Goal: Information Seeking & Learning: Learn about a topic

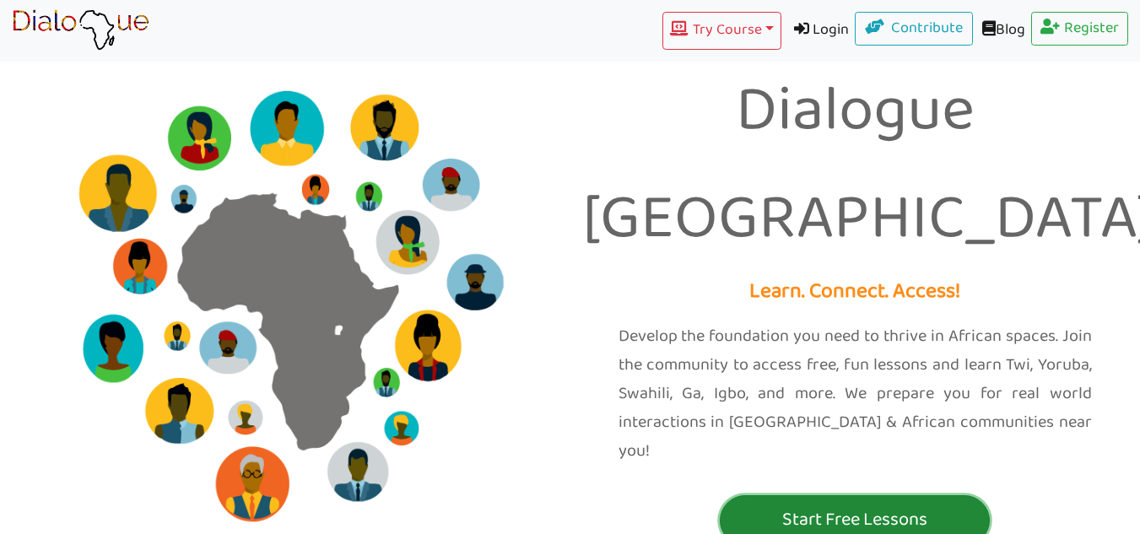
click at [824, 495] on button "Start Free Lessons" at bounding box center [855, 520] width 270 height 51
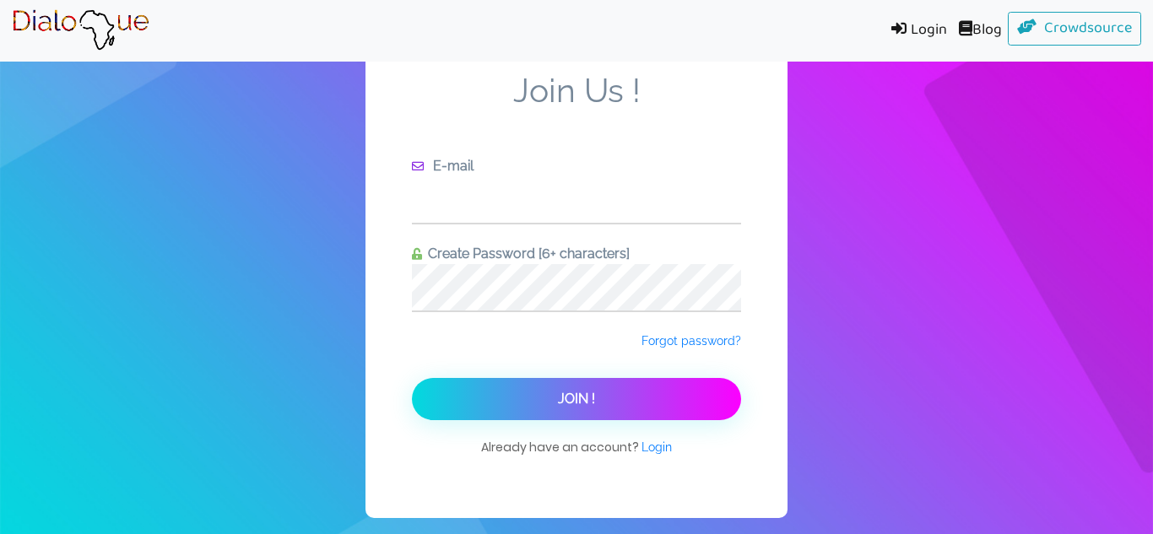
click at [551, 203] on input "text" at bounding box center [576, 199] width 329 height 46
type input "merriweathershamira@gmail.com"
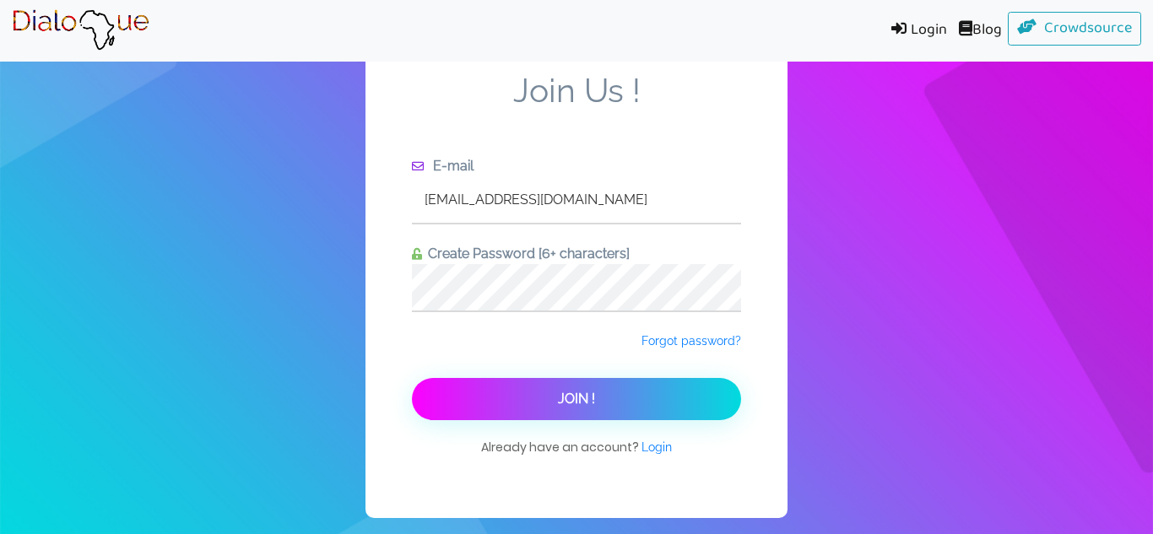
click at [556, 387] on button "Join !" at bounding box center [576, 399] width 329 height 42
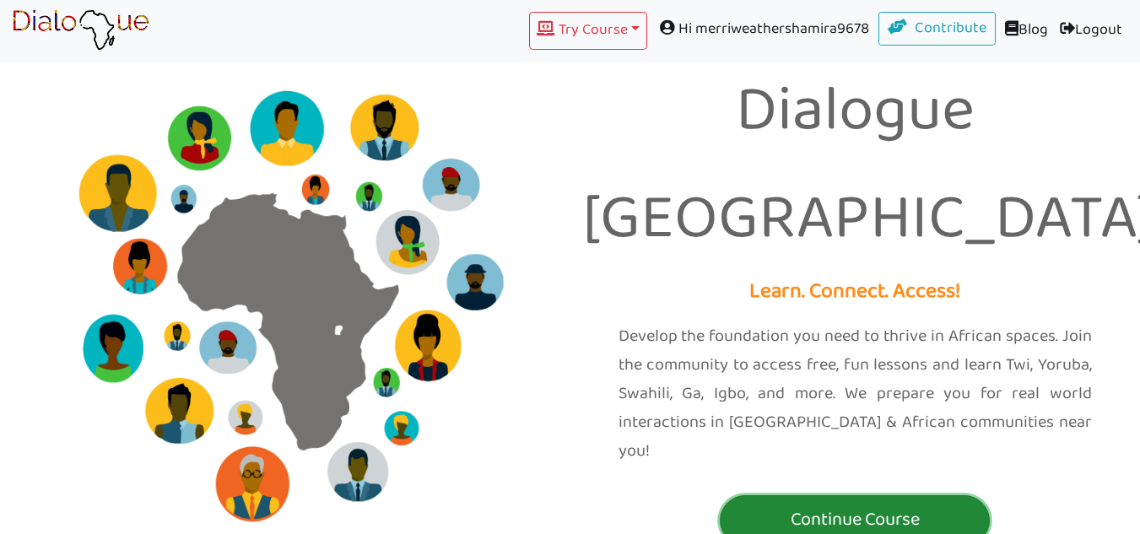
click at [818, 505] on p "Continue Course" at bounding box center [855, 520] width 262 height 31
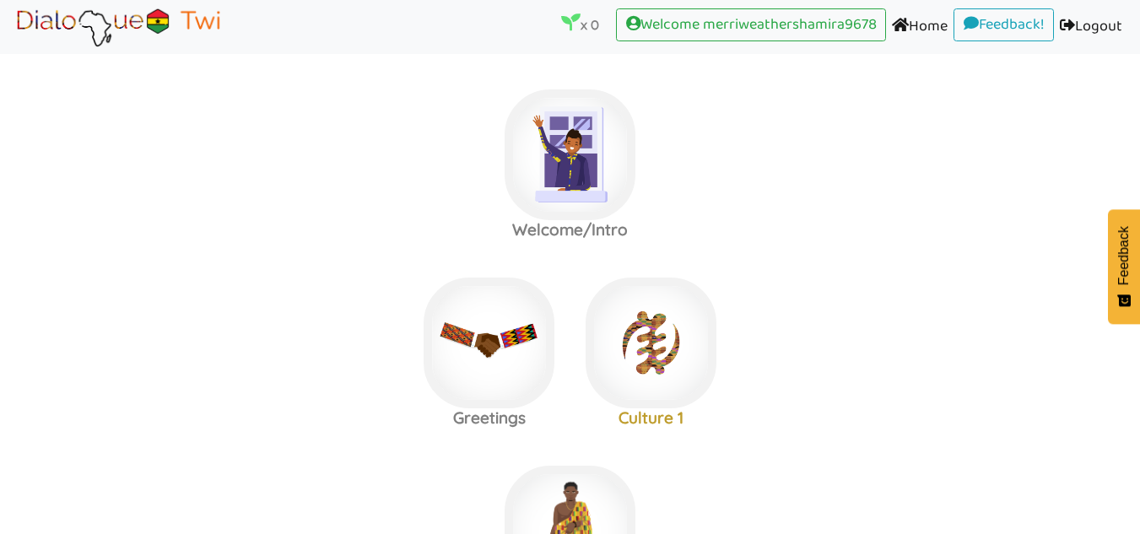
click at [699, 127] on label "Welcome/Intro" at bounding box center [570, 155] width 1140 height 182
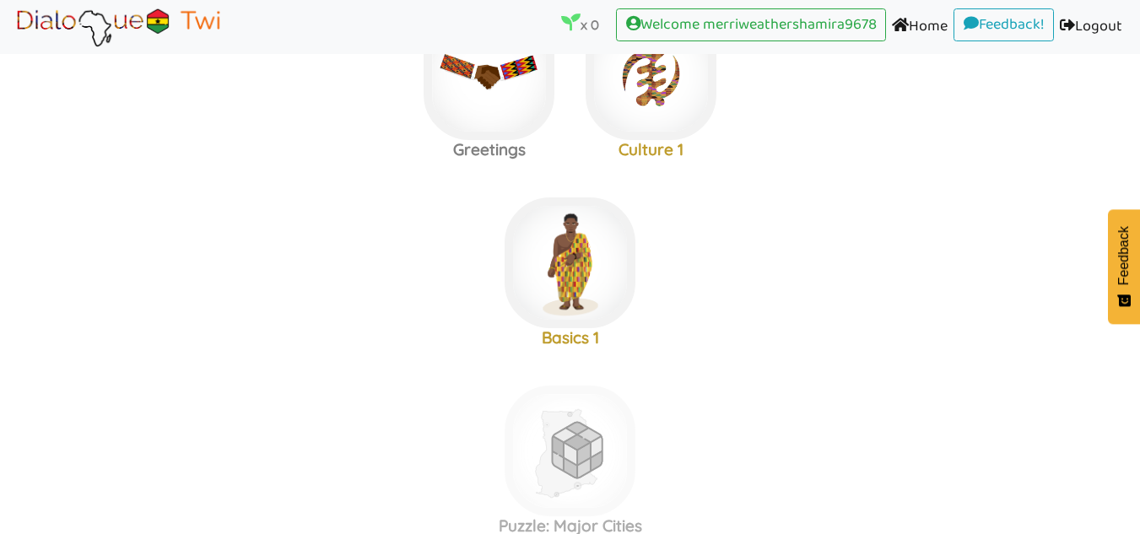
scroll to position [262, 0]
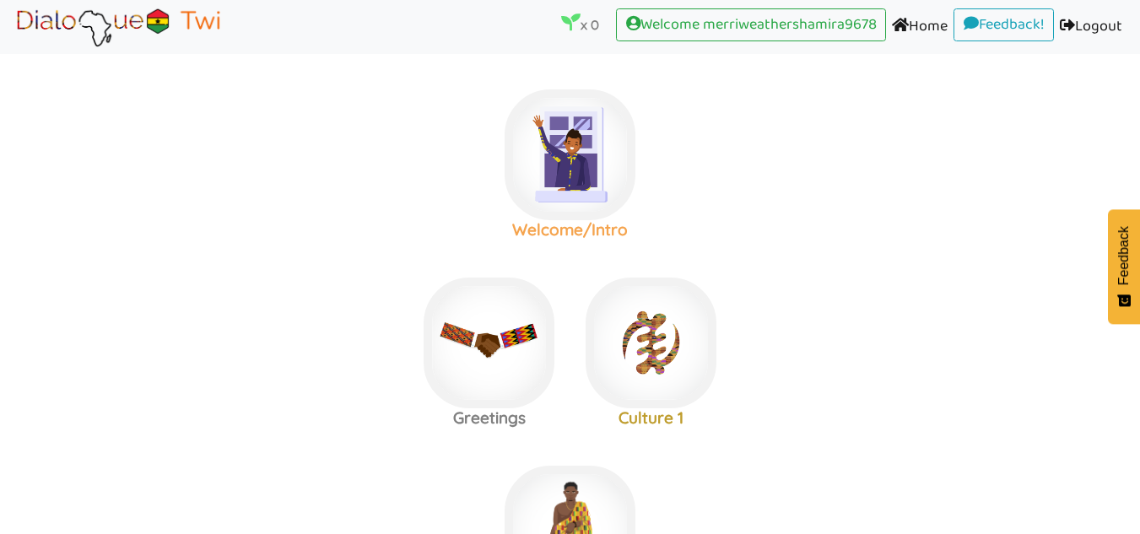
click at [586, 160] on img at bounding box center [570, 154] width 131 height 131
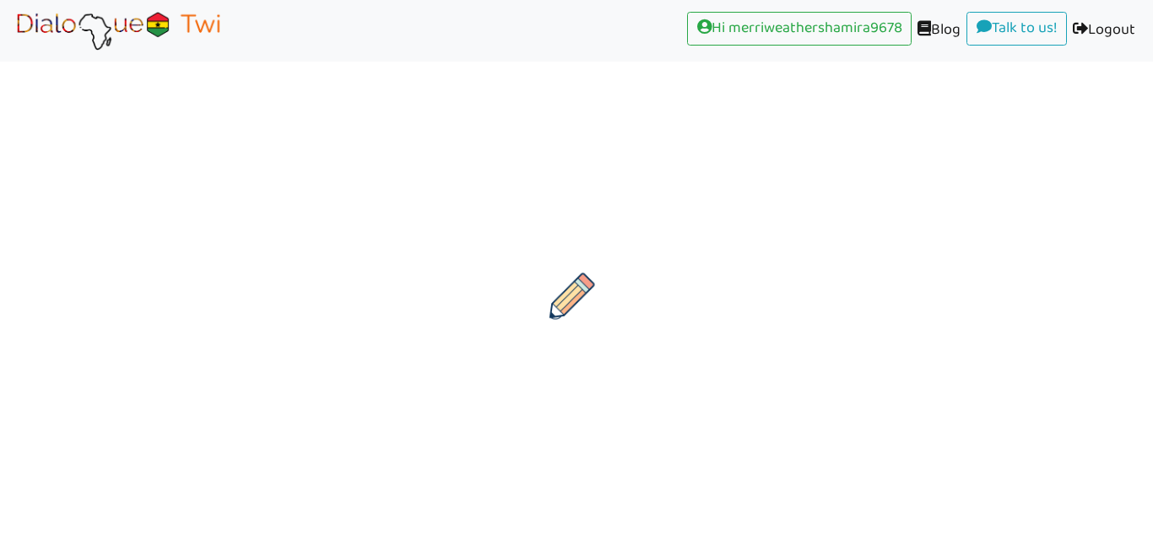
click at [686, 338] on div at bounding box center [576, 196] width 1153 height 287
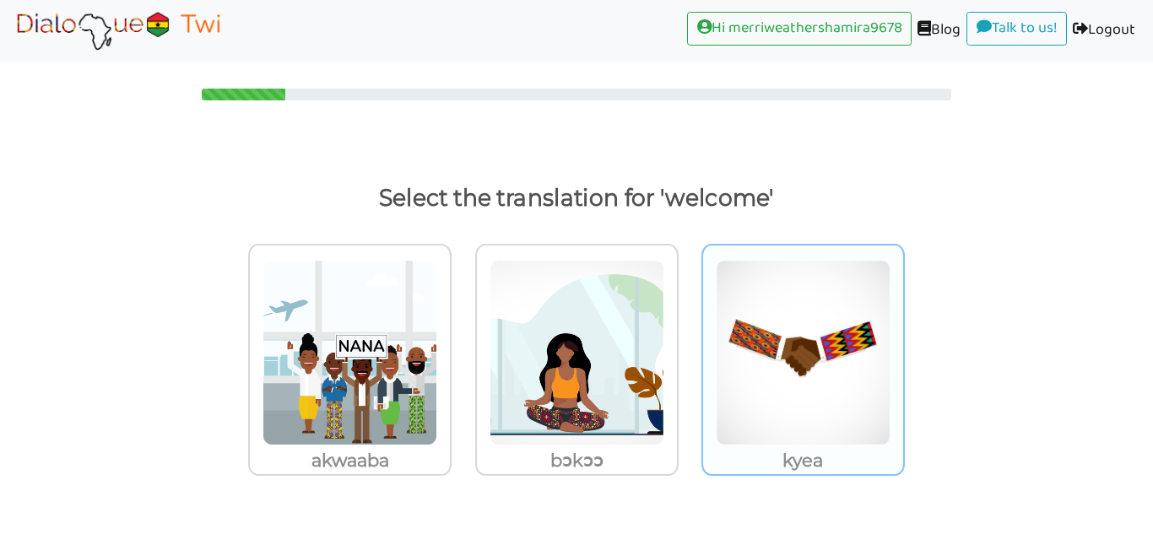
click at [437, 313] on img at bounding box center [349, 353] width 175 height 186
click at [462, 336] on input "kyea" at bounding box center [456, 342] width 13 height 13
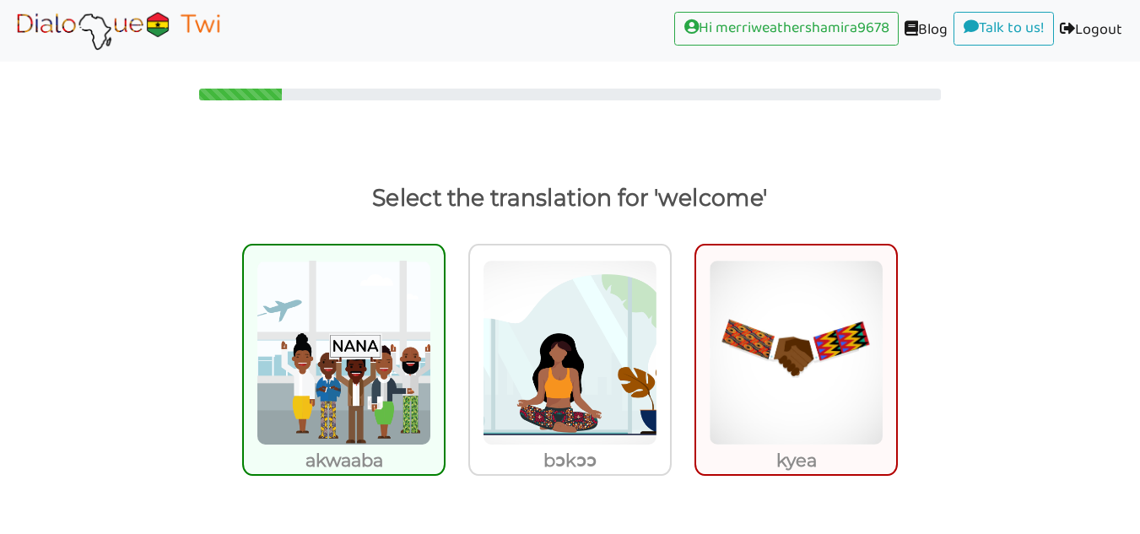
click at [351, 375] on img at bounding box center [343, 353] width 175 height 186
click at [444, 348] on input "akwaaba" at bounding box center [450, 342] width 13 height 13
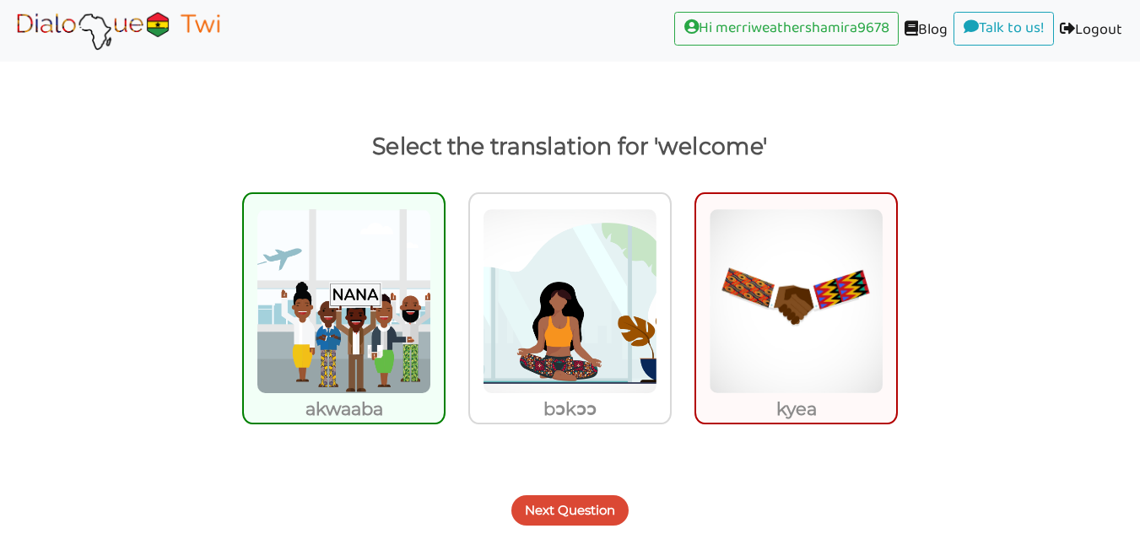
click at [600, 515] on button "Next Question" at bounding box center [569, 510] width 117 height 30
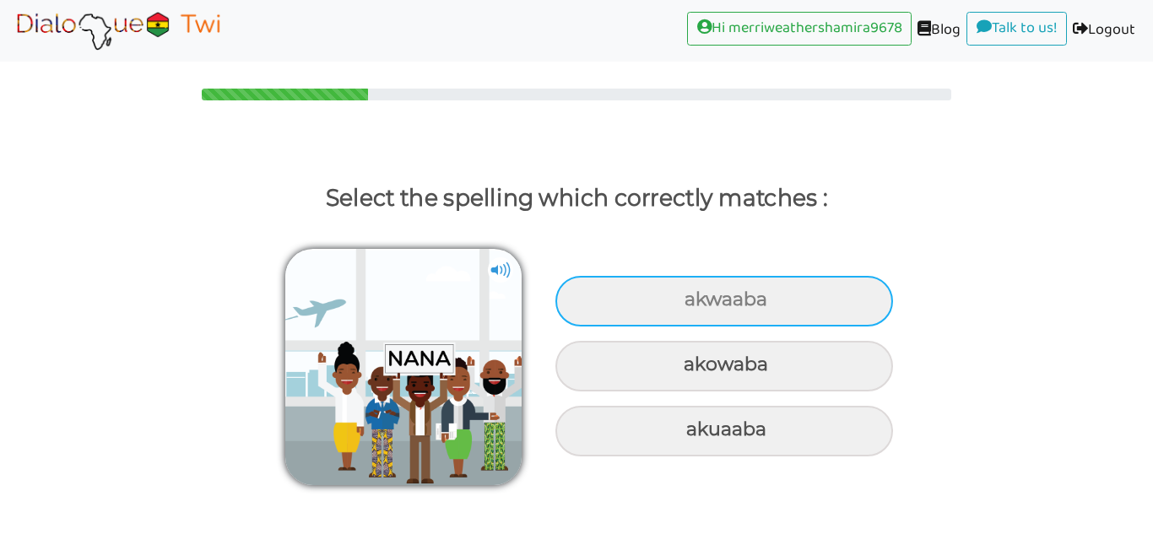
click at [817, 301] on div "akwaaba" at bounding box center [723, 301] width 337 height 51
click at [692, 301] on input "akwaaba" at bounding box center [686, 299] width 11 height 11
radio input "true"
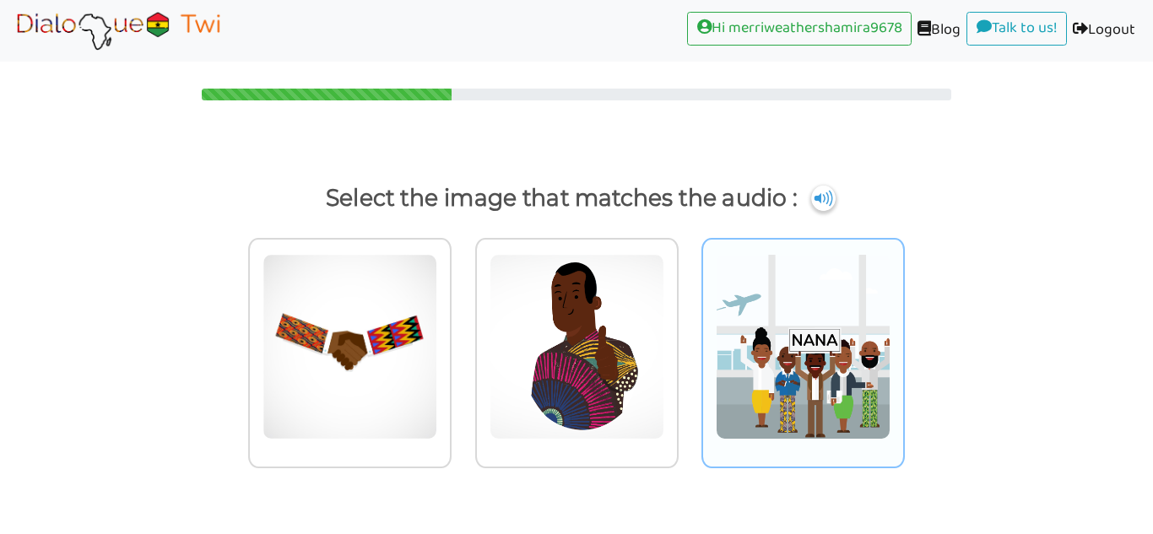
click at [437, 326] on img at bounding box center [349, 347] width 175 height 186
click at [462, 330] on input "radio" at bounding box center [456, 336] width 13 height 13
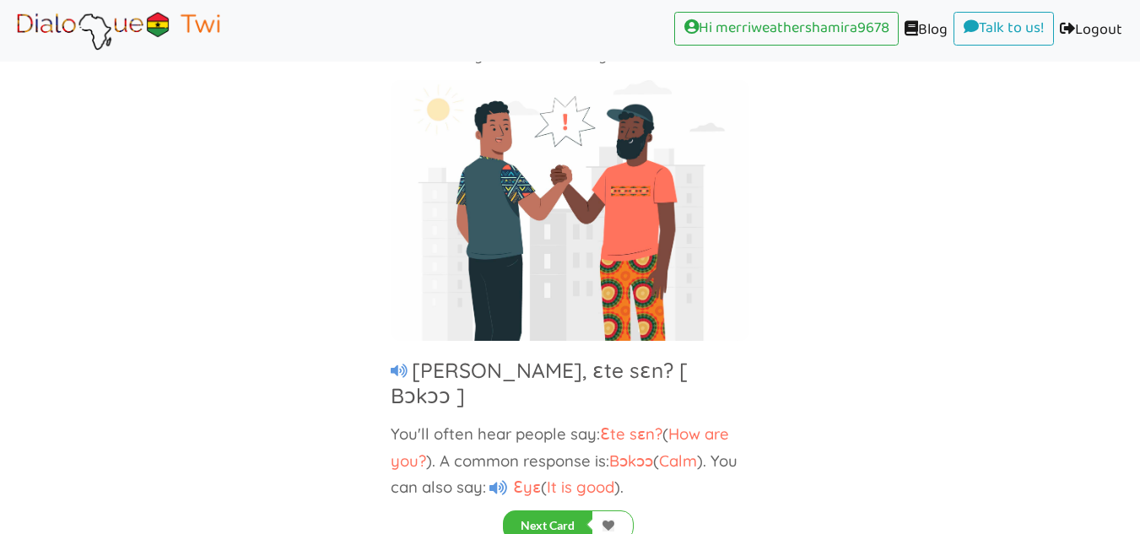
scroll to position [124, 0]
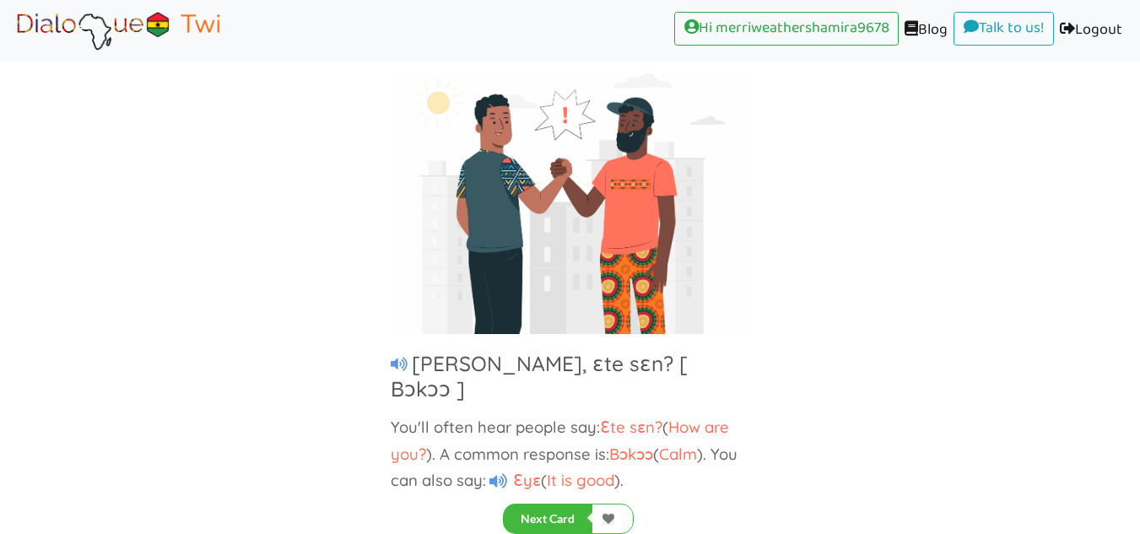
click at [515, 470] on span "Ɛyɛ" at bounding box center [525, 480] width 32 height 20
click at [46, 16] on img at bounding box center [118, 30] width 213 height 42
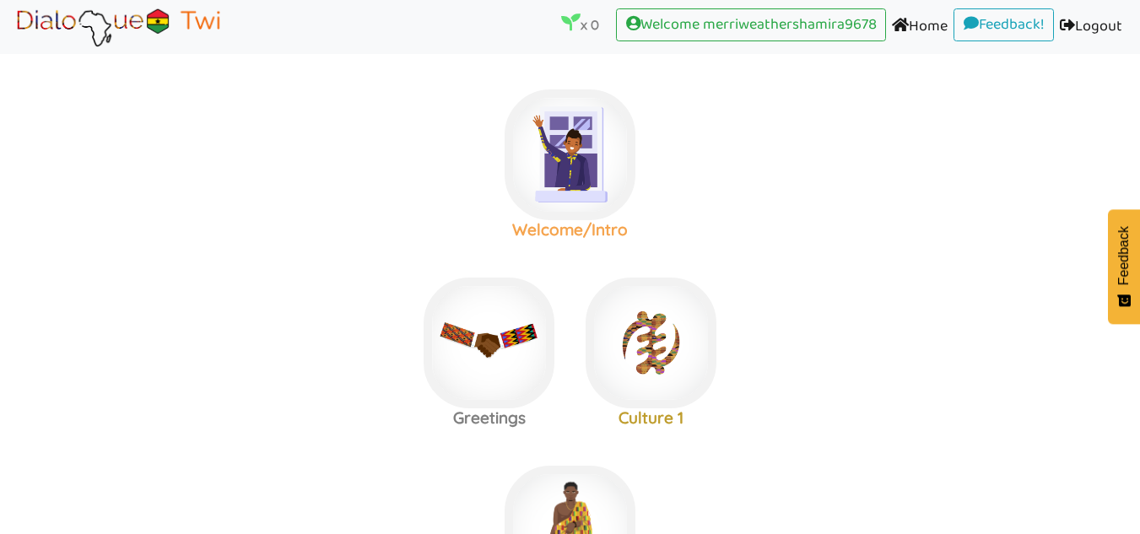
click at [521, 165] on img at bounding box center [570, 154] width 131 height 131
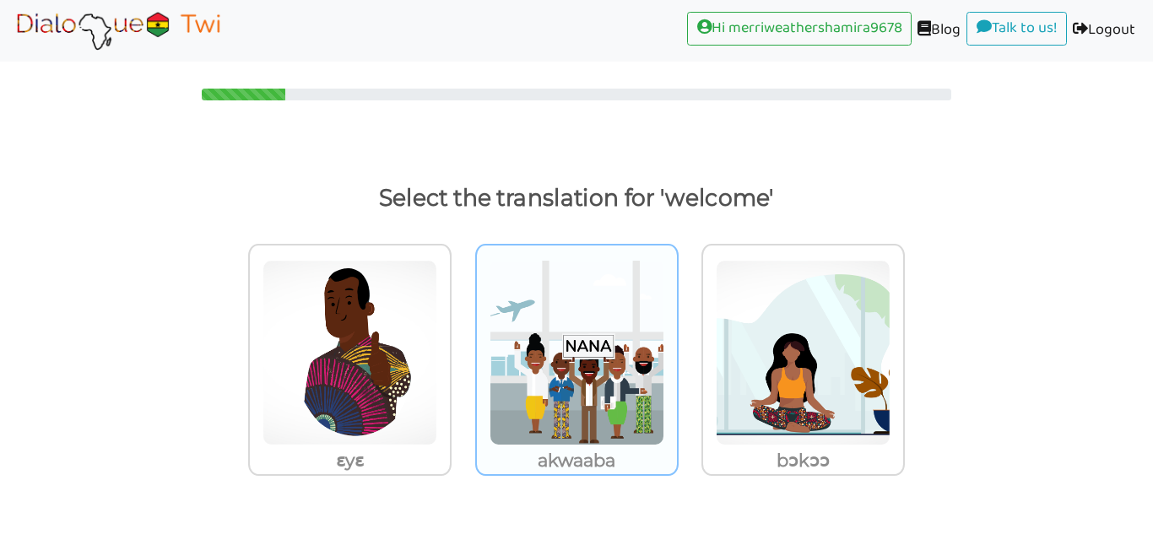
click at [437, 335] on img at bounding box center [349, 353] width 175 height 186
click at [462, 336] on input "akwaaba" at bounding box center [456, 342] width 13 height 13
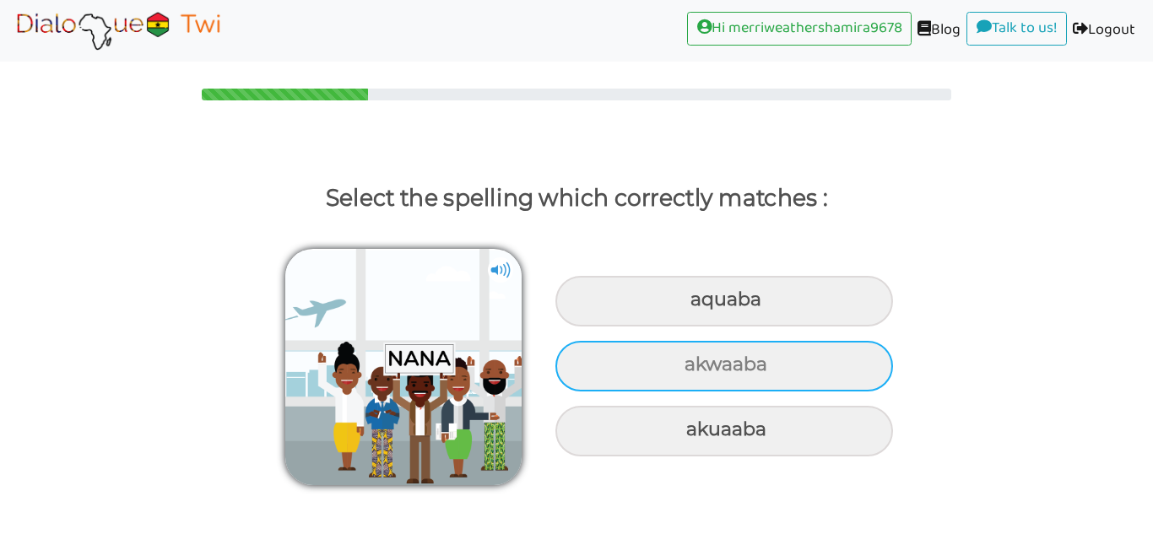
click at [838, 327] on div "akwaaba" at bounding box center [723, 301] width 337 height 51
click at [698, 305] on input "akwaaba" at bounding box center [692, 299] width 11 height 11
radio input "true"
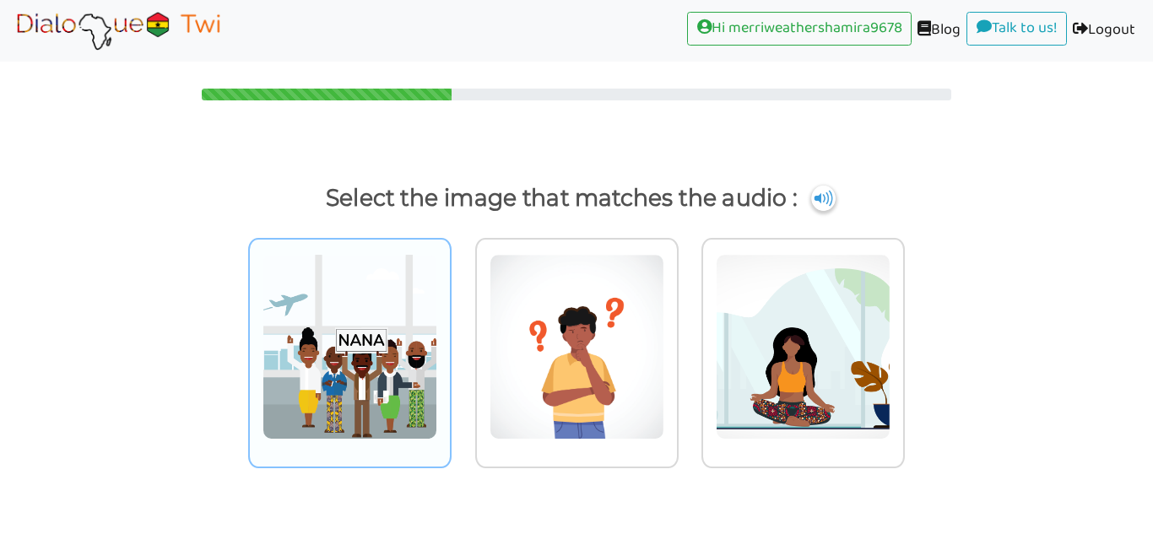
click at [386, 367] on img at bounding box center [349, 347] width 175 height 186
click at [450, 343] on input "radio" at bounding box center [456, 336] width 13 height 13
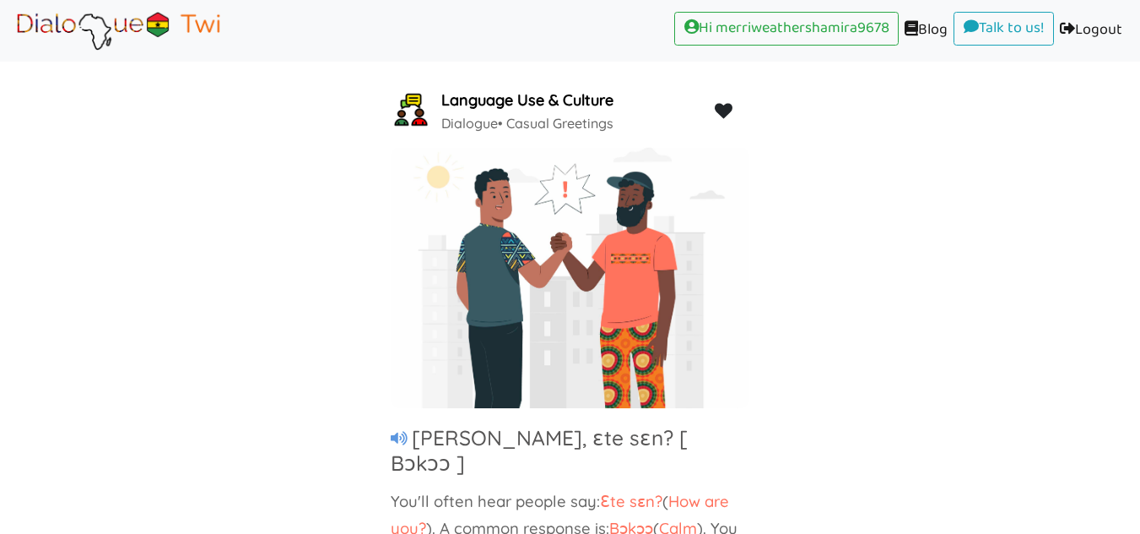
scroll to position [124, 0]
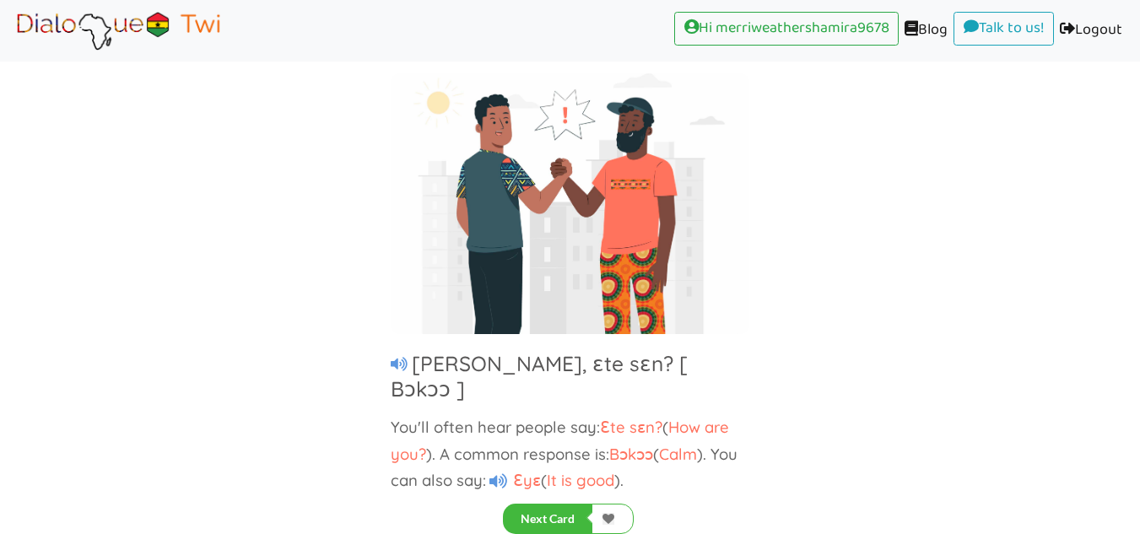
click at [391, 369] on icon at bounding box center [399, 364] width 17 height 15
click at [494, 473] on icon at bounding box center [498, 481] width 18 height 16
click at [622, 518] on link at bounding box center [612, 519] width 42 height 30
click at [553, 512] on button "Next Card" at bounding box center [547, 519] width 89 height 30
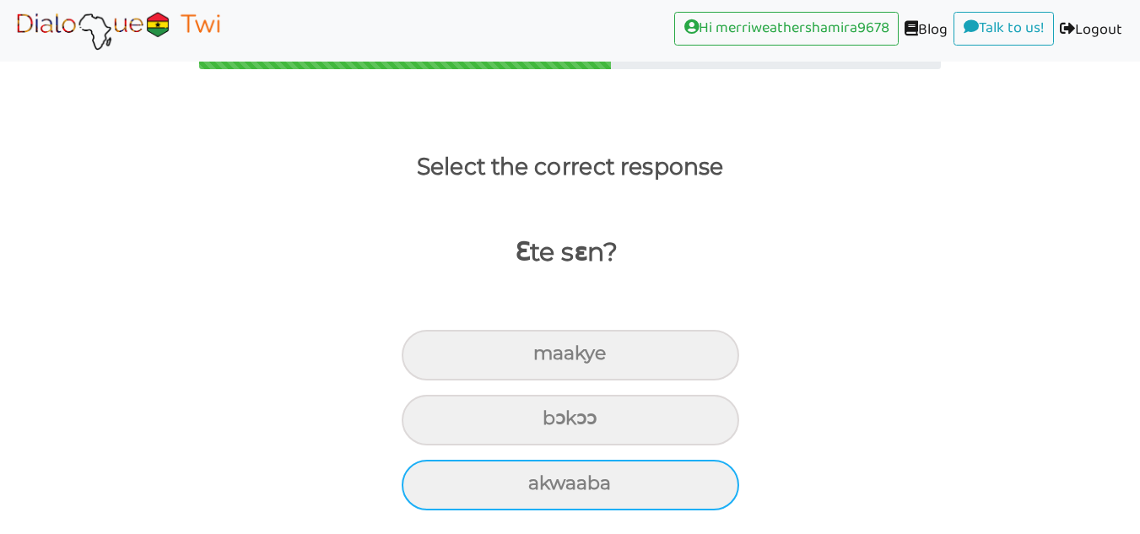
click at [633, 381] on div "akwaaba" at bounding box center [570, 355] width 337 height 51
click at [546, 359] on input "akwaaba" at bounding box center [540, 353] width 11 height 11
radio input "true"
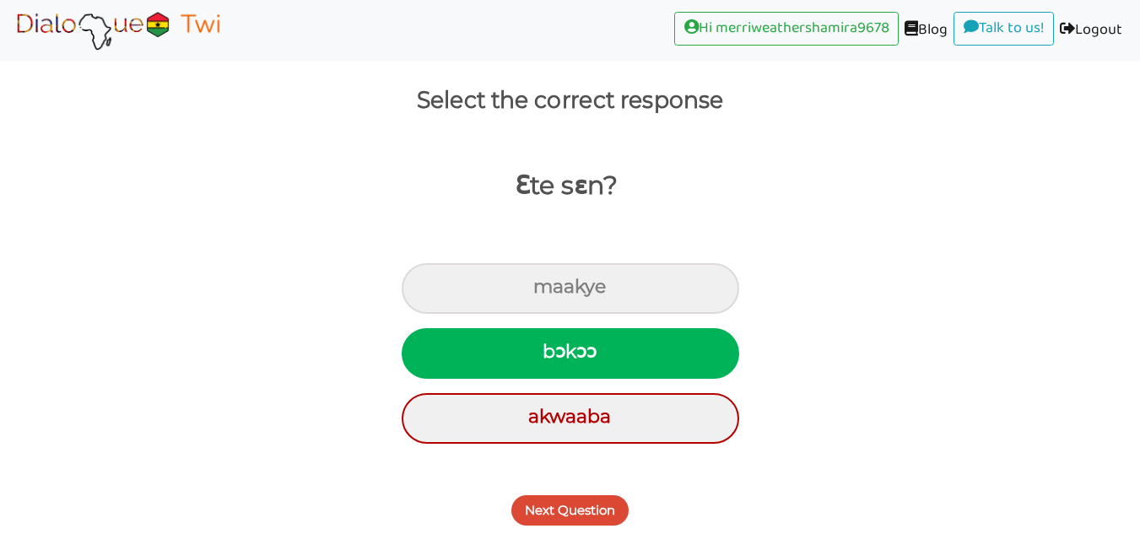
click at [601, 367] on div "bɔkɔɔ" at bounding box center [570, 353] width 337 height 51
click at [555, 358] on input "bɔkɔɔ" at bounding box center [549, 352] width 11 height 11
radio input "true"
click at [583, 503] on button "Next Question" at bounding box center [569, 510] width 117 height 30
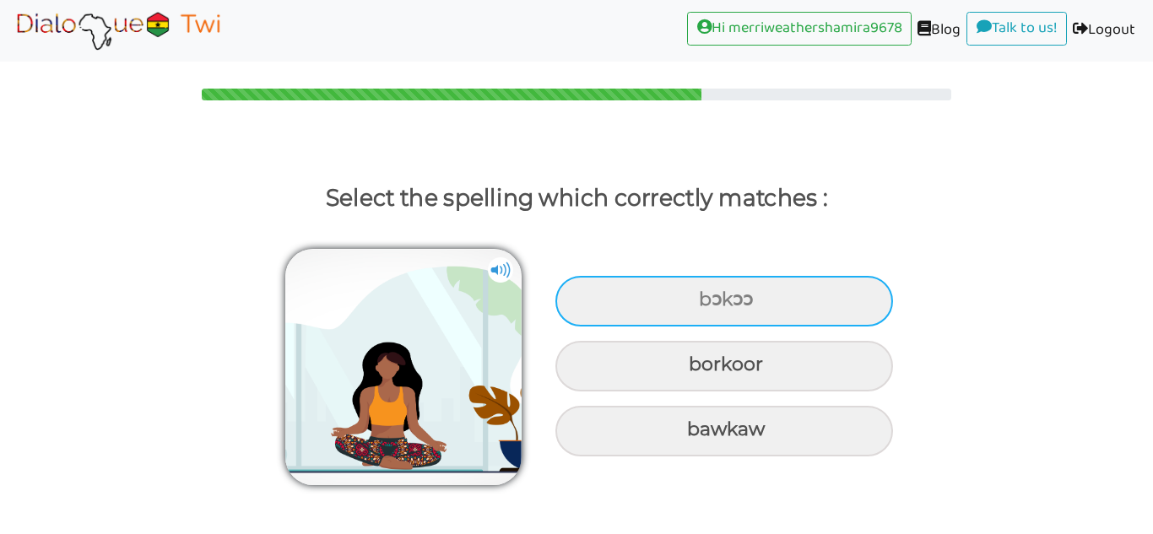
click at [768, 302] on div "bɔkɔɔ" at bounding box center [723, 301] width 337 height 51
click at [706, 302] on input "bɔkɔɔ" at bounding box center [700, 299] width 11 height 11
radio input "true"
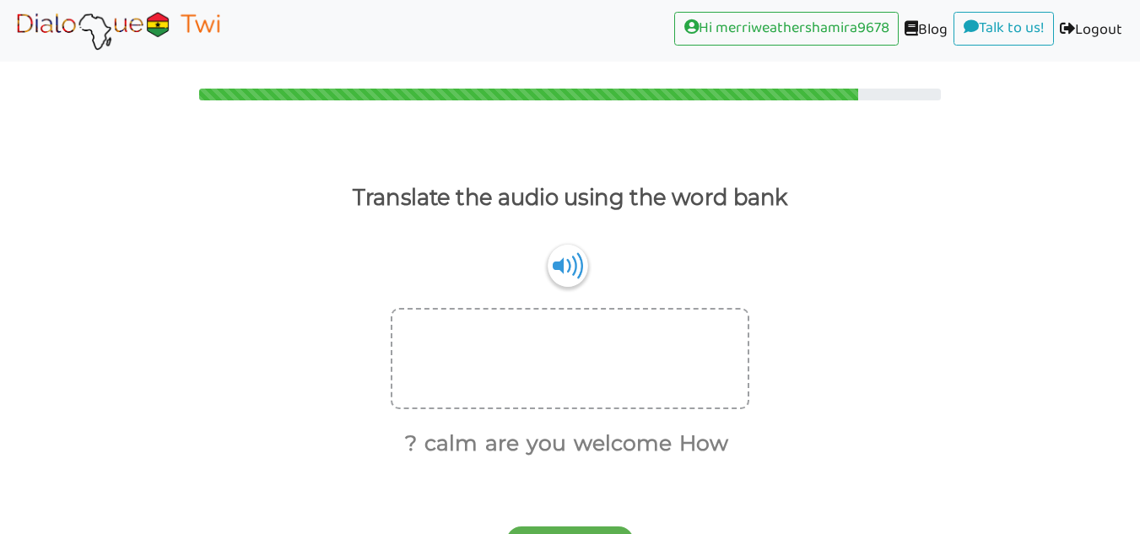
scroll to position [31, 0]
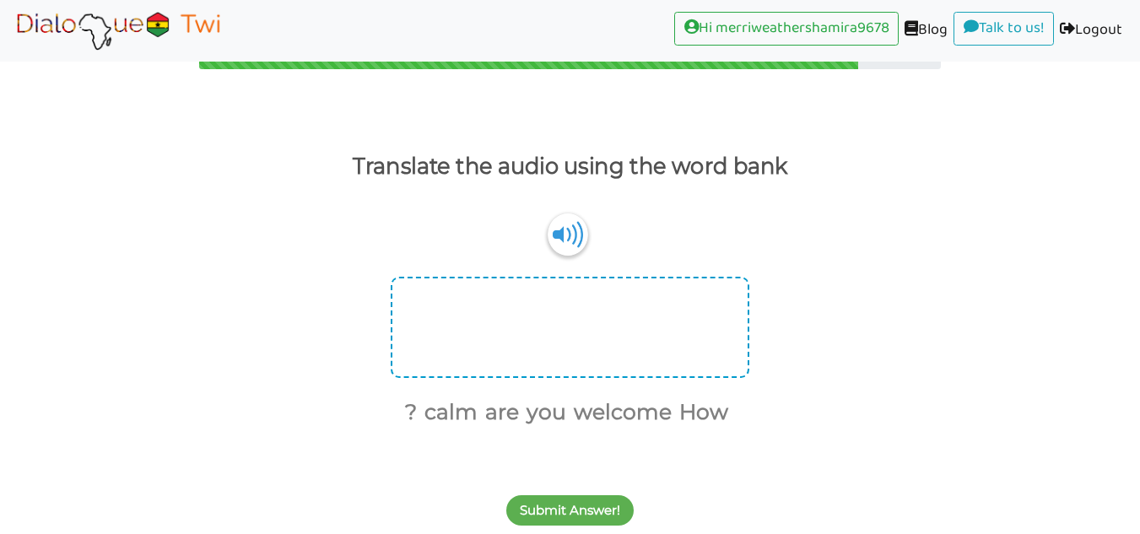
click at [575, 329] on div at bounding box center [570, 327] width 359 height 101
click at [634, 349] on div at bounding box center [570, 327] width 359 height 101
click at [567, 225] on img at bounding box center [568, 234] width 40 height 43
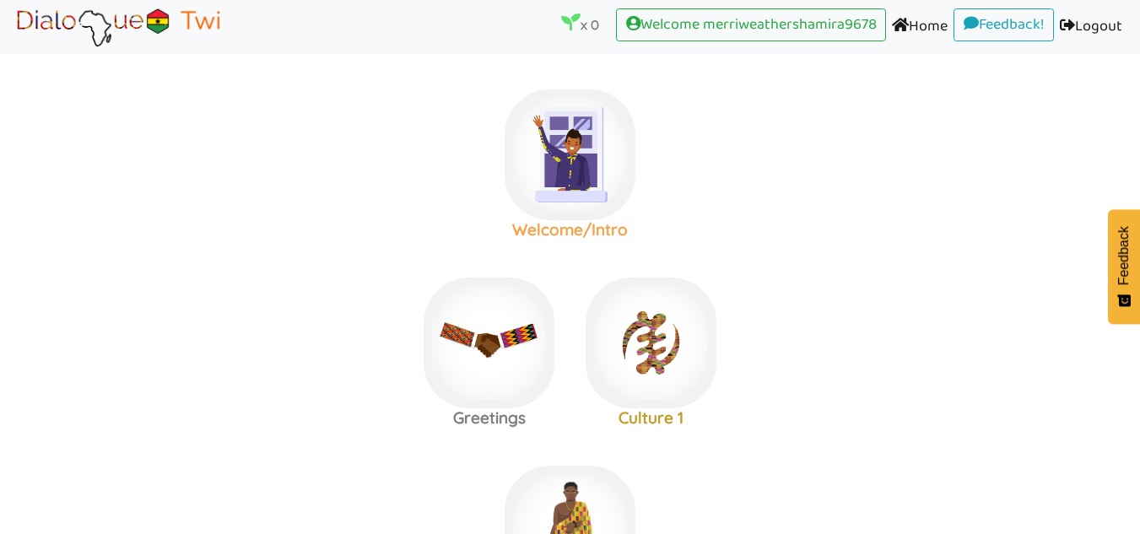
click at [588, 154] on img at bounding box center [570, 154] width 131 height 131
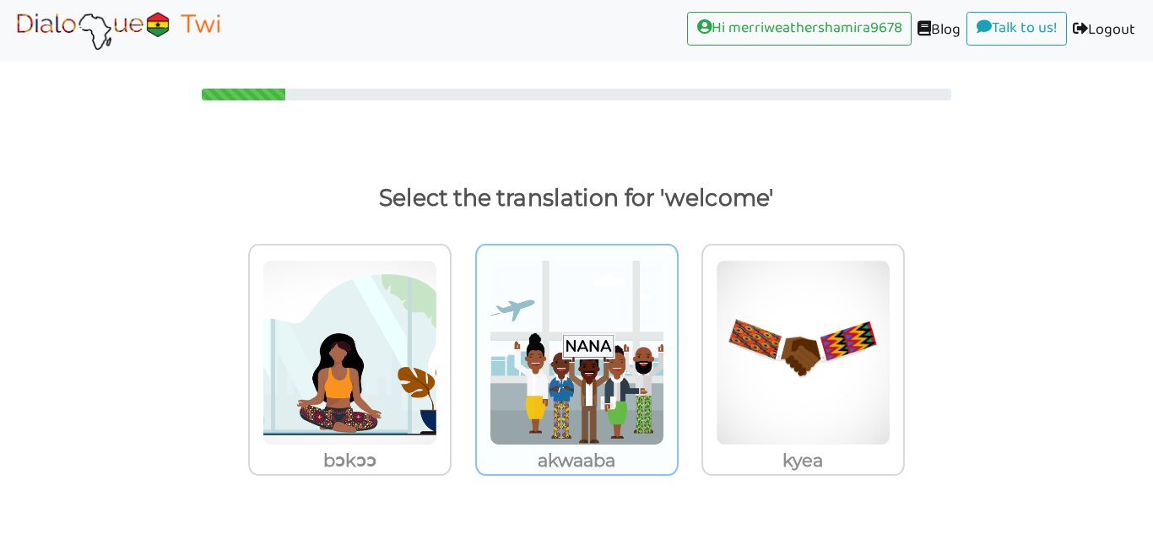
click at [437, 277] on img at bounding box center [349, 353] width 175 height 186
click at [462, 336] on input "akwaaba" at bounding box center [456, 342] width 13 height 13
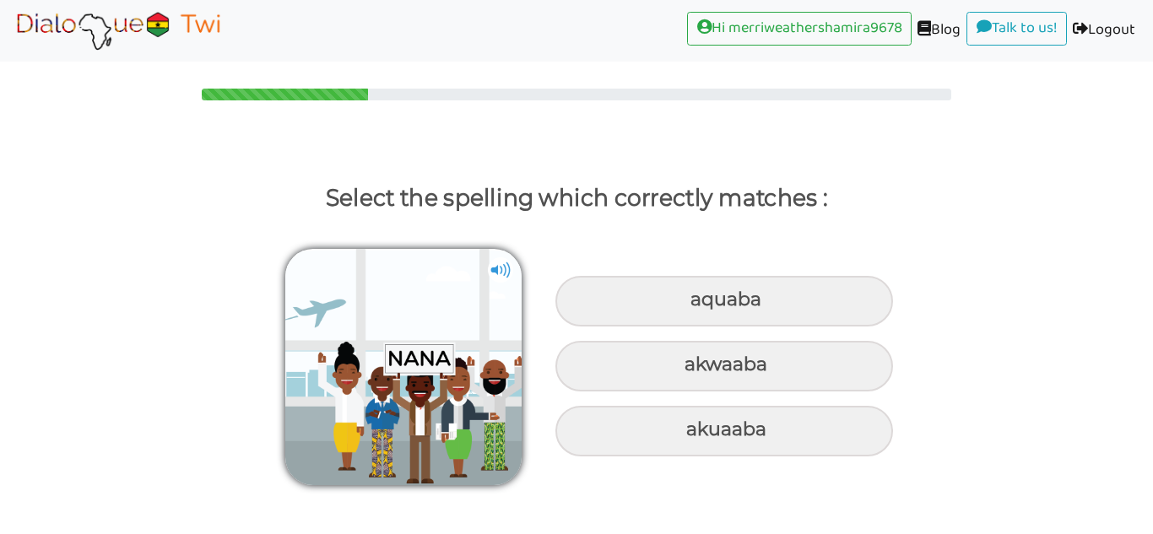
click at [577, 489] on div "aquaba akwaaba akuaaba" at bounding box center [576, 359] width 1153 height 264
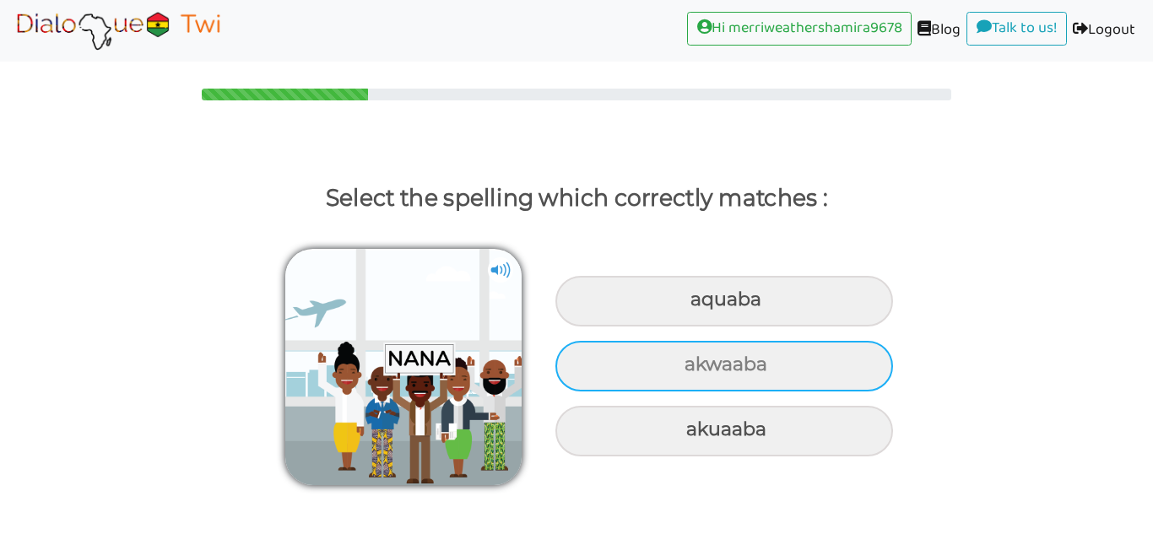
click at [861, 327] on div "akwaaba" at bounding box center [723, 301] width 337 height 51
click at [698, 305] on input "akwaaba" at bounding box center [692, 299] width 11 height 11
radio input "true"
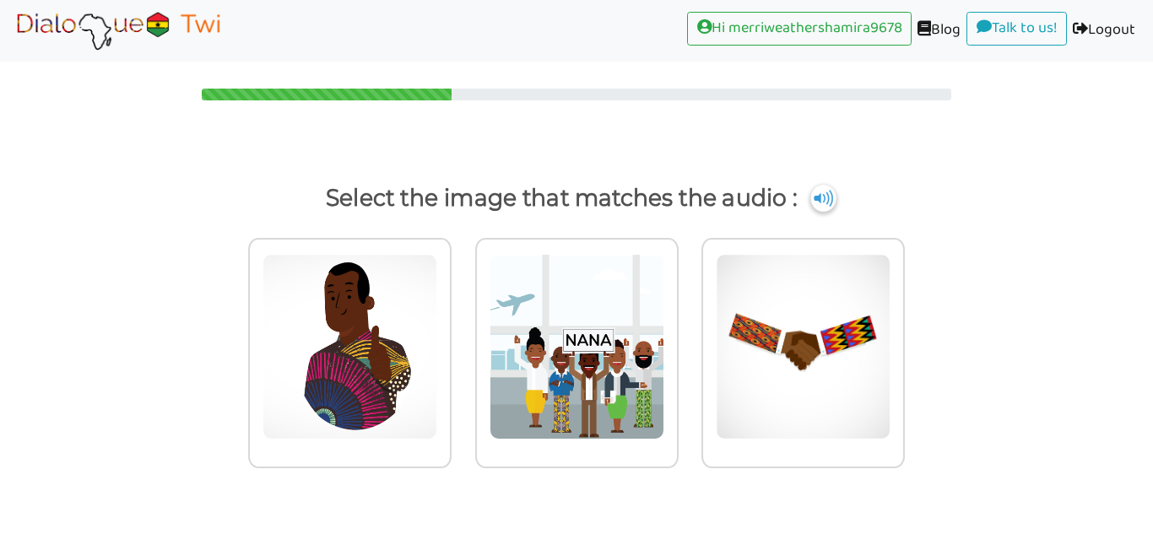
click at [820, 207] on img at bounding box center [822, 198] width 25 height 27
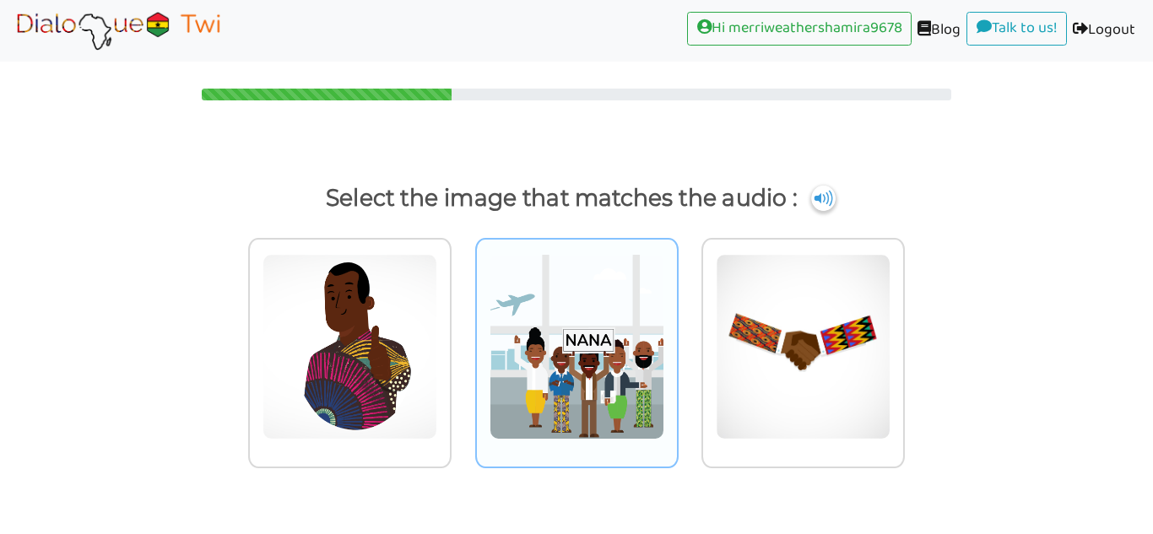
click at [437, 413] on img at bounding box center [349, 347] width 175 height 186
click at [462, 343] on input "radio" at bounding box center [456, 336] width 13 height 13
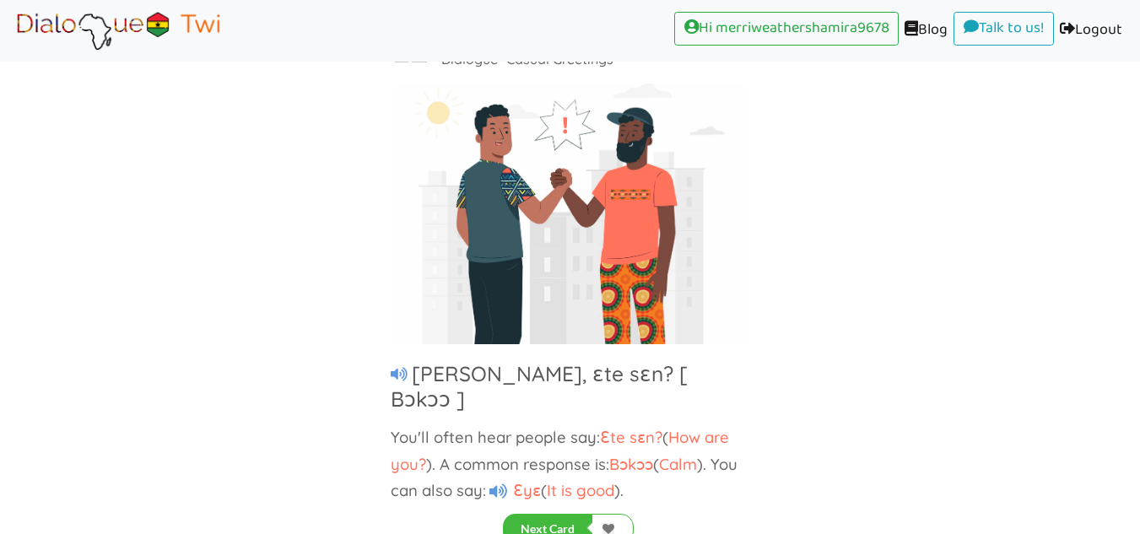
scroll to position [124, 0]
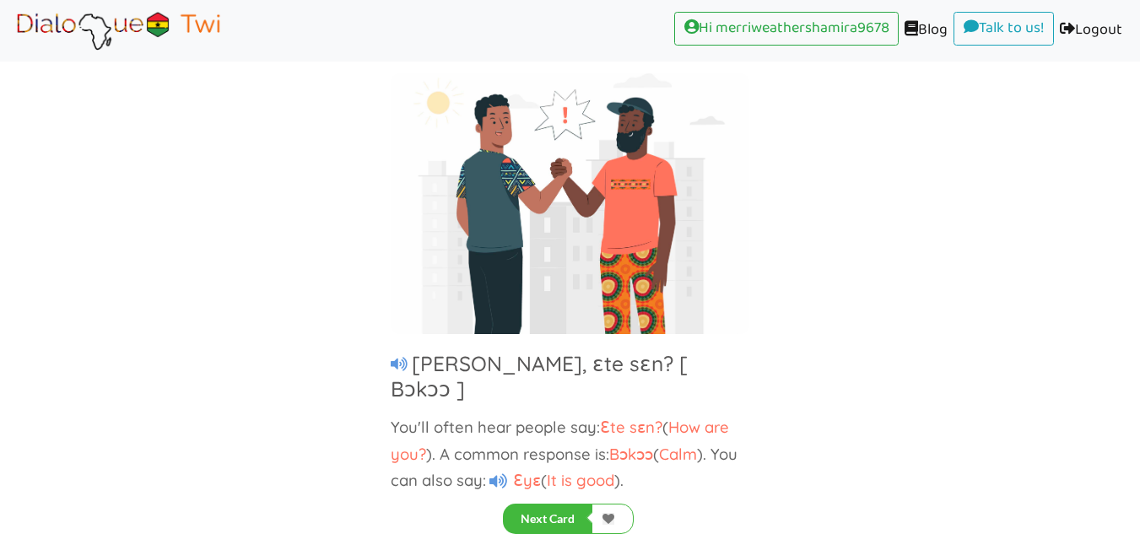
click at [334, 405] on div "Language Use & Culture Dialogue • Casual Greetings Kofi, ɛte sɛn? [ Bɔkɔɔ ] You…" at bounding box center [570, 244] width 1140 height 464
click at [500, 473] on icon at bounding box center [498, 481] width 18 height 16
click at [616, 515] on link at bounding box center [612, 519] width 42 height 30
click at [547, 505] on button "Next Card" at bounding box center [547, 519] width 89 height 30
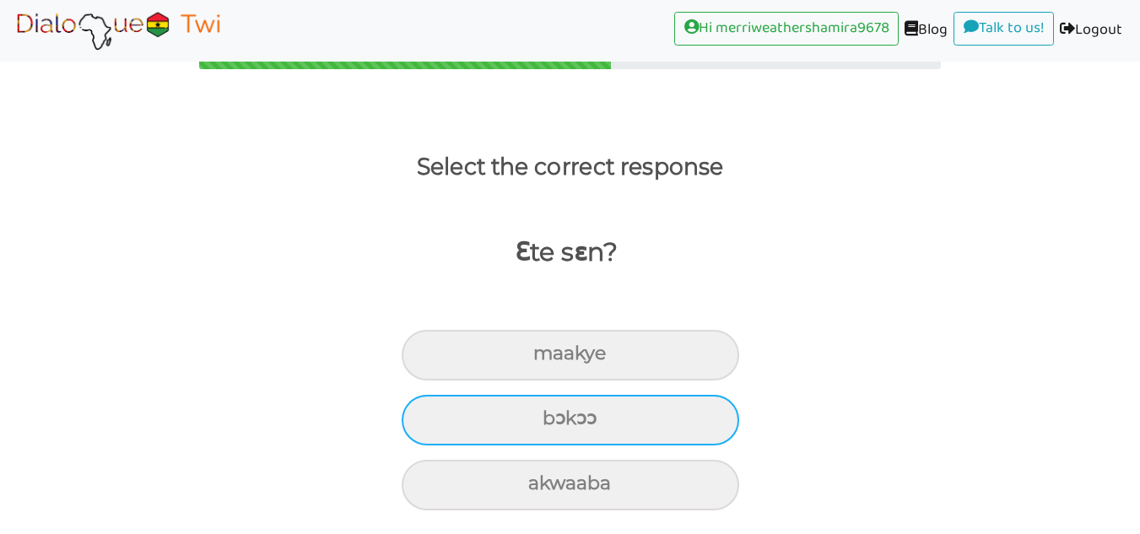
click at [614, 381] on div "bɔkɔɔ" at bounding box center [570, 355] width 337 height 51
click at [546, 359] on input "bɔkɔɔ" at bounding box center [540, 353] width 11 height 11
radio input "true"
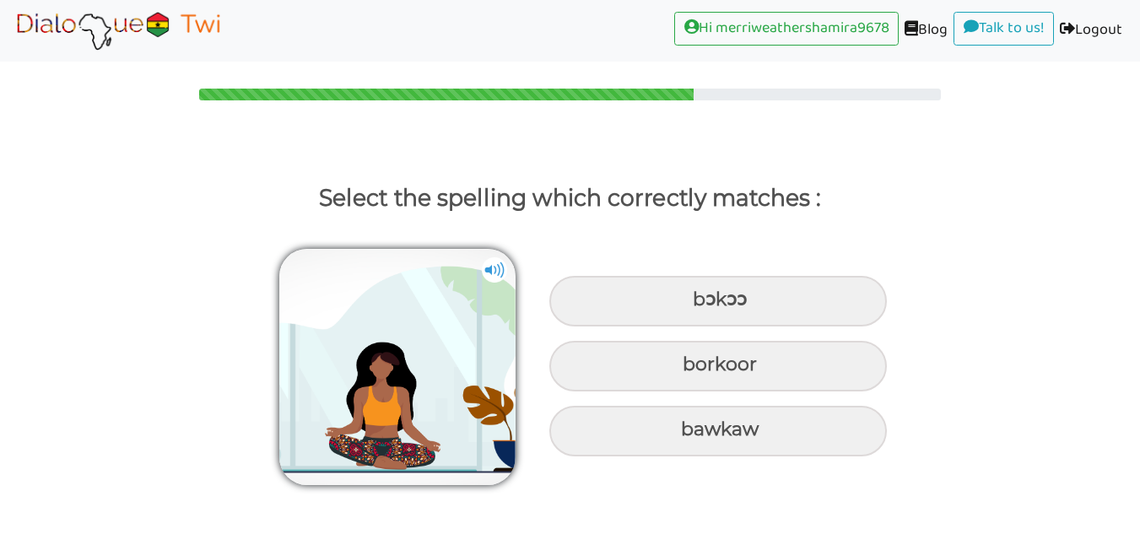
scroll to position [0, 0]
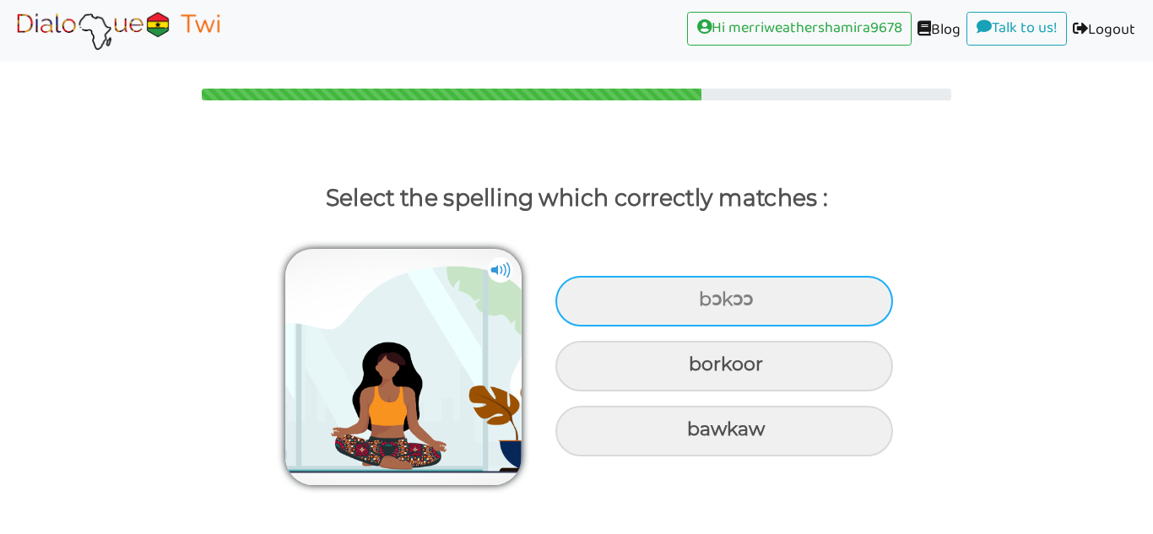
click at [791, 306] on div "bɔkɔɔ" at bounding box center [723, 301] width 337 height 51
click at [706, 305] on input "bɔkɔɔ" at bounding box center [700, 299] width 11 height 11
radio input "true"
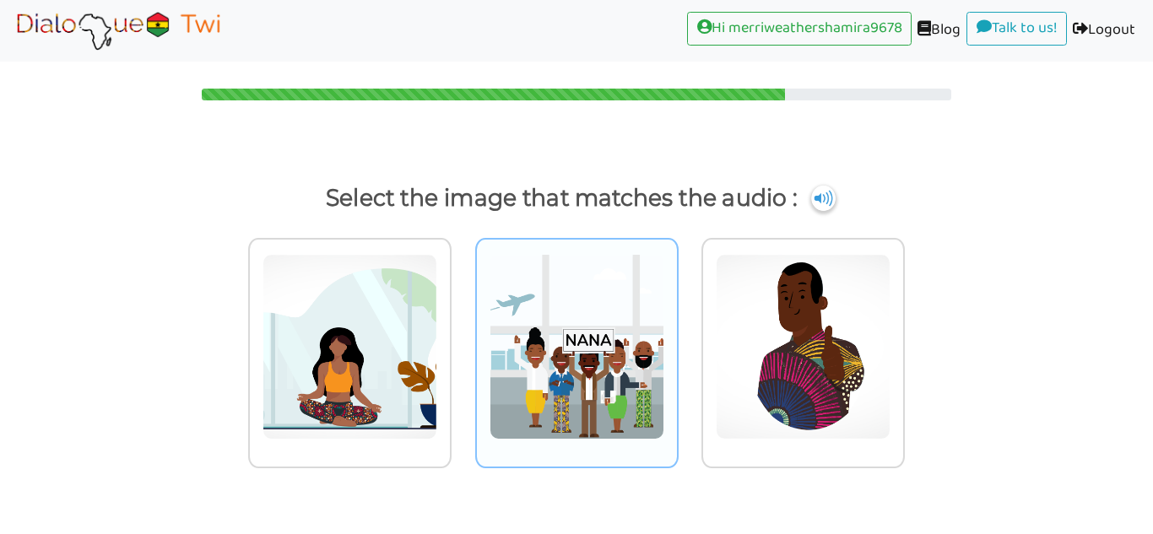
click at [437, 411] on img at bounding box center [349, 347] width 175 height 186
click at [462, 343] on input "radio" at bounding box center [456, 336] width 13 height 13
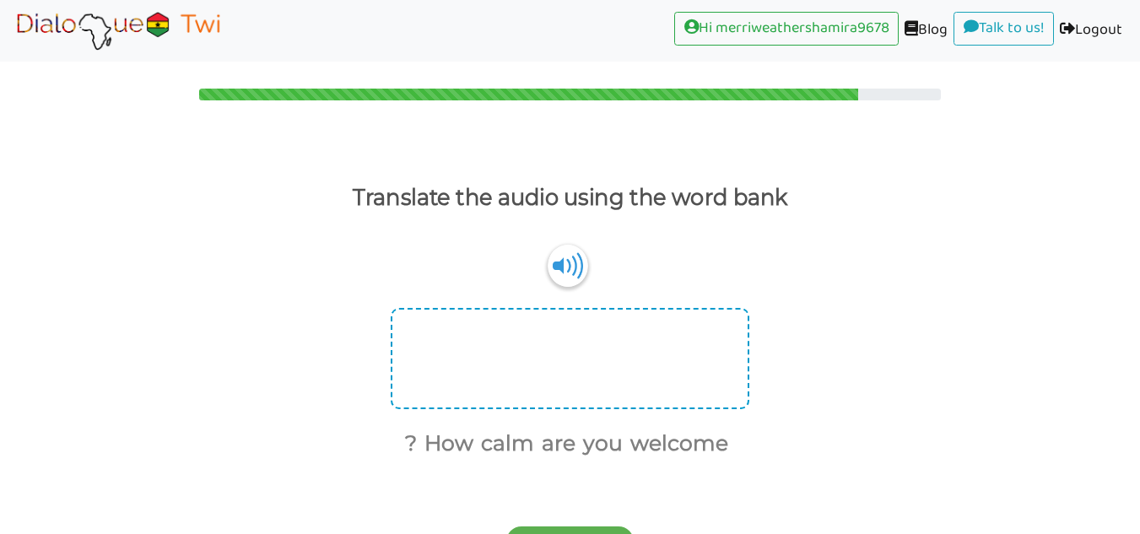
click at [565, 340] on div at bounding box center [570, 358] width 359 height 101
click at [521, 345] on div at bounding box center [570, 358] width 359 height 101
click at [483, 428] on button "calm" at bounding box center [504, 444] width 59 height 32
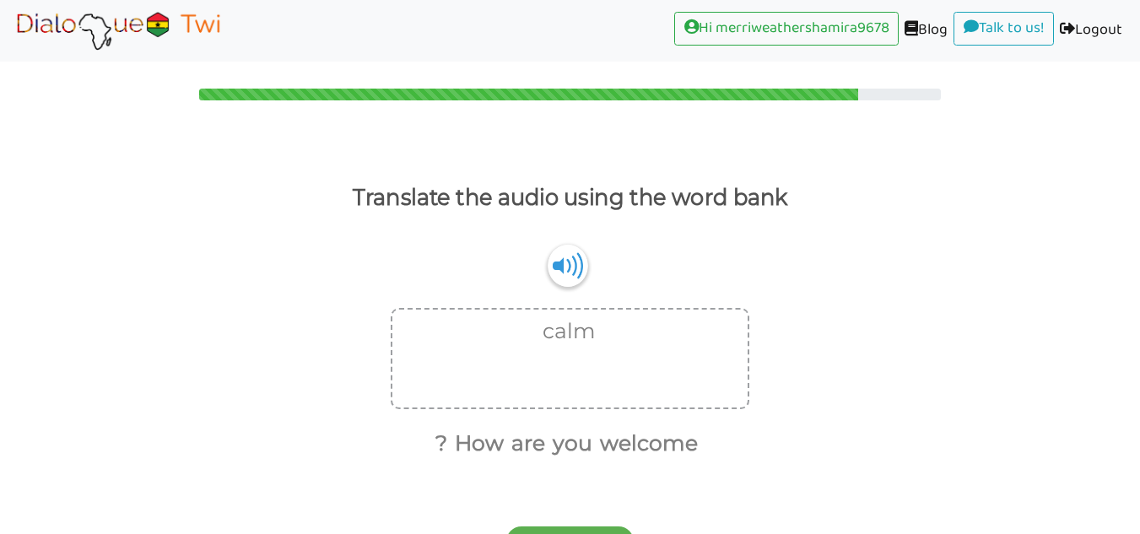
click at [416, 420] on div "? How are you welcome" at bounding box center [570, 440] width 359 height 44
click at [562, 343] on button "calm" at bounding box center [566, 332] width 59 height 32
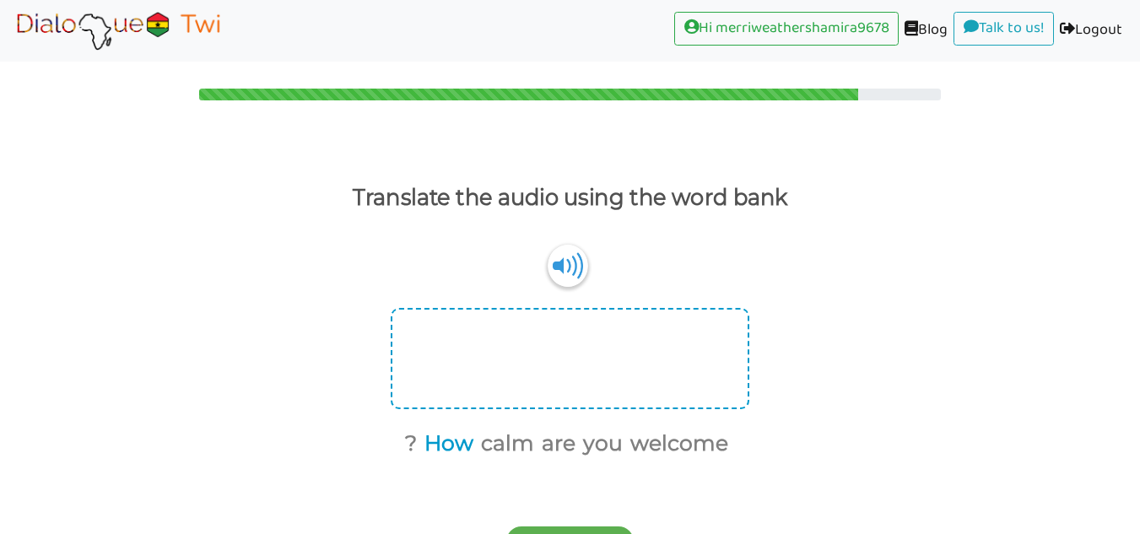
click at [441, 450] on button "How" at bounding box center [445, 444] width 55 height 32
click at [536, 448] on button "are" at bounding box center [528, 444] width 40 height 32
click at [570, 433] on button "you" at bounding box center [551, 444] width 46 height 32
click at [484, 428] on button "?" at bounding box center [481, 444] width 18 height 32
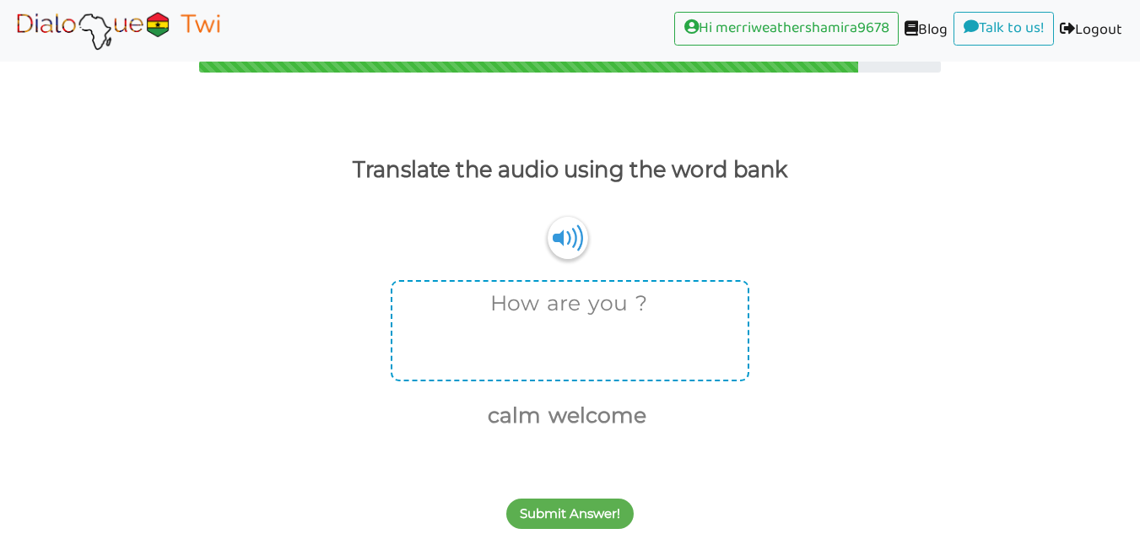
scroll to position [31, 0]
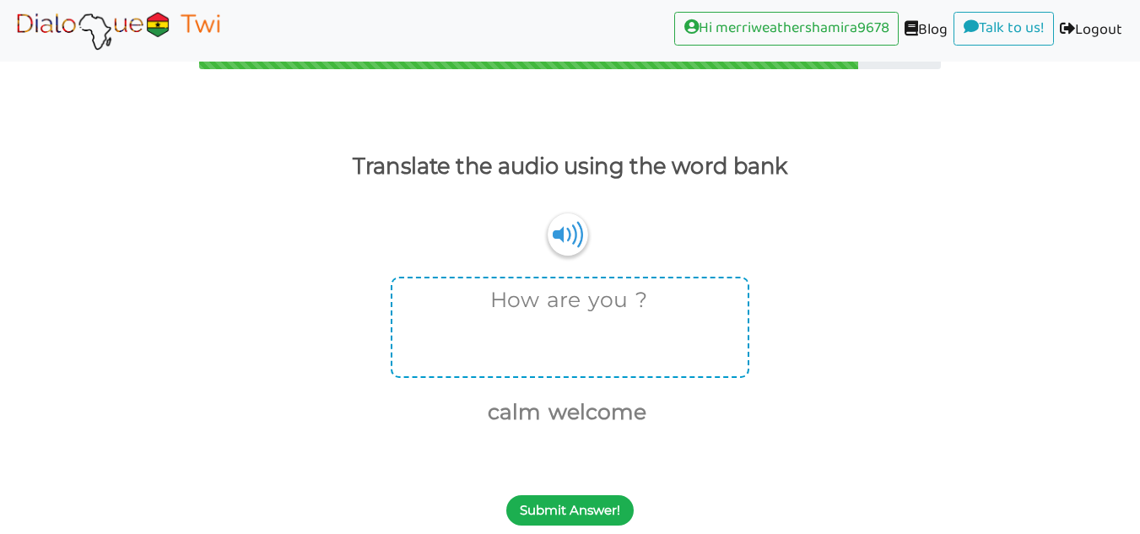
click at [591, 499] on button "Submit Answer!" at bounding box center [569, 510] width 127 height 30
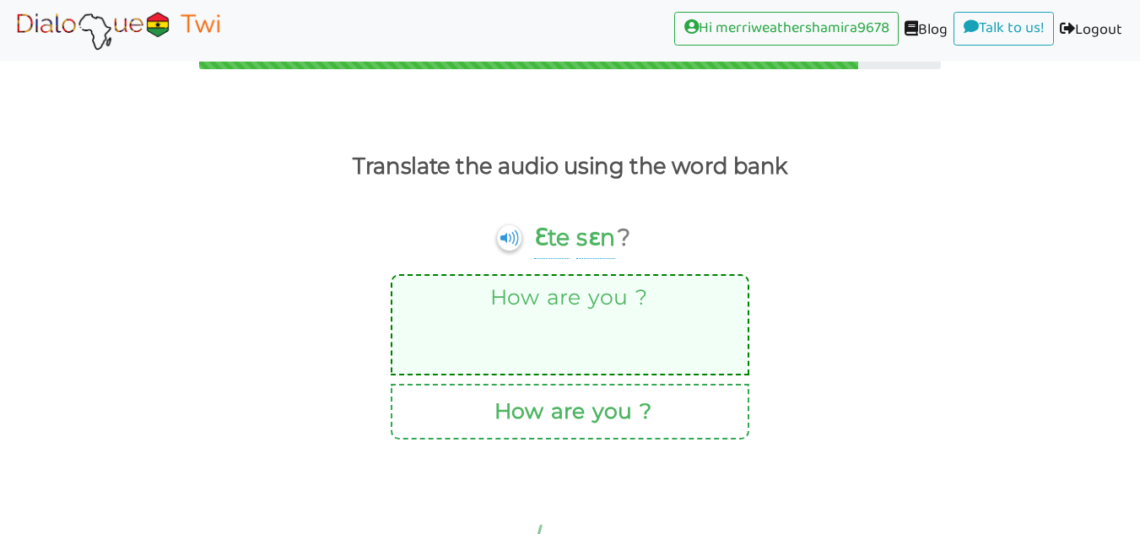
scroll to position [0, 0]
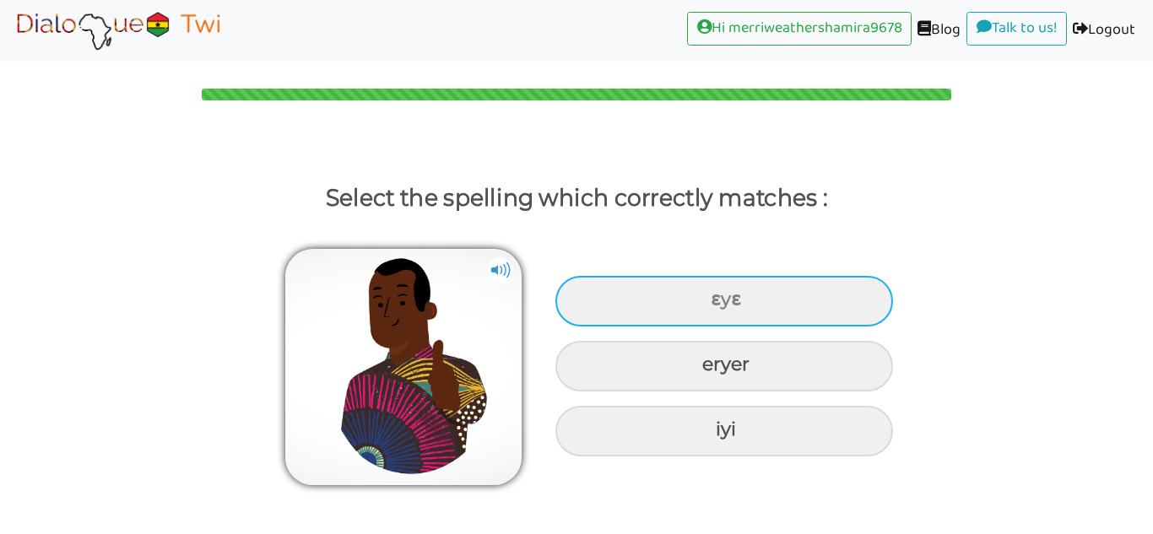
click at [780, 300] on div "ɛyɛ" at bounding box center [723, 301] width 337 height 51
click at [718, 300] on input "ɛyɛ" at bounding box center [712, 299] width 11 height 11
radio input "true"
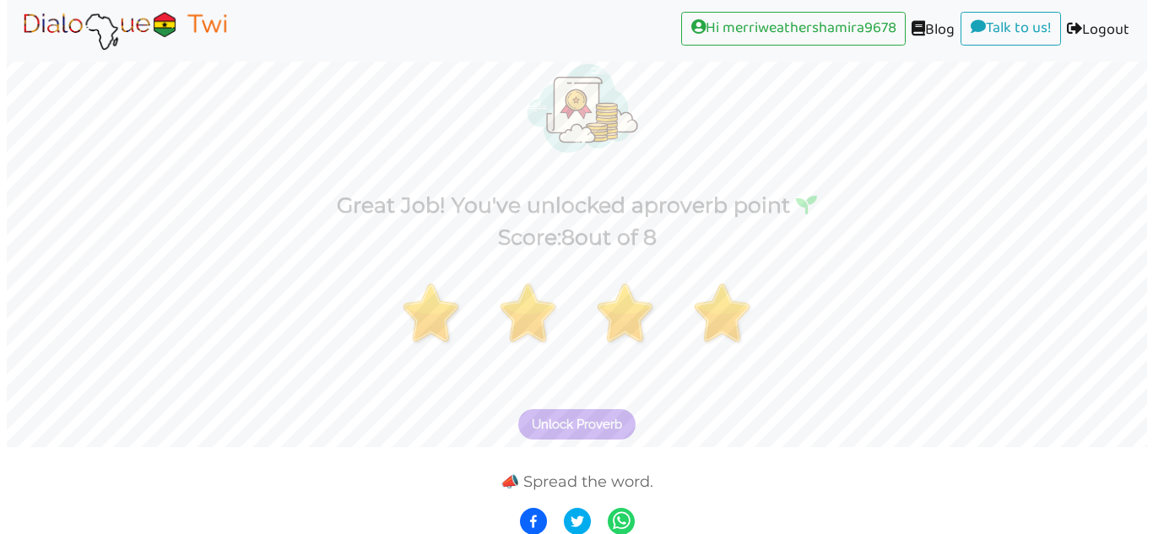
scroll to position [93, 0]
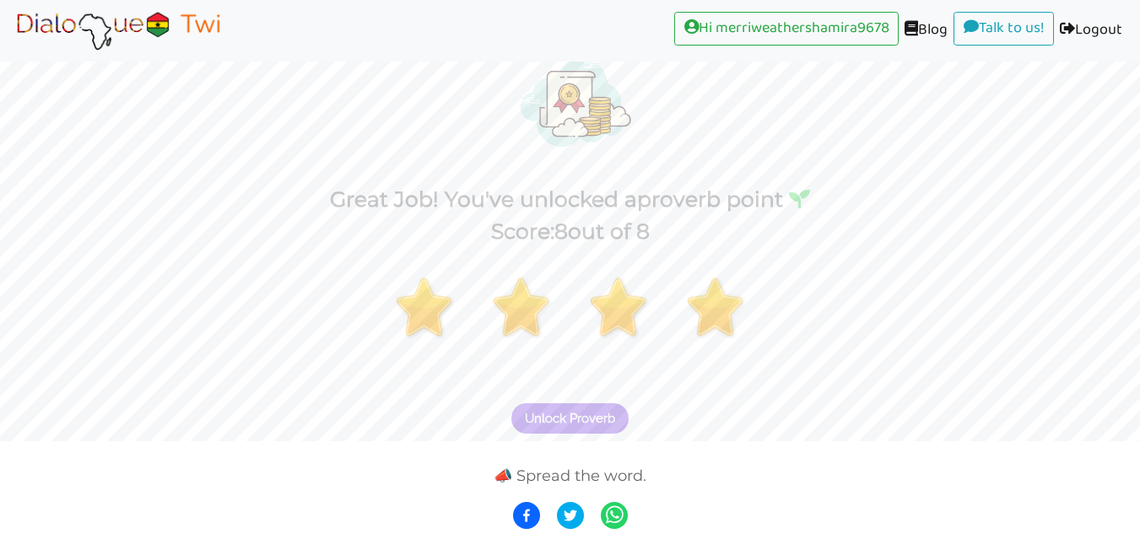
click at [598, 424] on span "Unlock Proverb" at bounding box center [570, 418] width 90 height 15
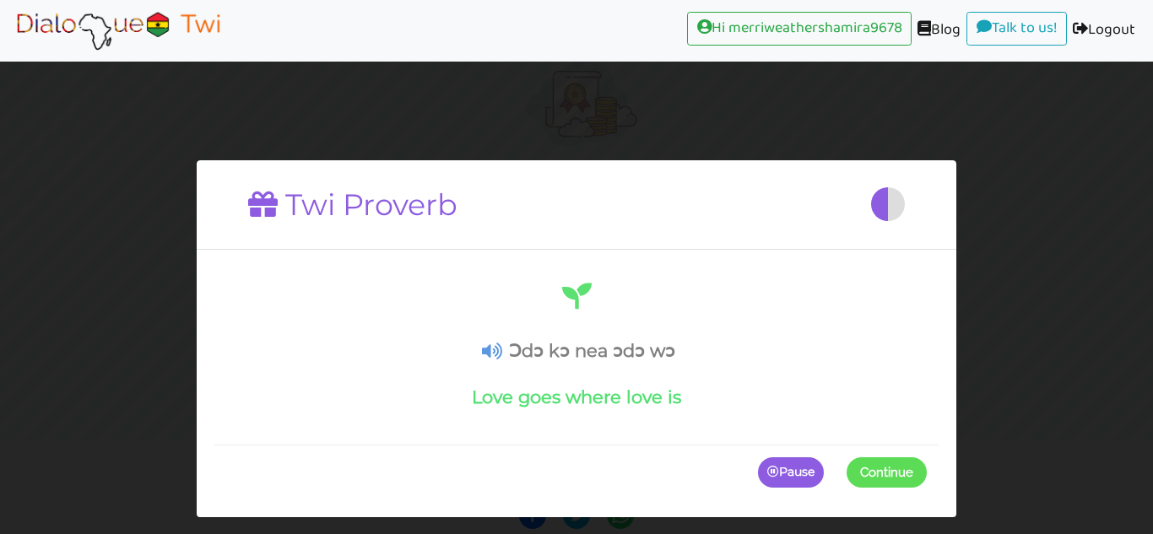
click at [494, 348] on icon at bounding box center [492, 352] width 20 height 18
click at [499, 346] on icon at bounding box center [492, 352] width 20 height 18
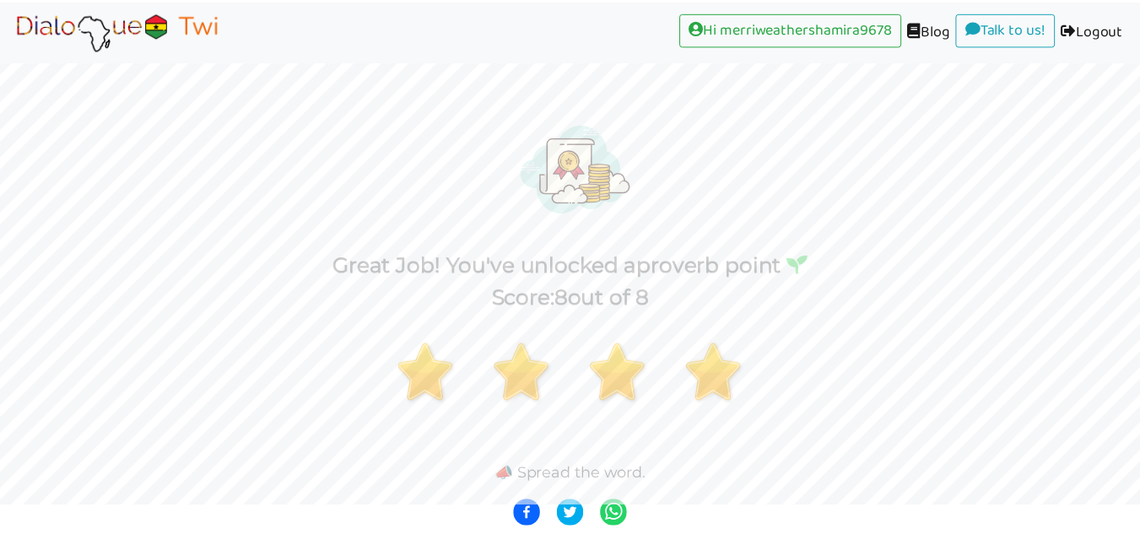
scroll to position [26, 0]
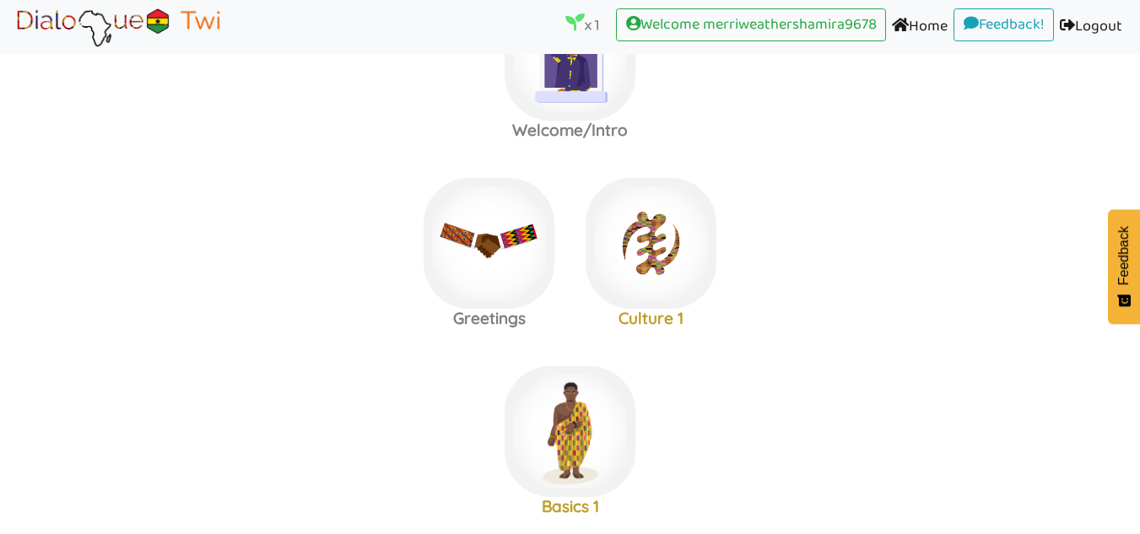
scroll to position [100, 0]
click at [505, 120] on img at bounding box center [570, 54] width 131 height 131
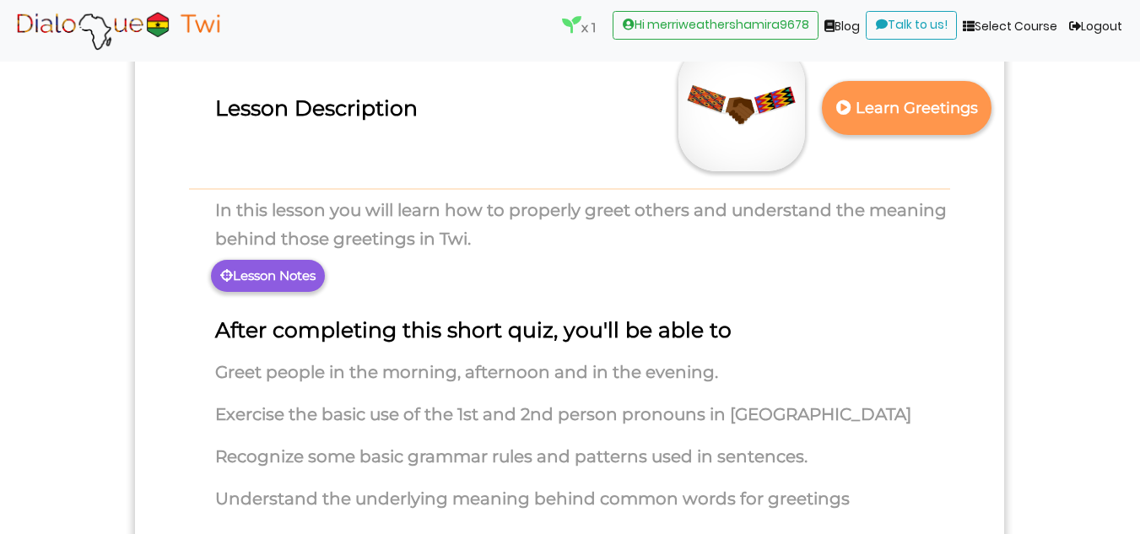
scroll to position [147, 0]
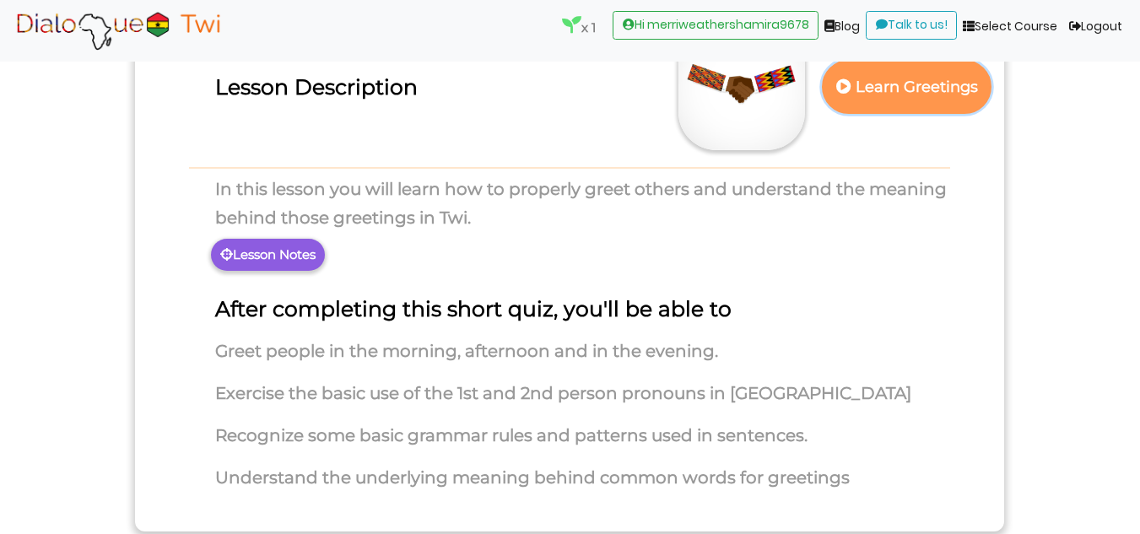
click at [902, 89] on p "Learn Greetings" at bounding box center [907, 87] width 148 height 41
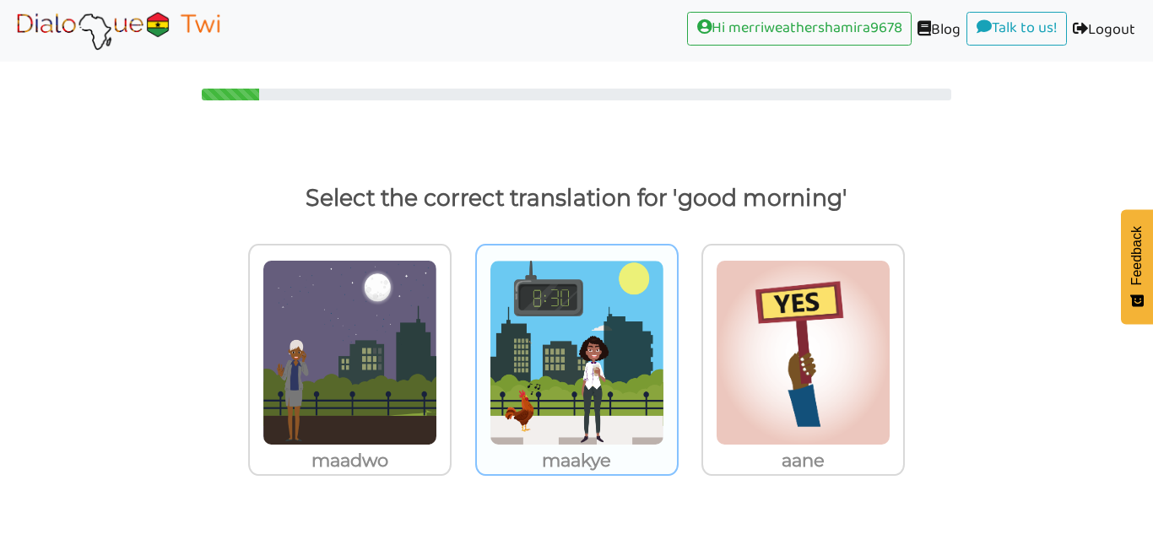
click at [437, 385] on img at bounding box center [349, 353] width 175 height 186
click at [462, 348] on input "maakye" at bounding box center [456, 342] width 13 height 13
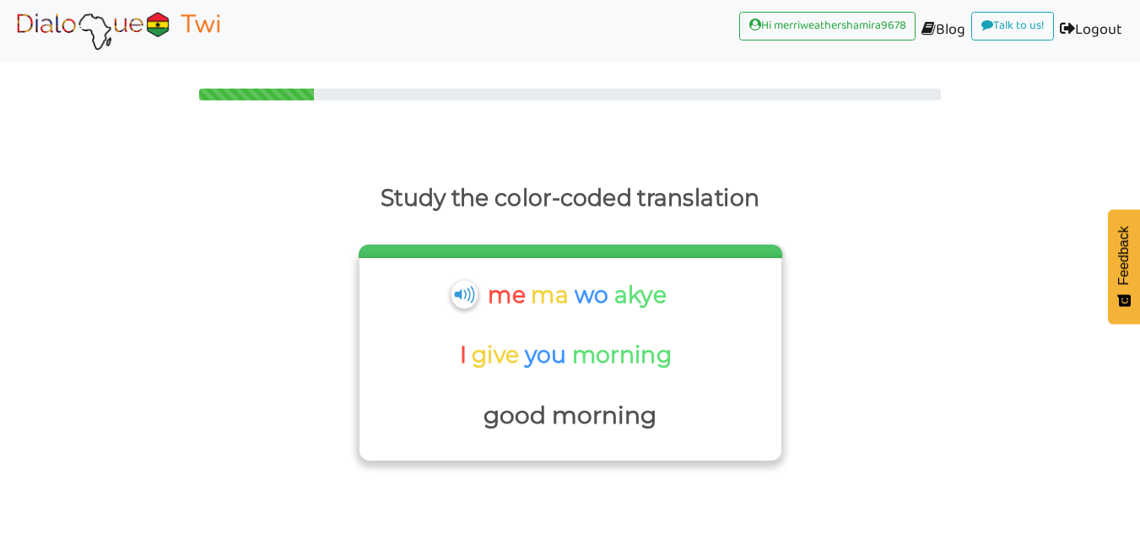
click at [471, 284] on img at bounding box center [464, 294] width 26 height 28
click at [504, 294] on p "me" at bounding box center [509, 295] width 43 height 40
click at [459, 354] on p "I" at bounding box center [465, 355] width 12 height 40
click at [509, 413] on p "good morning" at bounding box center [570, 416] width 405 height 40
click at [559, 435] on p "good morning" at bounding box center [570, 416] width 405 height 40
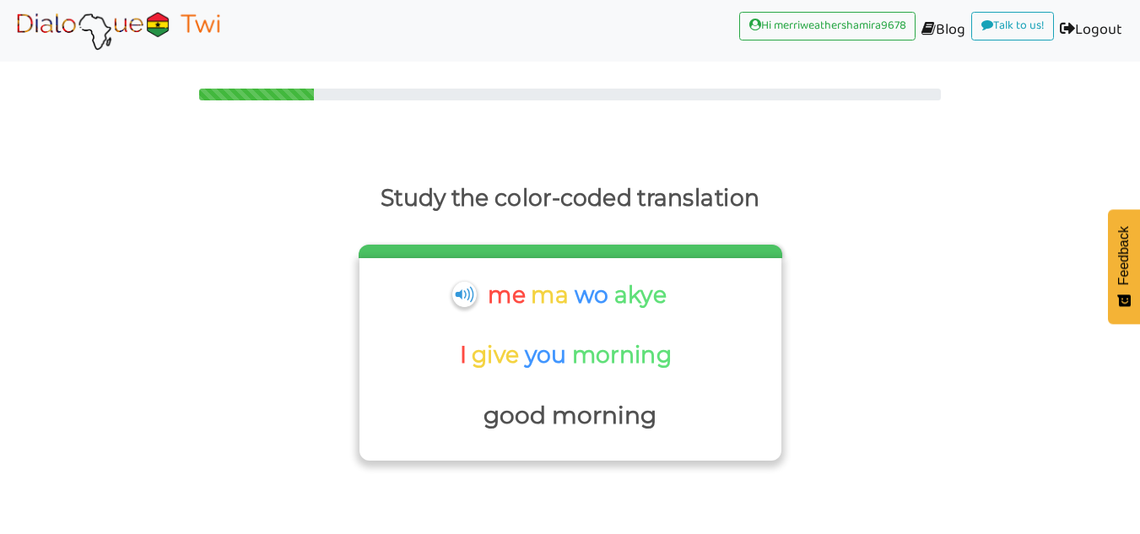
click at [637, 297] on p "akye" at bounding box center [642, 295] width 57 height 40
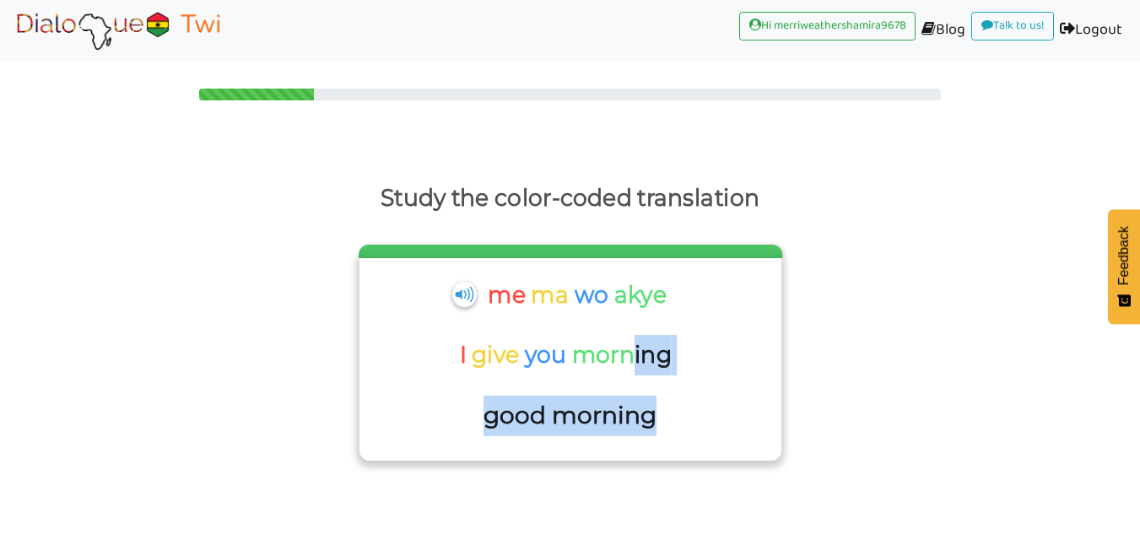
drag, startPoint x: 630, startPoint y: 364, endPoint x: 668, endPoint y: 437, distance: 82.6
click at [668, 437] on div "me ma wo akye I give you morning good morning" at bounding box center [570, 359] width 422 height 203
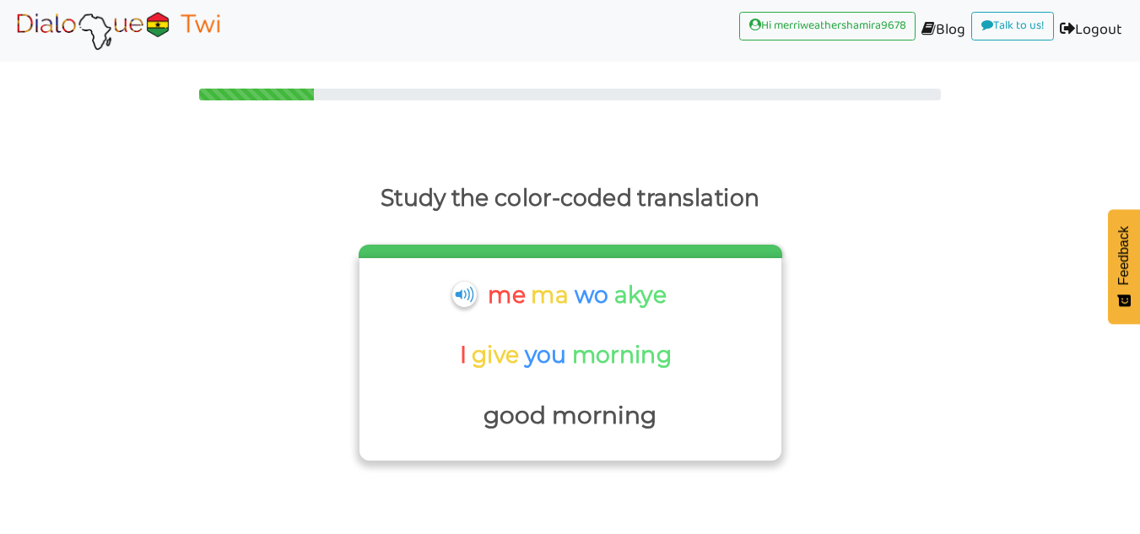
click at [609, 367] on p "morning" at bounding box center [623, 355] width 105 height 40
click at [622, 417] on p "good morning" at bounding box center [570, 416] width 405 height 40
click at [613, 408] on p "good morning" at bounding box center [570, 416] width 405 height 40
click at [566, 425] on p "good morning" at bounding box center [570, 416] width 405 height 40
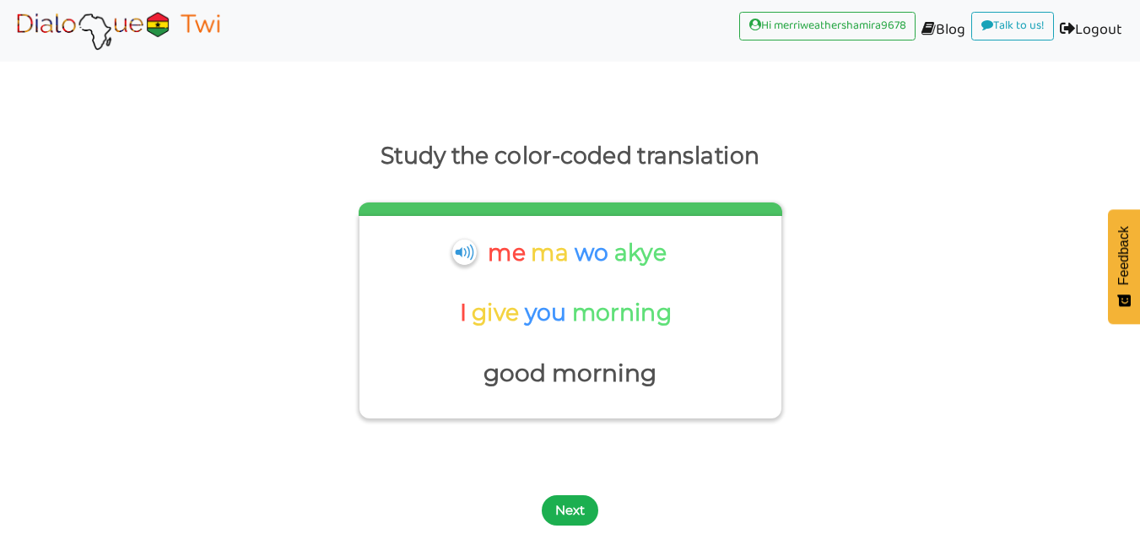
click at [569, 506] on button "Next" at bounding box center [570, 510] width 57 height 30
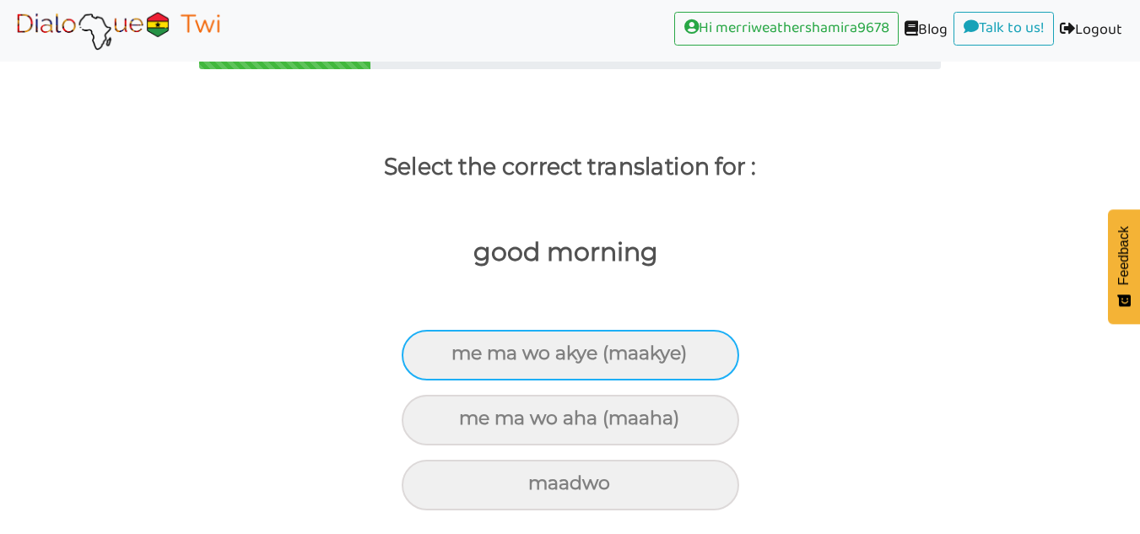
click at [688, 361] on div "me ma wo akye (maakye)" at bounding box center [570, 355] width 337 height 51
click at [464, 359] on input "me ma wo akye (maakye)" at bounding box center [458, 353] width 11 height 11
radio input "true"
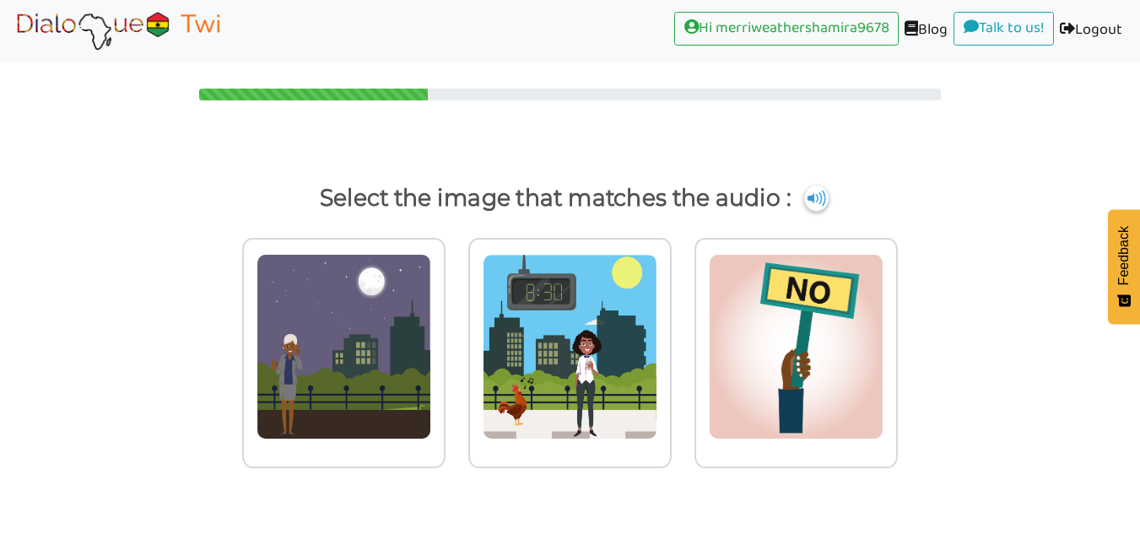
scroll to position [0, 0]
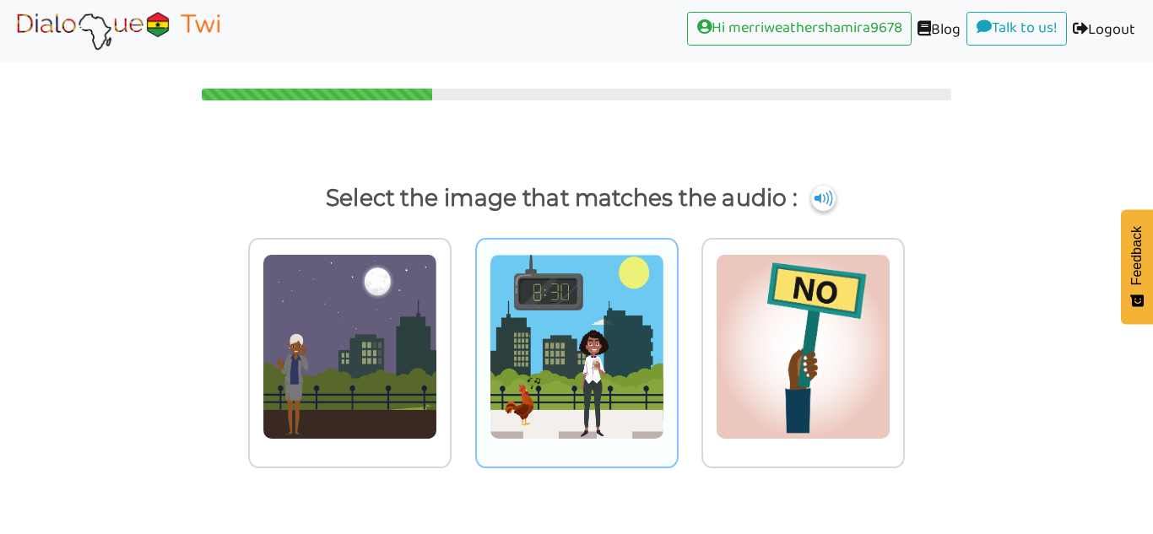
click at [437, 361] on img at bounding box center [349, 347] width 175 height 186
click at [462, 343] on input "radio" at bounding box center [456, 336] width 13 height 13
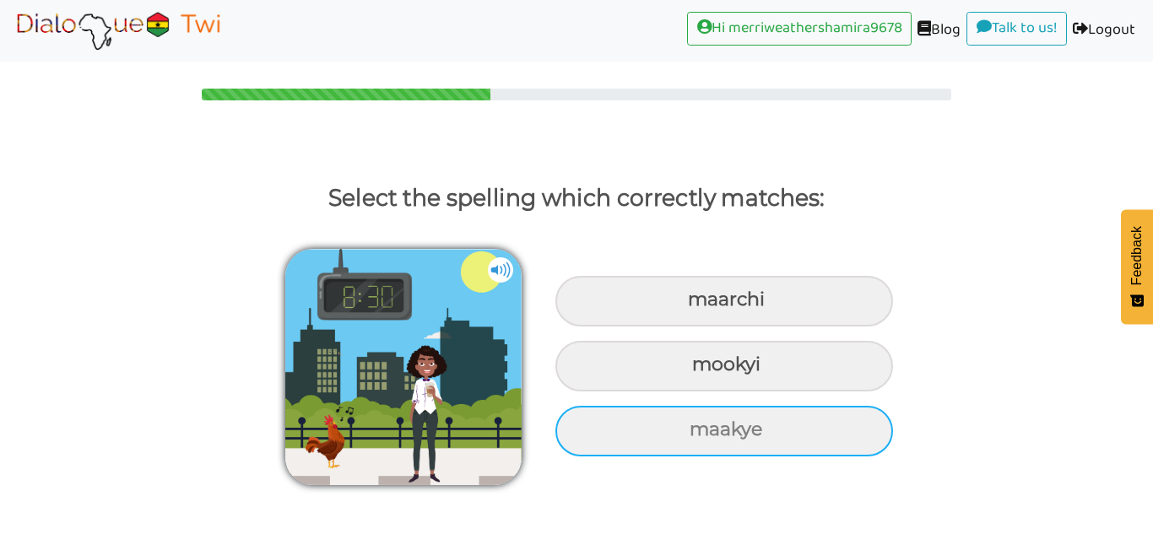
click at [780, 327] on div "maakye" at bounding box center [723, 301] width 337 height 51
click at [695, 305] on input "maakye" at bounding box center [689, 299] width 11 height 11
radio input "true"
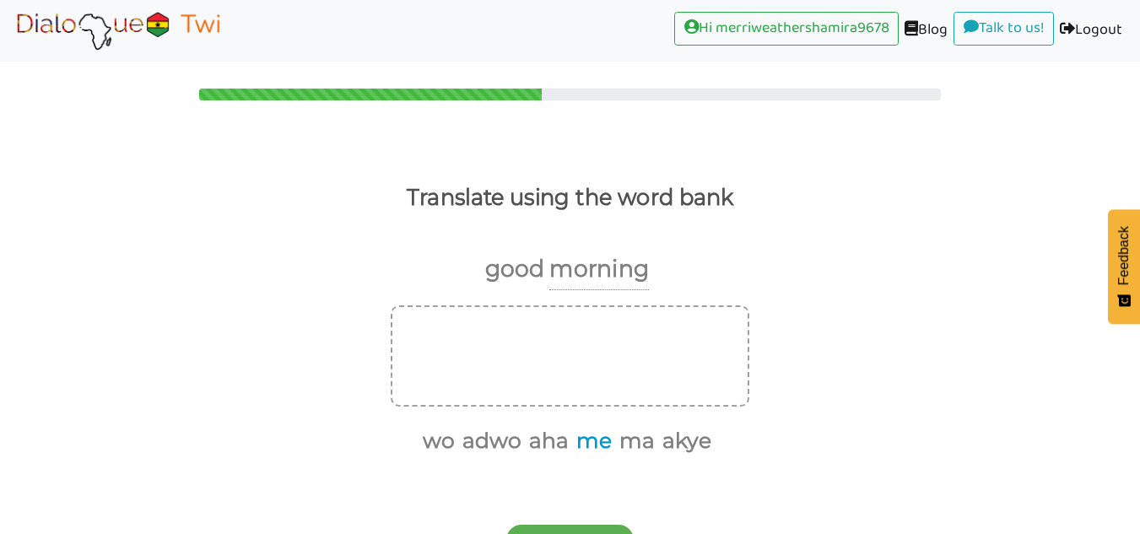
click at [602, 438] on button "me" at bounding box center [590, 441] width 41 height 32
click at [616, 429] on button "ma" at bounding box center [611, 441] width 41 height 32
click at [502, 444] on button "adwo" at bounding box center [531, 441] width 65 height 32
click at [616, 436] on button "akye" at bounding box center [607, 441] width 55 height 32
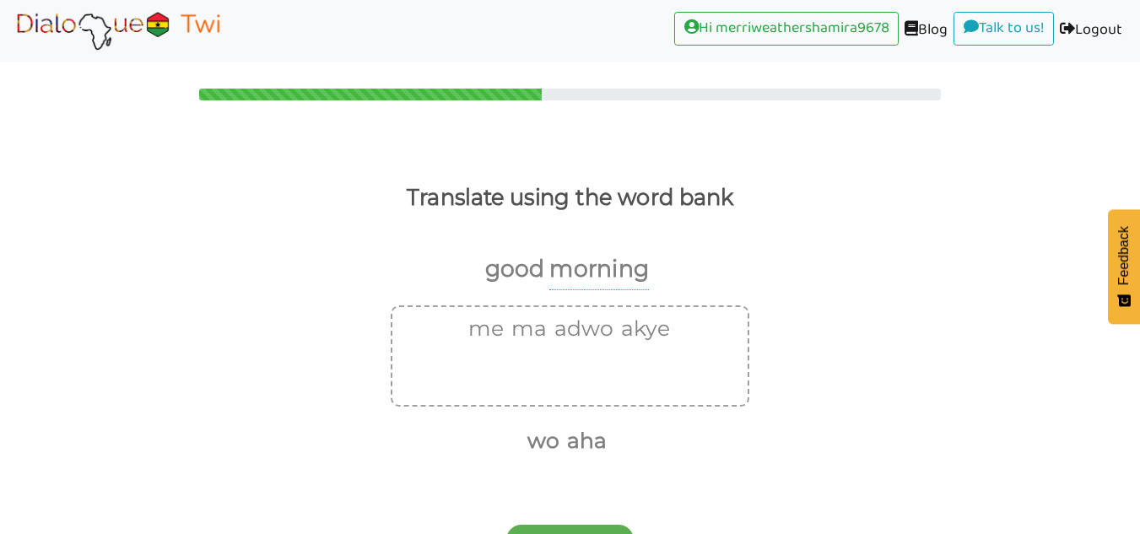
click at [624, 506] on div "Submit Answer!" at bounding box center [570, 530] width 1140 height 67
click at [609, 526] on button "Submit Answer!" at bounding box center [569, 540] width 127 height 30
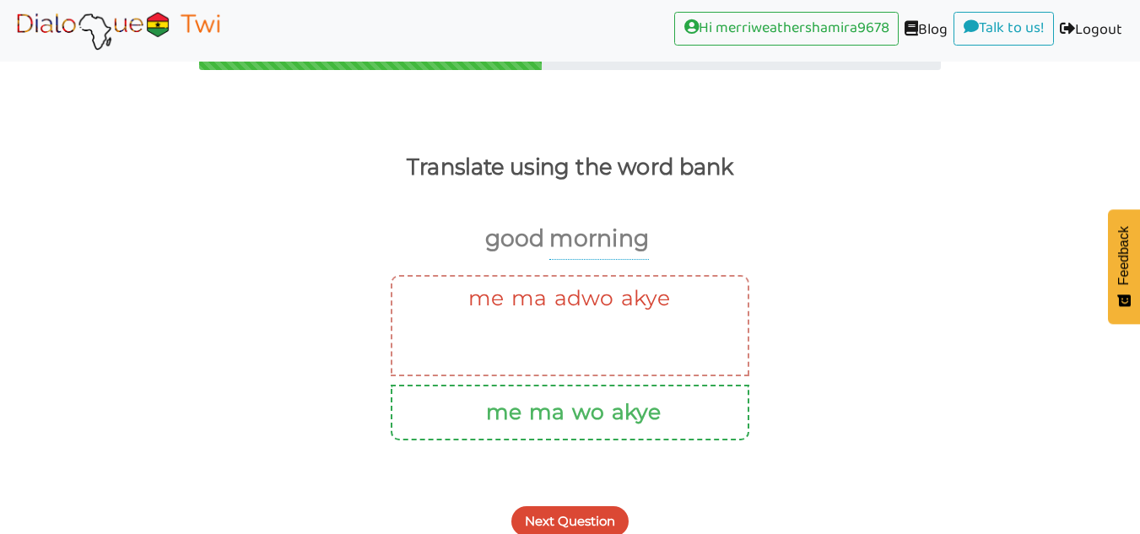
scroll to position [41, 0]
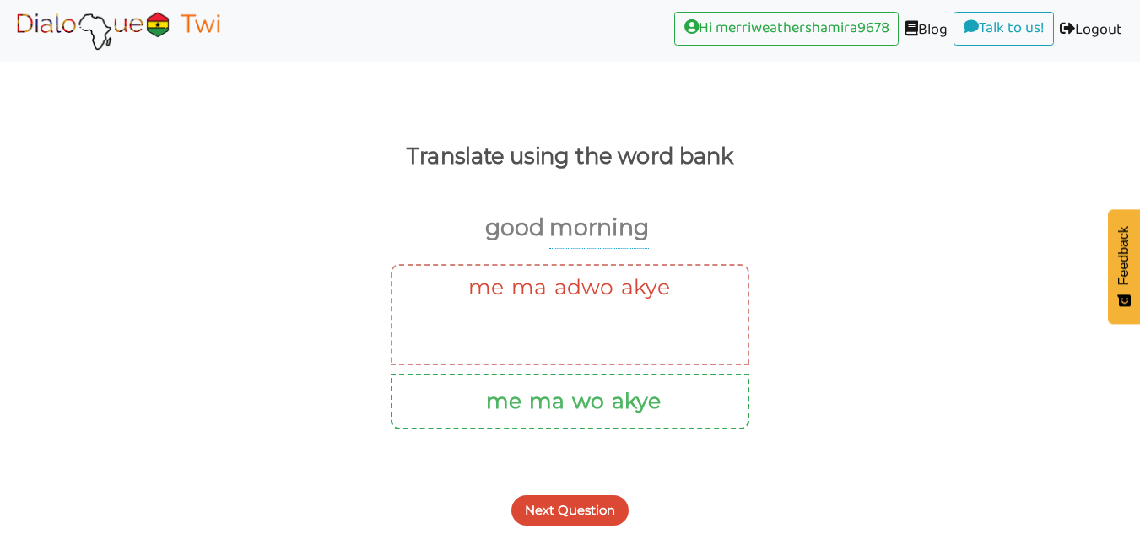
click at [588, 517] on button "Next Question" at bounding box center [569, 510] width 117 height 30
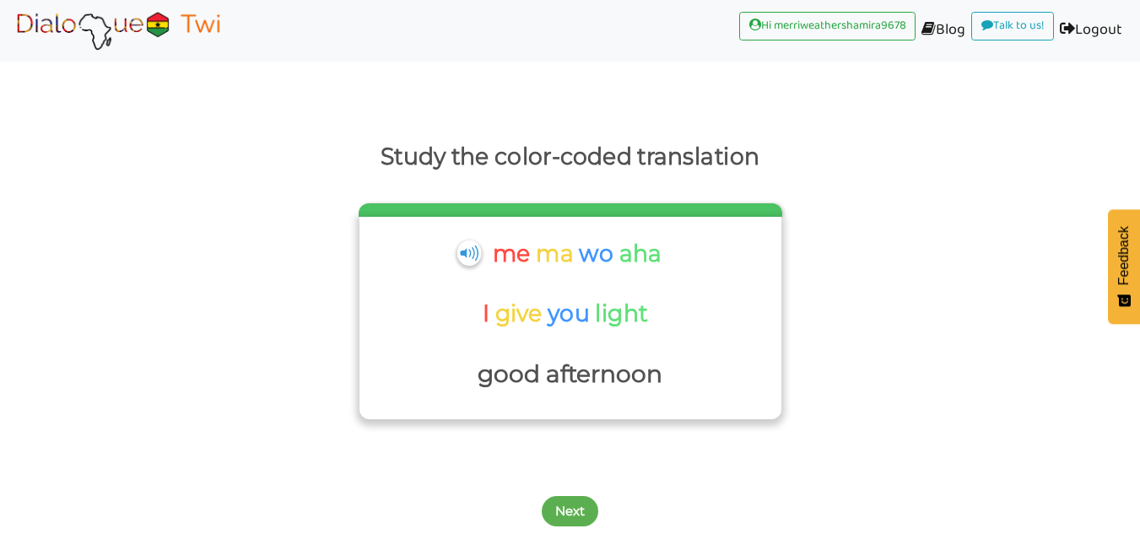
click at [472, 278] on div "me ma wo aha" at bounding box center [567, 260] width 199 height 52
click at [478, 262] on div "me ma wo aha" at bounding box center [567, 260] width 199 height 52
click at [264, 136] on div "Study the color-coded translation me ma wo aha I give you light good afternoon …" at bounding box center [570, 318] width 1140 height 434
click at [589, 498] on button "Next" at bounding box center [570, 511] width 57 height 30
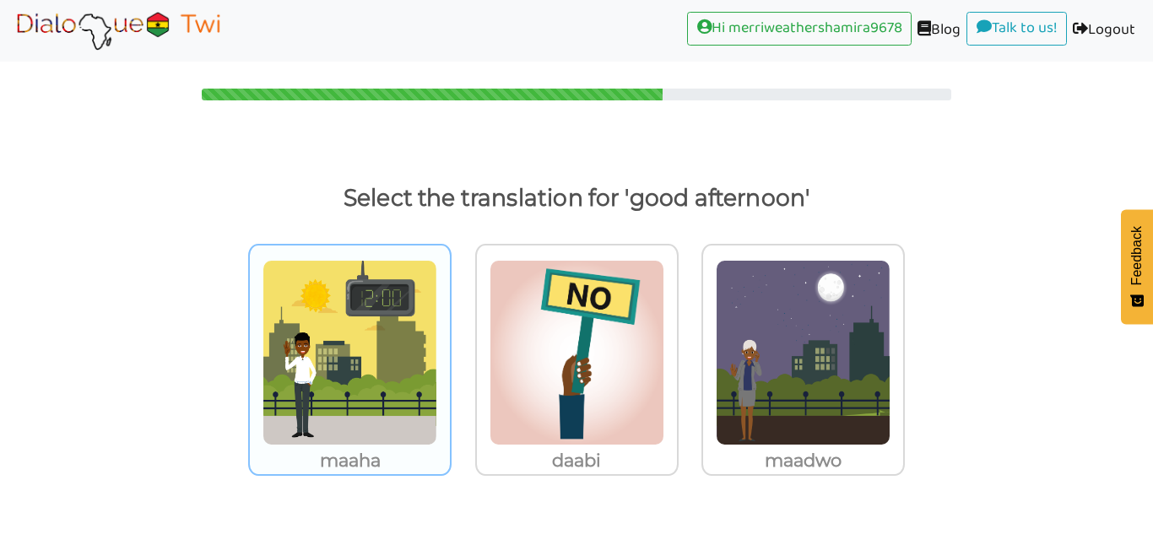
click at [334, 395] on img at bounding box center [349, 353] width 175 height 186
click at [450, 348] on input "maaha" at bounding box center [456, 342] width 13 height 13
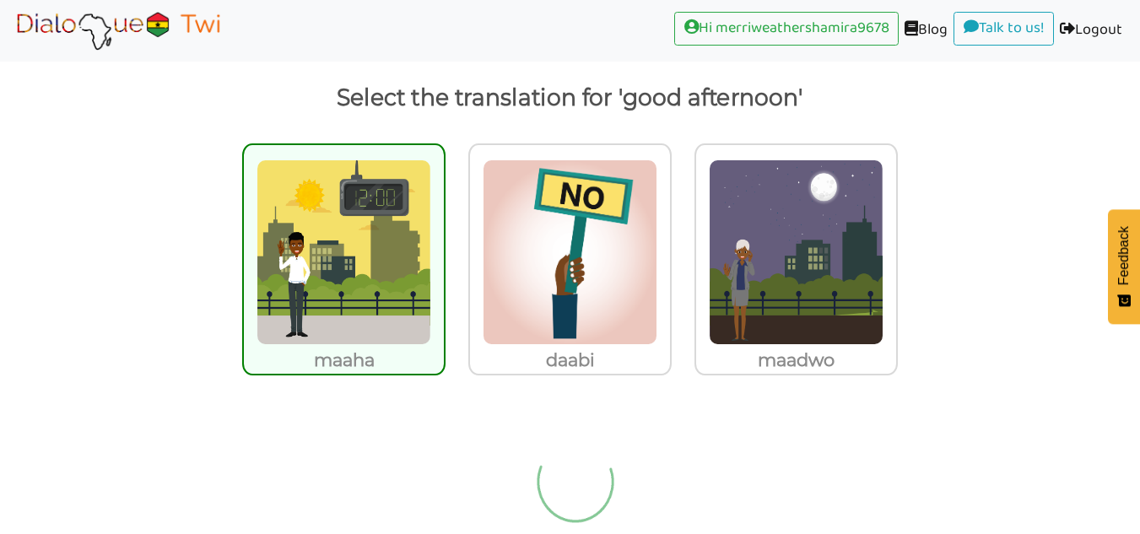
scroll to position [132, 0]
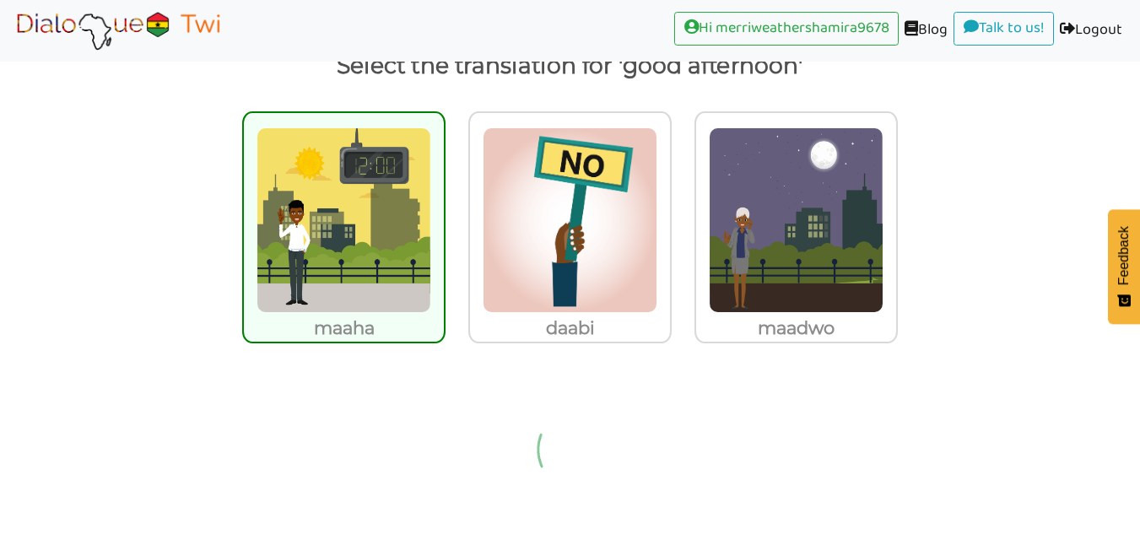
click at [570, 445] on img at bounding box center [575, 449] width 159 height 169
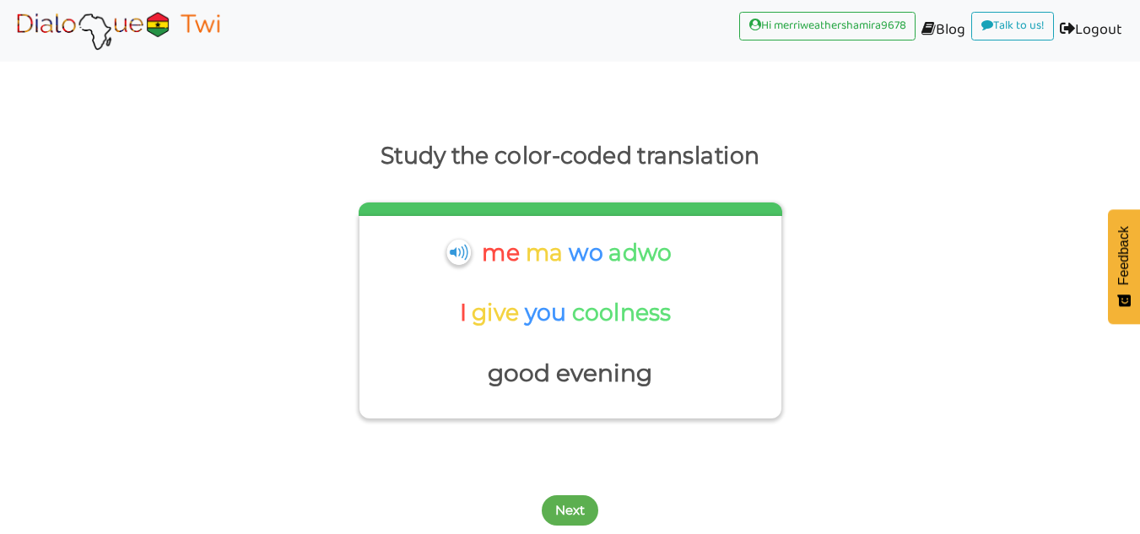
scroll to position [42, 0]
click at [465, 264] on div "me ma wo adwo" at bounding box center [567, 259] width 219 height 52
click at [451, 244] on img at bounding box center [458, 252] width 26 height 28
click at [559, 499] on button "Next" at bounding box center [570, 510] width 57 height 30
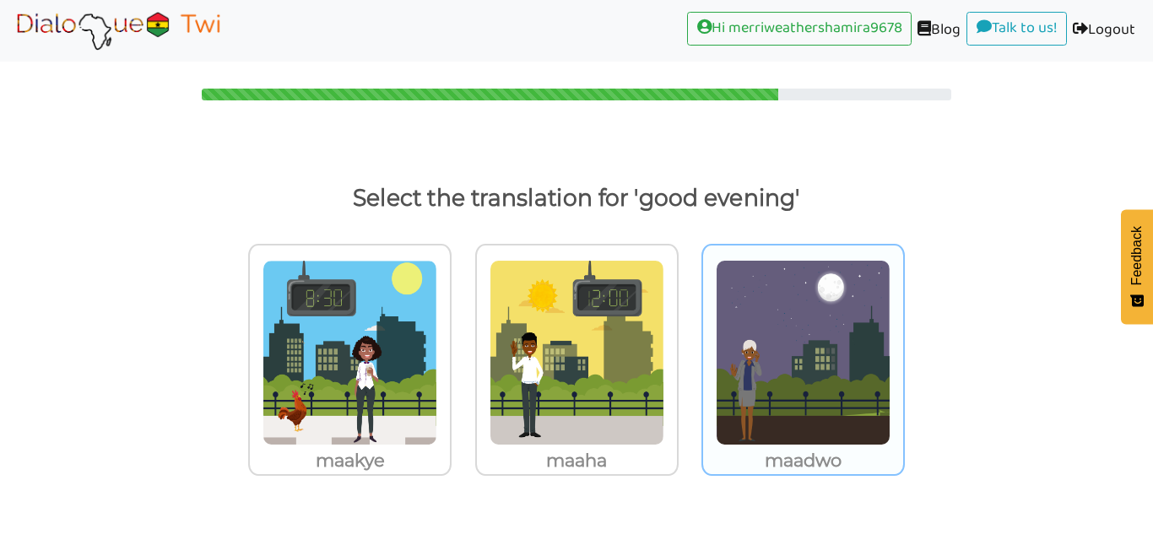
click at [437, 388] on img at bounding box center [349, 353] width 175 height 186
click at [462, 348] on input "maadwo" at bounding box center [456, 342] width 13 height 13
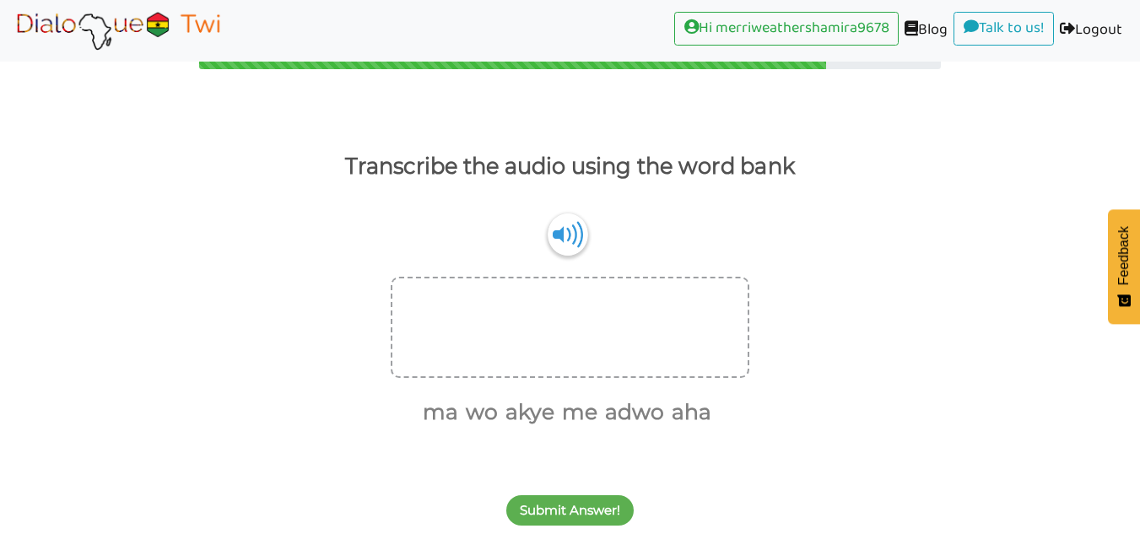
scroll to position [31, 0]
click at [575, 412] on button "me" at bounding box center [576, 413] width 41 height 32
click at [471, 408] on button "ma" at bounding box center [458, 413] width 41 height 32
click at [494, 409] on button "wo" at bounding box center [479, 413] width 38 height 32
click at [515, 410] on button "akye" at bounding box center [506, 413] width 55 height 32
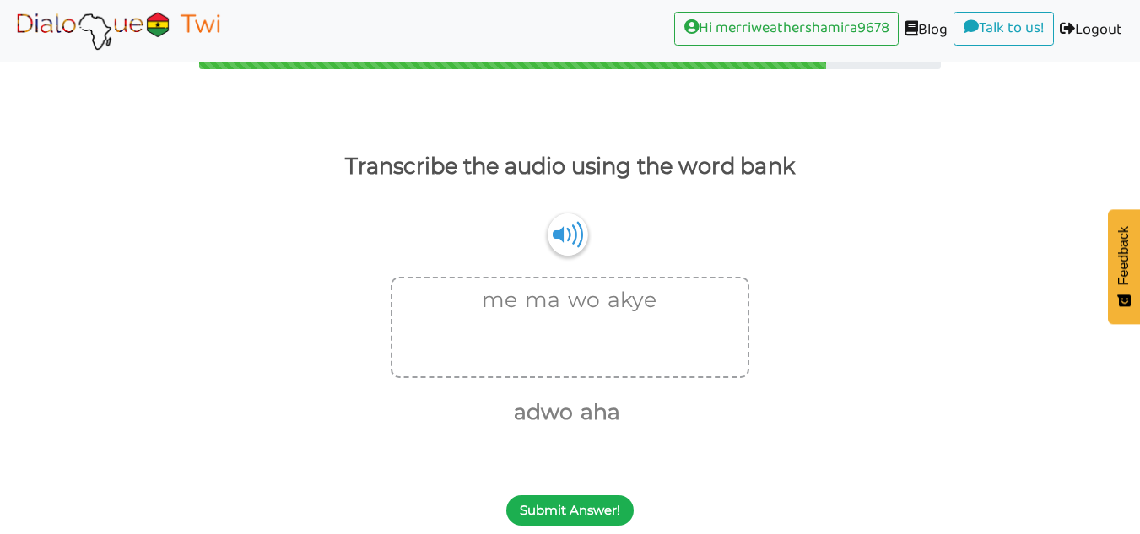
click at [584, 512] on button "Submit Answer!" at bounding box center [569, 510] width 127 height 30
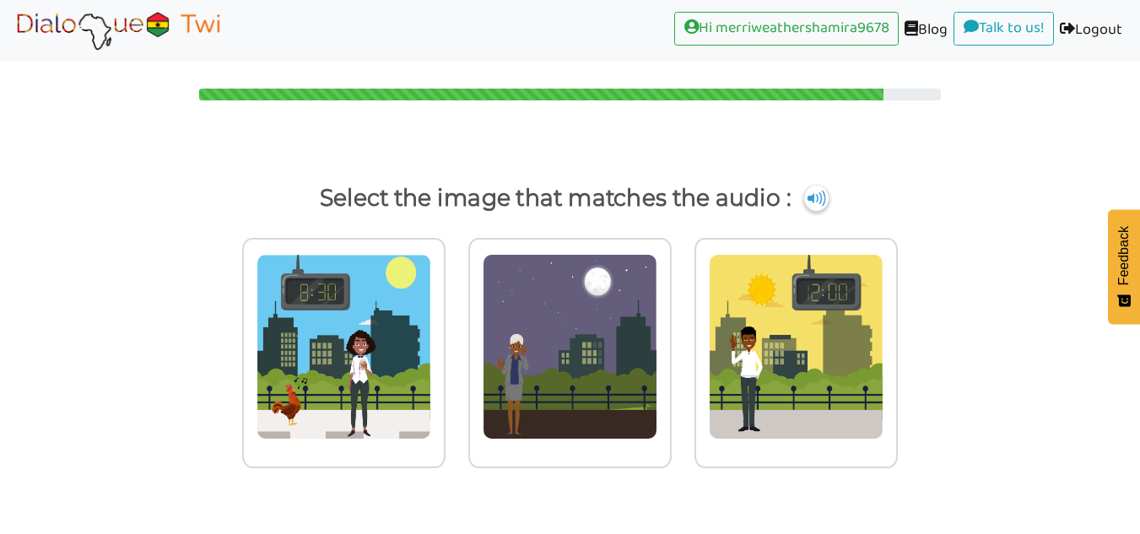
scroll to position [0, 0]
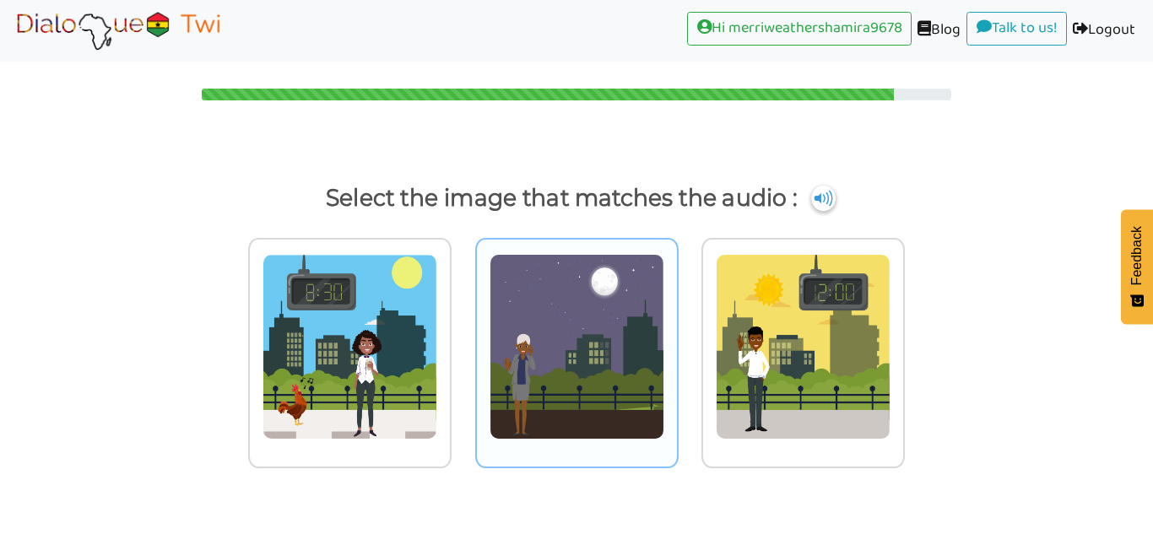
click at [437, 338] on img at bounding box center [349, 347] width 175 height 186
click at [462, 338] on input "radio" at bounding box center [456, 336] width 13 height 13
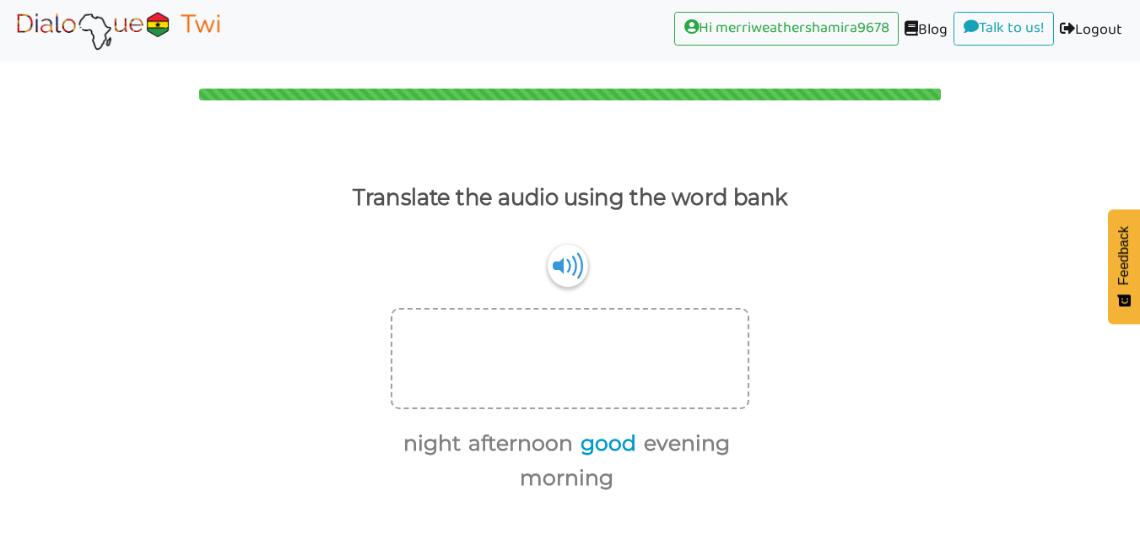
click at [594, 439] on button "good" at bounding box center [606, 444] width 62 height 32
click at [559, 438] on button "afternoon" at bounding box center [549, 444] width 111 height 32
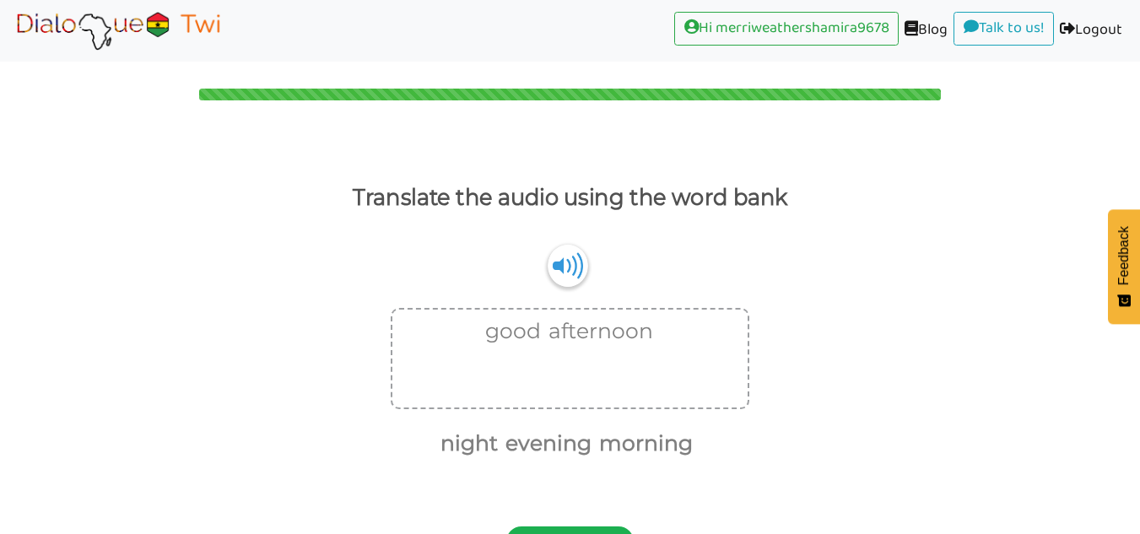
click at [577, 529] on button "Submit Answer!" at bounding box center [569, 541] width 127 height 30
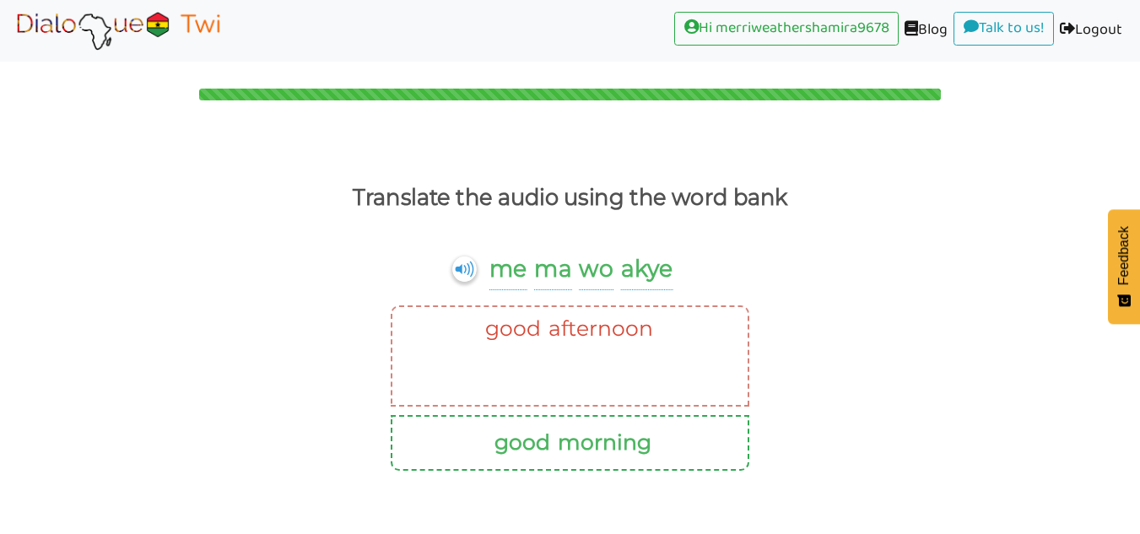
click at [694, 436] on ul "good morning" at bounding box center [570, 442] width 330 height 35
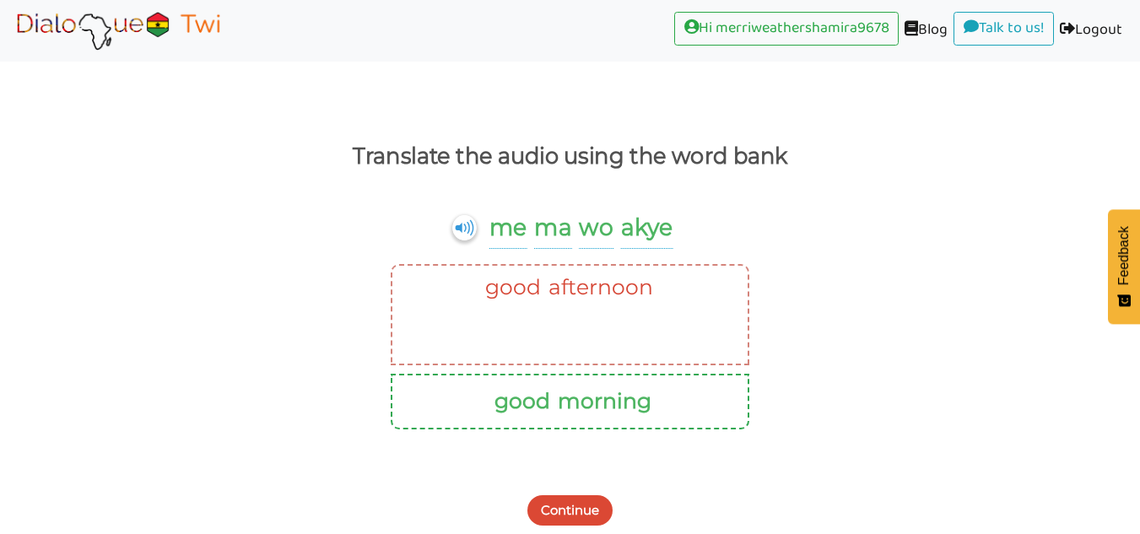
click at [565, 517] on button "Continue" at bounding box center [569, 510] width 85 height 30
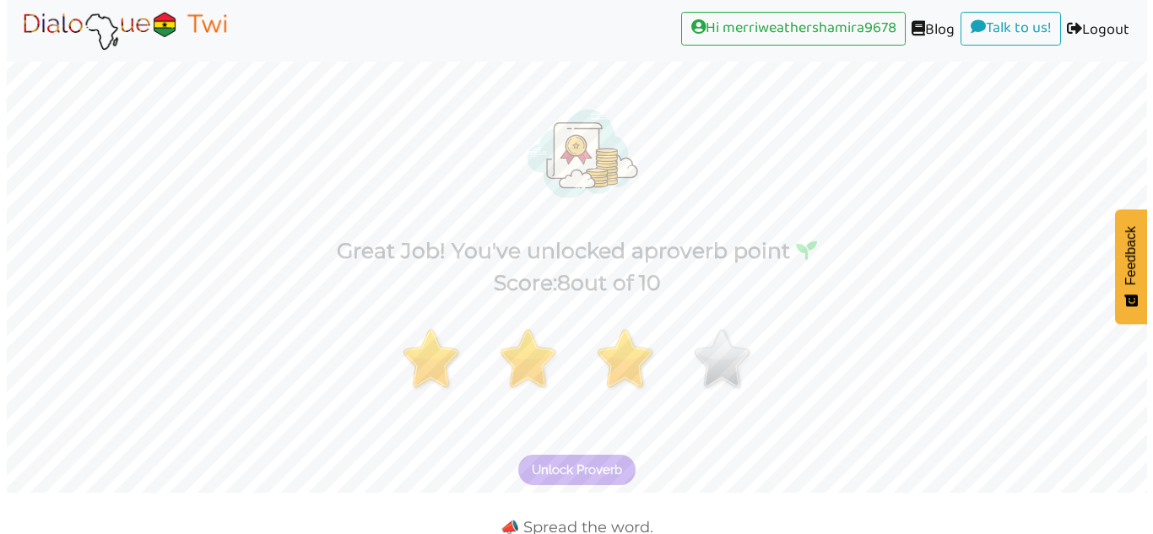
scroll to position [93, 0]
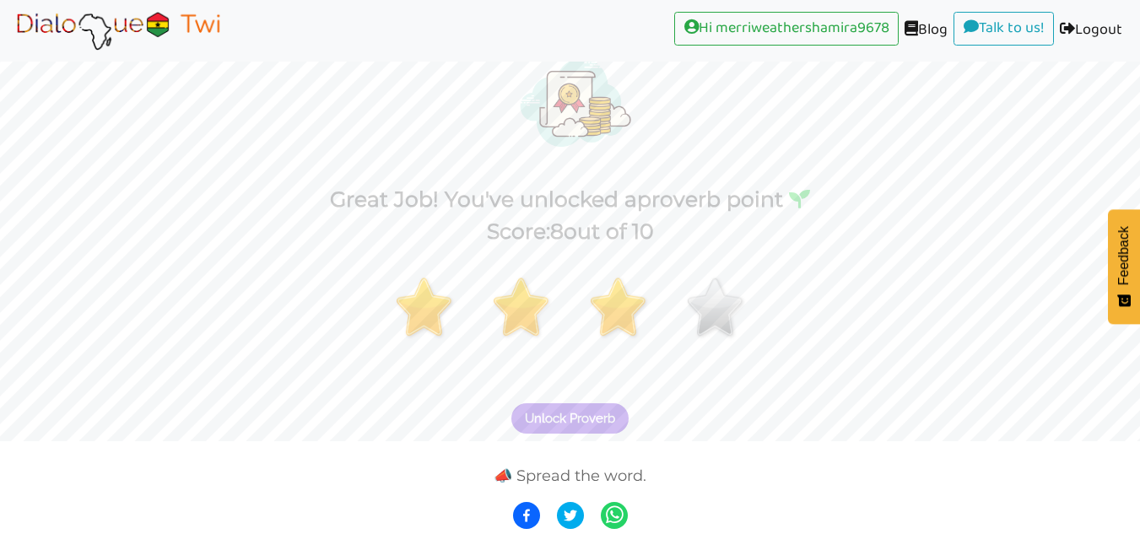
click at [586, 421] on span "Unlock Proverb" at bounding box center [570, 418] width 90 height 15
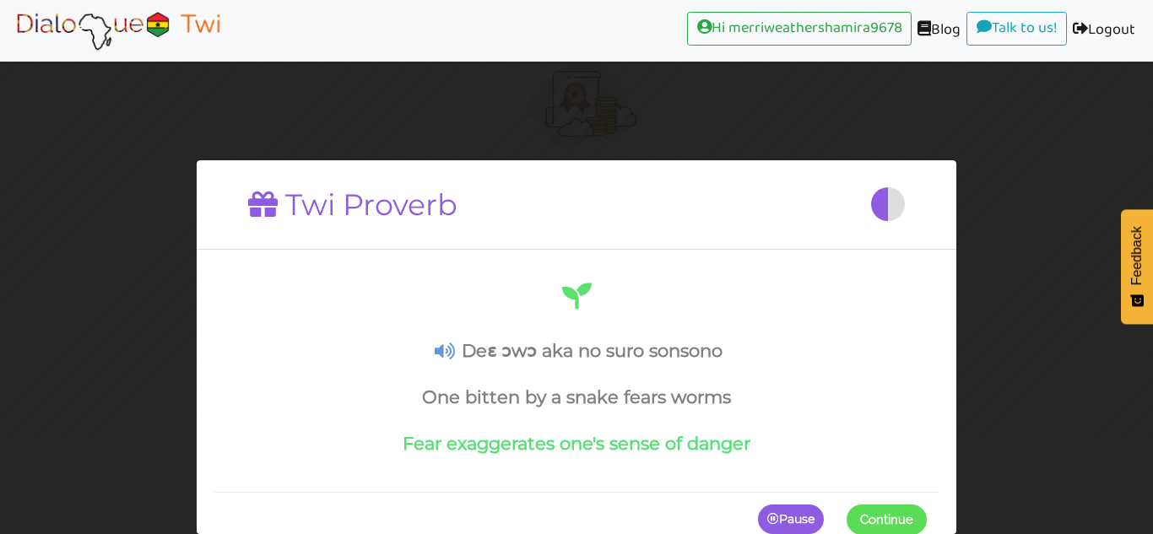
click at [424, 370] on div "Deɛ ɔwɔ aka no suro sonsono One bitten by a snake fears worms Fear exaggerates …" at bounding box center [576, 366] width 700 height 175
click at [440, 362] on div "Deɛ ɔwɔ aka no suro sonsono One bitten by a snake fears worms Fear exaggerates …" at bounding box center [576, 366] width 700 height 175
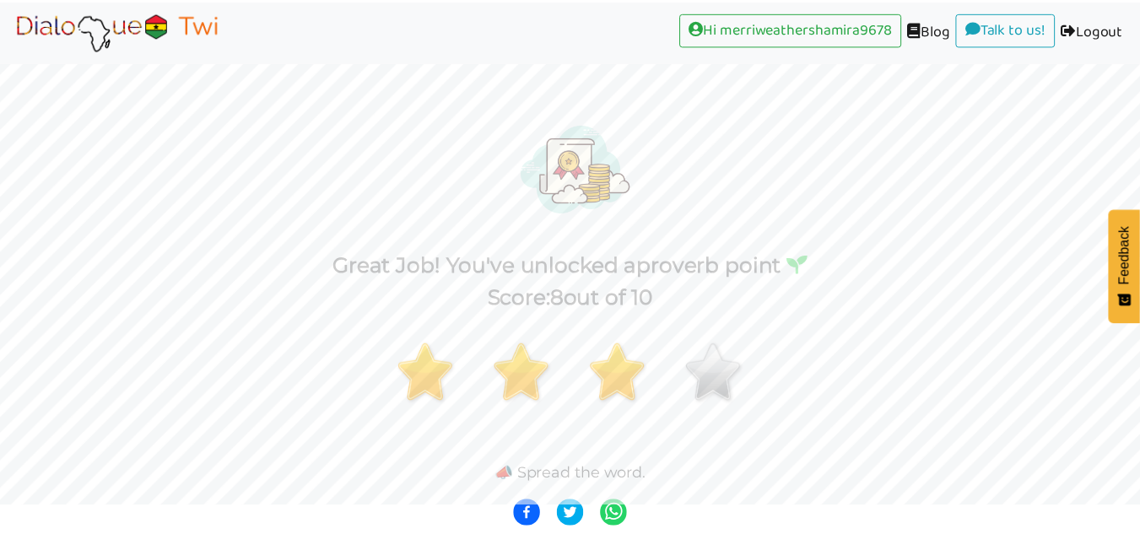
scroll to position [26, 0]
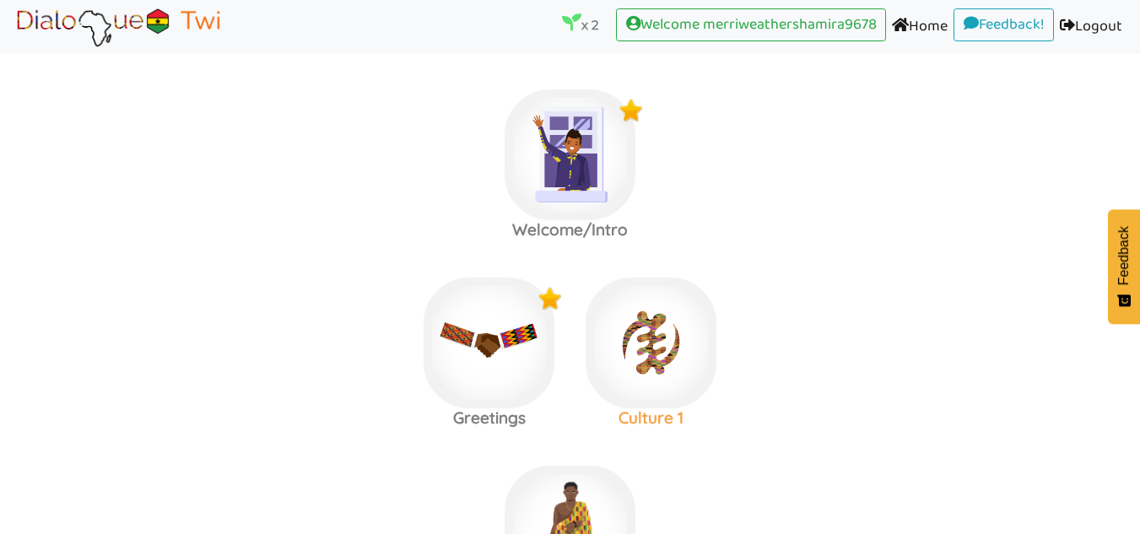
click at [635, 220] on img at bounding box center [570, 154] width 131 height 131
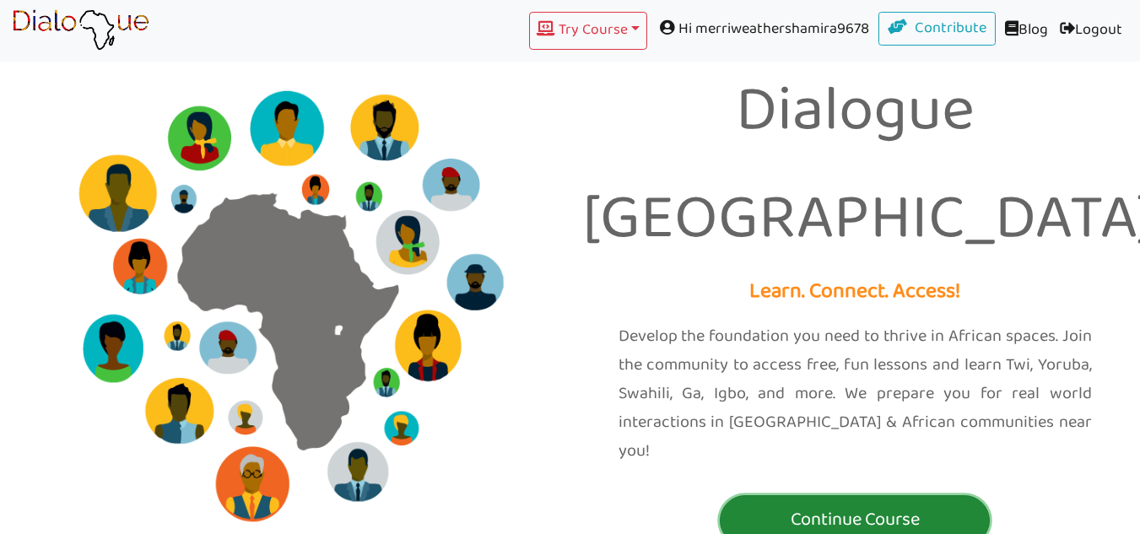
click at [920, 505] on p "Continue Course" at bounding box center [855, 520] width 262 height 31
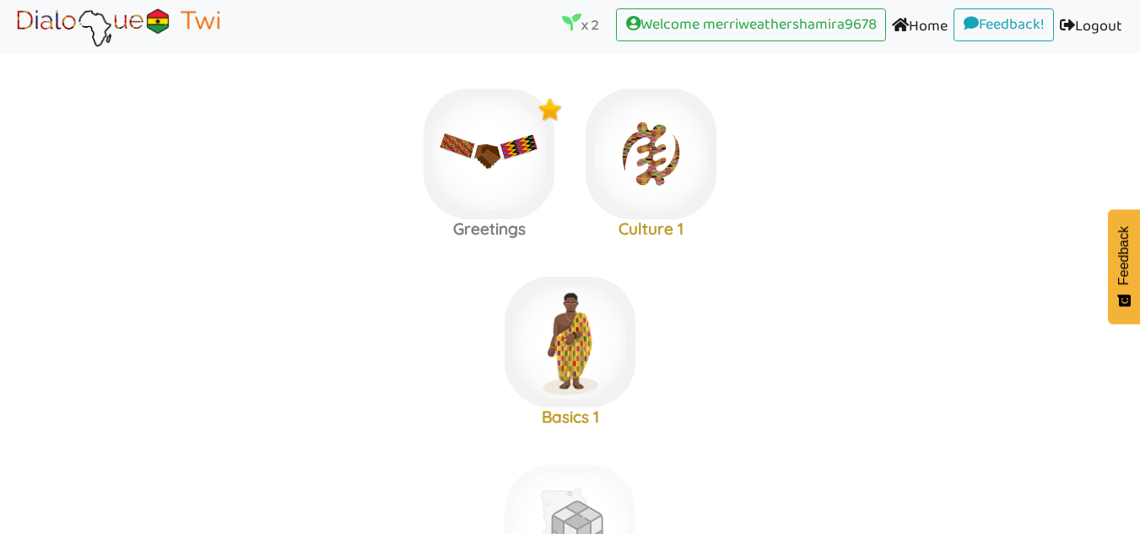
scroll to position [193, 0]
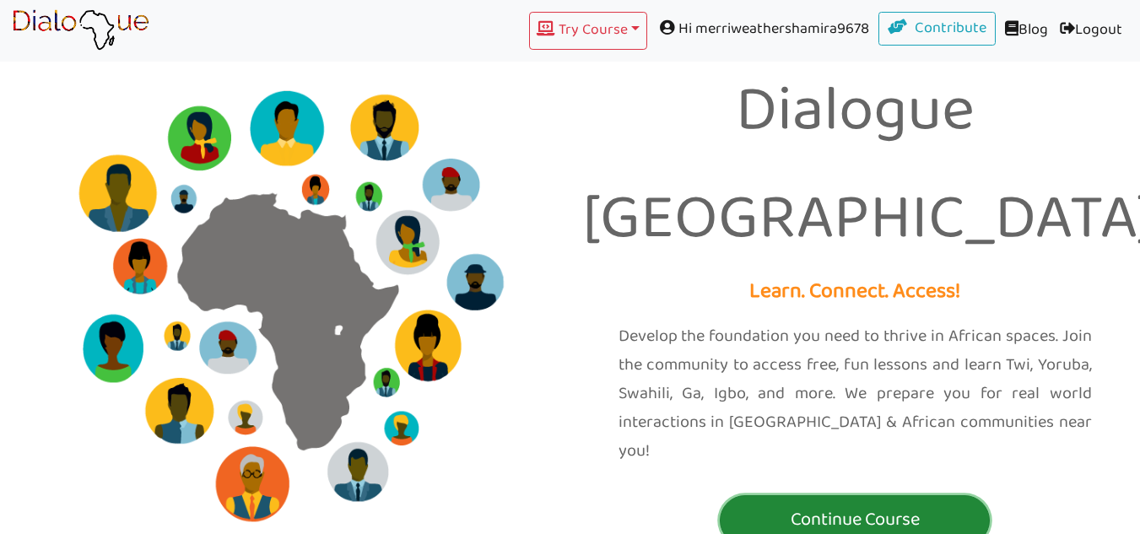
click at [829, 495] on button "Continue Course" at bounding box center [855, 520] width 270 height 51
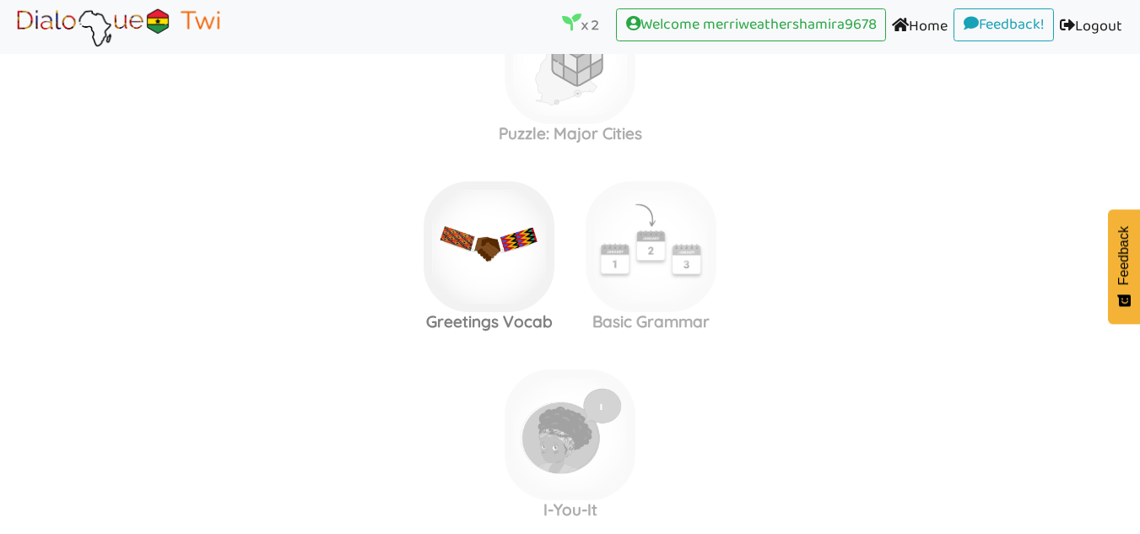
scroll to position [662, 0]
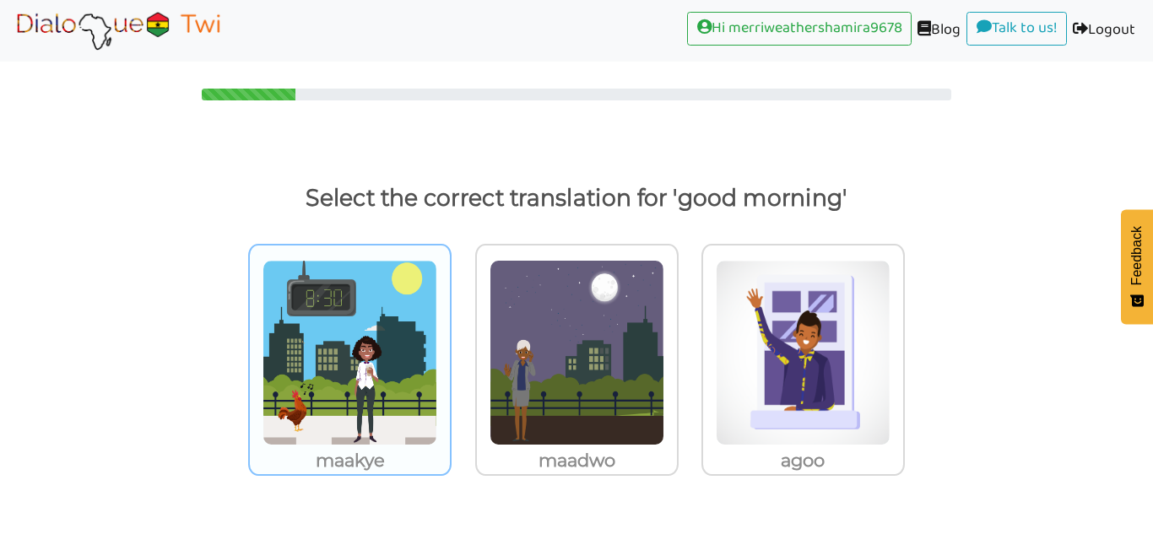
click at [420, 325] on img at bounding box center [349, 353] width 175 height 186
click at [450, 336] on input "maakye" at bounding box center [456, 342] width 13 height 13
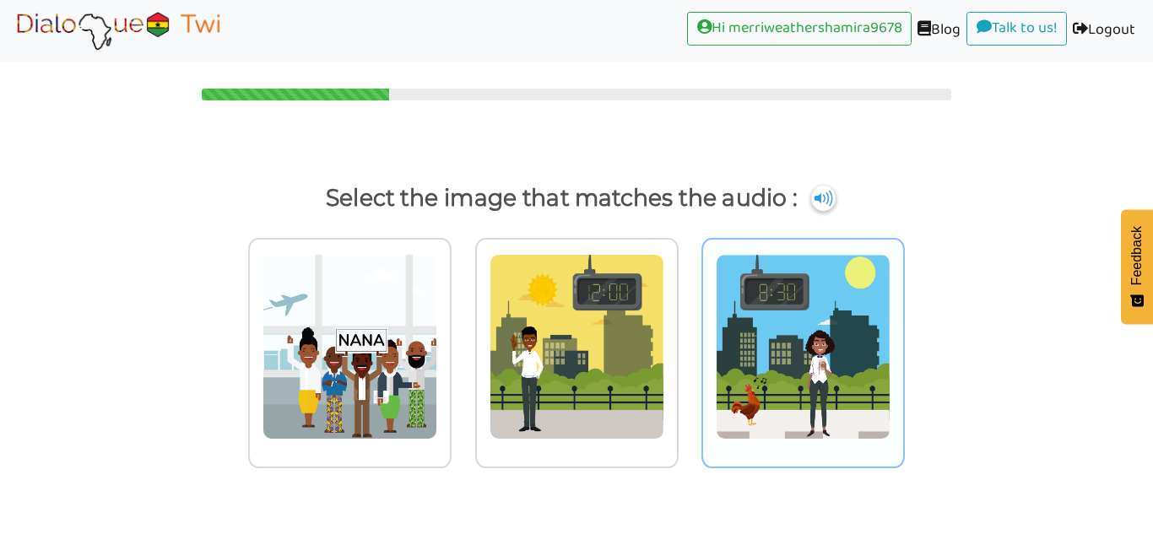
click at [437, 290] on img at bounding box center [349, 347] width 175 height 186
click at [462, 330] on input "radio" at bounding box center [456, 336] width 13 height 13
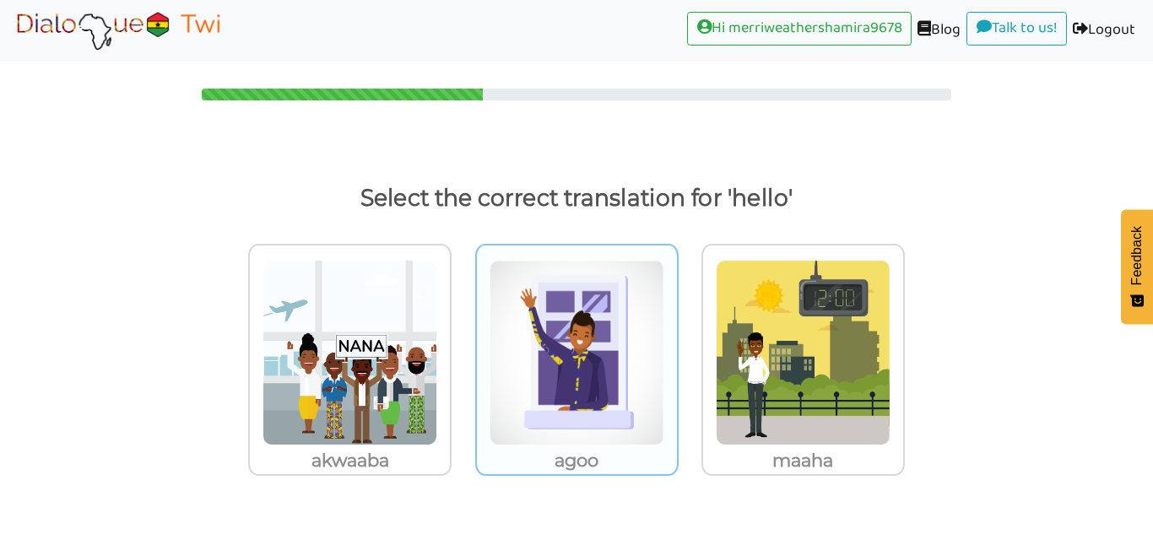
click at [437, 304] on img at bounding box center [349, 353] width 175 height 186
click at [462, 336] on input "agoo" at bounding box center [456, 342] width 13 height 13
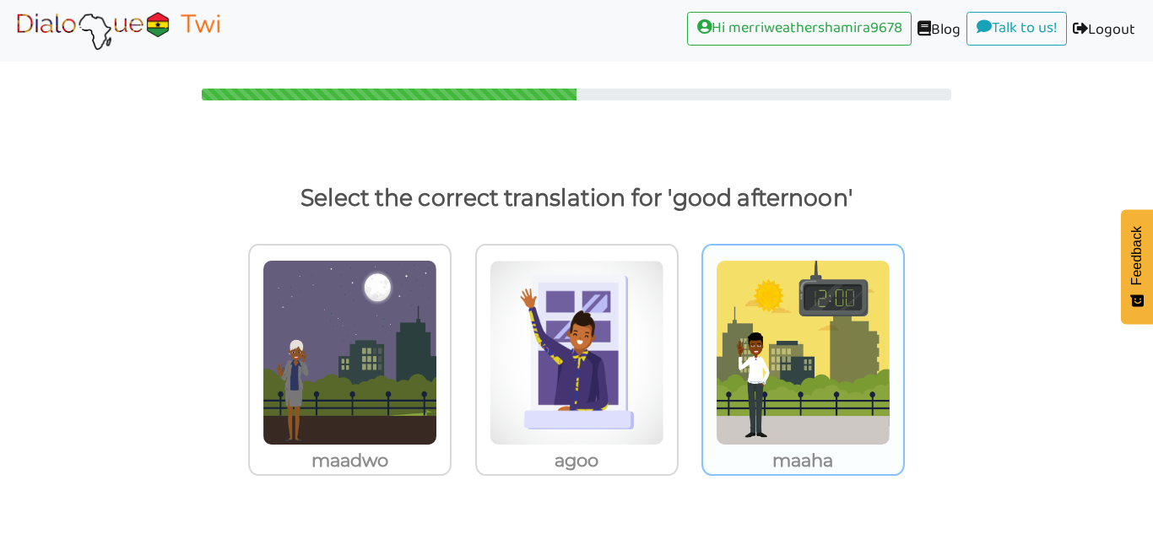
click at [437, 375] on img at bounding box center [349, 353] width 175 height 186
click at [462, 348] on input "maaha" at bounding box center [456, 342] width 13 height 13
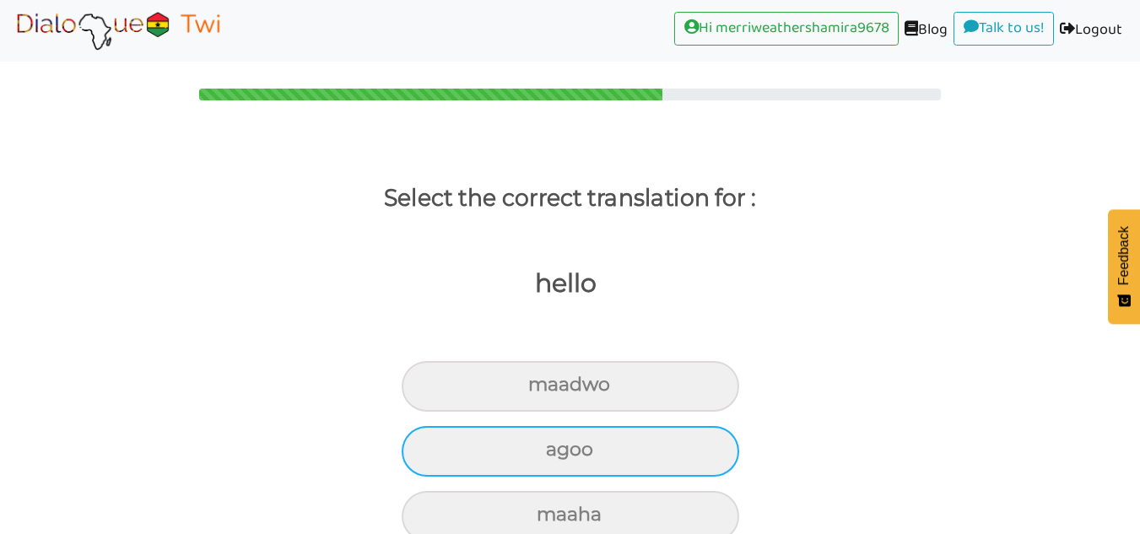
click at [462, 412] on div "agoo" at bounding box center [570, 386] width 337 height 51
click at [530, 391] on input "agoo" at bounding box center [535, 385] width 11 height 11
radio input "true"
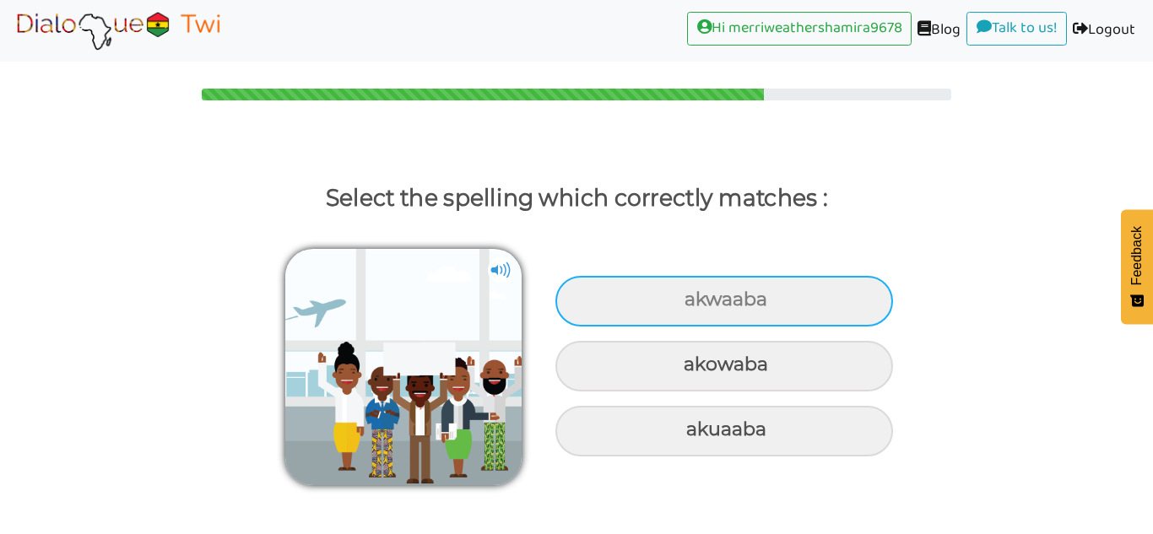
click at [846, 301] on div "akwaaba" at bounding box center [723, 301] width 337 height 51
click at [692, 301] on input "akwaaba" at bounding box center [686, 299] width 11 height 11
radio input "true"
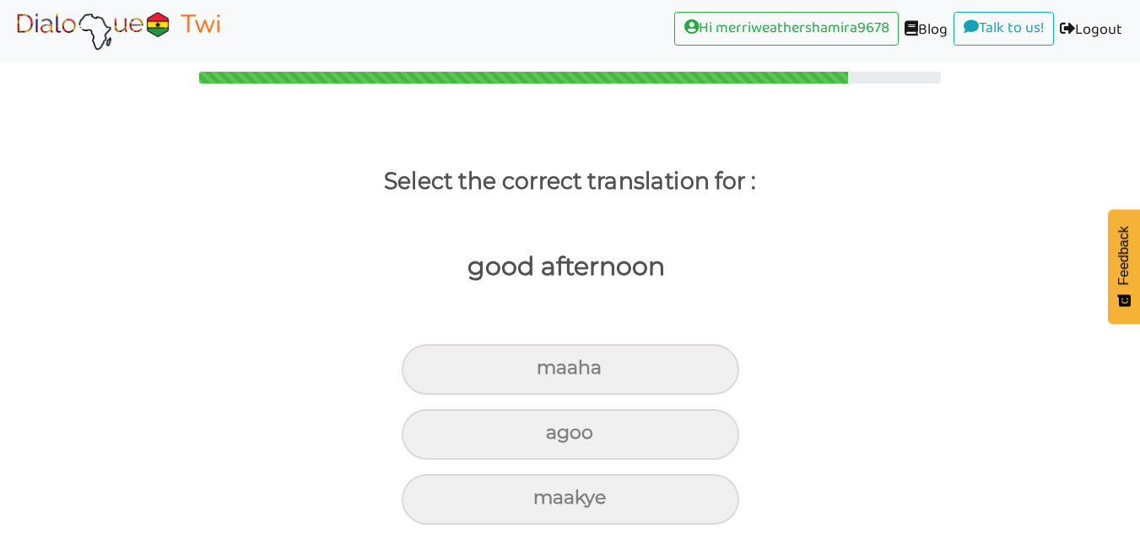
scroll to position [31, 0]
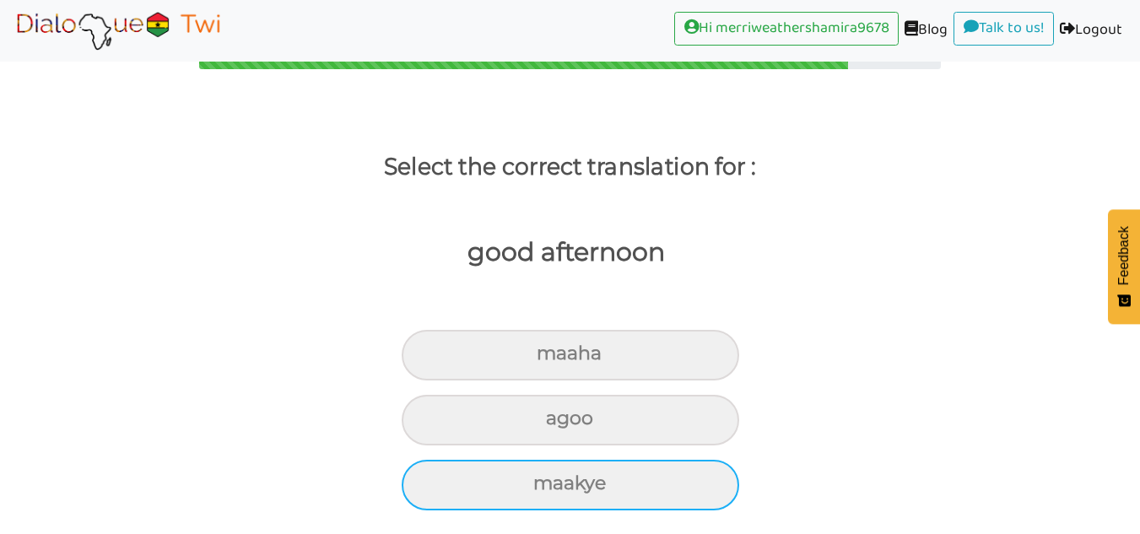
click at [710, 381] on div "maakye" at bounding box center [570, 355] width 337 height 51
click at [549, 359] on input "maakye" at bounding box center [543, 353] width 11 height 11
radio input "true"
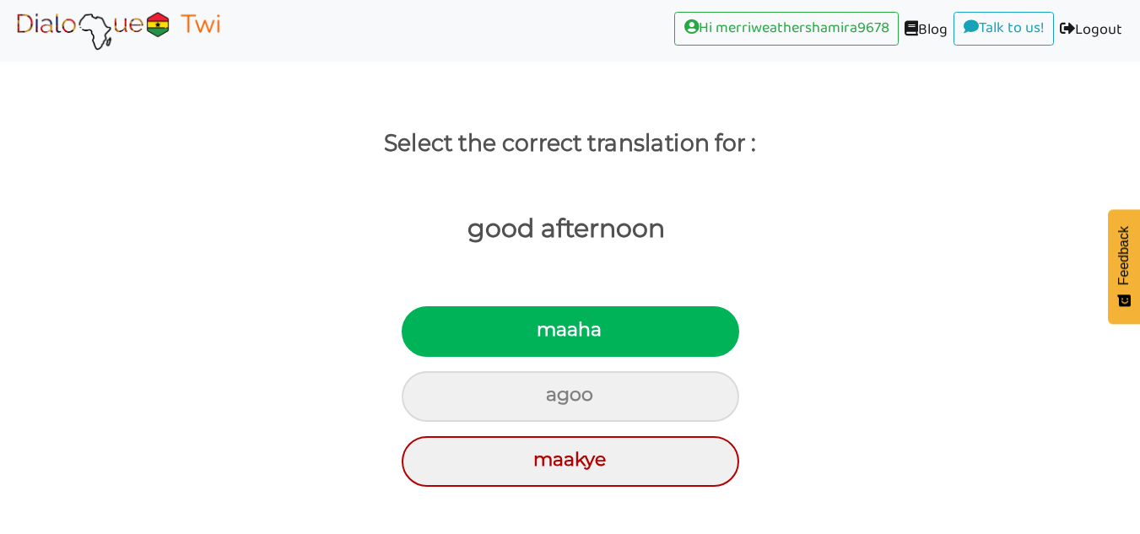
scroll to position [98, 0]
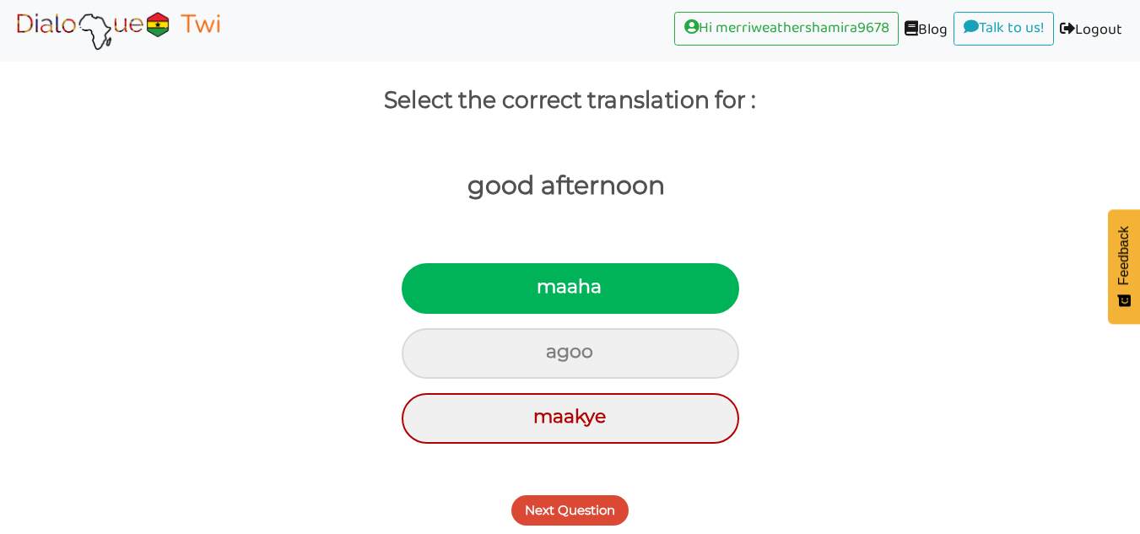
click at [581, 522] on button "Next Question" at bounding box center [569, 510] width 117 height 30
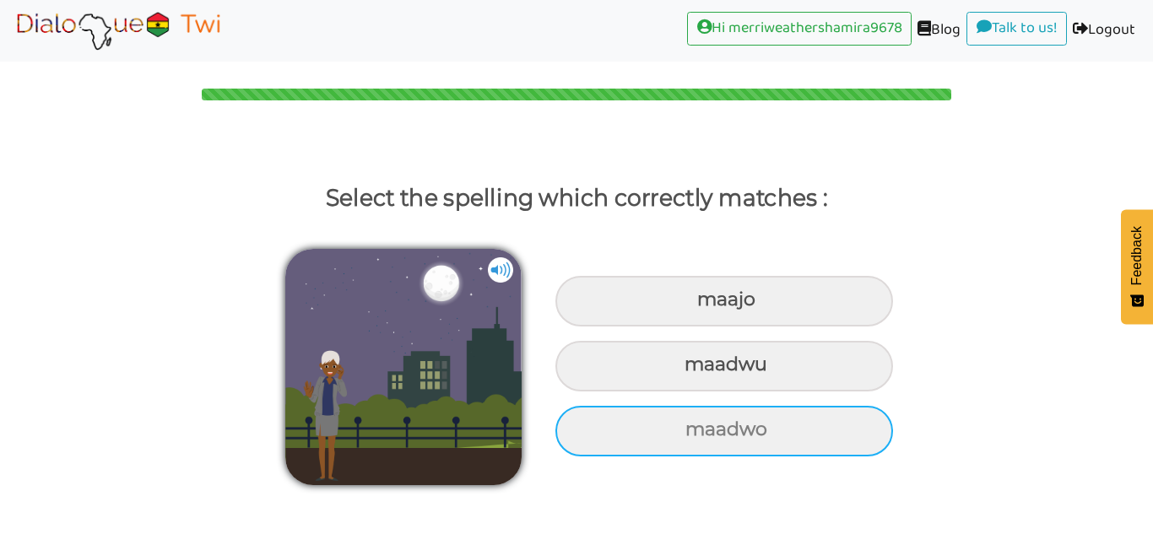
click at [855, 327] on div "maadwo" at bounding box center [723, 301] width 337 height 51
click at [705, 305] on input "maadwo" at bounding box center [699, 299] width 11 height 11
radio input "true"
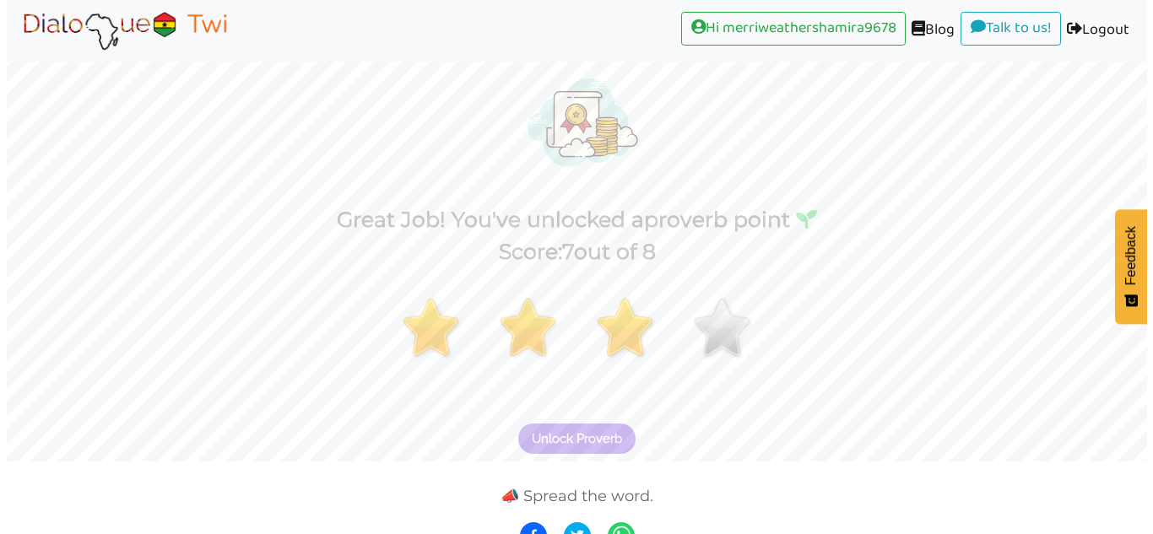
scroll to position [93, 0]
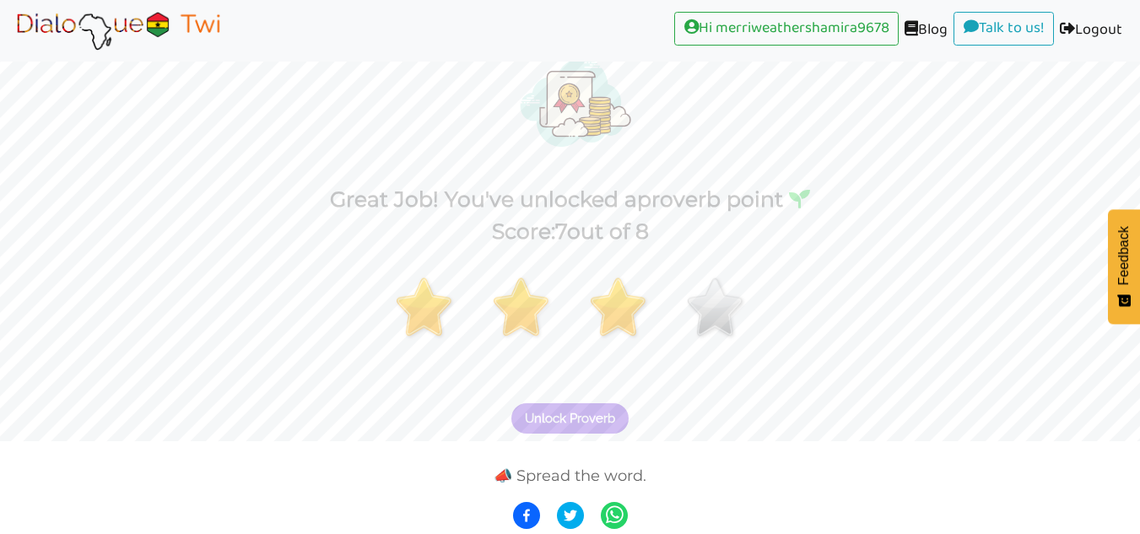
click at [587, 408] on button "Unlock Proverb" at bounding box center [569, 418] width 117 height 30
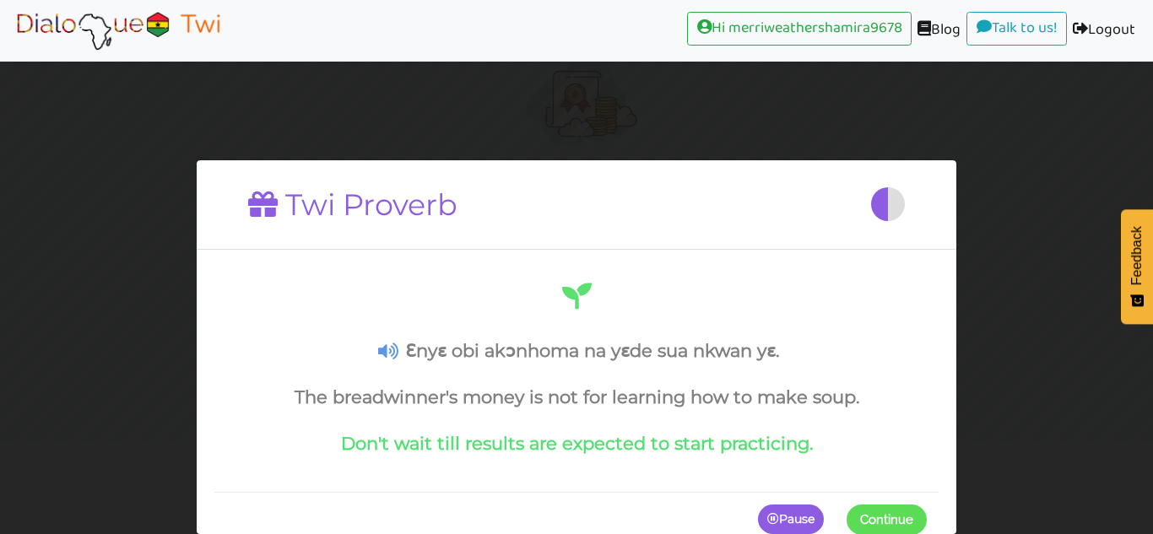
click at [910, 526] on span "Continue" at bounding box center [886, 518] width 53 height 15
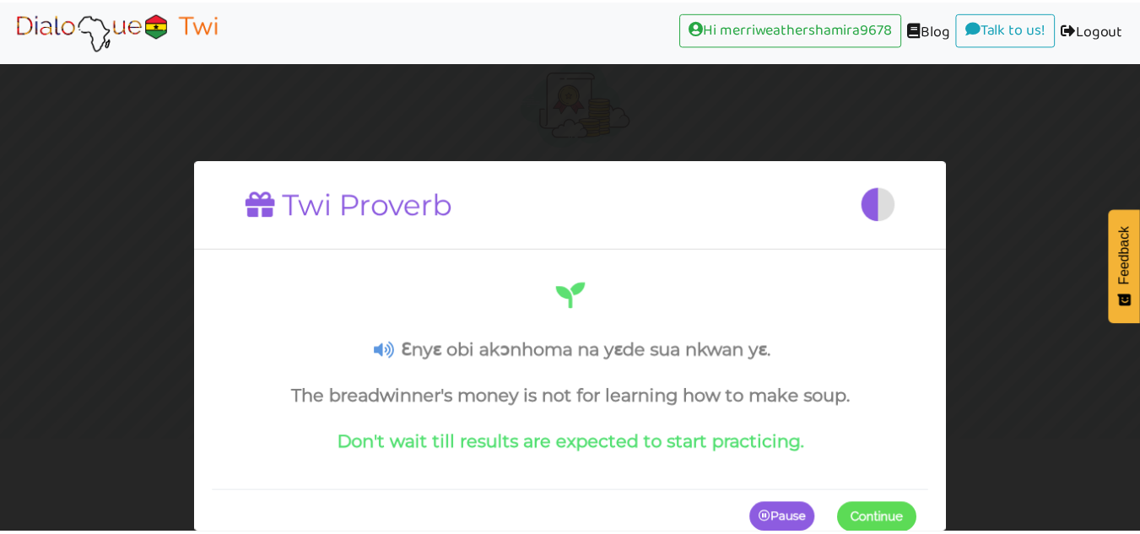
scroll to position [26, 0]
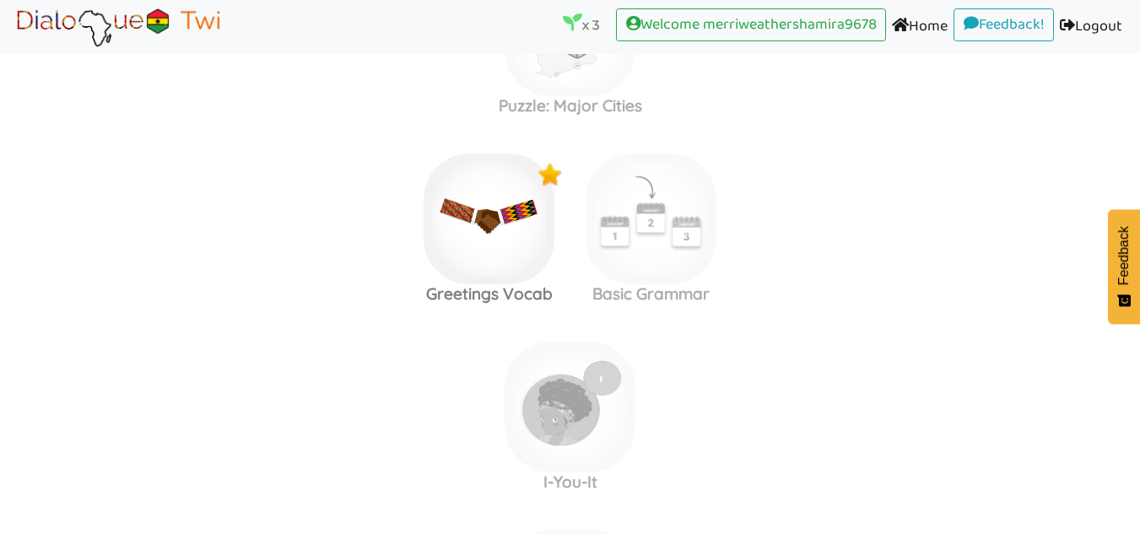
scroll to position [687, 0]
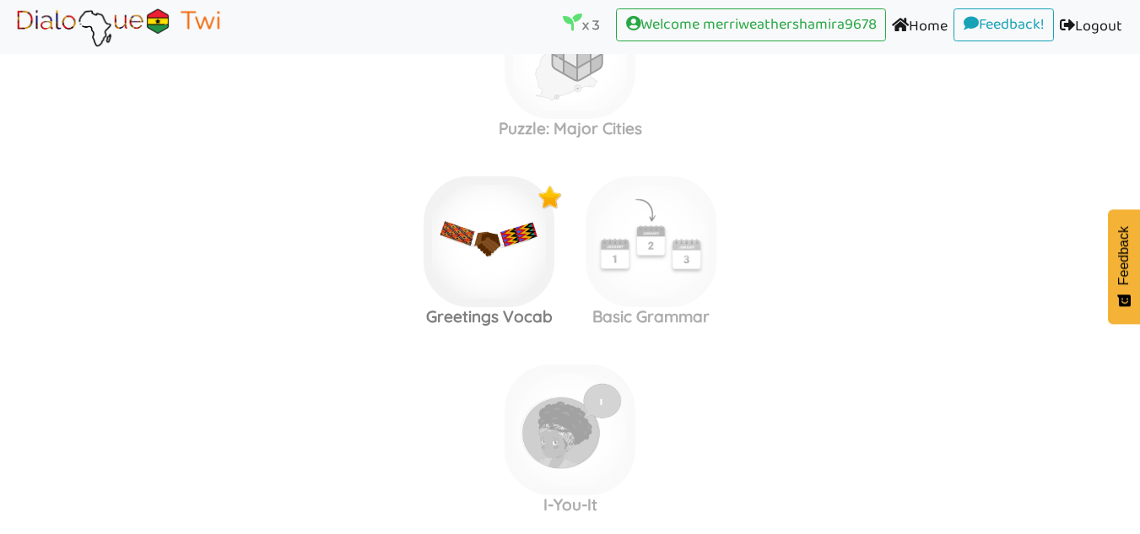
scroll to position [665, 0]
click at [635, 120] on img at bounding box center [570, 54] width 131 height 131
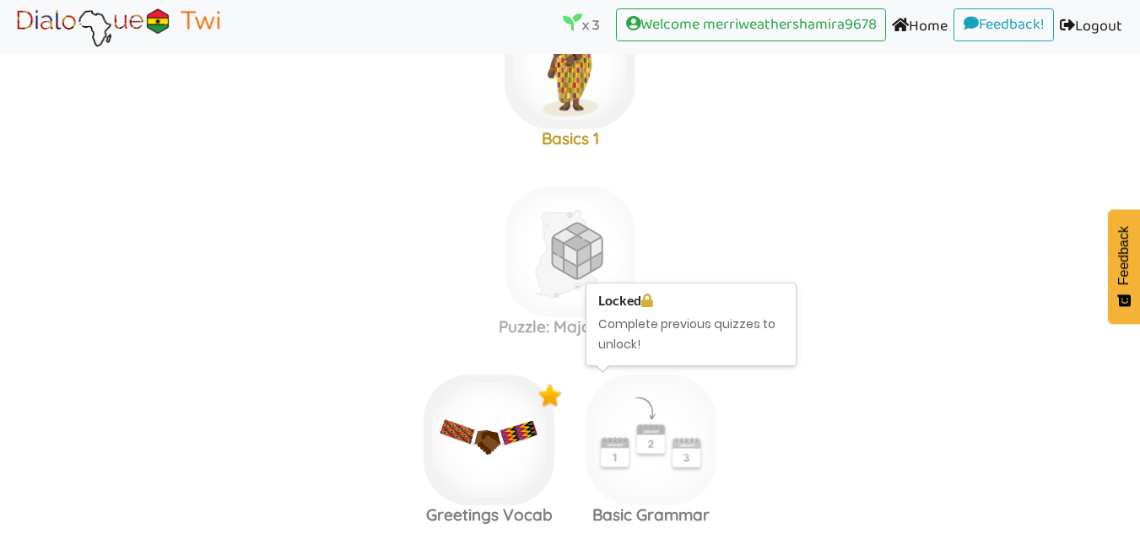
scroll to position [465, 0]
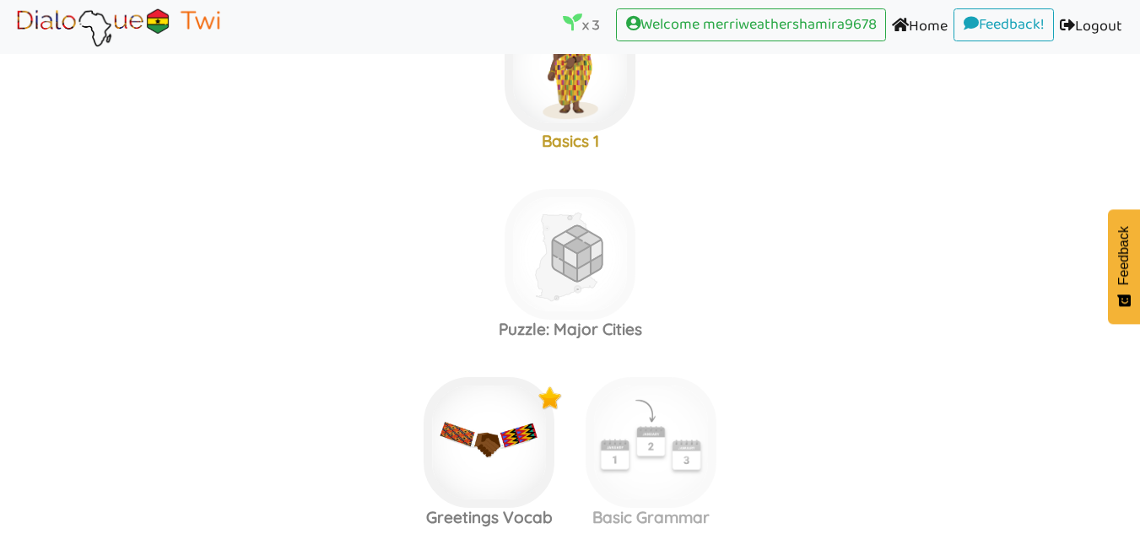
click at [585, 257] on img at bounding box center [570, 254] width 131 height 131
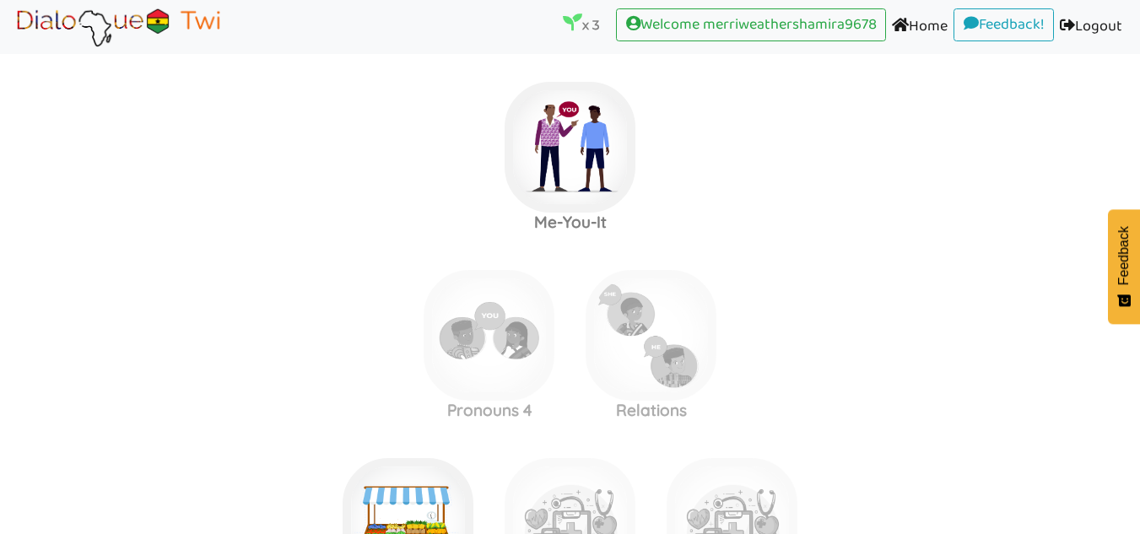
scroll to position [1330, 0]
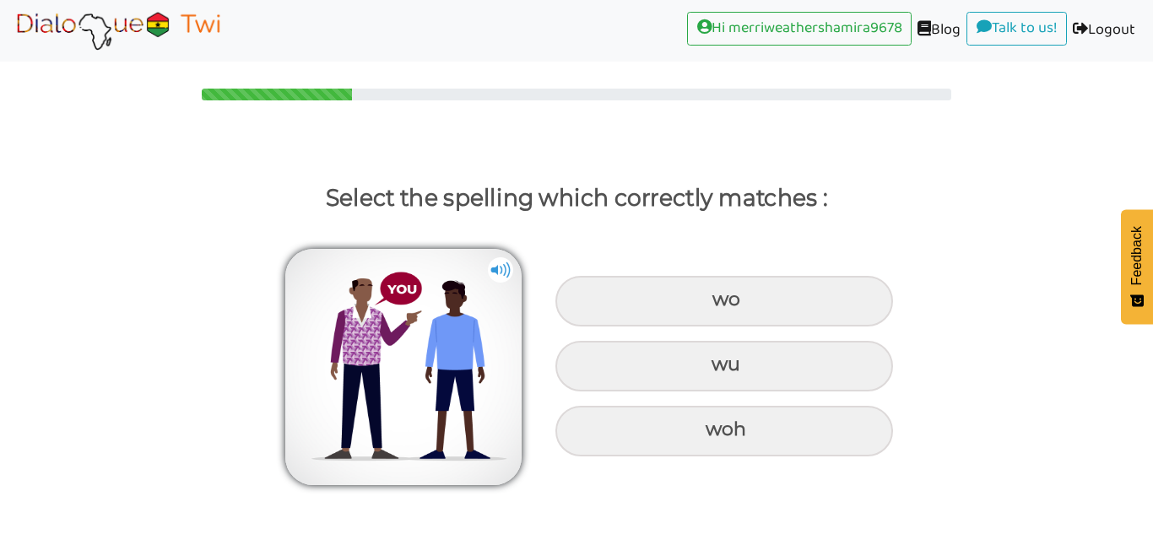
click at [501, 261] on img at bounding box center [500, 269] width 25 height 25
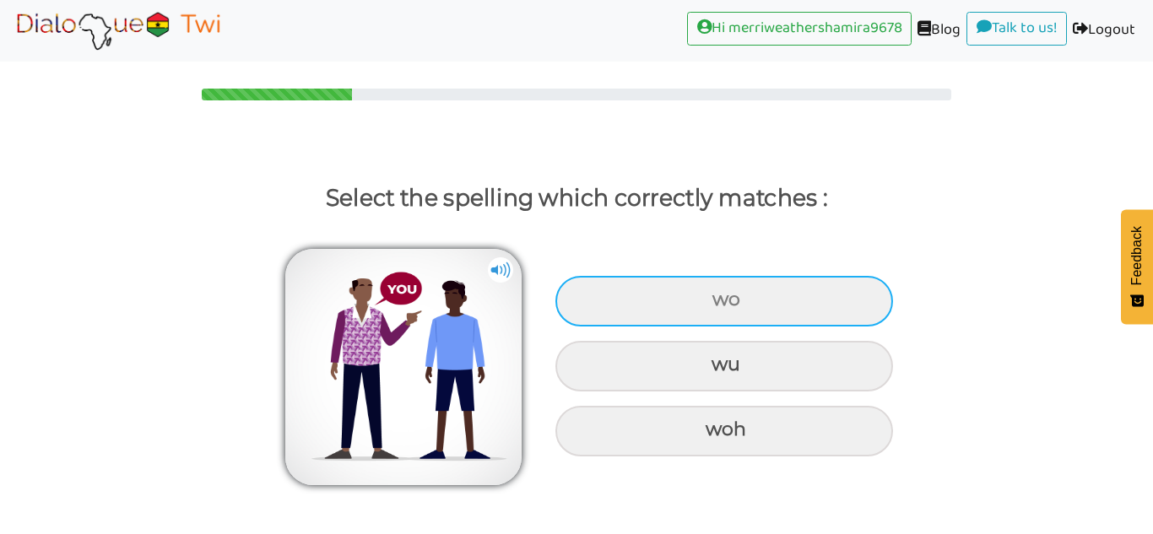
click at [831, 299] on div "wo" at bounding box center [723, 301] width 337 height 51
click at [720, 299] on input "wo" at bounding box center [714, 299] width 11 height 11
radio input "true"
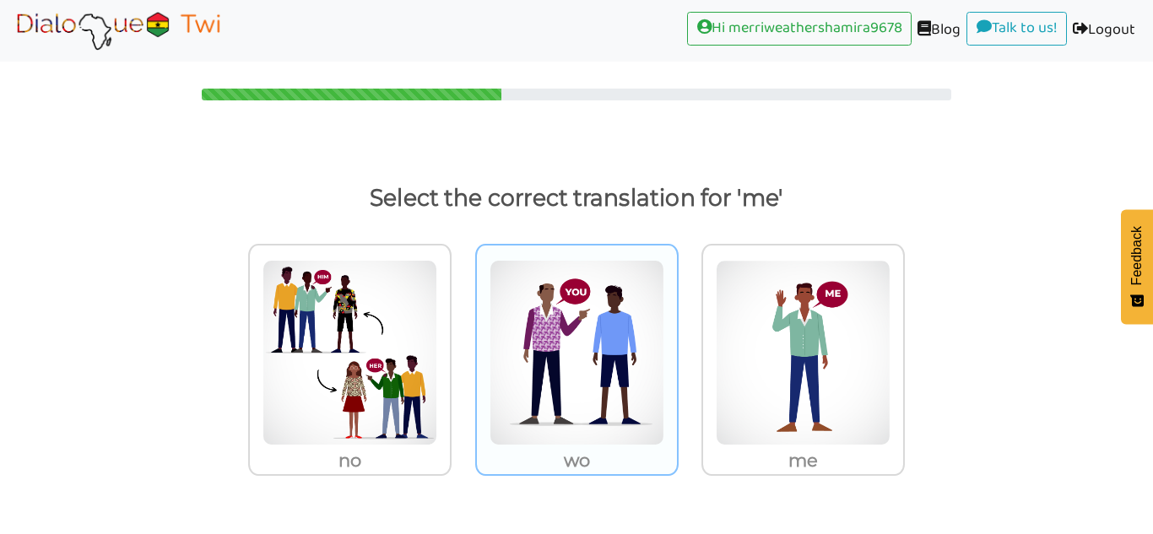
click at [437, 311] on img at bounding box center [349, 353] width 175 height 186
click at [462, 336] on input "wo" at bounding box center [456, 342] width 13 height 13
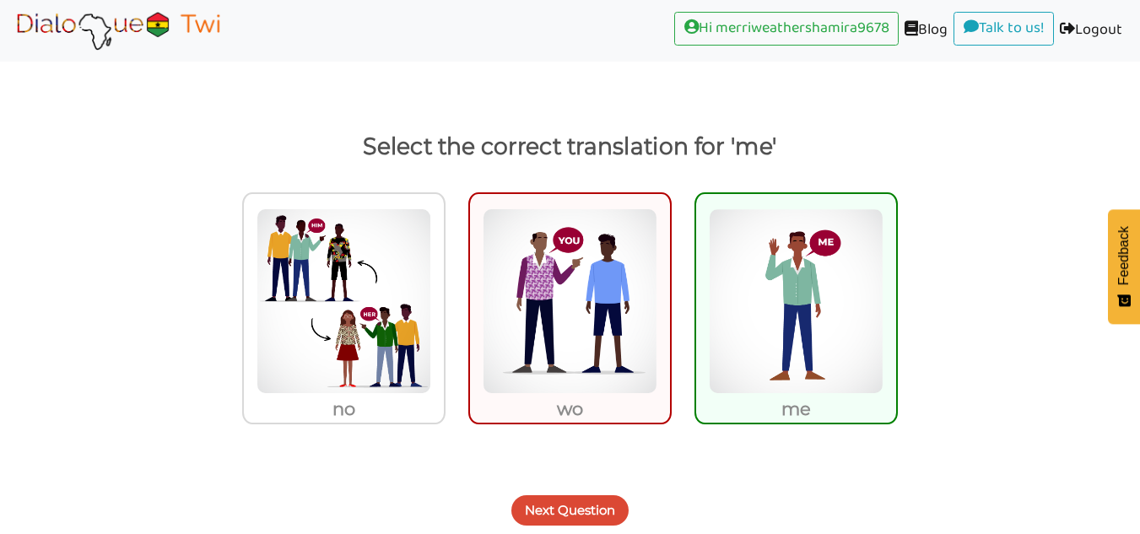
scroll to position [51, 0]
click at [597, 501] on button "Next Question" at bounding box center [569, 511] width 117 height 30
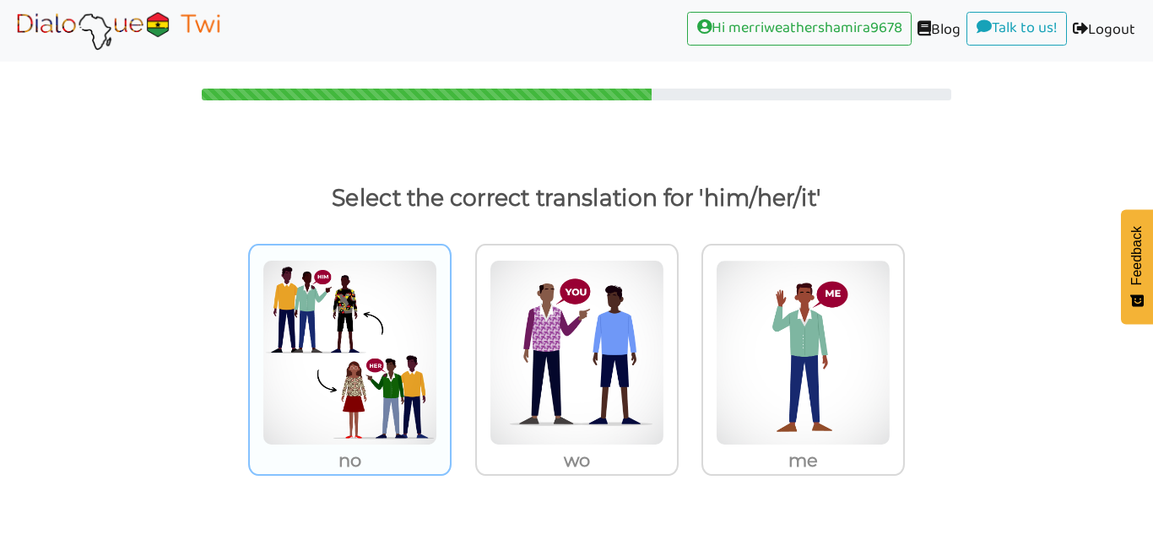
click at [384, 362] on img at bounding box center [349, 353] width 175 height 186
click at [450, 348] on input "no" at bounding box center [456, 342] width 13 height 13
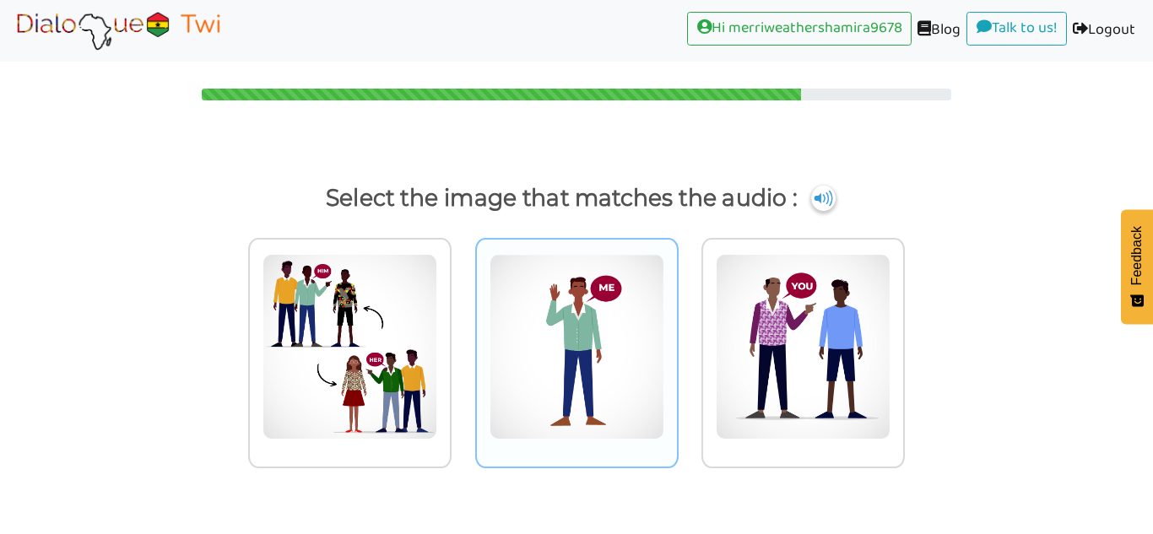
click at [437, 296] on img at bounding box center [349, 347] width 175 height 186
click at [462, 330] on input "radio" at bounding box center [456, 336] width 13 height 13
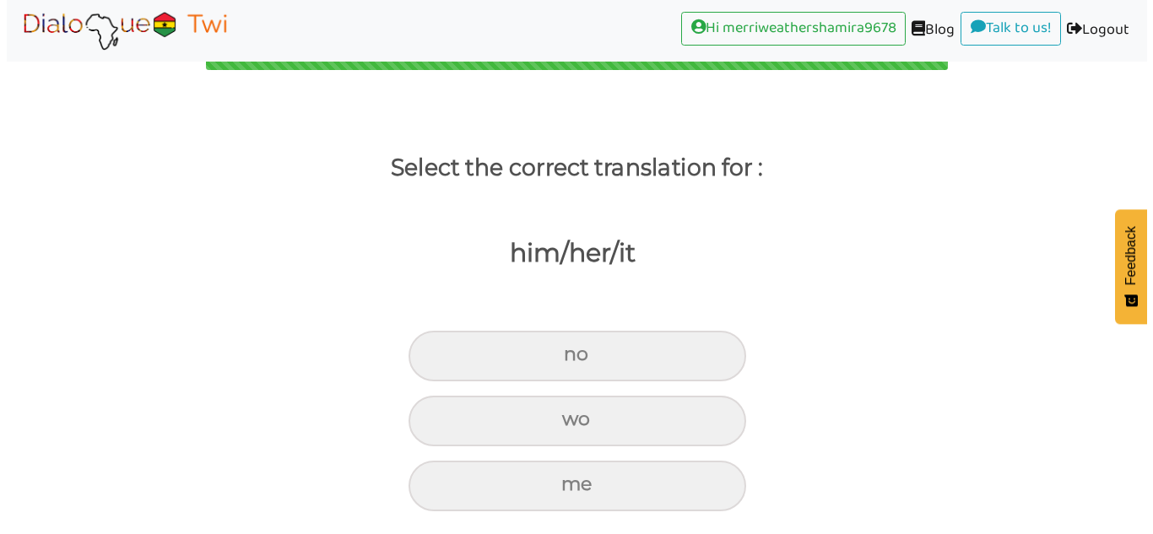
scroll to position [31, 0]
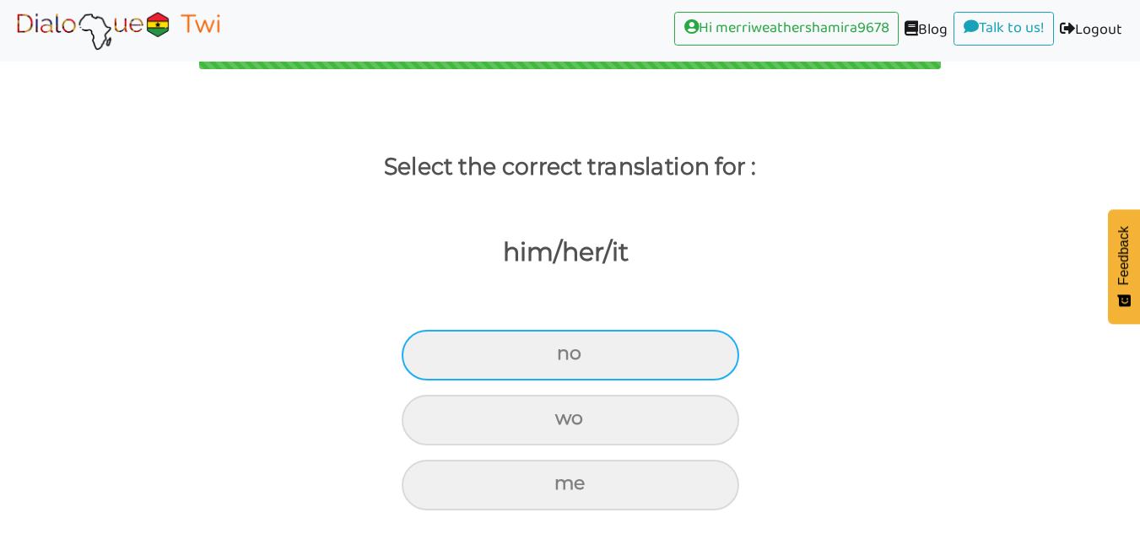
click at [699, 371] on div "no" at bounding box center [570, 355] width 337 height 51
click at [570, 359] on input "no" at bounding box center [564, 353] width 11 height 11
radio input "true"
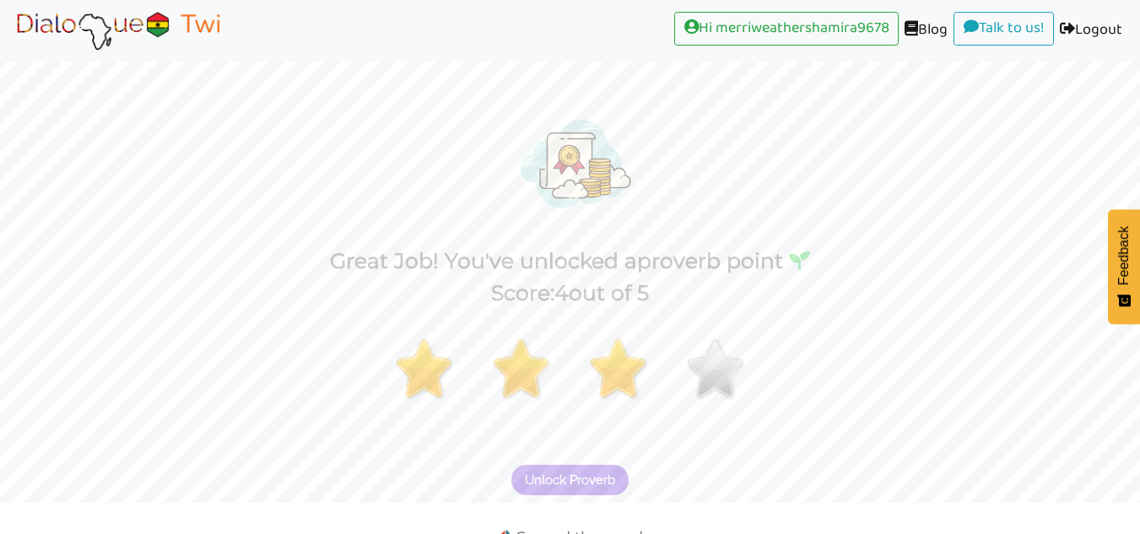
click at [602, 478] on span "Unlock Proverb" at bounding box center [570, 479] width 90 height 15
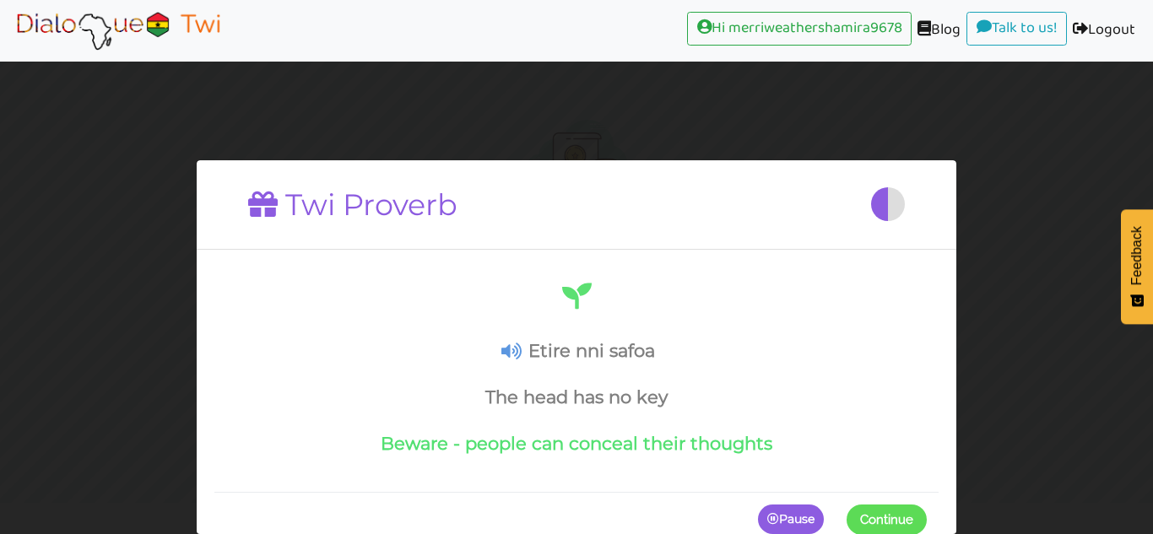
click at [512, 348] on icon at bounding box center [511, 352] width 20 height 18
click at [888, 518] on span "Continue" at bounding box center [886, 518] width 53 height 15
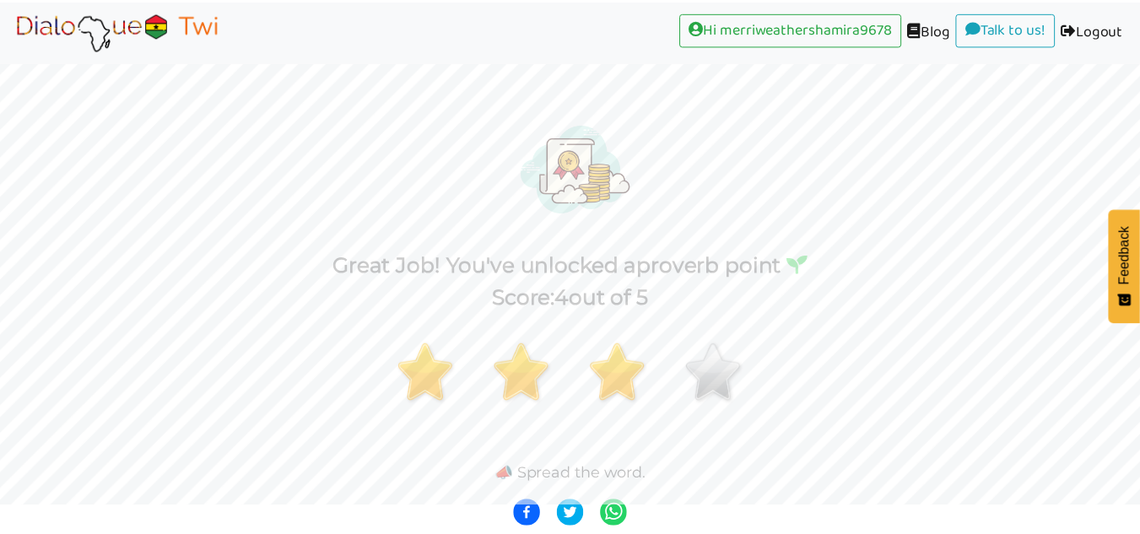
scroll to position [26, 0]
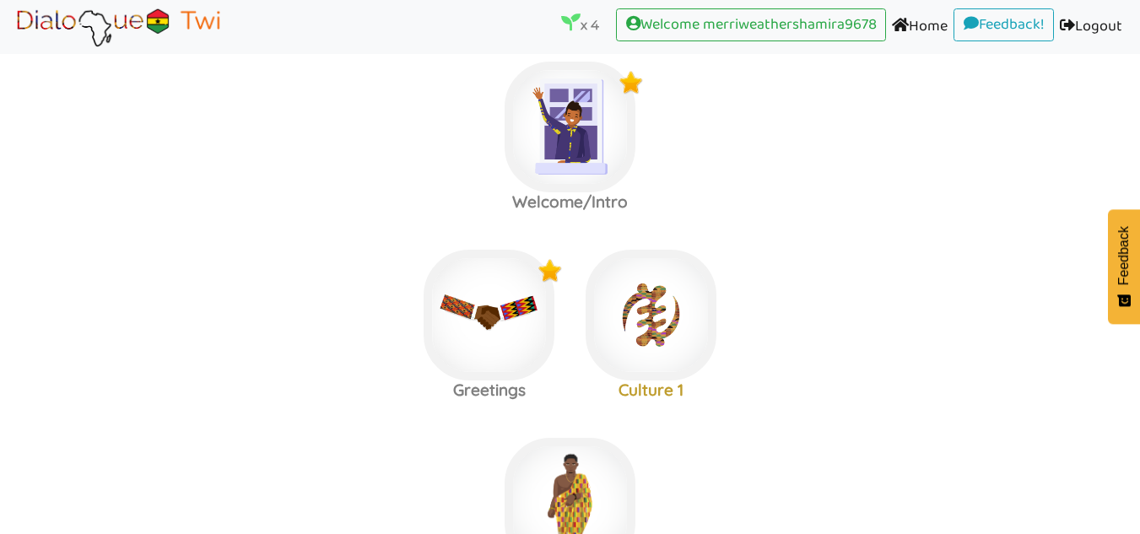
scroll to position [8, 0]
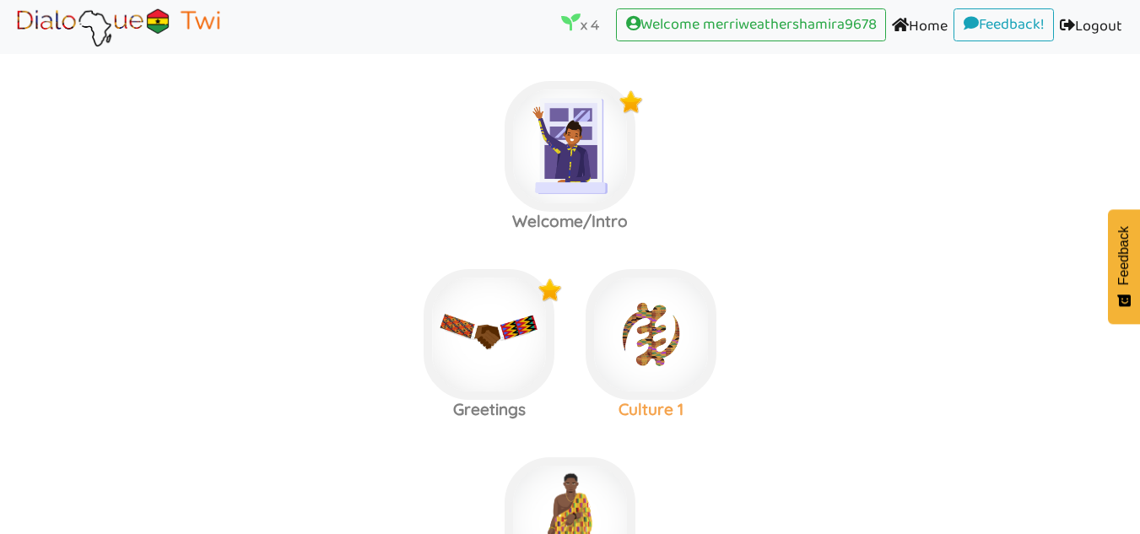
click at [635, 212] on img at bounding box center [570, 146] width 131 height 131
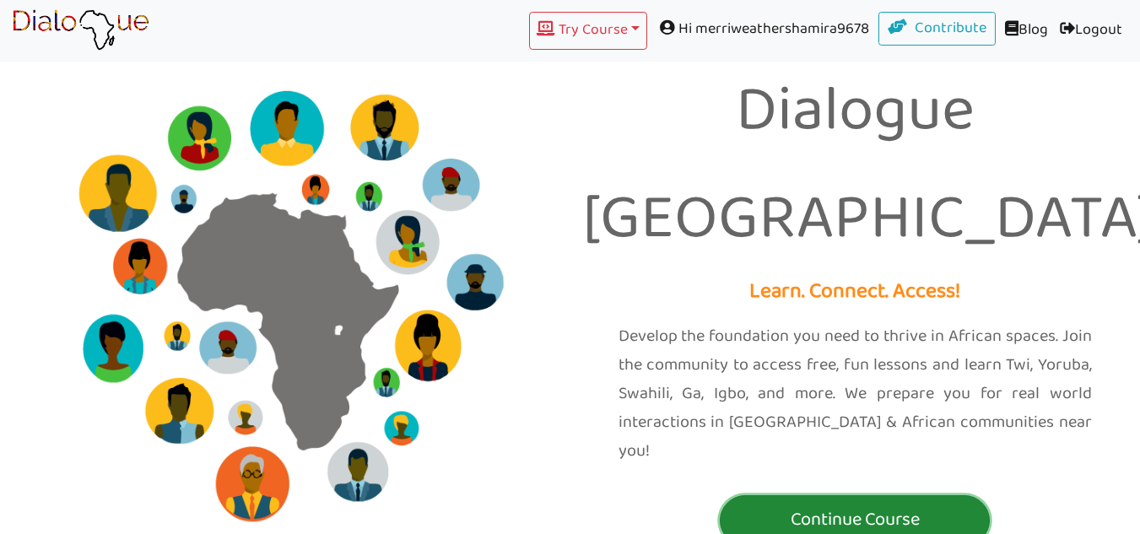
click at [905, 495] on button "Continue Course" at bounding box center [855, 520] width 270 height 51
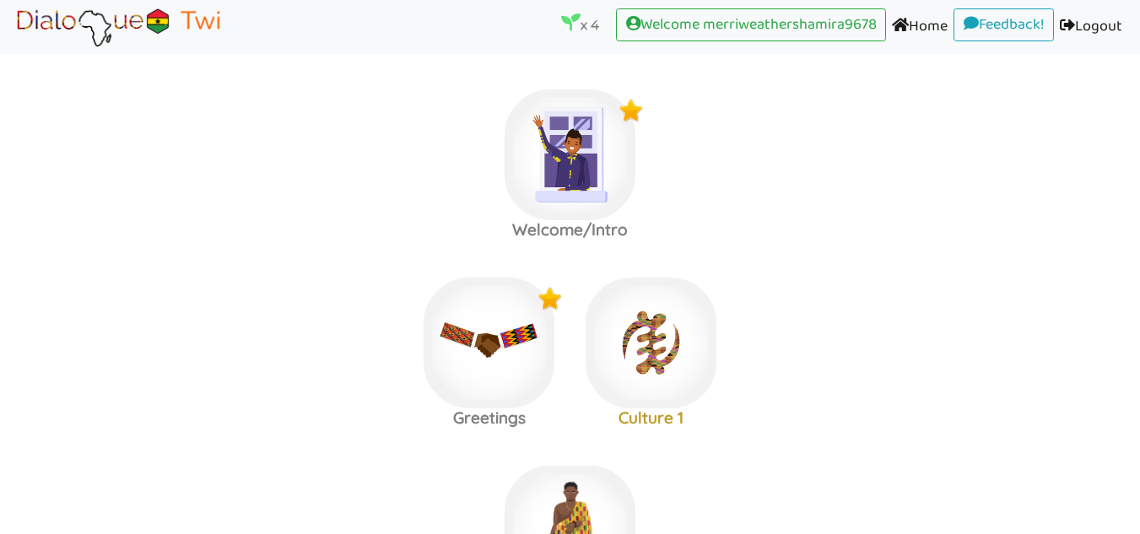
scroll to position [110, 0]
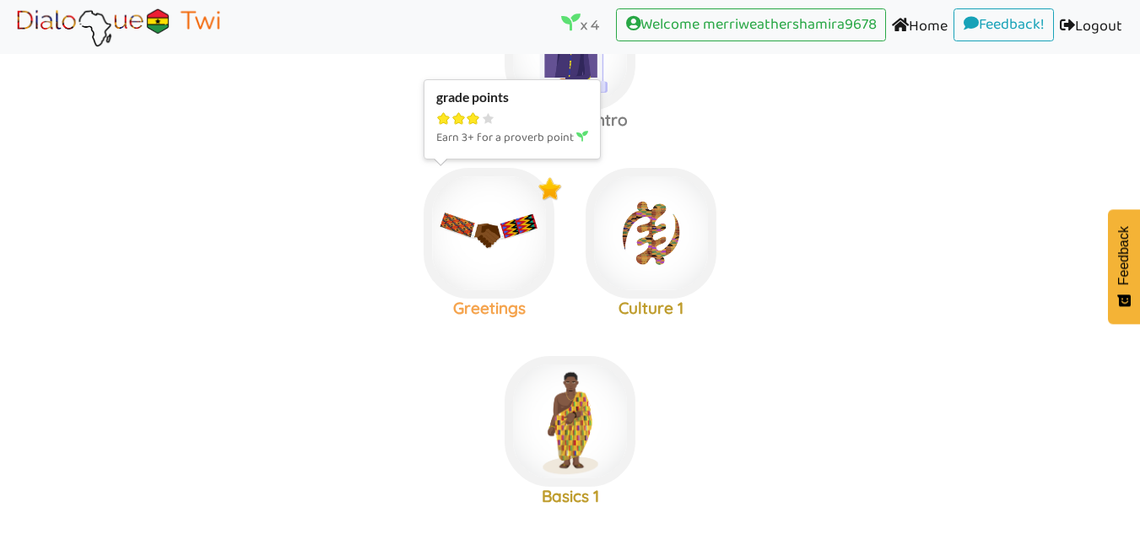
click at [505, 111] on img at bounding box center [570, 45] width 131 height 131
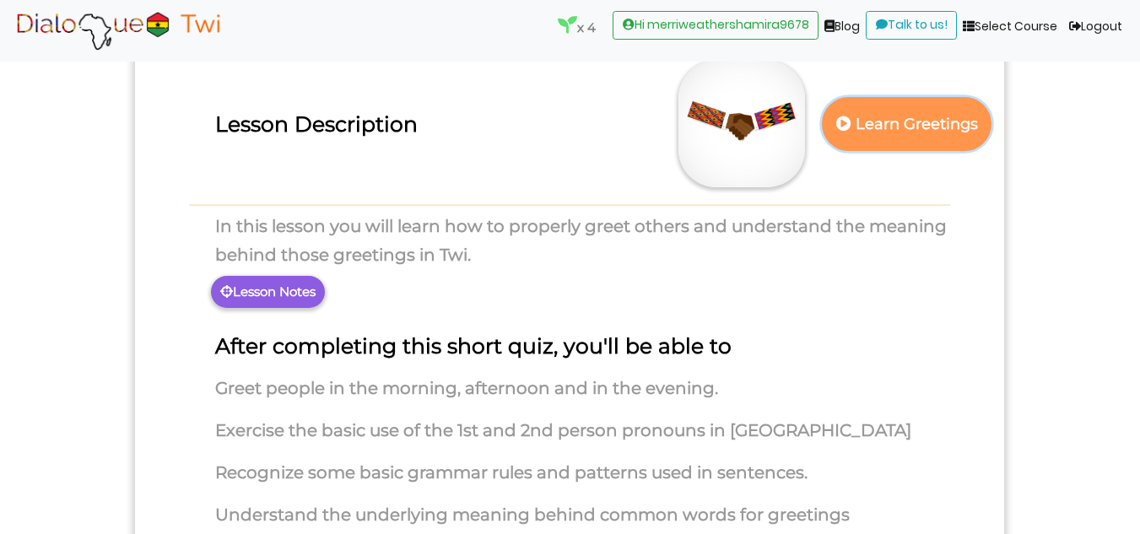
click at [938, 126] on p "Learn Greetings" at bounding box center [907, 124] width 148 height 41
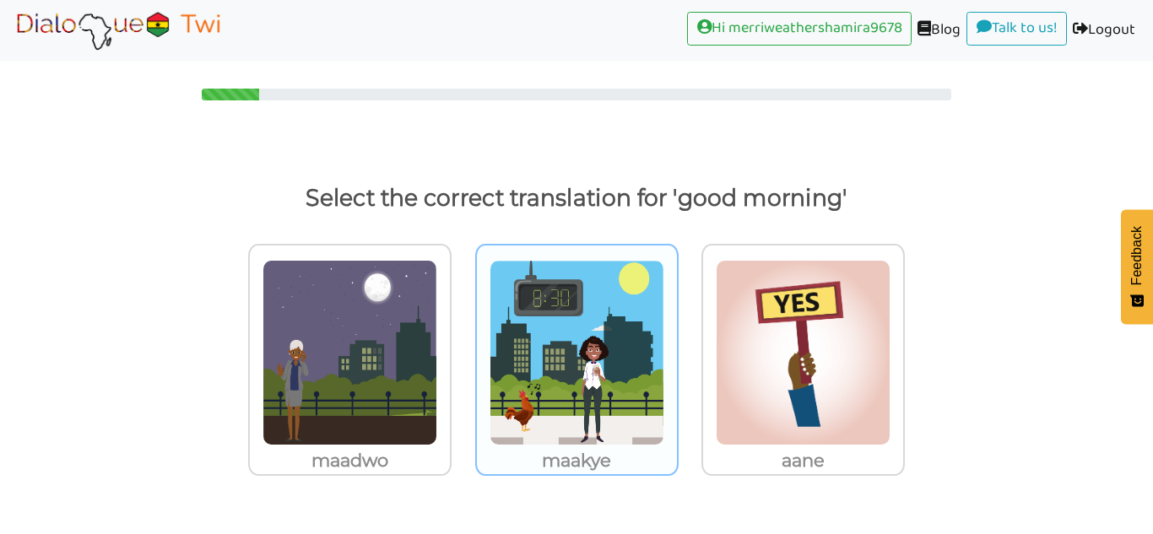
click at [437, 320] on img at bounding box center [349, 353] width 175 height 186
click at [462, 336] on input "maakye" at bounding box center [456, 342] width 13 height 13
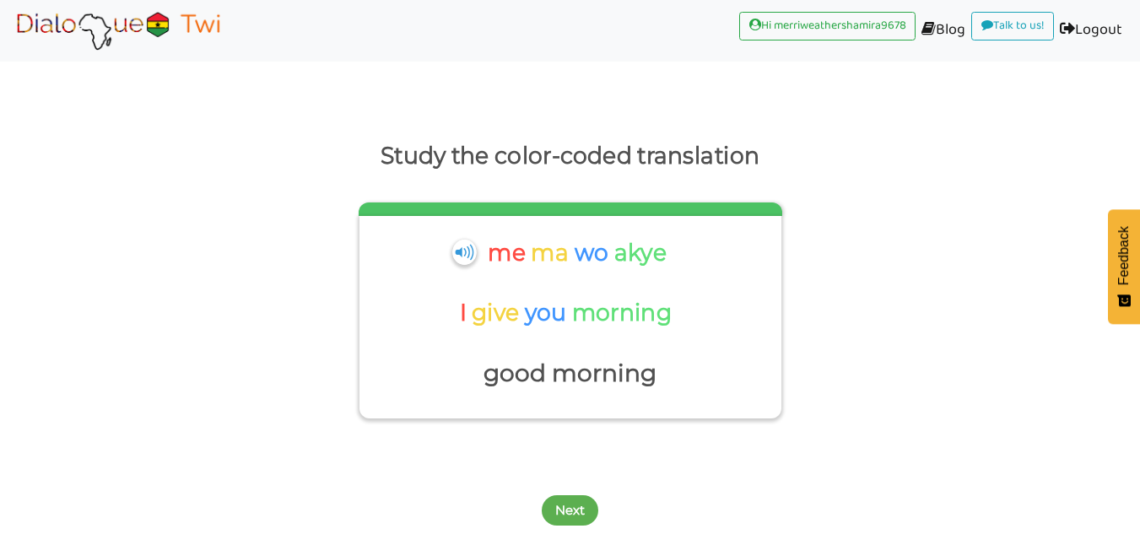
scroll to position [42, 0]
click at [586, 501] on button "Next" at bounding box center [570, 510] width 57 height 30
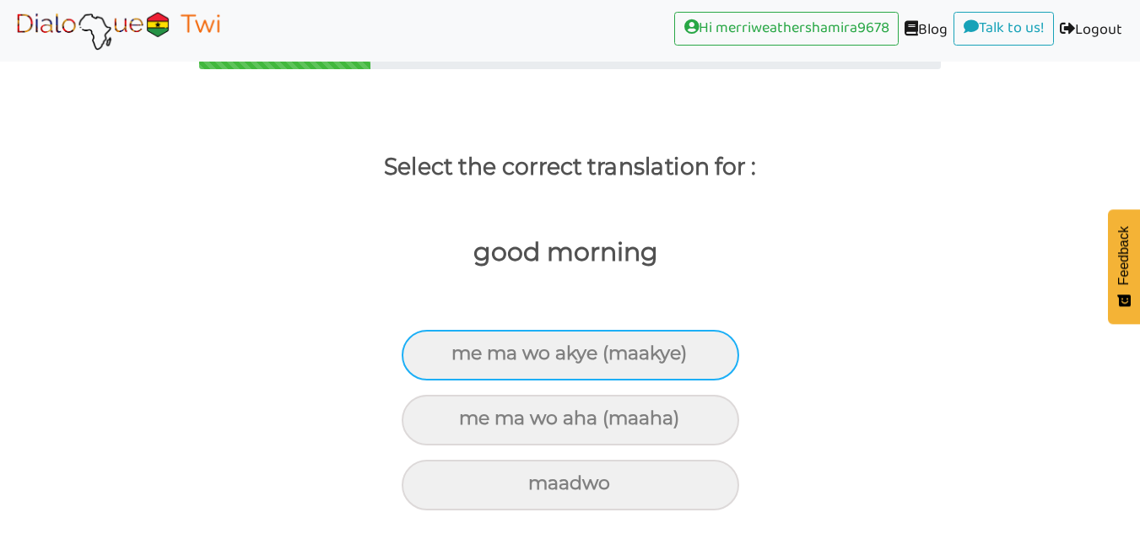
click at [701, 357] on div "me ma wo akye (maakye)" at bounding box center [570, 355] width 337 height 51
click at [464, 357] on input "me ma wo akye (maakye)" at bounding box center [458, 353] width 11 height 11
radio input "true"
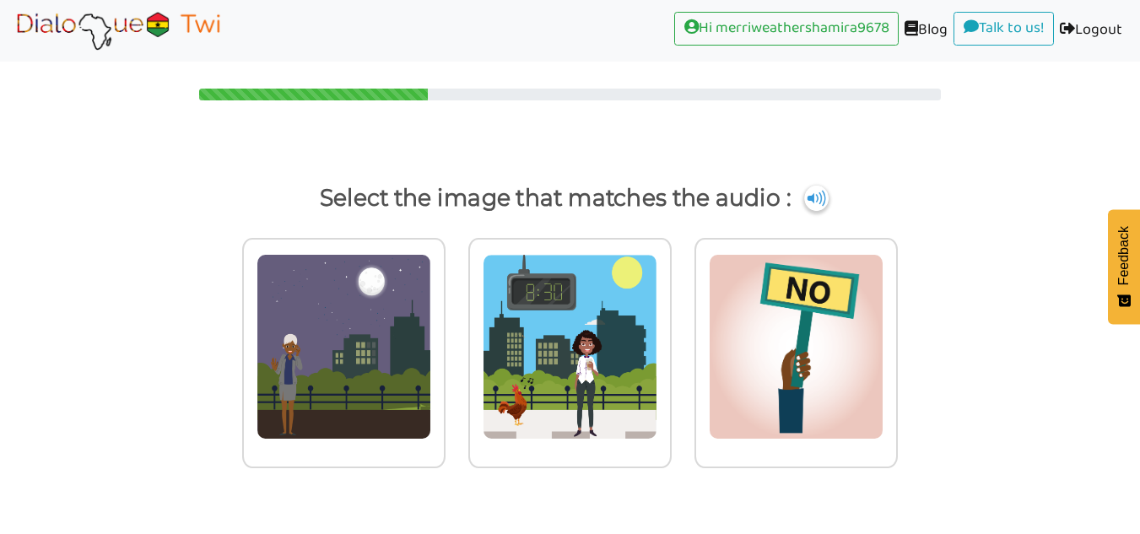
scroll to position [0, 0]
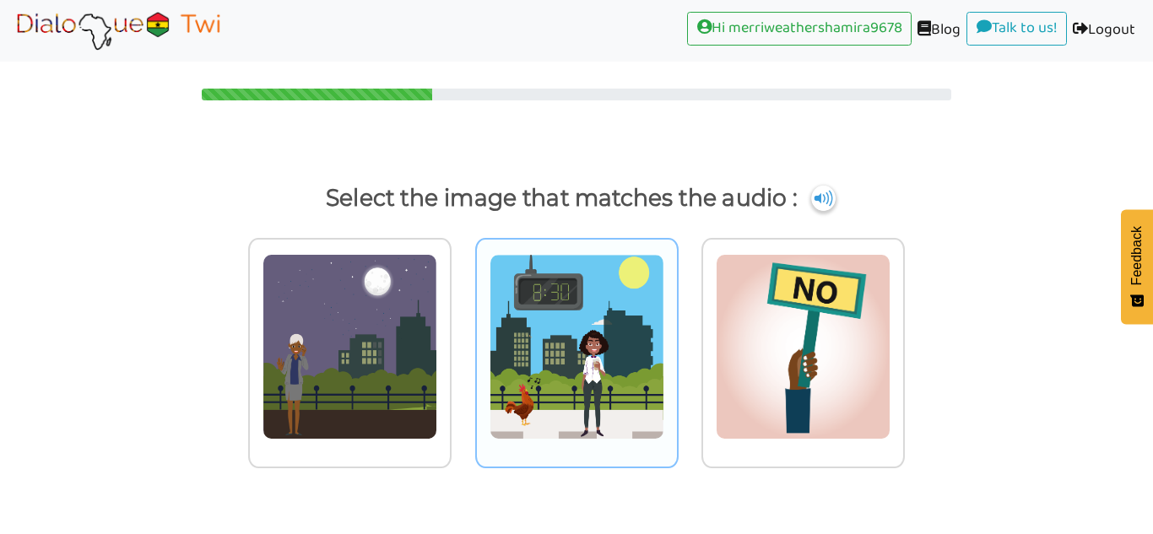
click at [437, 296] on img at bounding box center [349, 347] width 175 height 186
click at [462, 330] on input "radio" at bounding box center [456, 336] width 13 height 13
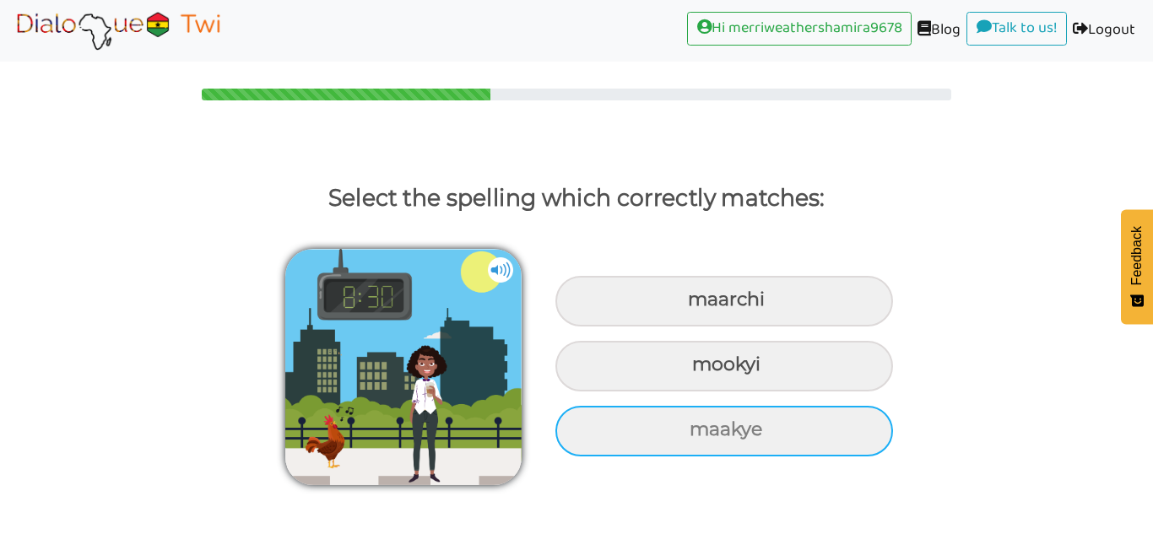
click at [836, 327] on div "maakye" at bounding box center [723, 301] width 337 height 51
click at [695, 305] on input "maakye" at bounding box center [689, 299] width 11 height 11
radio input "true"
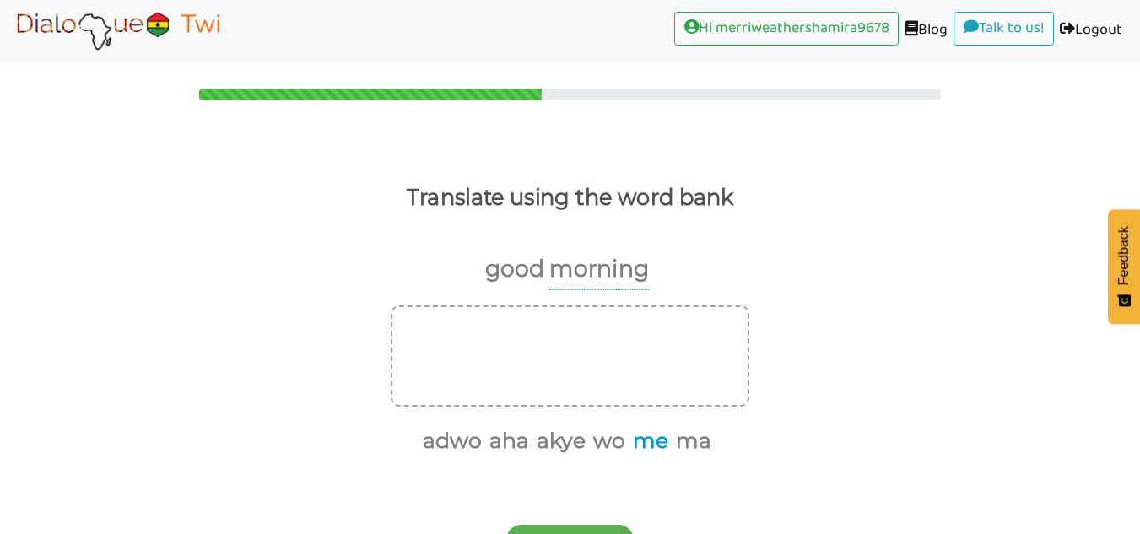
click at [654, 448] on button "me" at bounding box center [647, 441] width 41 height 32
click at [675, 451] on button "ma" at bounding box center [668, 441] width 41 height 32
click at [652, 446] on button "wo" at bounding box center [649, 441] width 38 height 32
click at [634, 445] on button "akye" at bounding box center [620, 441] width 55 height 32
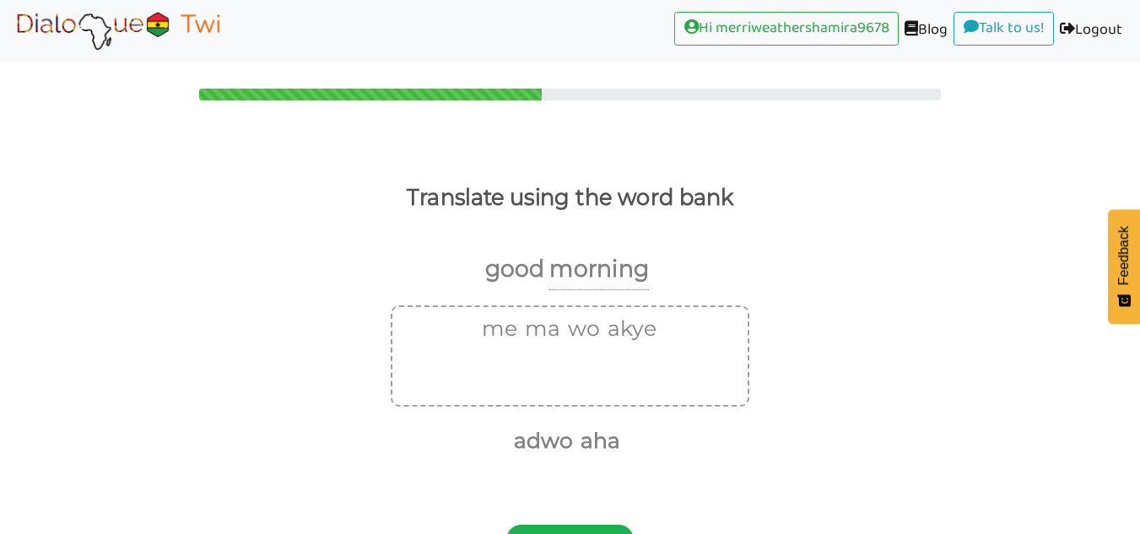
click at [608, 533] on button "Submit Answer!" at bounding box center [569, 540] width 127 height 30
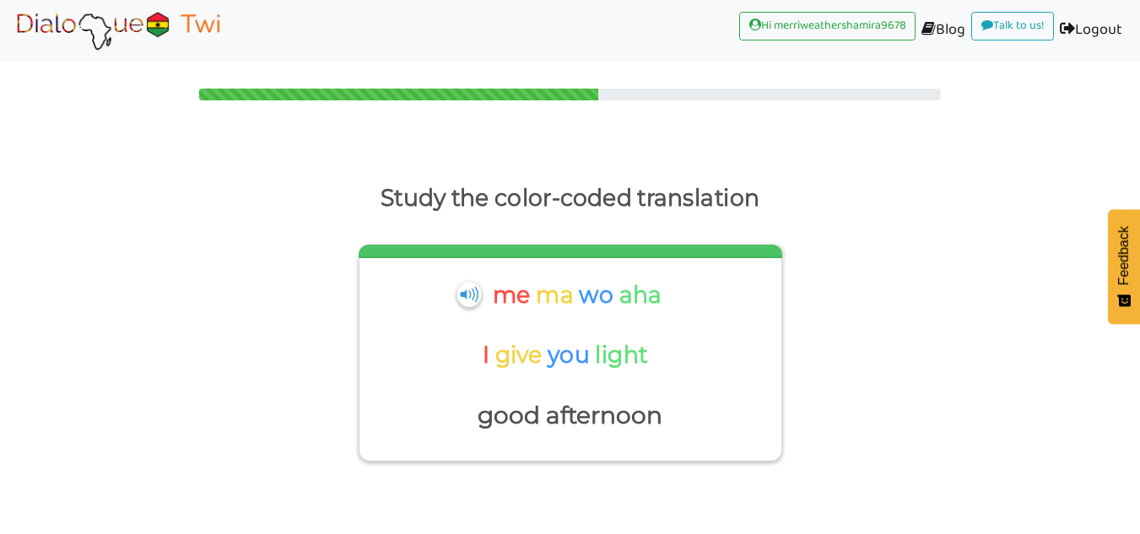
scroll to position [42, 0]
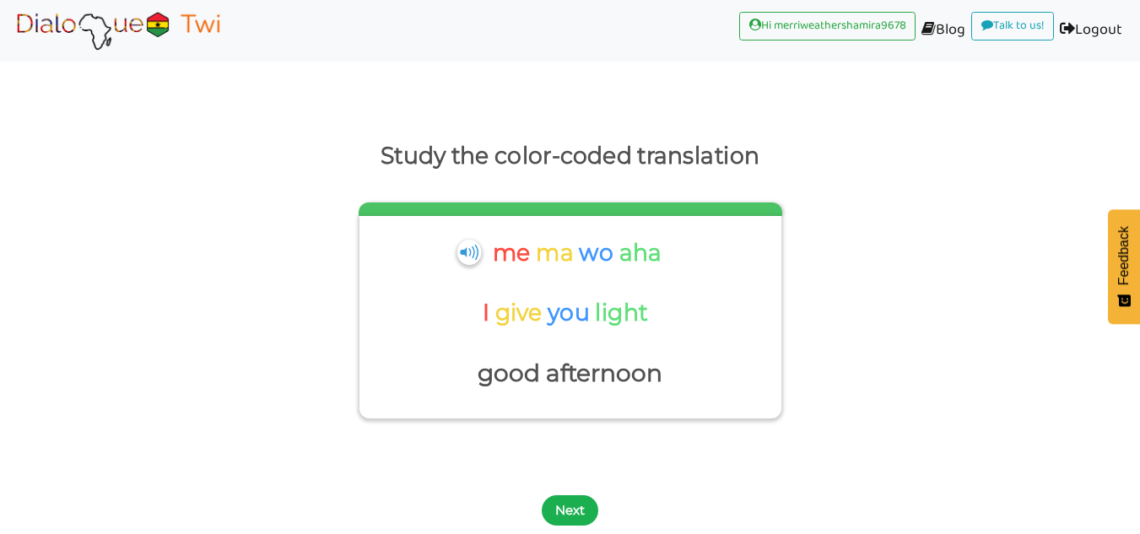
click at [570, 526] on button "Next" at bounding box center [570, 510] width 57 height 30
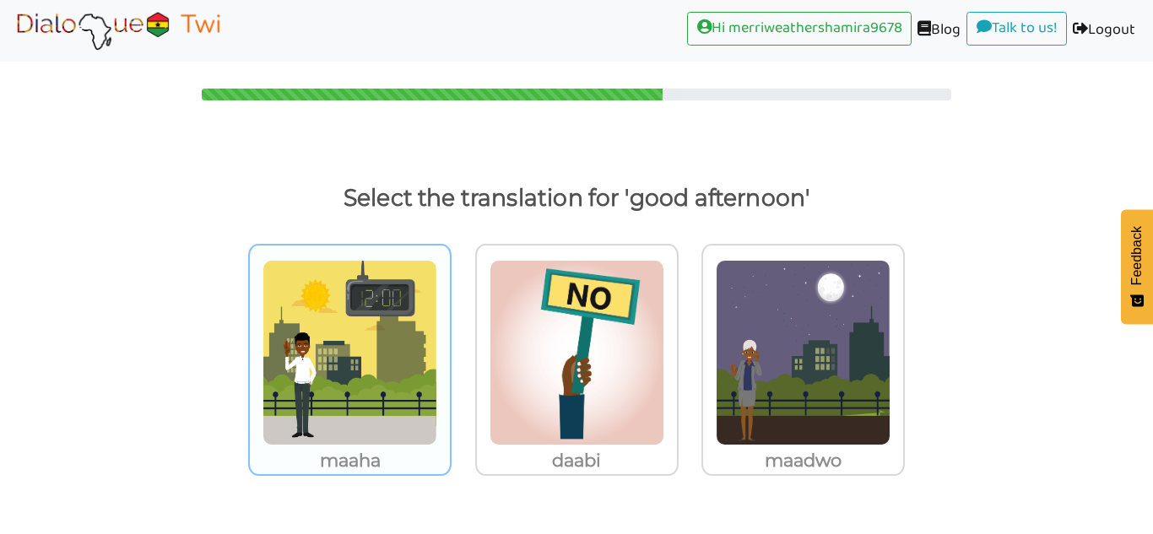
click at [391, 333] on img at bounding box center [349, 353] width 175 height 186
click at [450, 336] on input "maaha" at bounding box center [456, 342] width 13 height 13
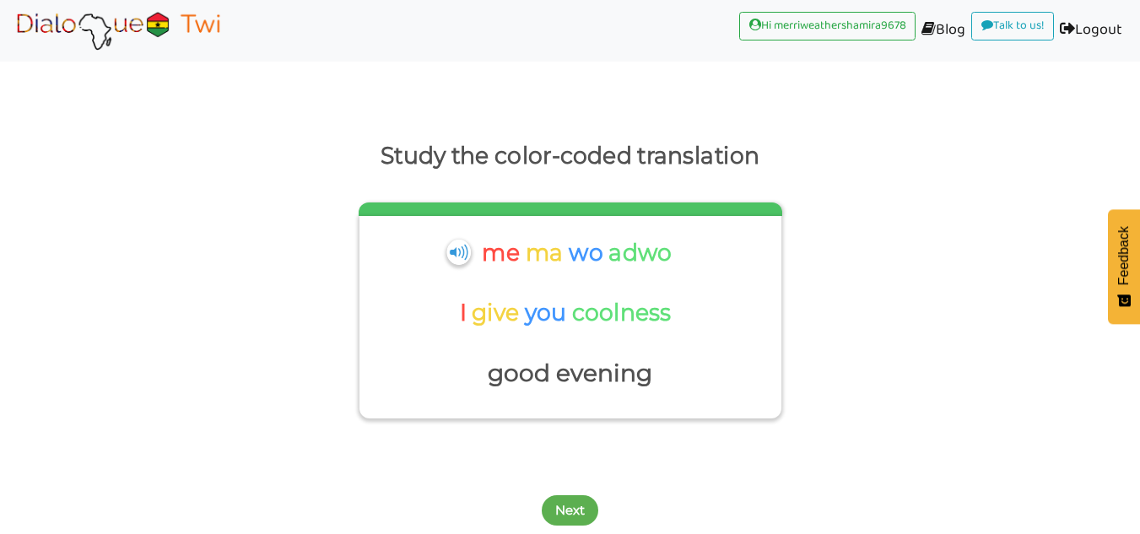
scroll to position [42, 0]
click at [582, 521] on button "Next" at bounding box center [570, 510] width 57 height 30
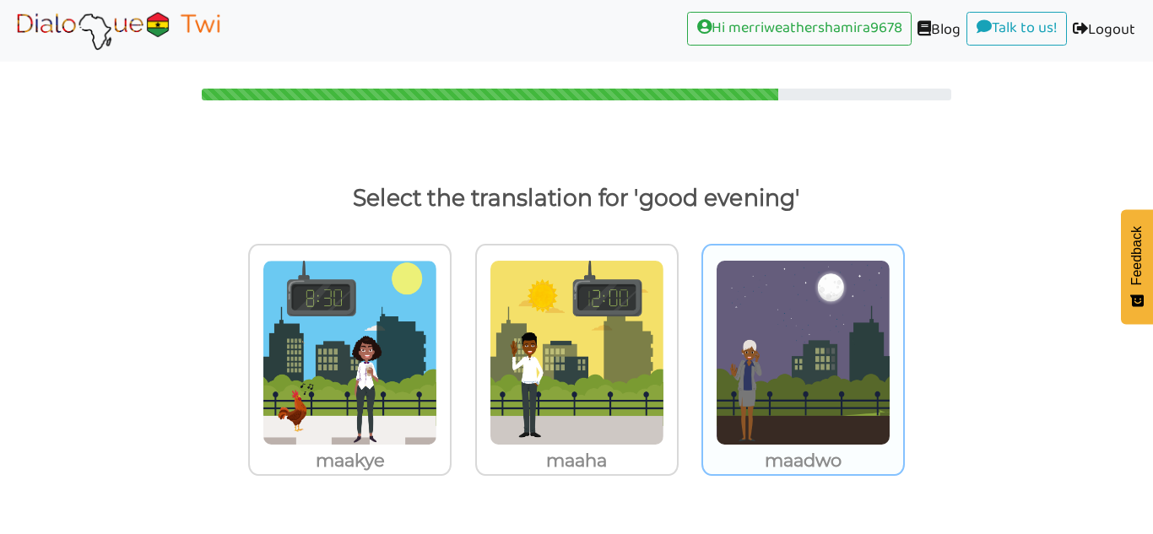
click at [437, 311] on img at bounding box center [349, 353] width 175 height 186
click at [462, 336] on input "maadwo" at bounding box center [456, 342] width 13 height 13
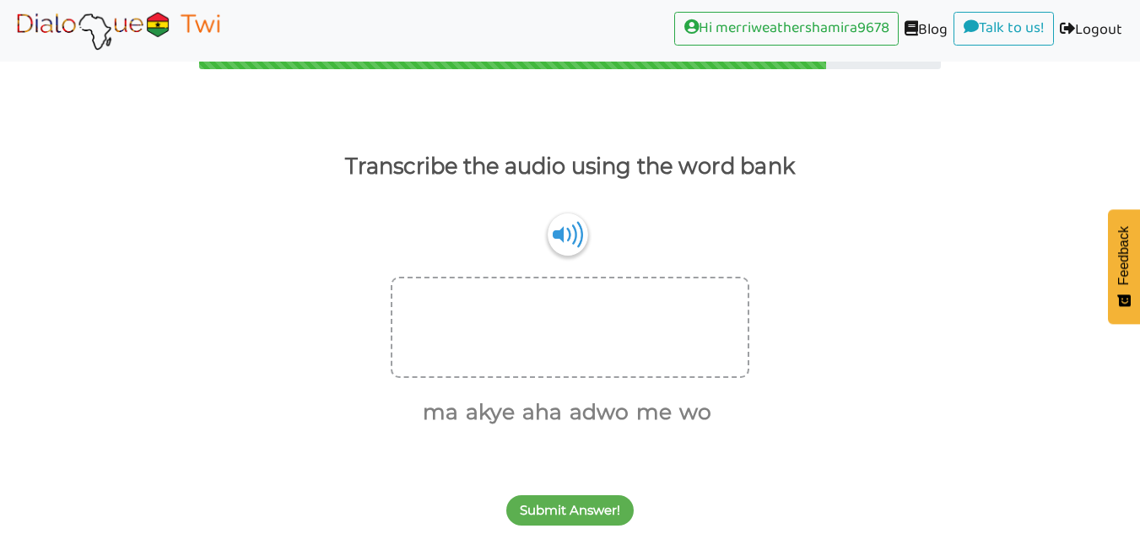
scroll to position [31, 0]
click at [655, 422] on button "me" at bounding box center [650, 413] width 41 height 32
click at [471, 414] on button "ma" at bounding box center [458, 413] width 41 height 32
click at [652, 418] on button "wo" at bounding box center [649, 413] width 38 height 32
click at [518, 425] on button "akye" at bounding box center [506, 413] width 55 height 32
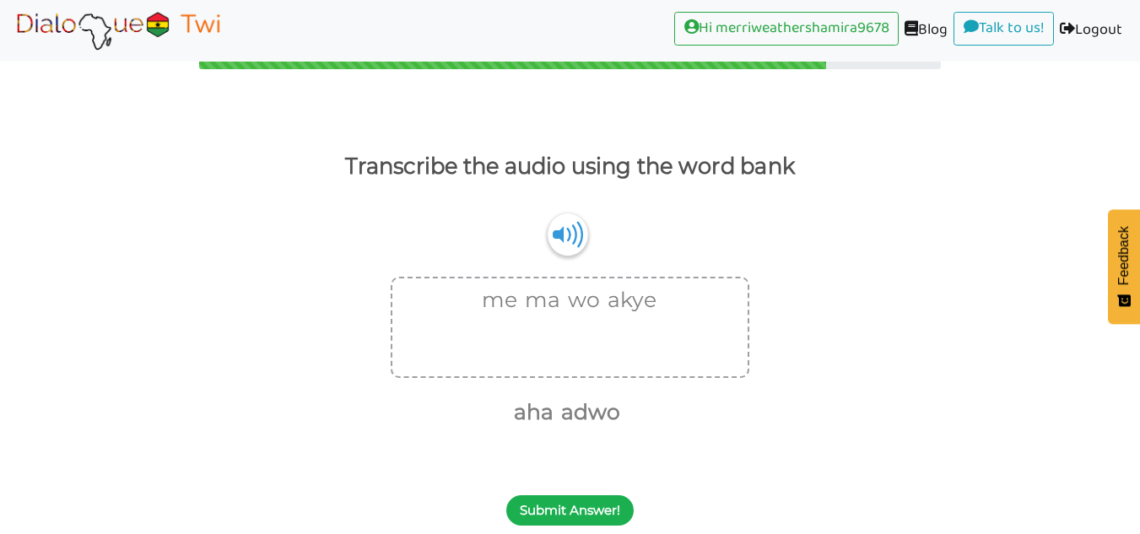
click at [578, 508] on button "Submit Answer!" at bounding box center [569, 510] width 127 height 30
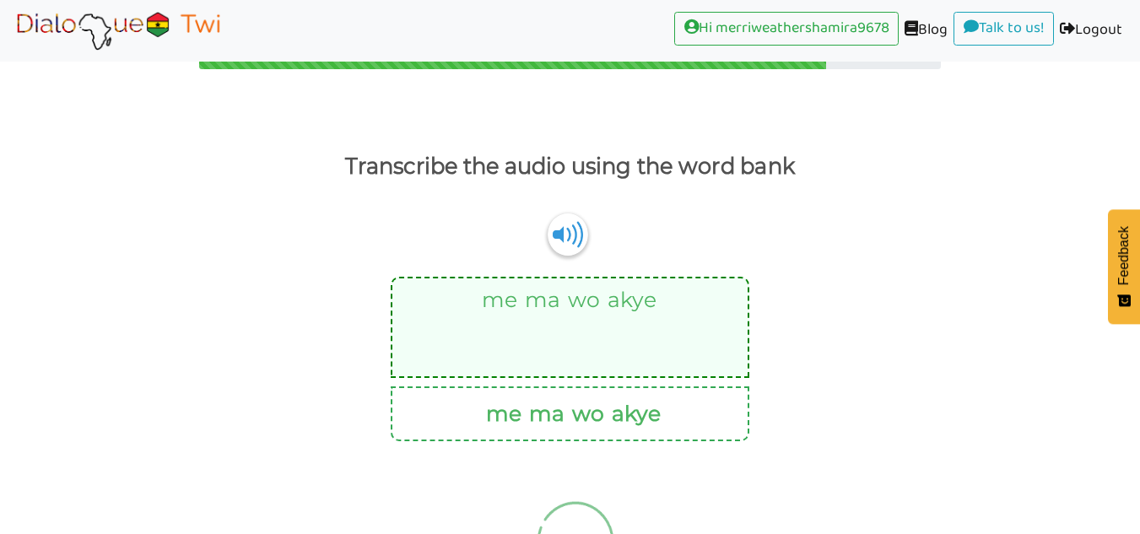
scroll to position [0, 0]
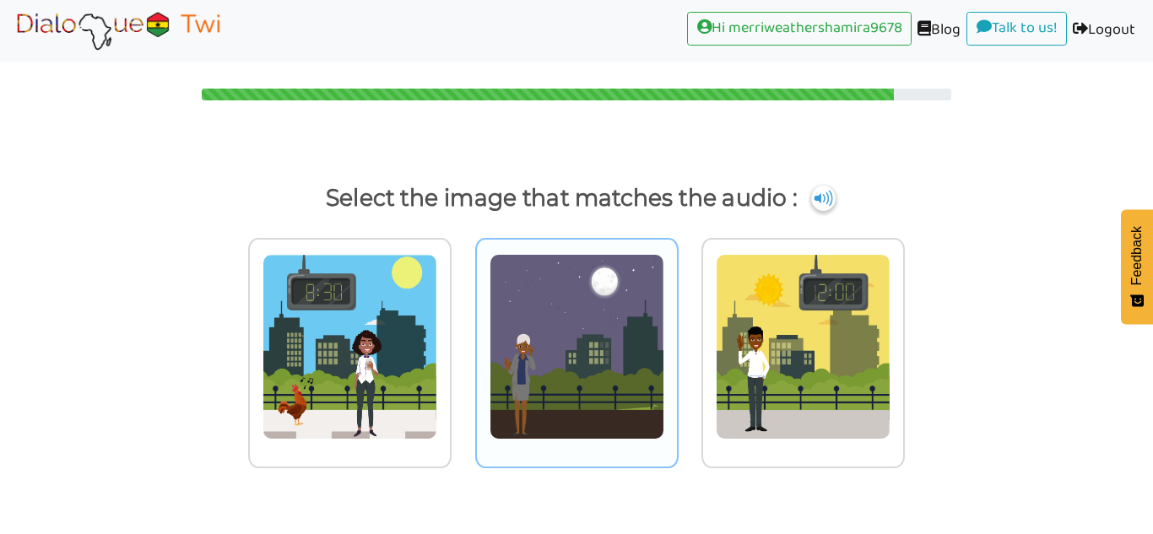
click at [437, 407] on img at bounding box center [349, 347] width 175 height 186
click at [462, 343] on input "radio" at bounding box center [456, 336] width 13 height 13
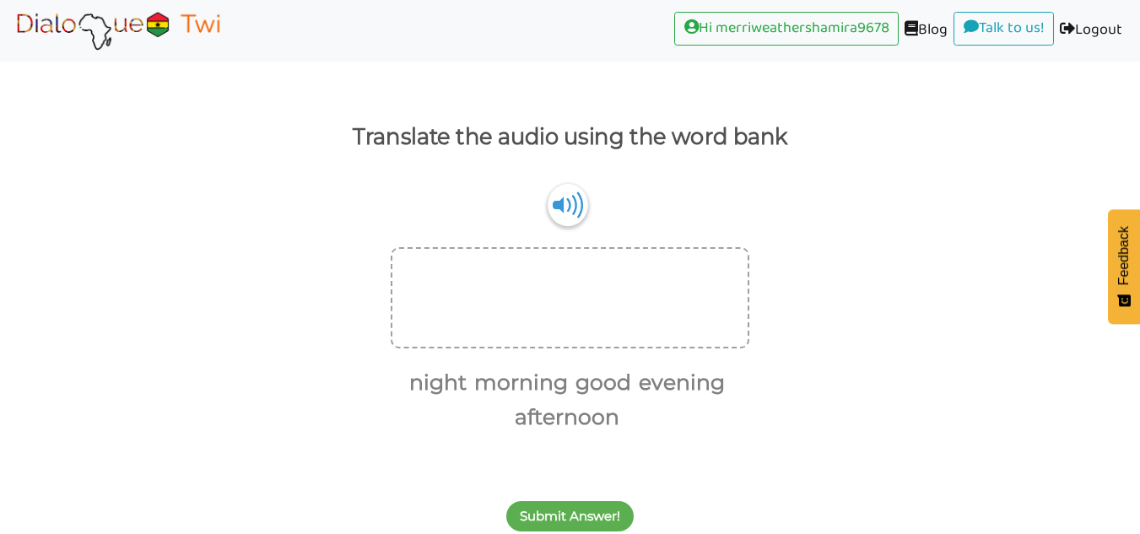
scroll to position [67, 0]
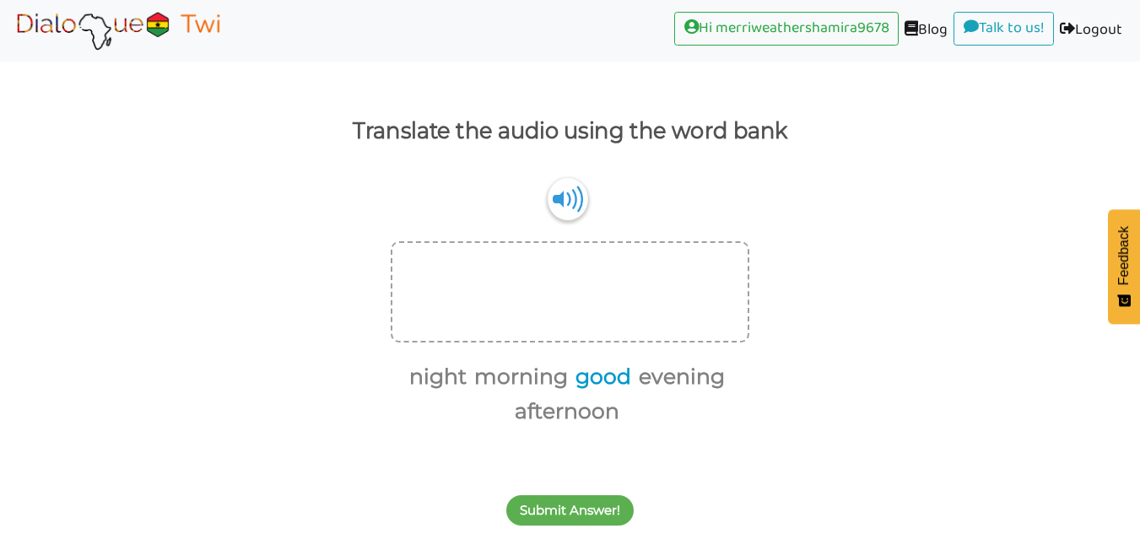
click at [611, 375] on button "good" at bounding box center [601, 377] width 62 height 32
click at [553, 387] on button "morning" at bounding box center [549, 377] width 100 height 32
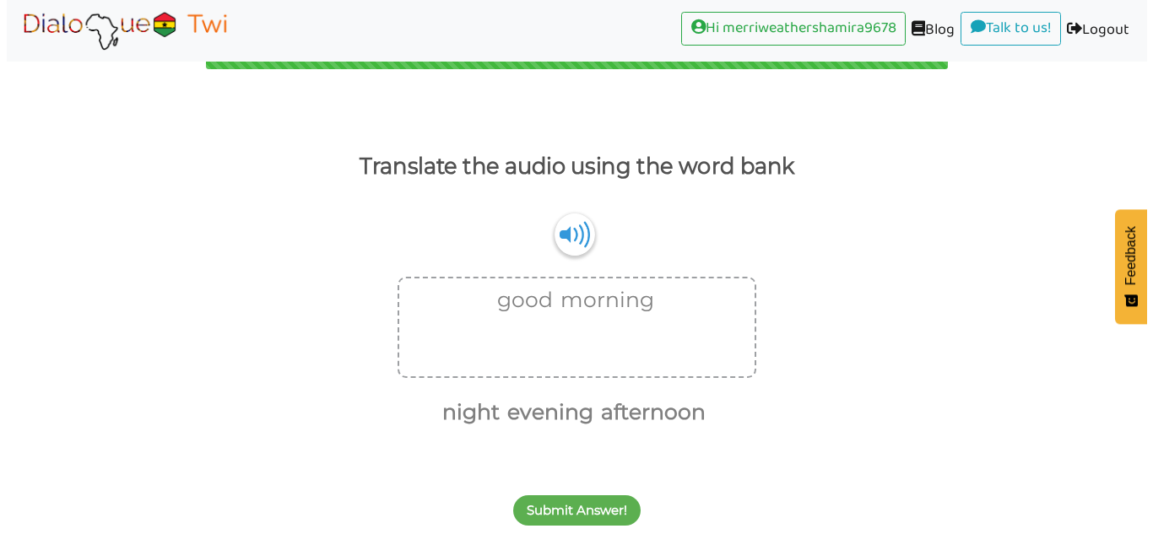
scroll to position [31, 0]
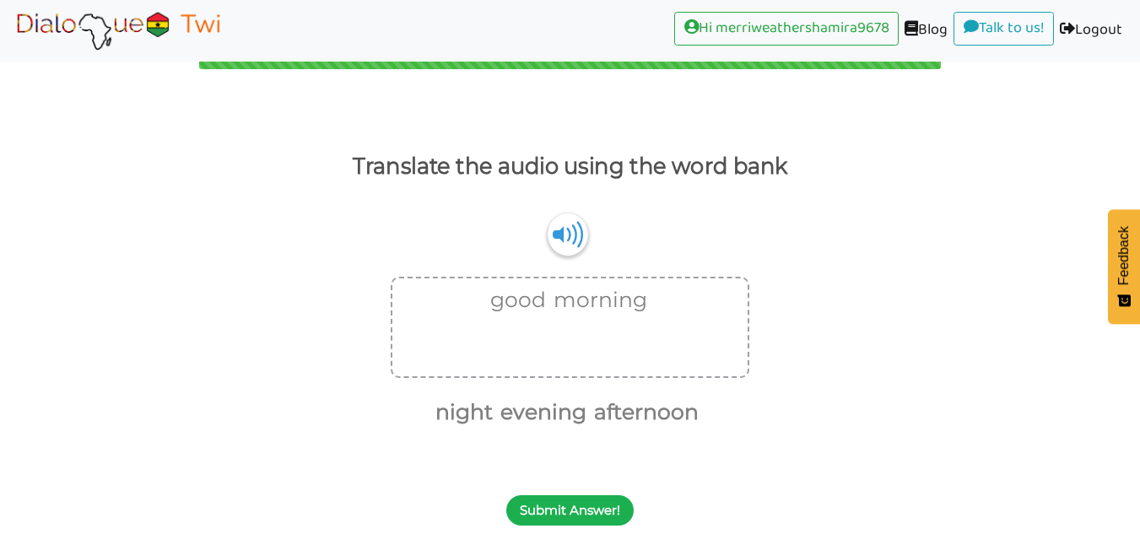
click at [585, 503] on button "Submit Answer!" at bounding box center [569, 510] width 127 height 30
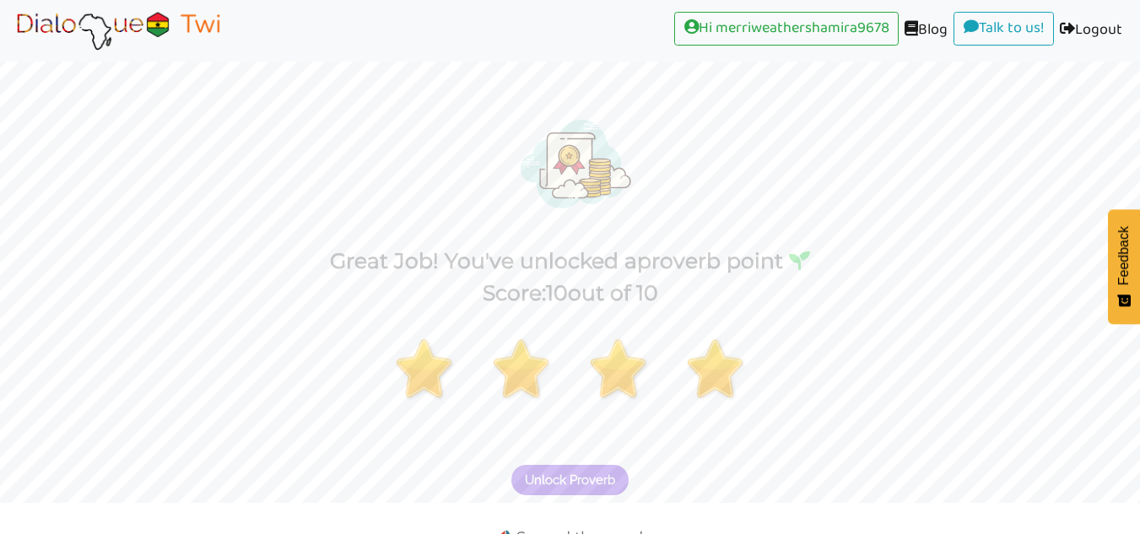
click at [558, 467] on button "Unlock Proverb" at bounding box center [569, 480] width 117 height 30
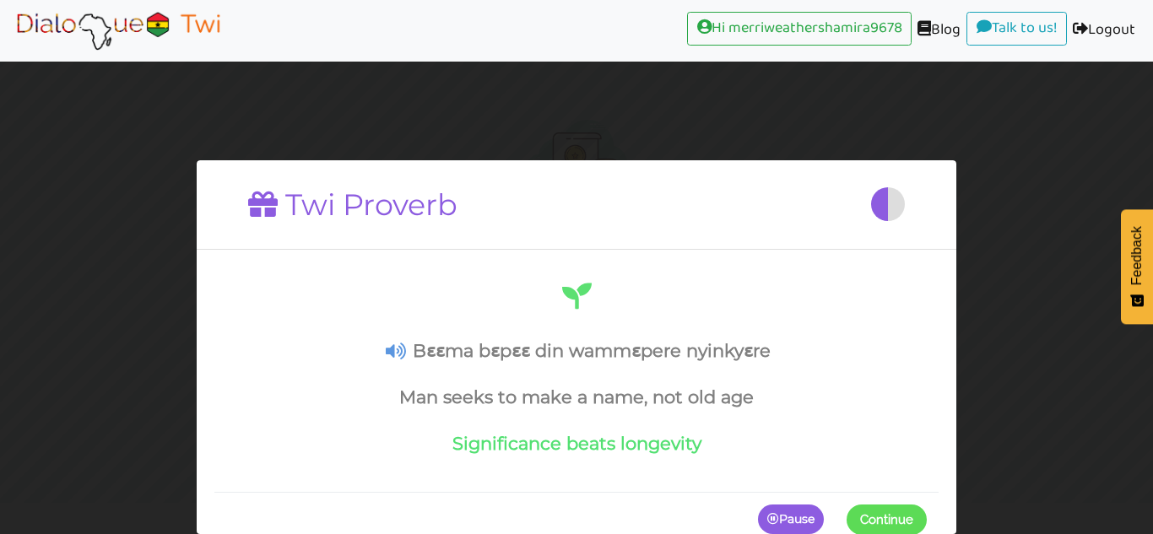
click at [398, 349] on icon at bounding box center [396, 352] width 20 height 18
click at [398, 348] on icon at bounding box center [396, 352] width 20 height 18
click at [402, 352] on icon at bounding box center [396, 352] width 20 height 18
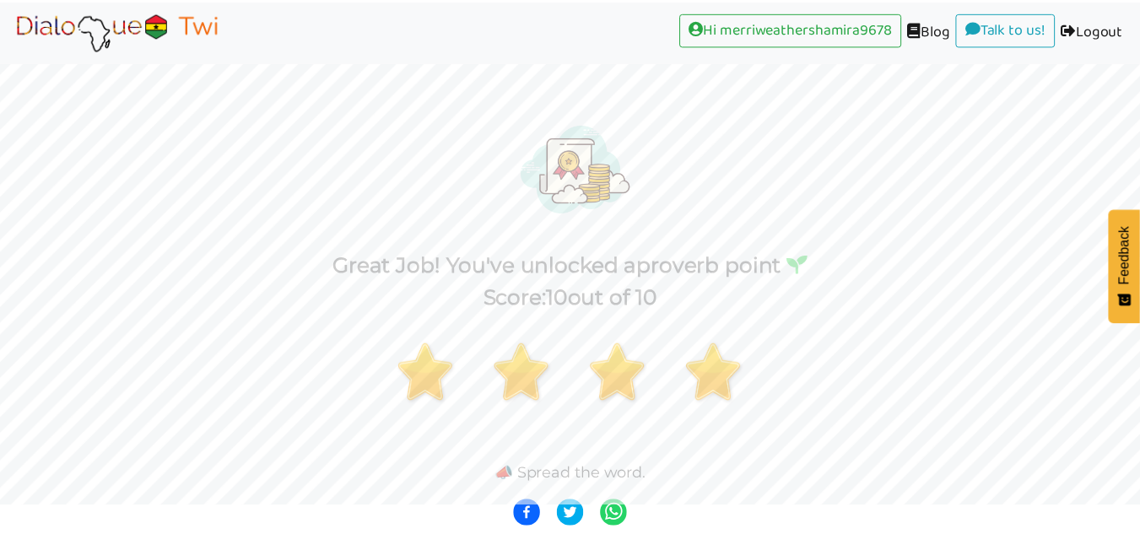
scroll to position [26, 0]
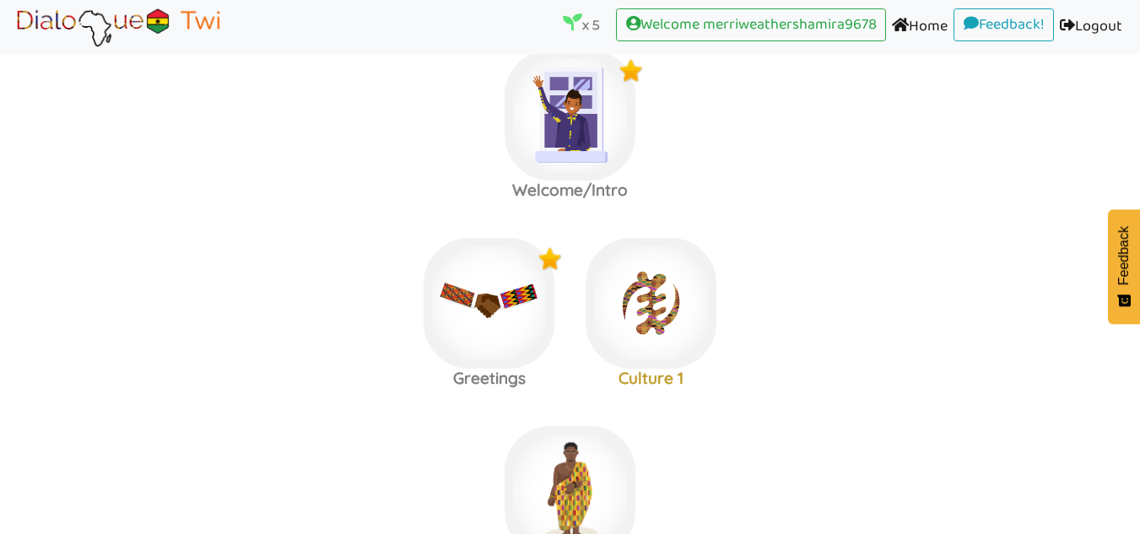
scroll to position [31, 0]
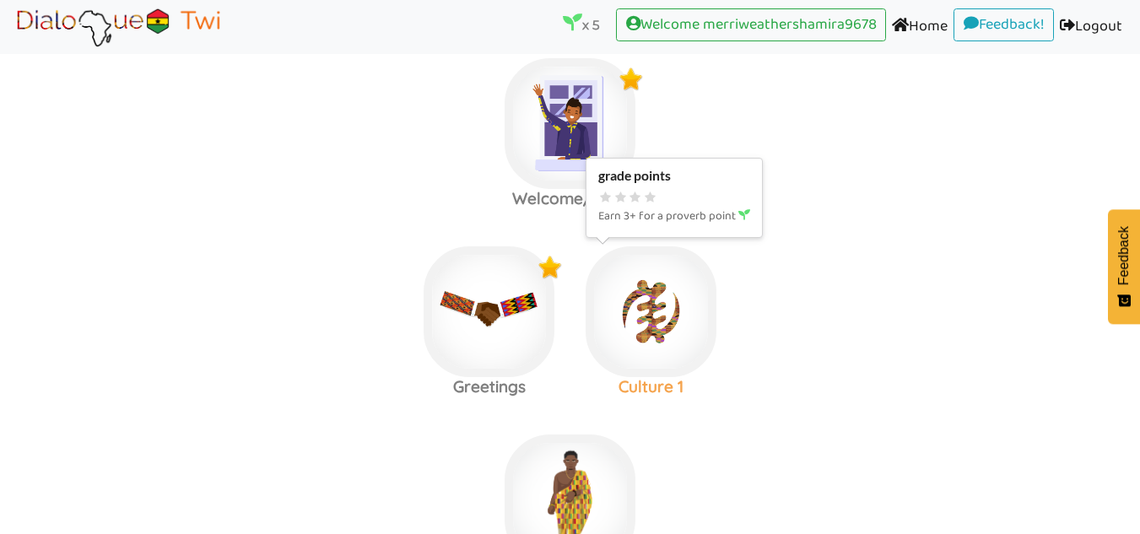
click at [635, 189] on img at bounding box center [570, 123] width 131 height 131
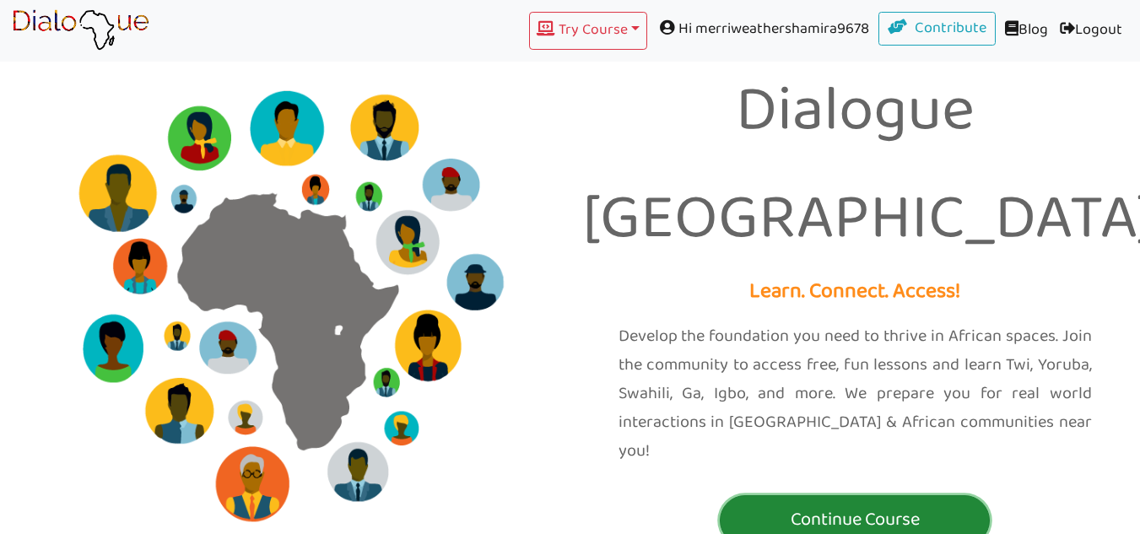
click at [913, 505] on p "Continue Course" at bounding box center [855, 520] width 262 height 31
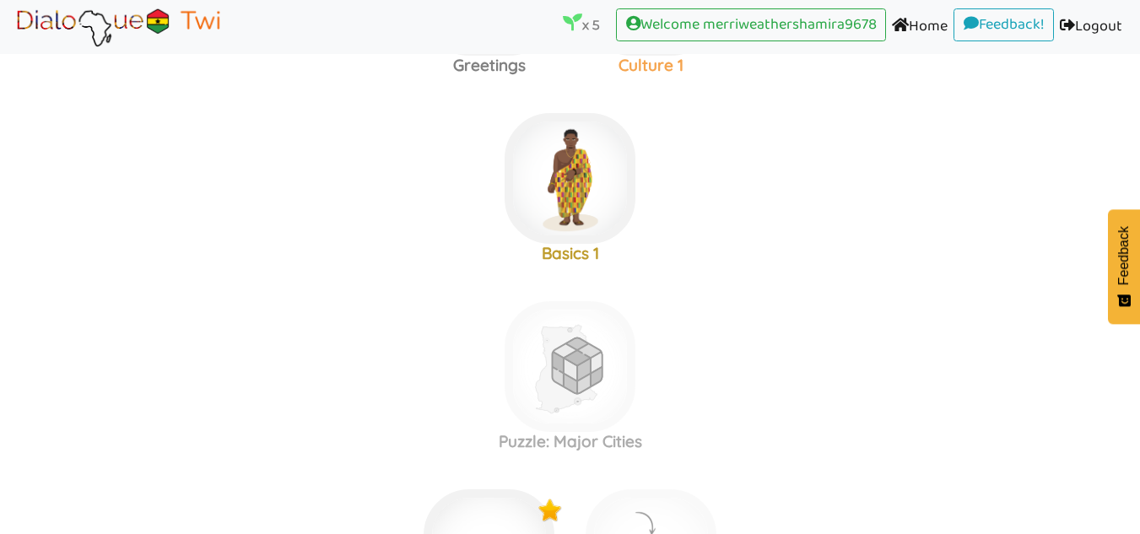
scroll to position [358, 0]
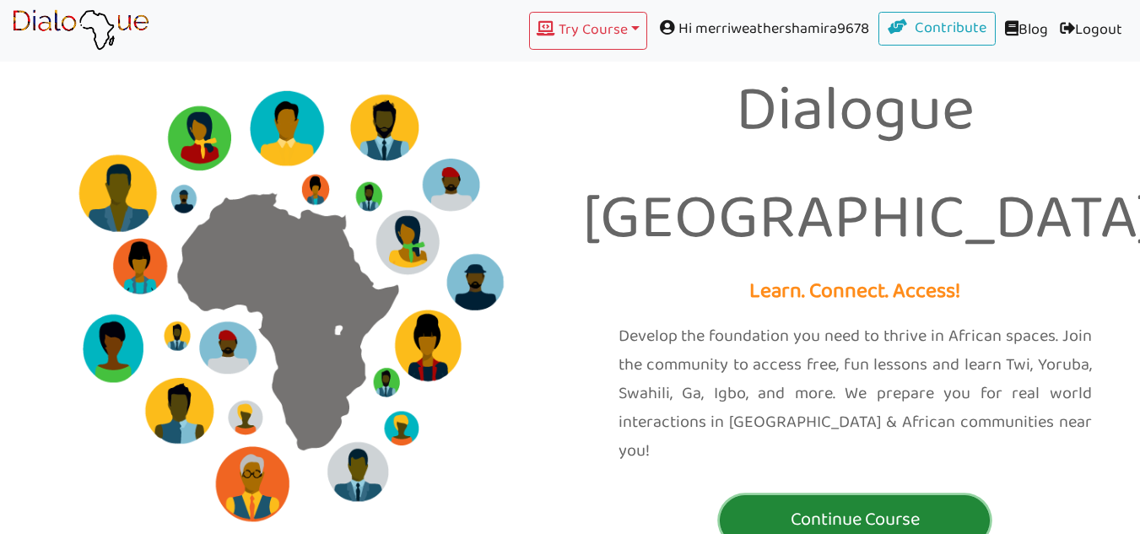
click at [950, 495] on button "Continue Course" at bounding box center [855, 520] width 270 height 51
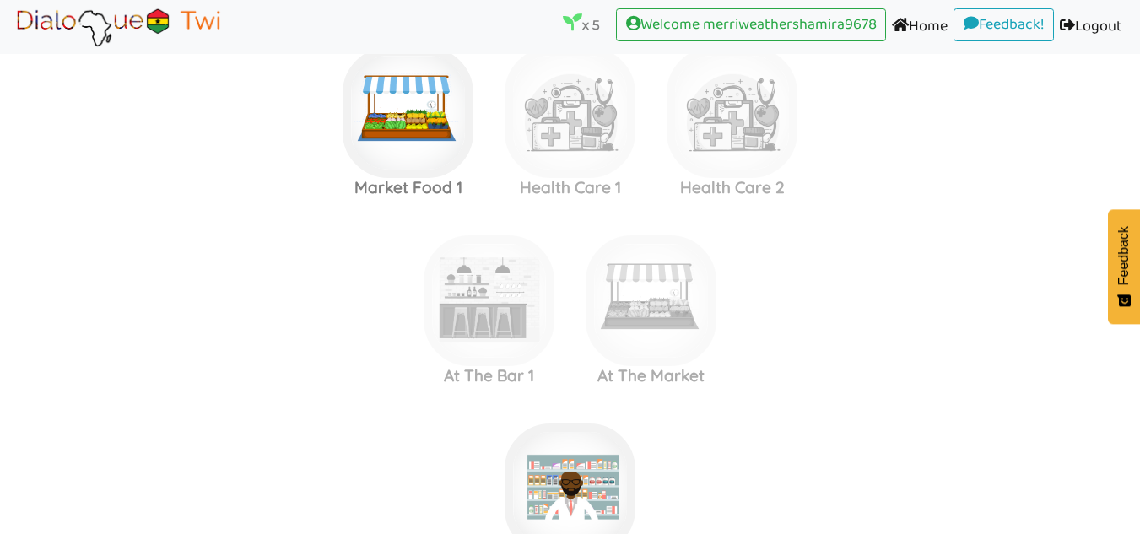
scroll to position [1748, 0]
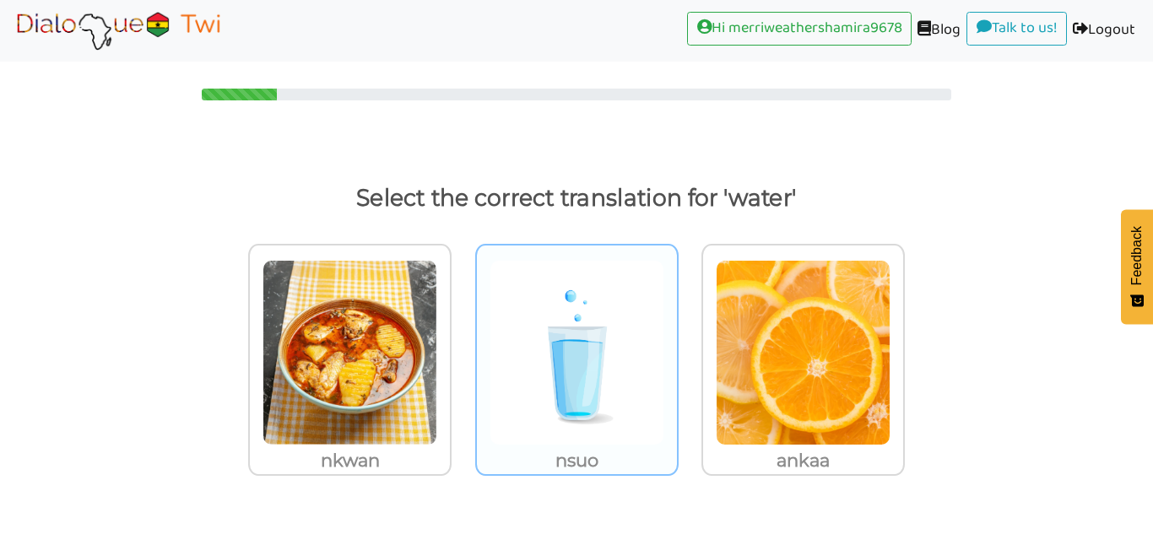
click at [437, 300] on img at bounding box center [349, 353] width 175 height 186
click at [462, 336] on input "nsuo" at bounding box center [456, 342] width 13 height 13
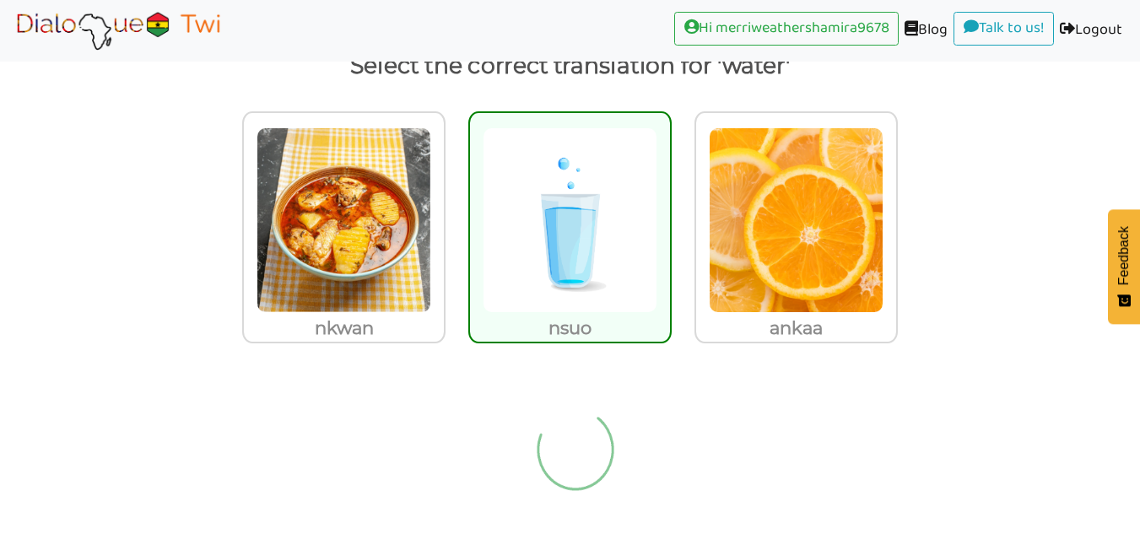
scroll to position [31, 0]
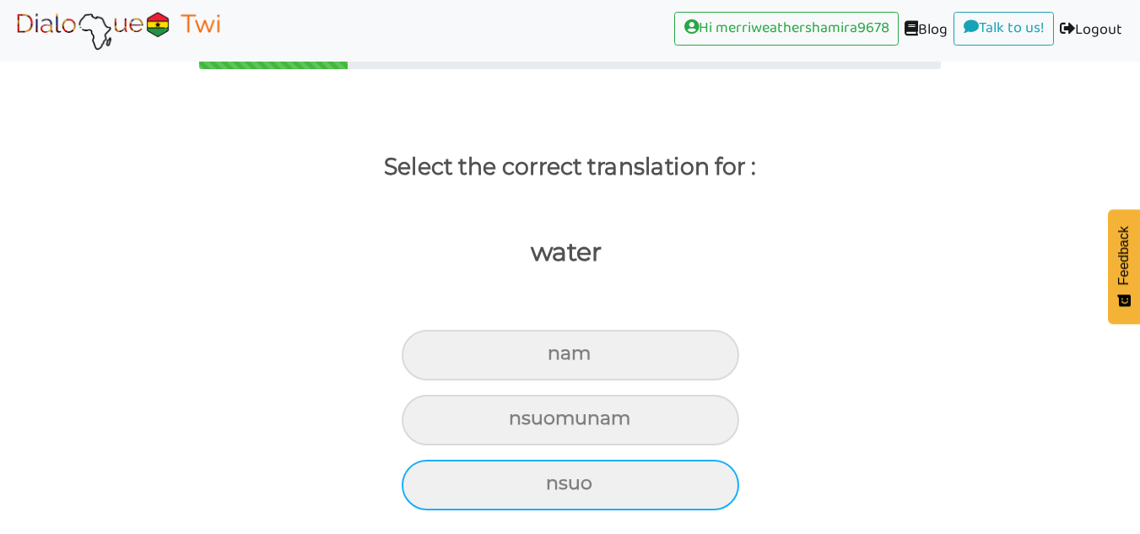
click at [606, 381] on div "nsuo" at bounding box center [570, 355] width 337 height 51
click at [560, 359] on input "nsuo" at bounding box center [554, 353] width 11 height 11
radio input "true"
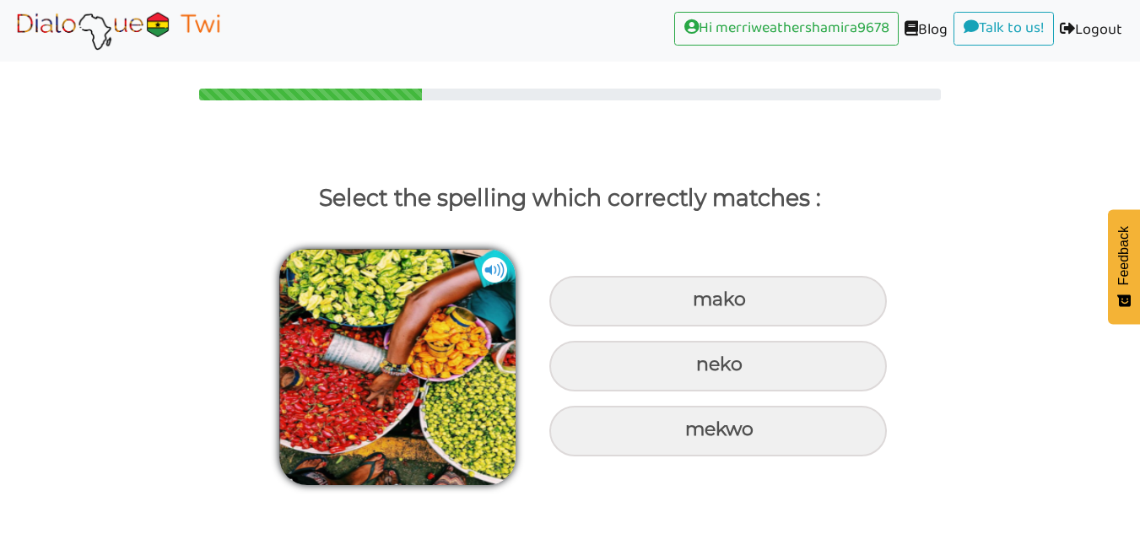
scroll to position [0, 0]
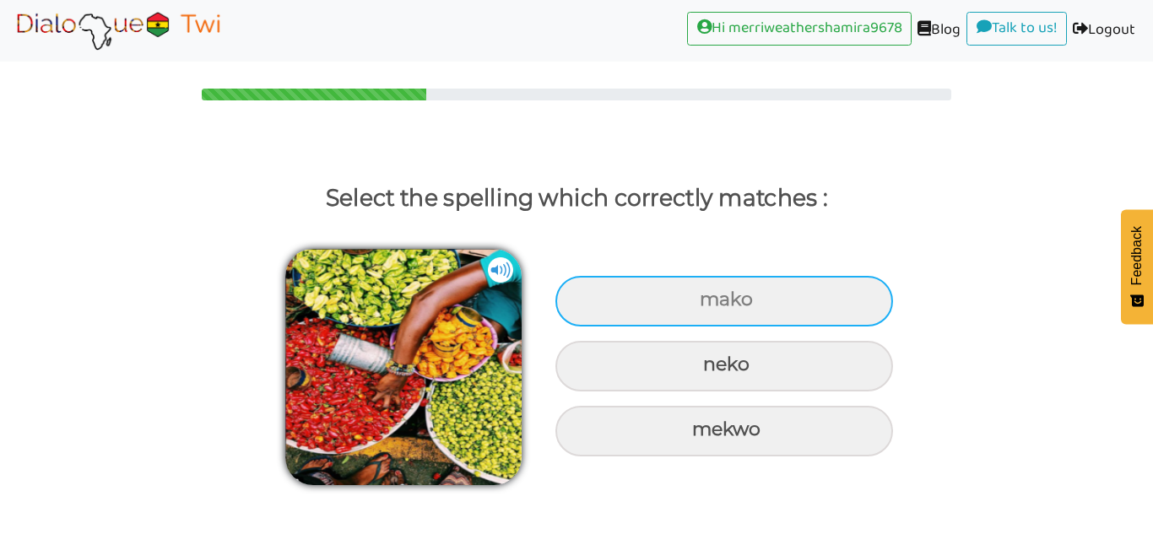
click at [838, 295] on div "mako" at bounding box center [723, 301] width 337 height 51
click at [707, 295] on input "mako" at bounding box center [701, 299] width 11 height 11
radio input "true"
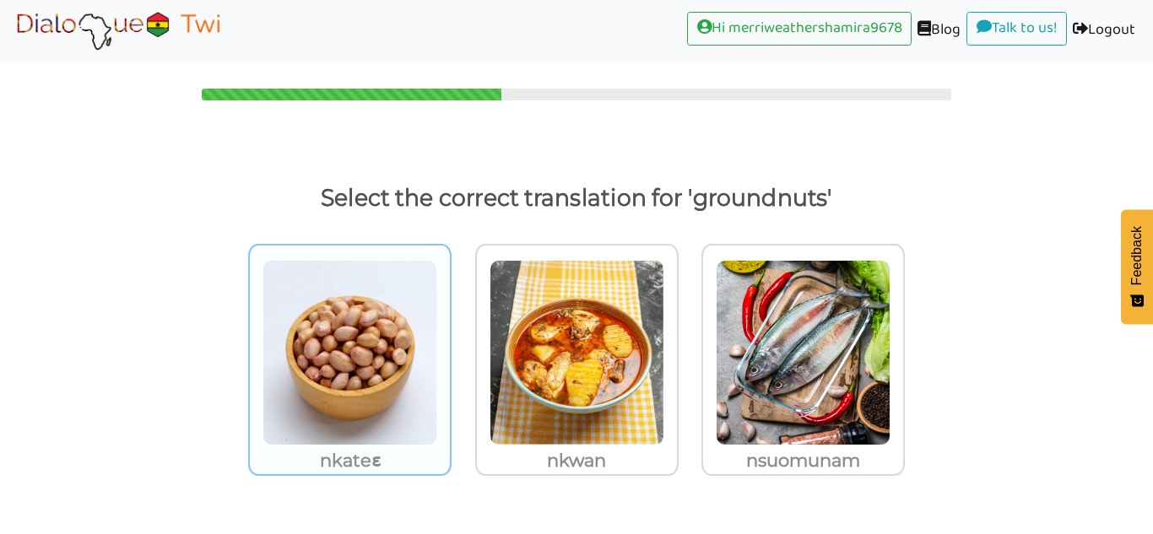
click at [385, 435] on img at bounding box center [349, 353] width 175 height 186
click at [450, 348] on input "nkateɛ" at bounding box center [456, 342] width 13 height 13
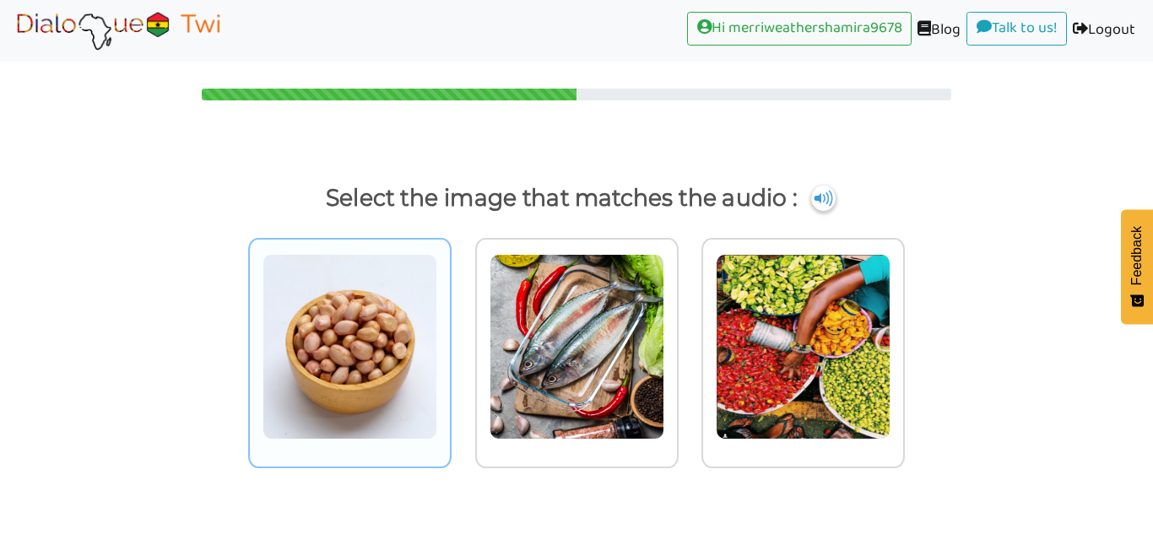
click at [400, 441] on div at bounding box center [349, 353] width 203 height 230
click at [450, 343] on input "radio" at bounding box center [456, 336] width 13 height 13
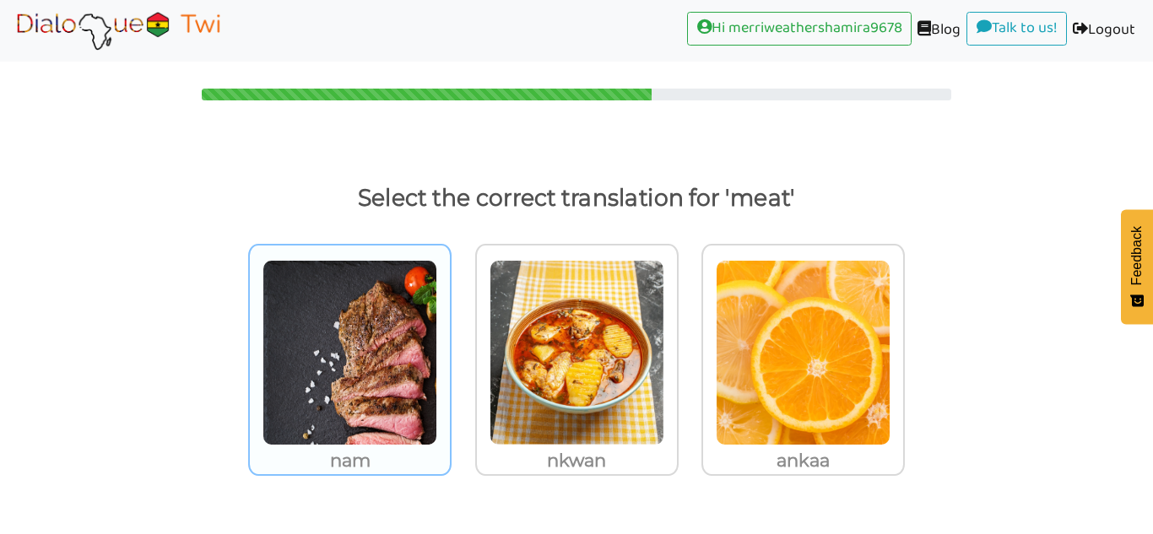
click at [377, 418] on img at bounding box center [349, 353] width 175 height 186
click at [450, 348] on input "nam" at bounding box center [456, 342] width 13 height 13
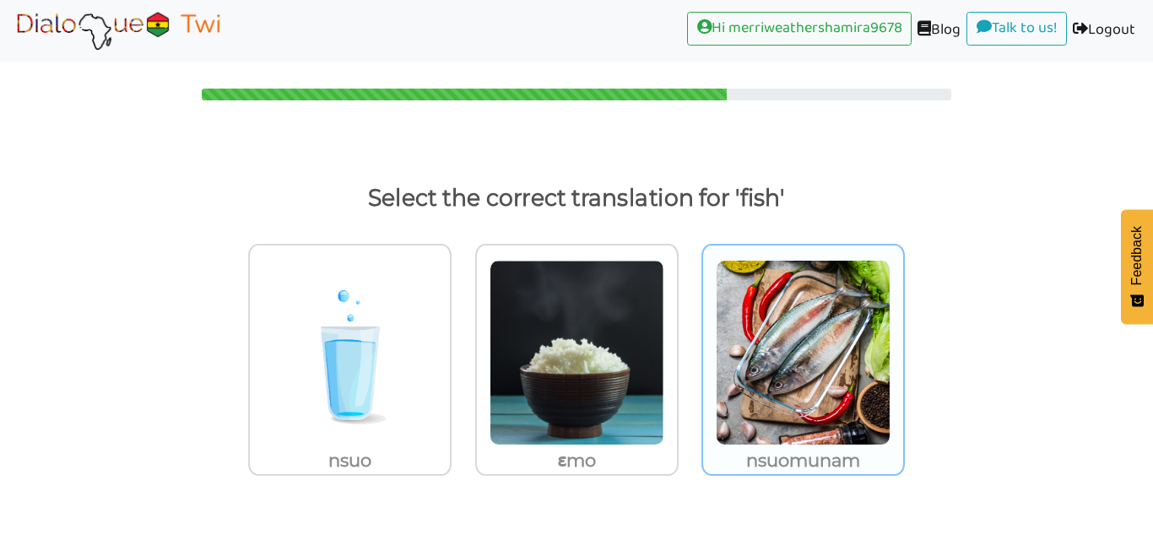
click at [437, 320] on img at bounding box center [349, 353] width 175 height 186
click at [462, 336] on input "nsuomunam" at bounding box center [456, 342] width 13 height 13
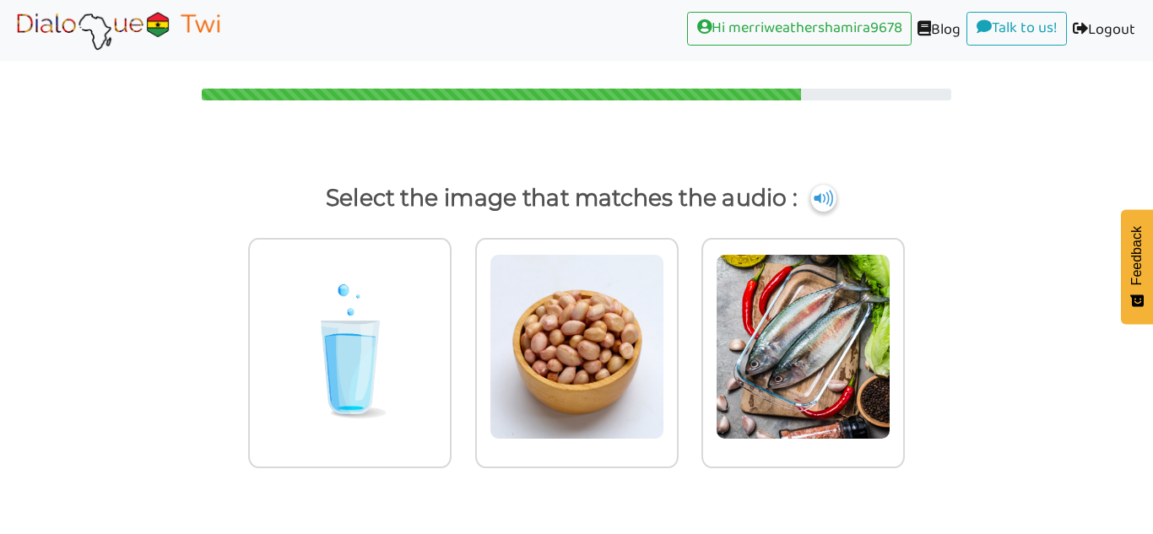
click at [823, 202] on img at bounding box center [822, 198] width 25 height 27
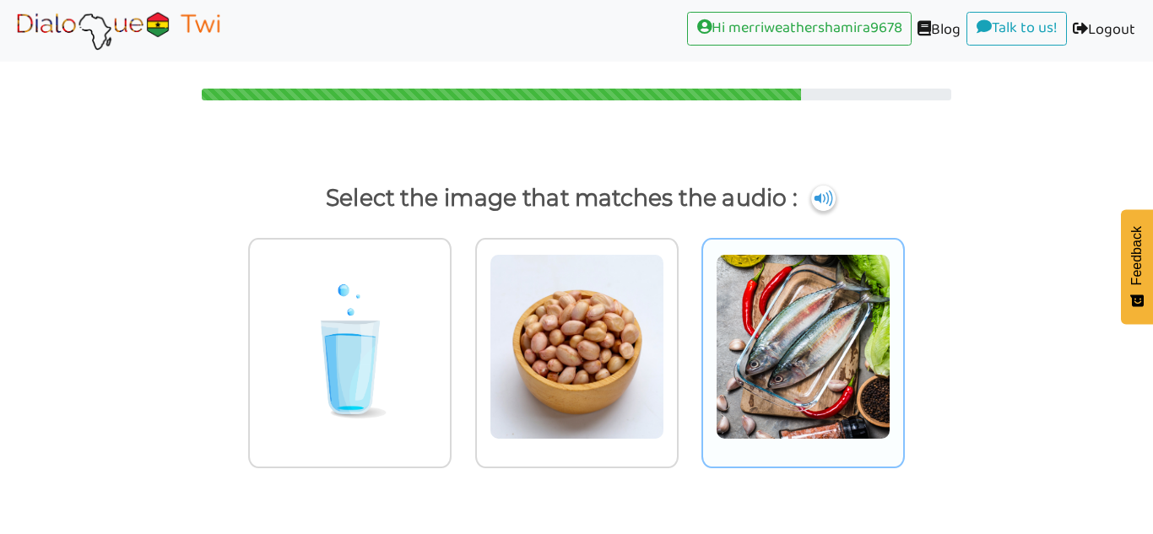
click at [437, 265] on img at bounding box center [349, 347] width 175 height 186
click at [462, 330] on input "radio" at bounding box center [456, 336] width 13 height 13
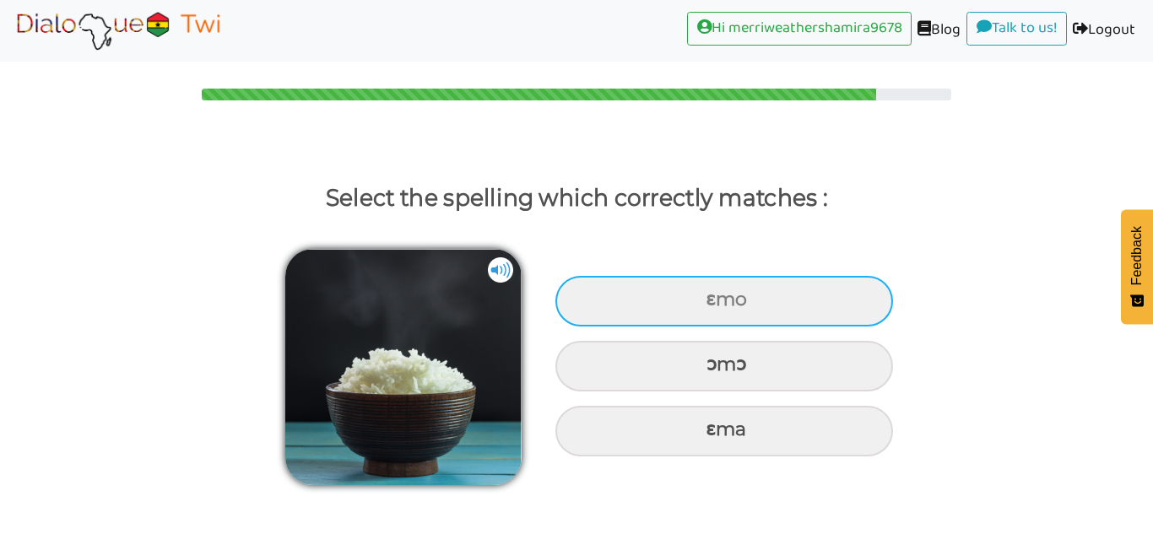
click at [855, 297] on div "ɛmo" at bounding box center [723, 301] width 337 height 51
click at [713, 297] on input "ɛmo" at bounding box center [707, 299] width 11 height 11
radio input "true"
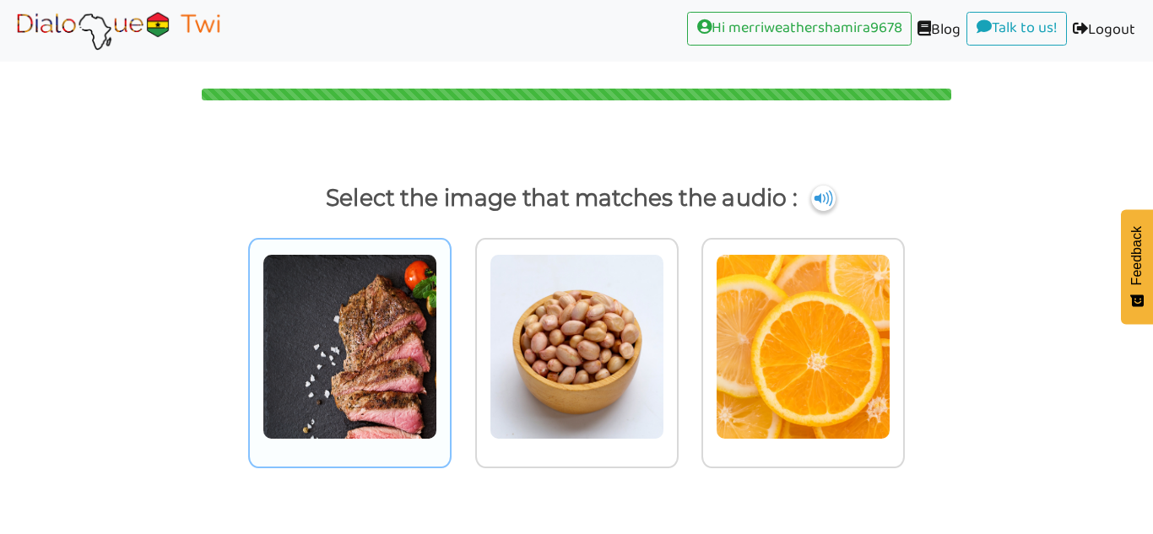
click at [432, 413] on img at bounding box center [349, 347] width 175 height 186
click at [450, 343] on input "radio" at bounding box center [456, 336] width 13 height 13
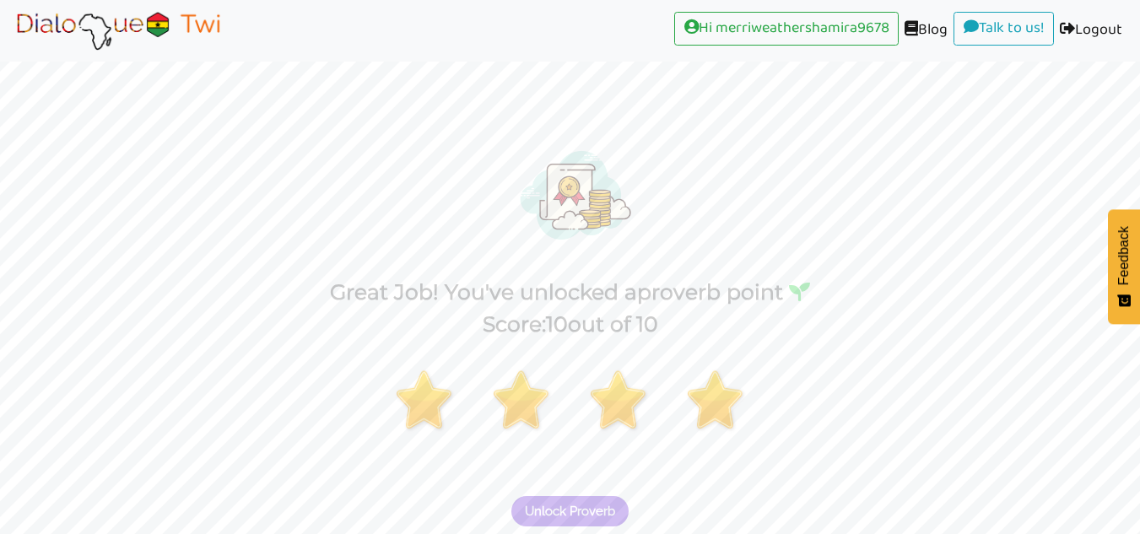
click at [604, 510] on span "Unlock Proverb" at bounding box center [570, 511] width 90 height 15
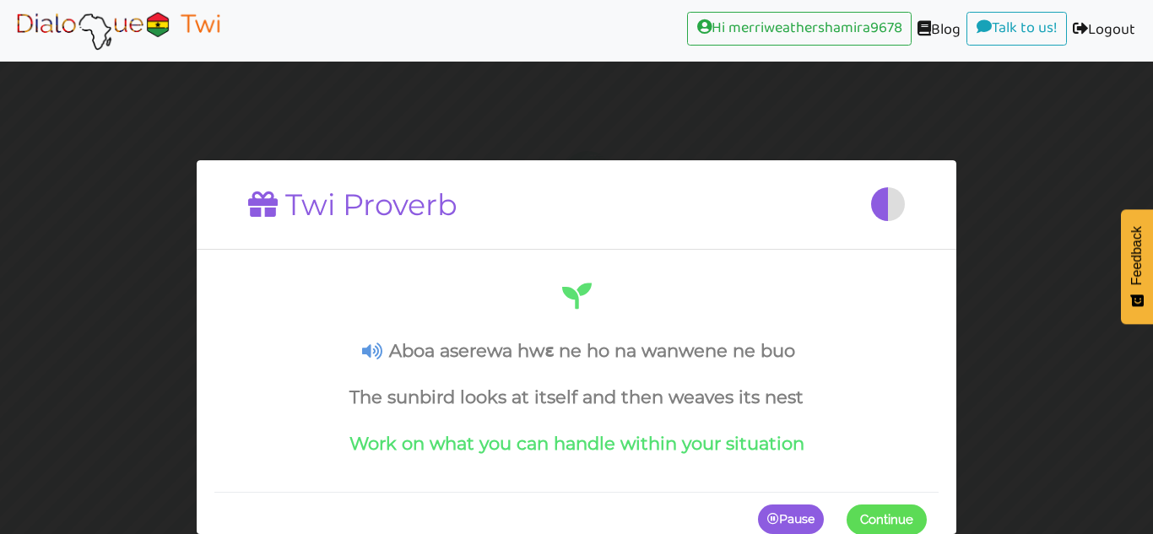
click at [904, 518] on span "Continue" at bounding box center [886, 518] width 53 height 15
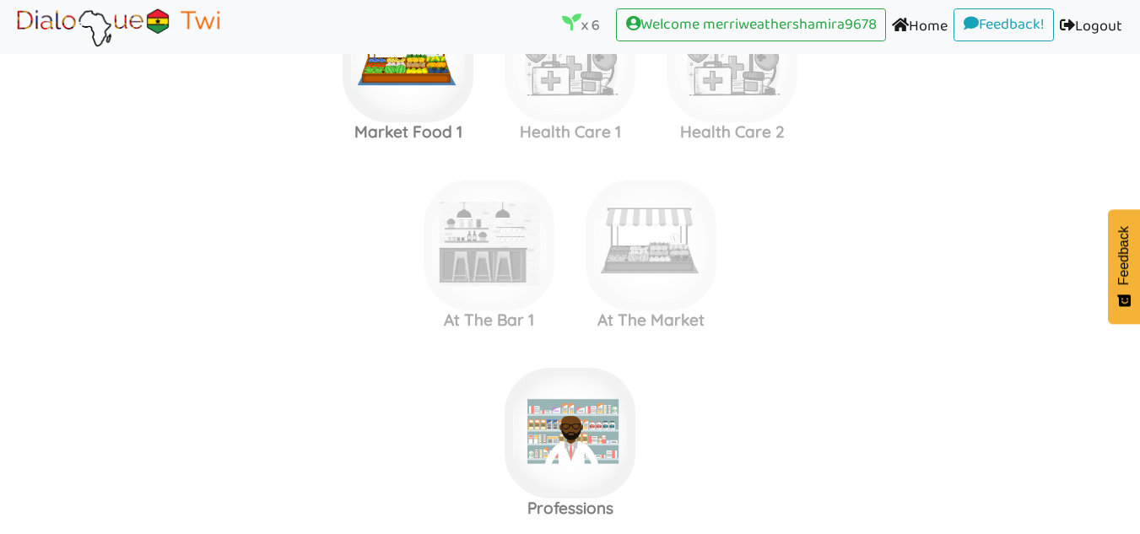
scroll to position [1793, 0]
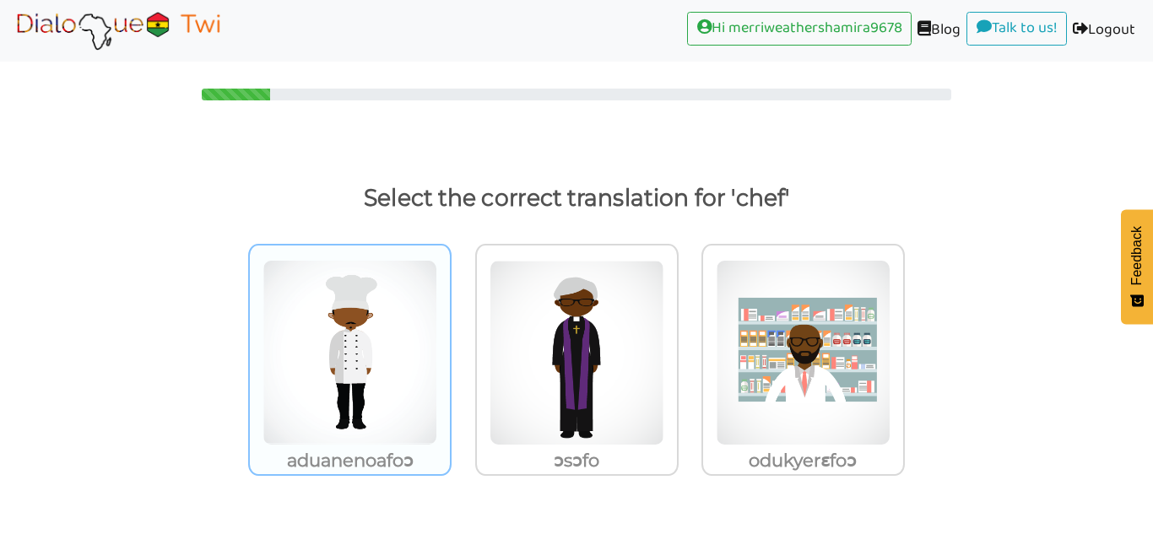
click at [361, 407] on img at bounding box center [349, 353] width 175 height 186
click at [450, 348] on input "aduanenoafoɔ" at bounding box center [456, 342] width 13 height 13
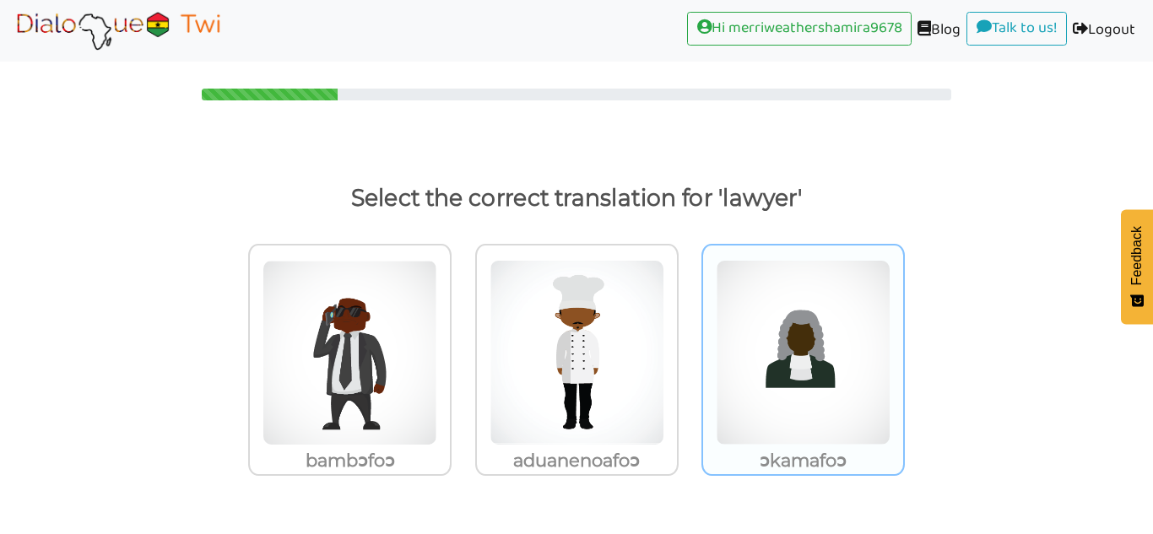
click at [437, 286] on img at bounding box center [349, 353] width 175 height 186
click at [462, 336] on input "ɔkamafoɔ" at bounding box center [456, 342] width 13 height 13
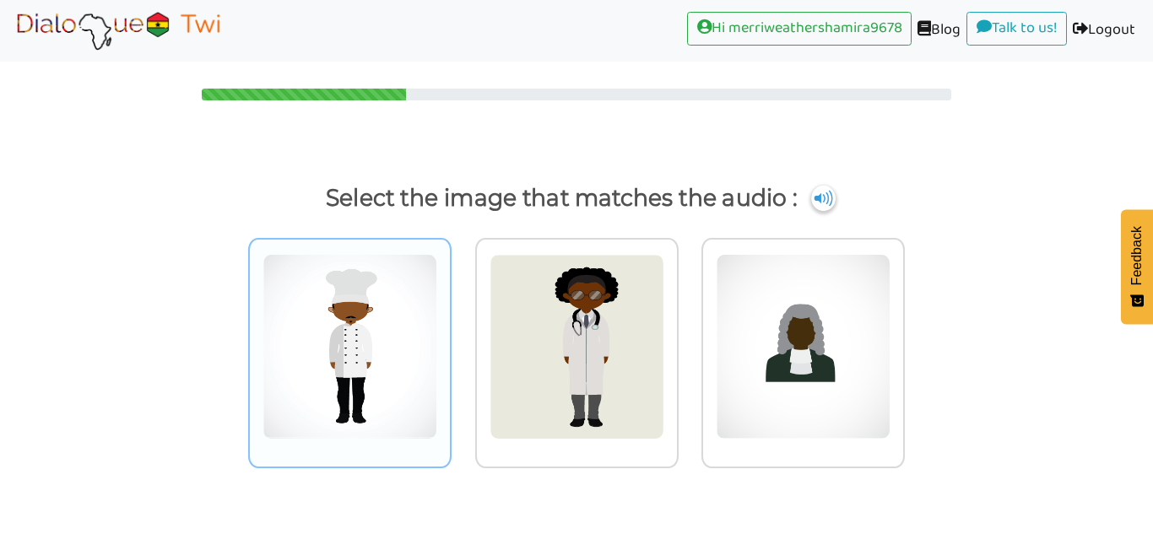
click at [330, 300] on img at bounding box center [349, 347] width 175 height 186
click at [450, 330] on input "radio" at bounding box center [456, 336] width 13 height 13
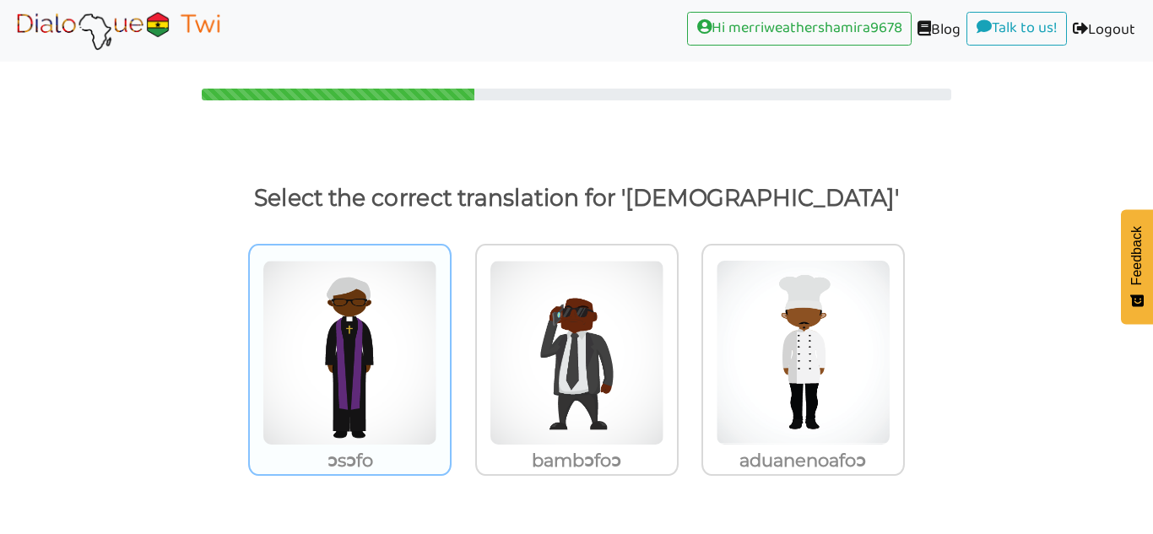
click at [321, 275] on img at bounding box center [349, 353] width 175 height 186
click at [450, 336] on input "ɔsɔfo" at bounding box center [456, 342] width 13 height 13
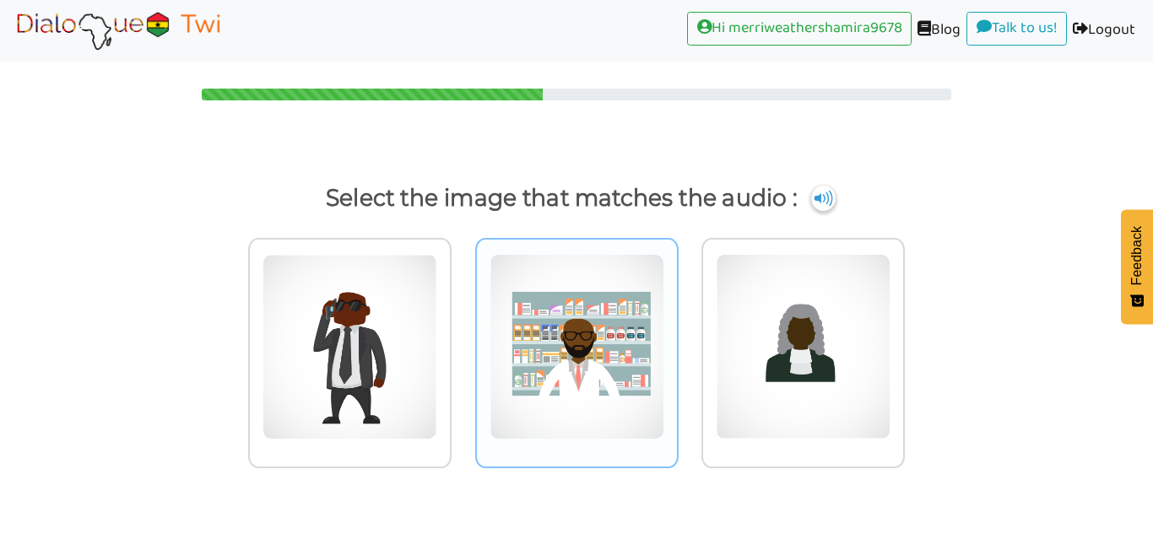
click at [451, 260] on div at bounding box center [349, 353] width 203 height 230
click at [462, 330] on input "radio" at bounding box center [456, 336] width 13 height 13
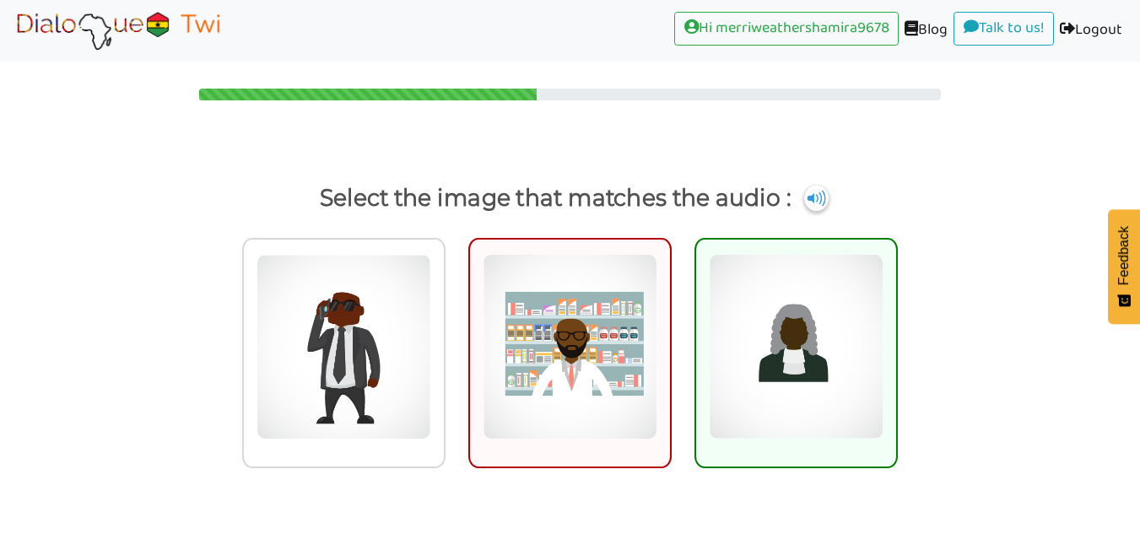
scroll to position [44, 0]
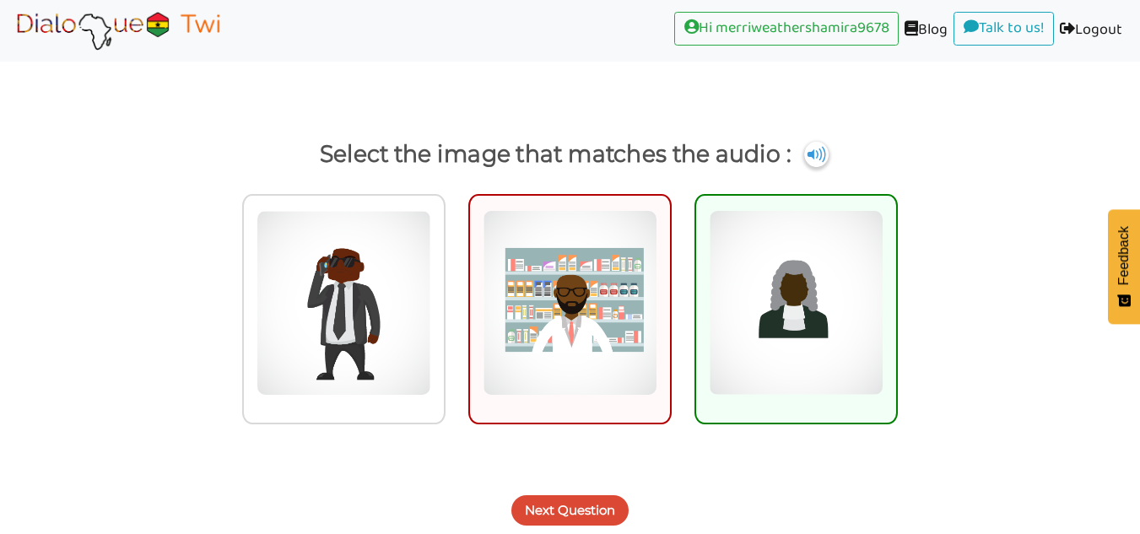
click at [589, 497] on button "Next Question" at bounding box center [569, 510] width 117 height 30
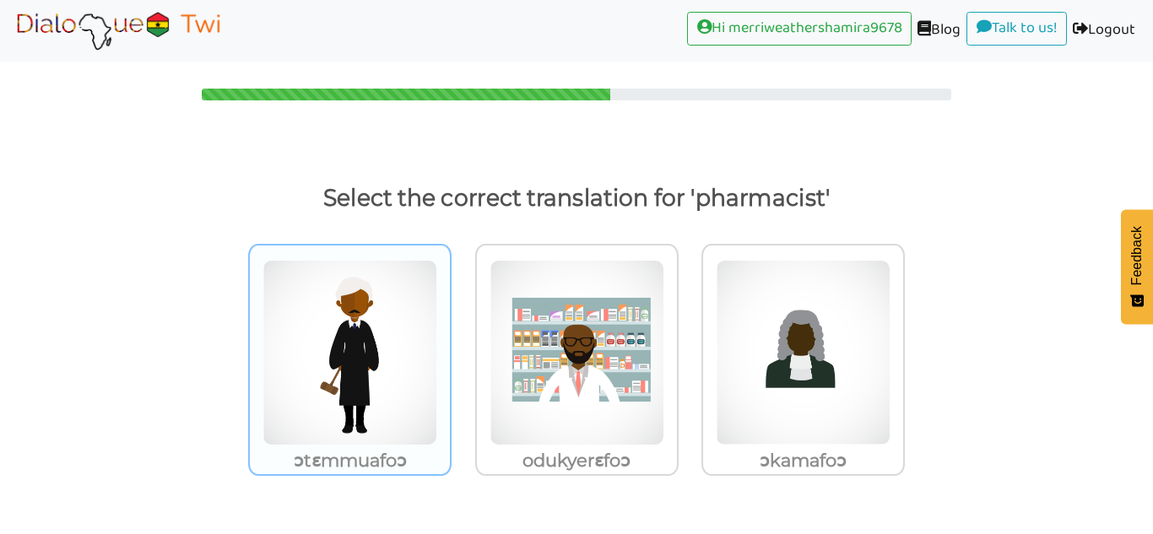
click at [369, 289] on img at bounding box center [349, 353] width 175 height 186
click at [450, 336] on input "ɔtɛmmuafoɔ" at bounding box center [456, 342] width 13 height 13
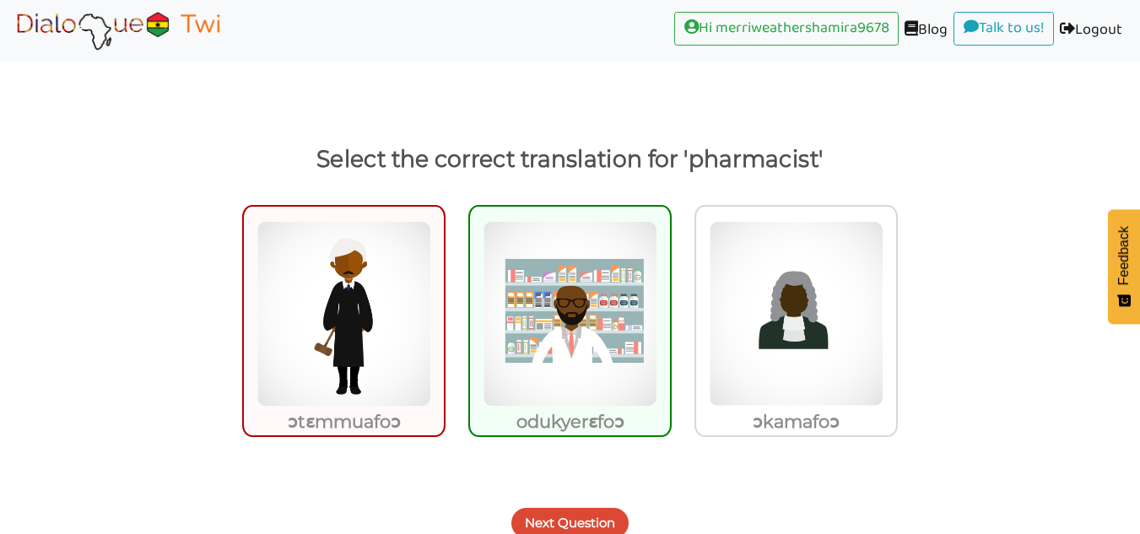
scroll to position [51, 0]
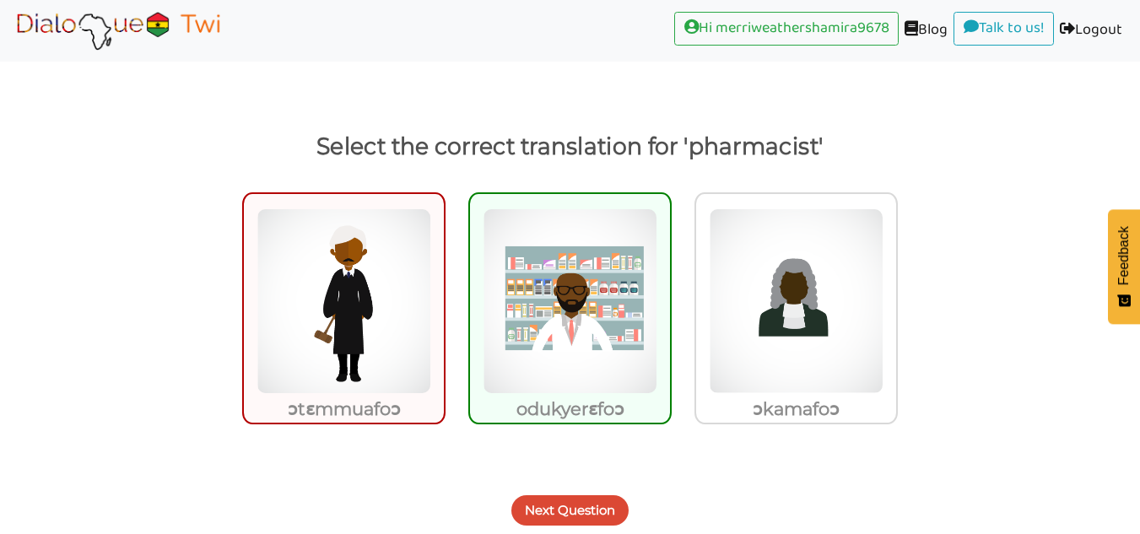
click at [564, 499] on button "Next Question" at bounding box center [569, 510] width 117 height 30
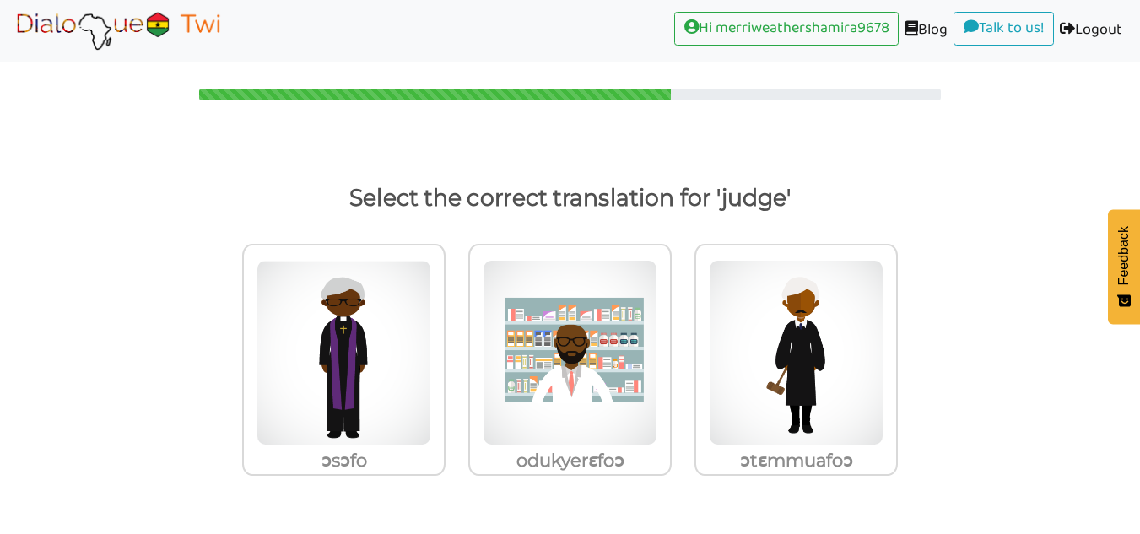
scroll to position [0, 0]
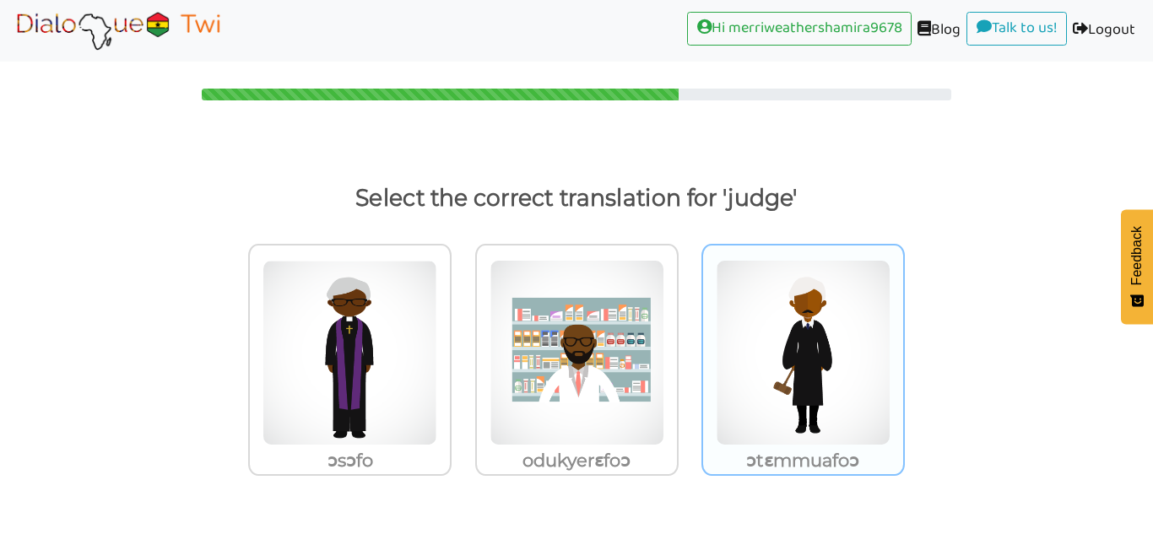
click at [437, 340] on img at bounding box center [349, 353] width 175 height 186
click at [462, 340] on input "ɔtɛmmuafoɔ" at bounding box center [456, 342] width 13 height 13
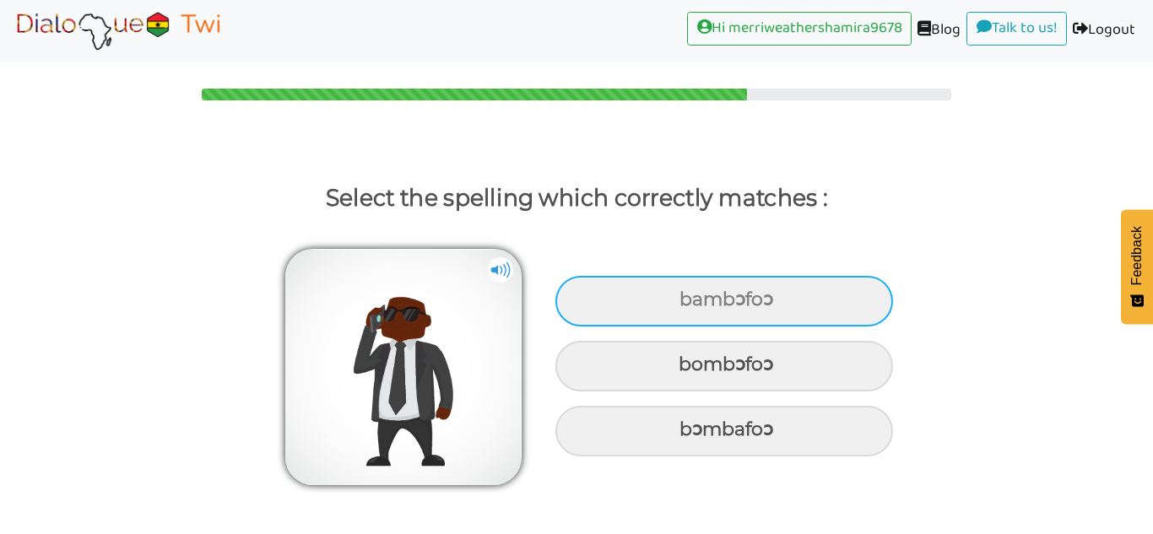
click at [598, 294] on div "bambɔfoɔ" at bounding box center [723, 301] width 337 height 51
click at [676, 294] on input "bambɔfoɔ" at bounding box center [681, 299] width 11 height 11
radio input "true"
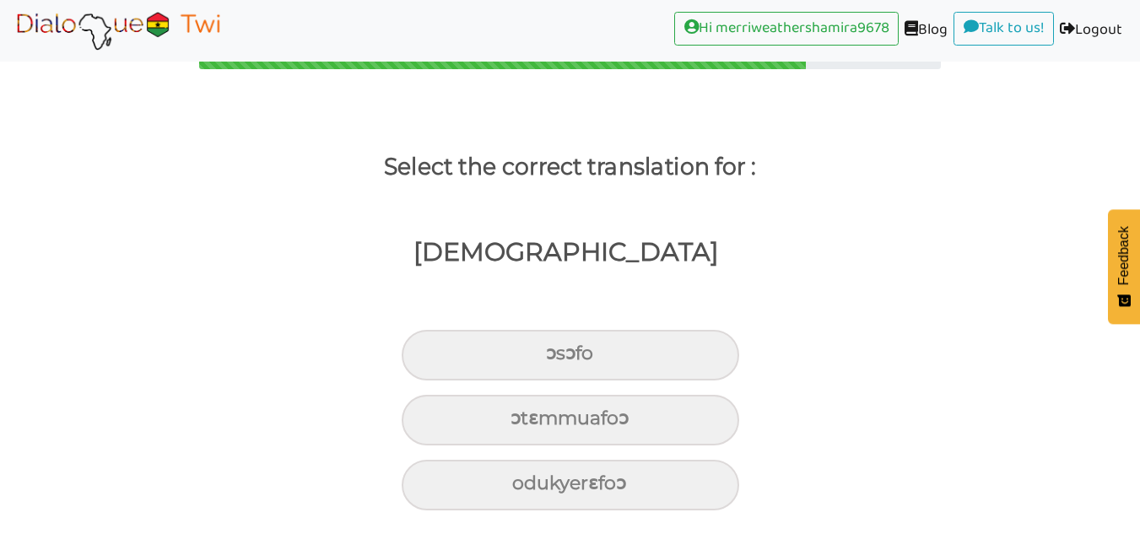
scroll to position [31, 0]
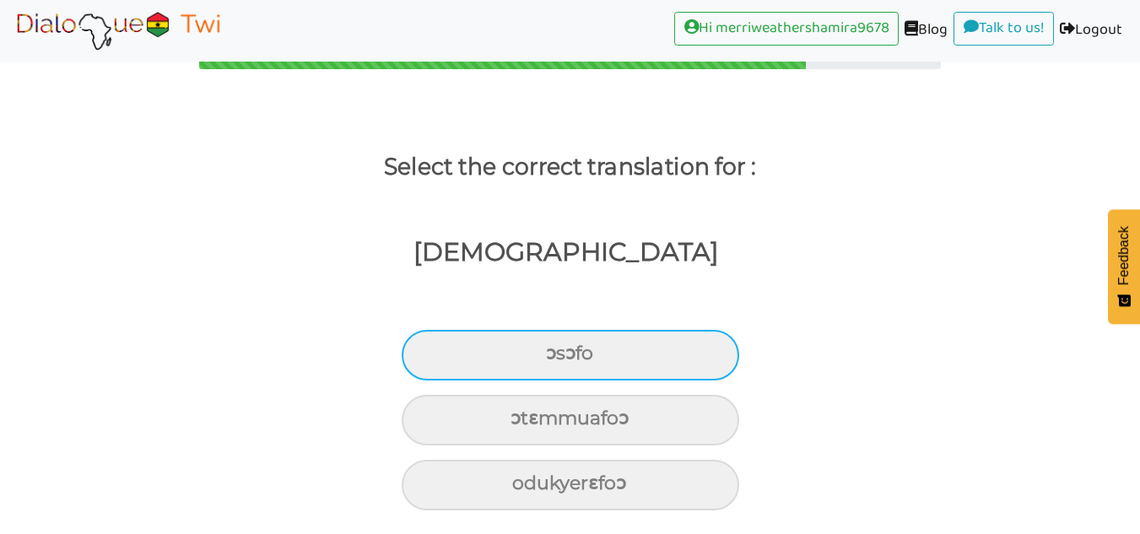
click at [451, 356] on div "ɔsɔfo" at bounding box center [570, 355] width 337 height 51
click at [548, 356] on input "ɔsɔfo" at bounding box center [553, 353] width 11 height 11
radio input "true"
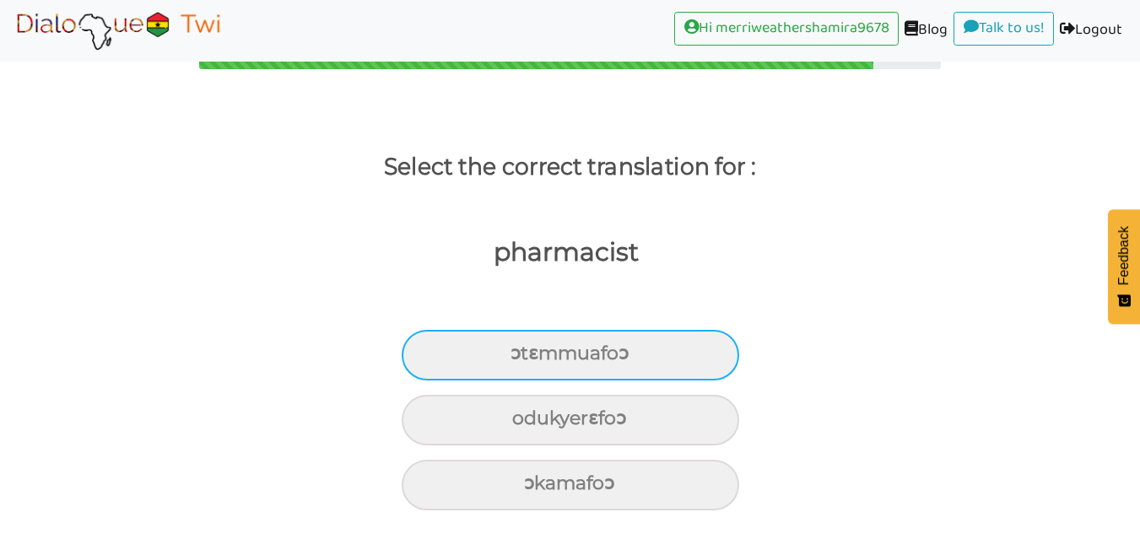
click at [689, 356] on div "ɔtɛmmuafoɔ" at bounding box center [570, 355] width 337 height 51
click at [523, 356] on input "ɔtɛmmuafoɔ" at bounding box center [517, 353] width 11 height 11
radio input "true"
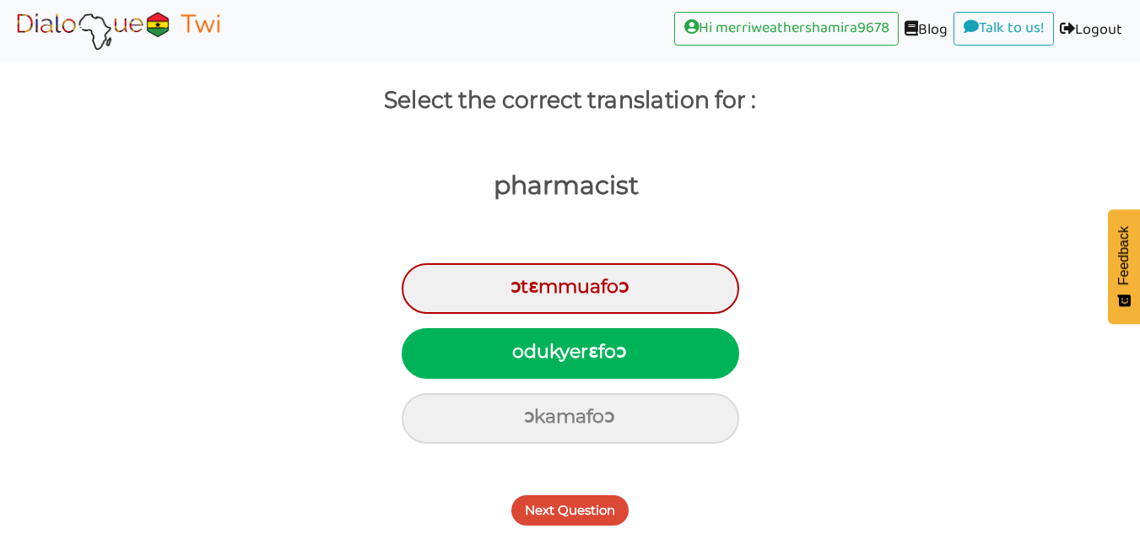
click at [626, 498] on div "Next Question" at bounding box center [570, 500] width 1140 height 67
click at [597, 505] on button "Next Question" at bounding box center [569, 510] width 117 height 30
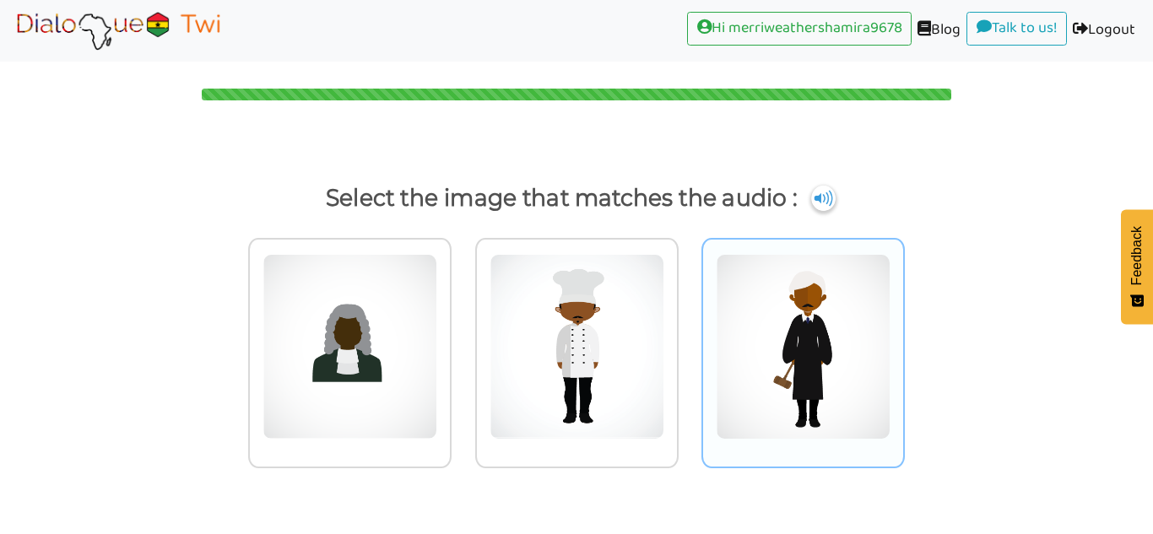
click at [437, 351] on img at bounding box center [349, 347] width 175 height 186
click at [462, 343] on input "radio" at bounding box center [456, 336] width 13 height 13
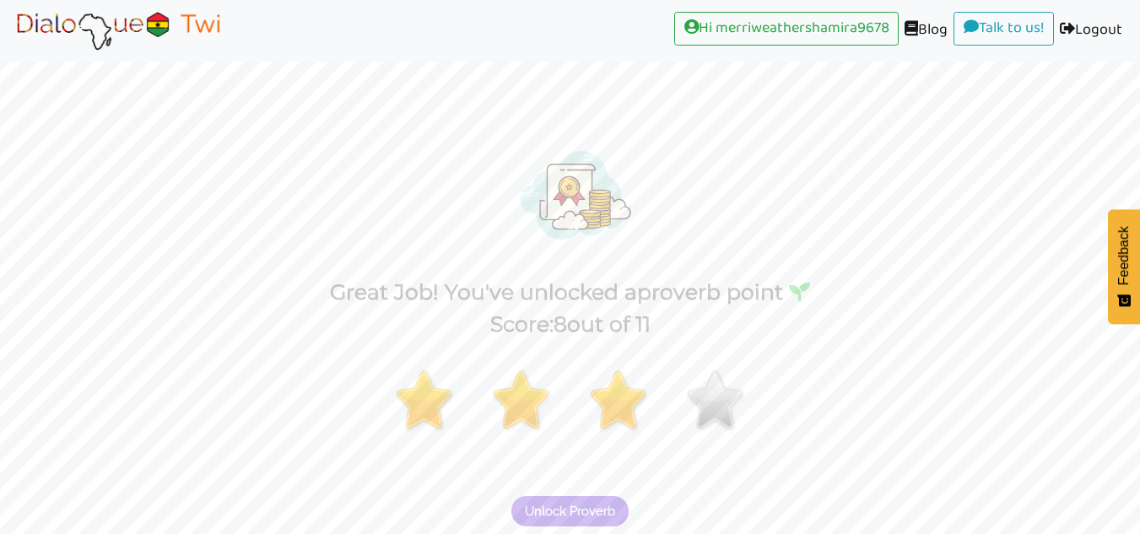
click at [589, 522] on button "Unlock Proverb" at bounding box center [569, 511] width 117 height 30
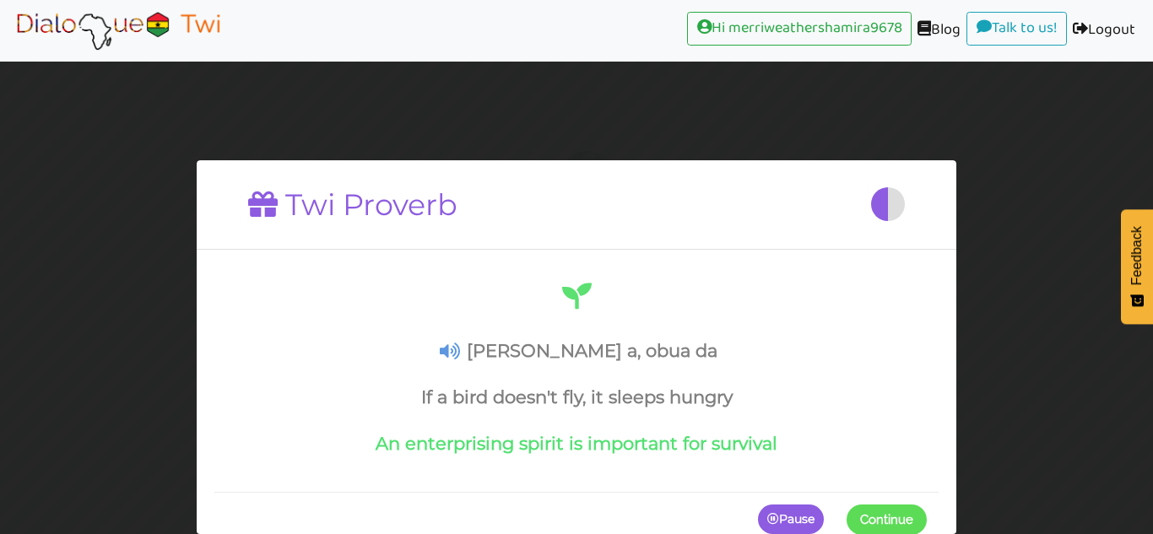
click at [902, 520] on span "Continue" at bounding box center [886, 518] width 53 height 15
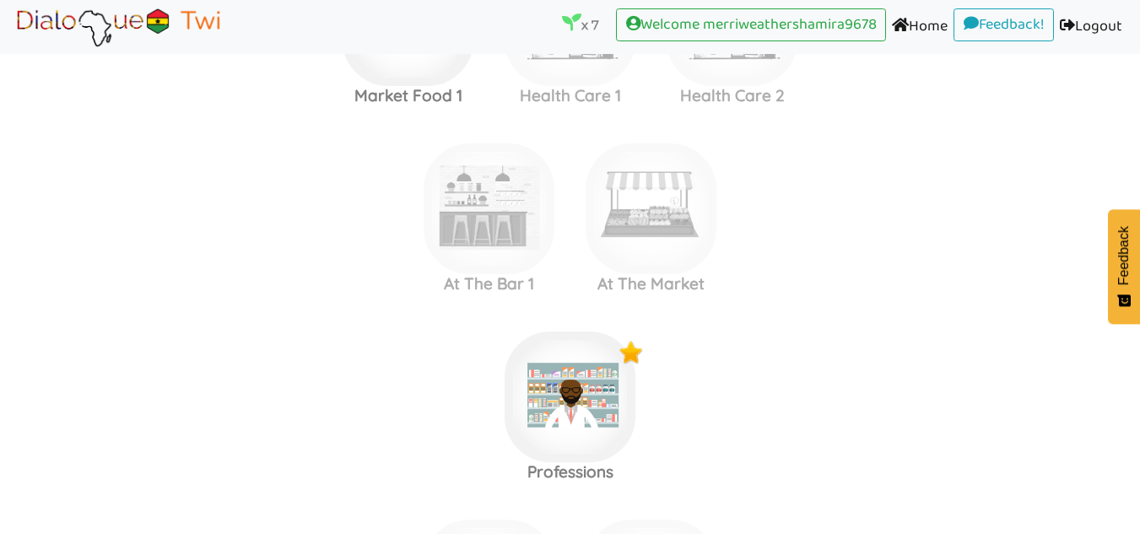
scroll to position [1817, 0]
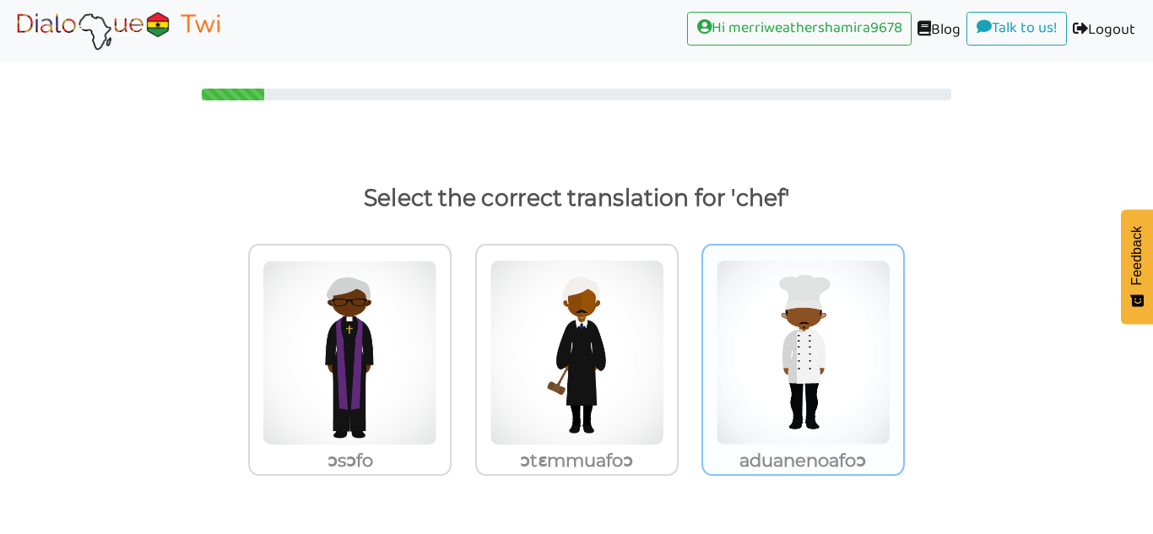
click at [437, 428] on img at bounding box center [349, 353] width 175 height 186
click at [462, 348] on input "aduanenoafoɔ" at bounding box center [456, 342] width 13 height 13
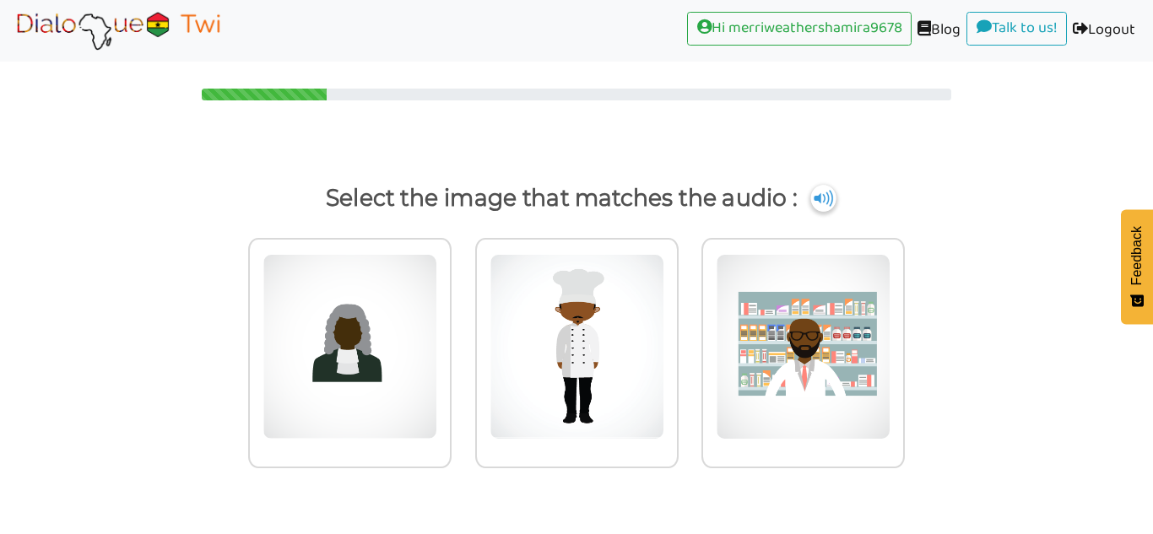
click at [818, 188] on img at bounding box center [822, 198] width 25 height 27
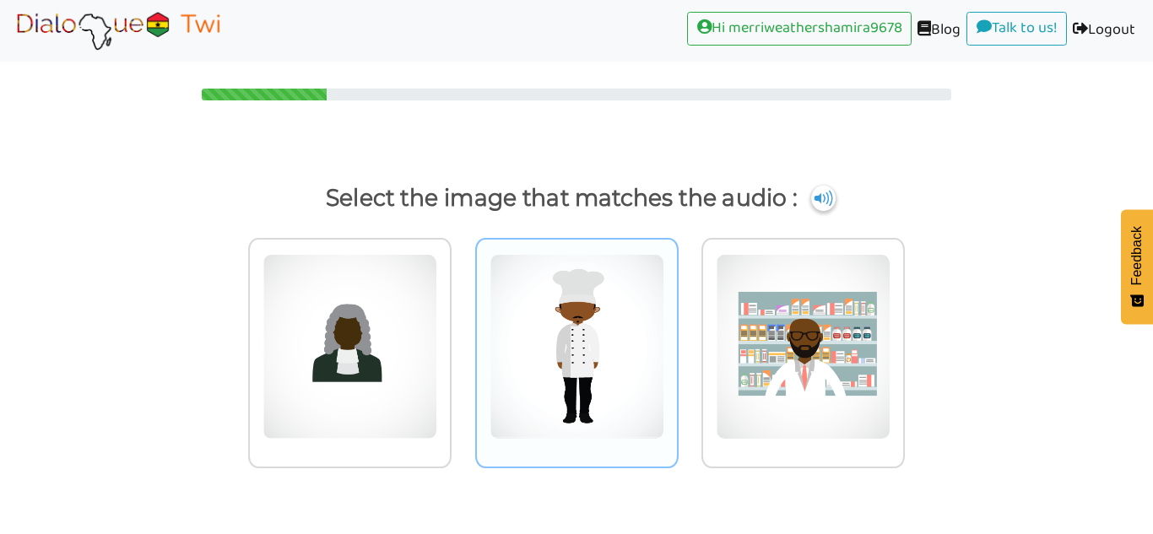
click at [437, 300] on img at bounding box center [349, 347] width 175 height 186
click at [462, 330] on input "radio" at bounding box center [456, 336] width 13 height 13
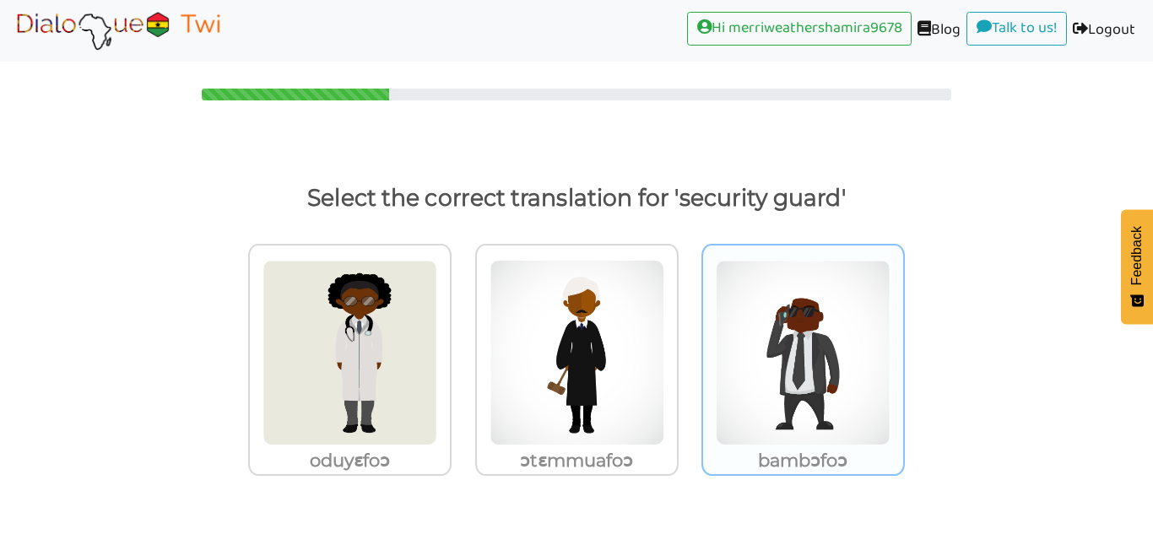
click at [437, 290] on img at bounding box center [349, 353] width 175 height 186
click at [462, 336] on input "bambɔfoɔ" at bounding box center [456, 342] width 13 height 13
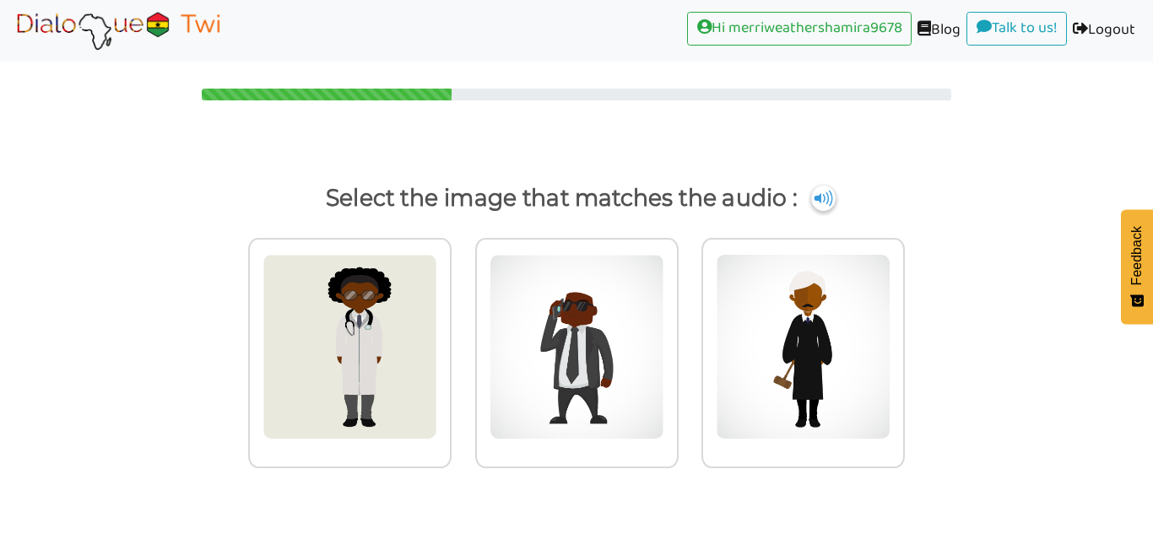
click at [834, 198] on p "Select the image that matches the audio :" at bounding box center [576, 198] width 1095 height 40
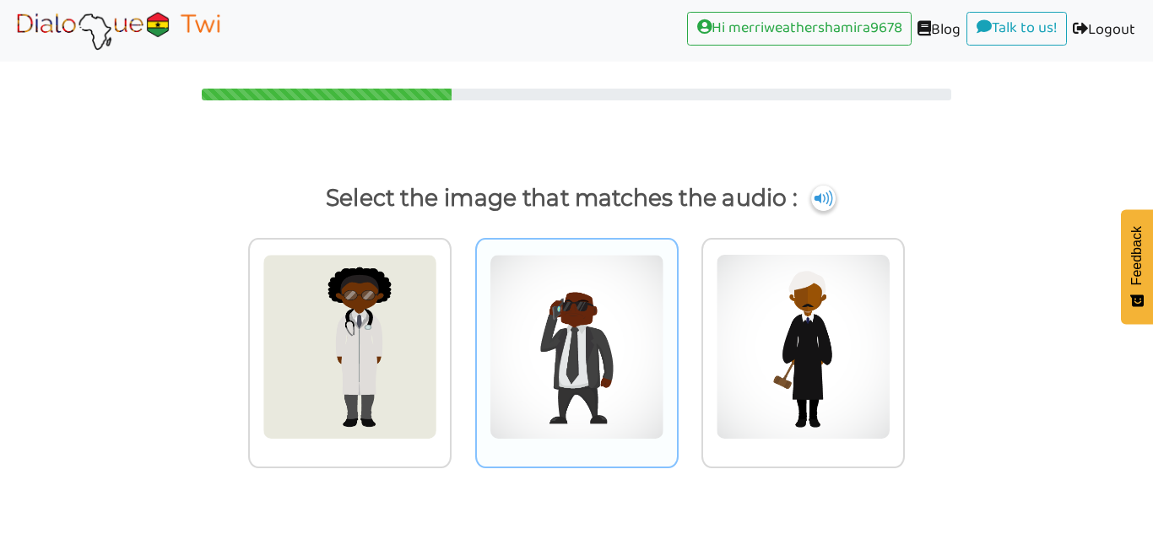
click at [437, 274] on img at bounding box center [349, 347] width 175 height 186
click at [462, 330] on input "radio" at bounding box center [456, 336] width 13 height 13
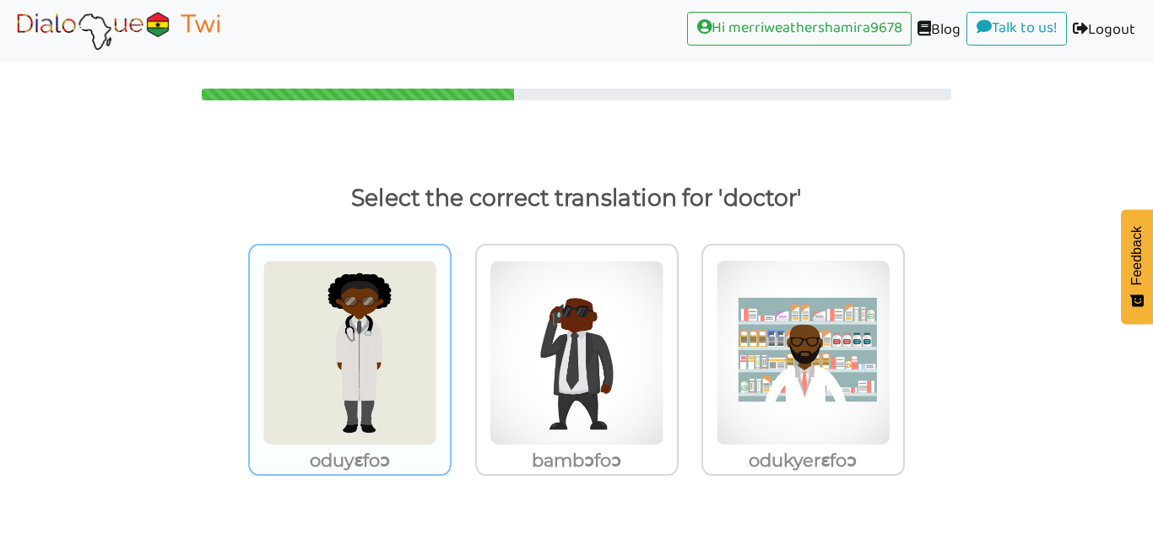
click at [367, 399] on img at bounding box center [349, 353] width 175 height 186
click at [450, 348] on input "oduyɛfoɔ" at bounding box center [456, 342] width 13 height 13
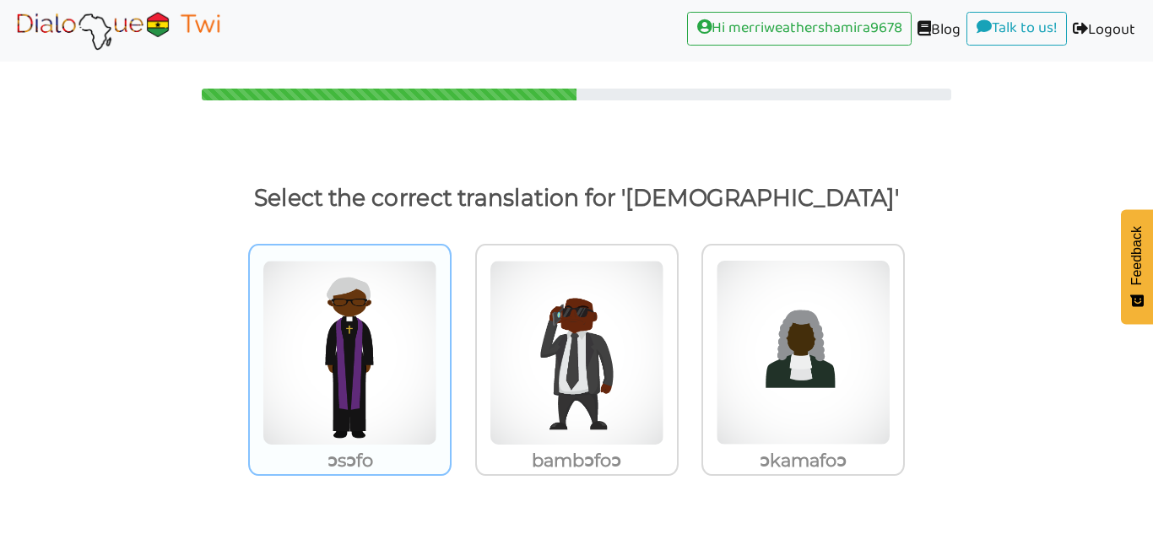
click at [375, 350] on img at bounding box center [349, 353] width 175 height 186
click at [450, 348] on input "ɔsɔfo" at bounding box center [456, 342] width 13 height 13
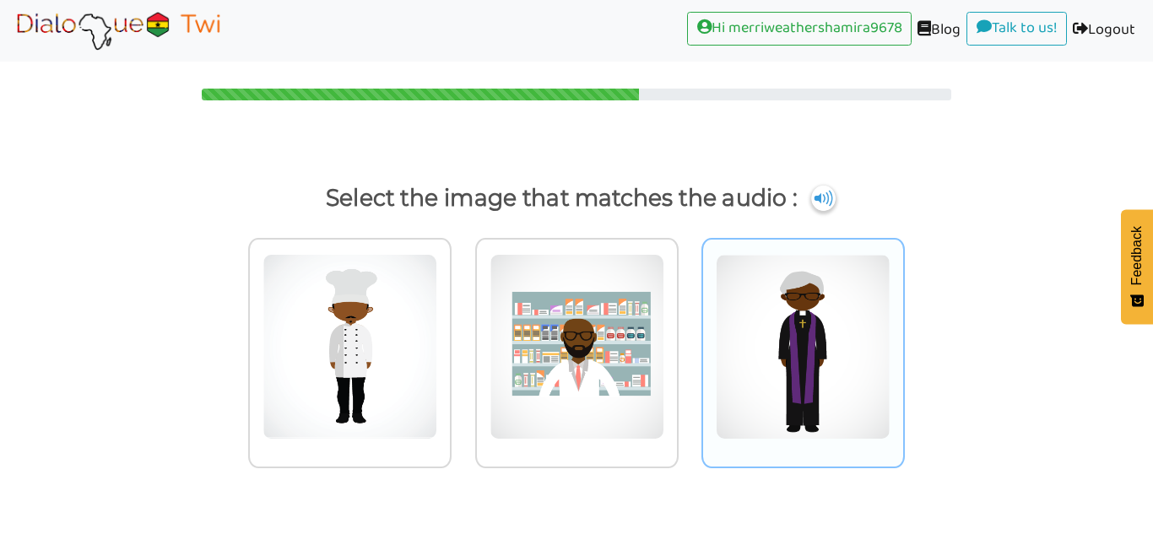
click at [437, 306] on img at bounding box center [349, 347] width 175 height 186
click at [462, 330] on input "radio" at bounding box center [456, 336] width 13 height 13
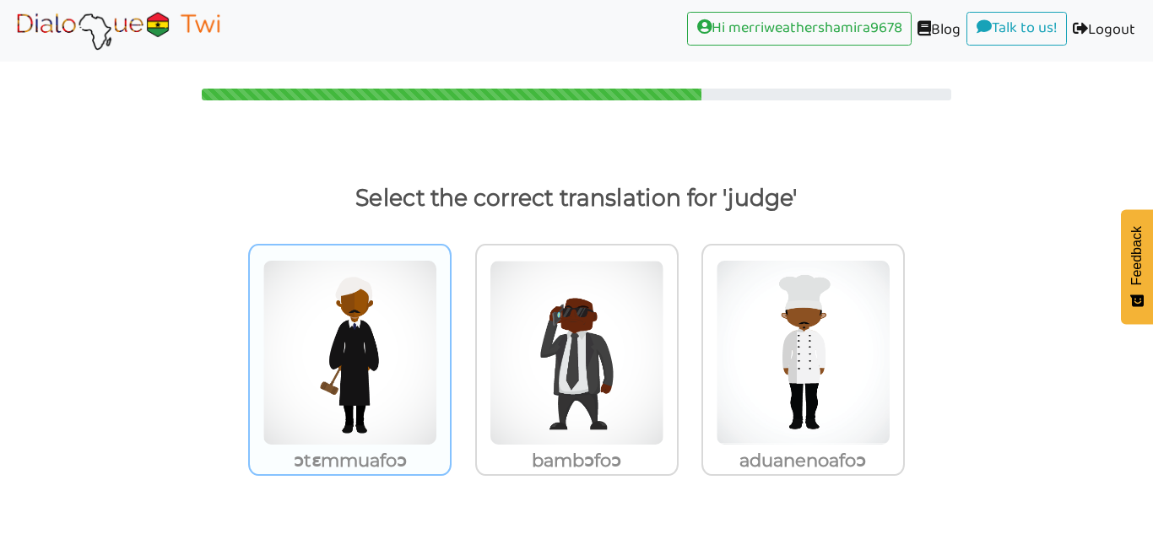
click at [379, 324] on img at bounding box center [349, 353] width 175 height 186
click at [450, 336] on input "ɔtɛmmuafoɔ" at bounding box center [456, 342] width 13 height 13
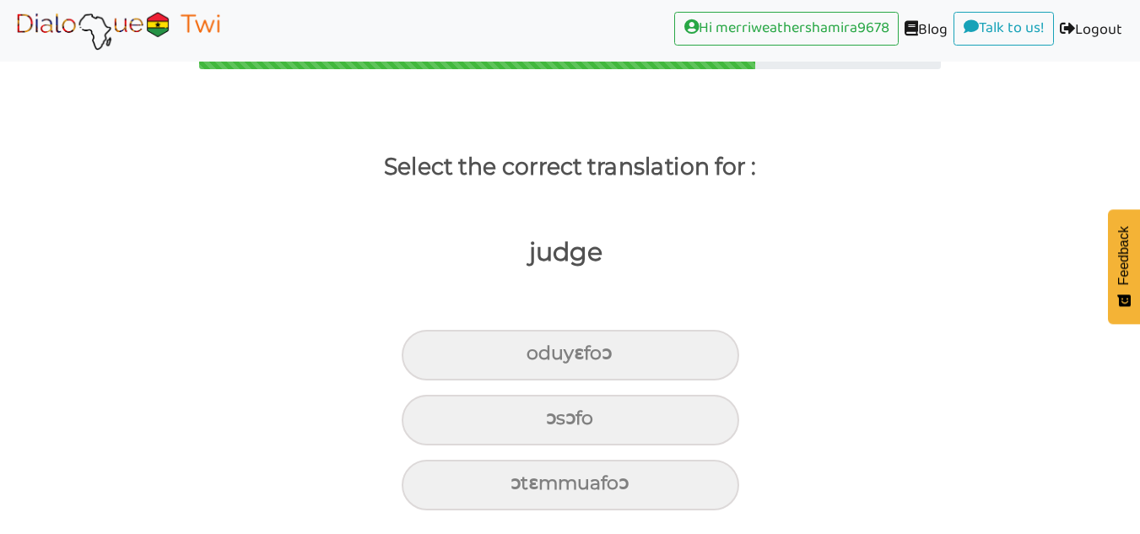
scroll to position [31, 0]
click at [808, 333] on label "oduyɛfoɔ" at bounding box center [570, 350] width 1140 height 59
click at [539, 348] on input "oduyɛfoɔ" at bounding box center [533, 353] width 11 height 11
radio input "true"
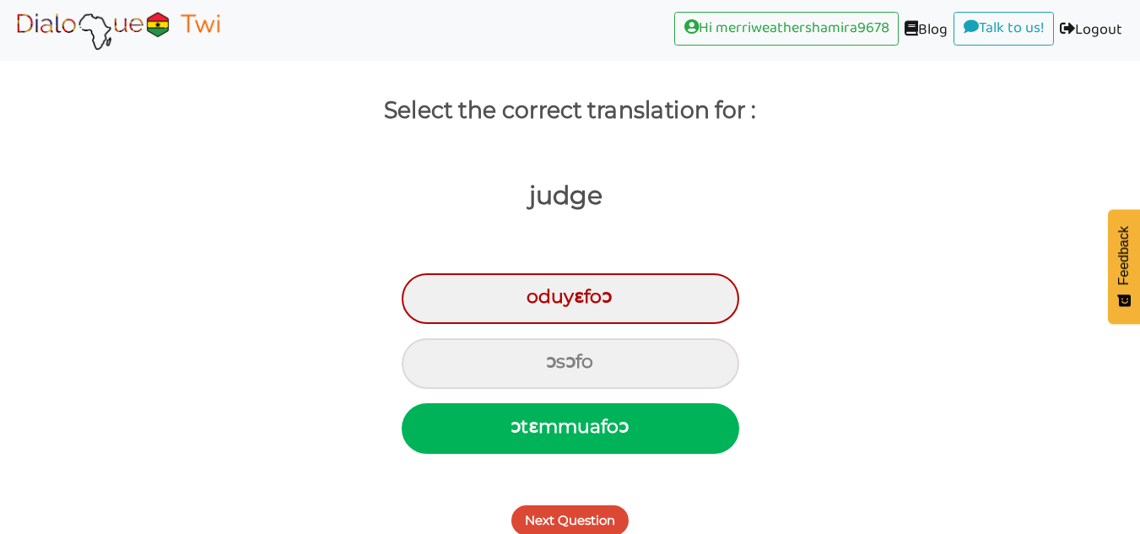
click at [570, 510] on button "Next Question" at bounding box center [569, 520] width 117 height 30
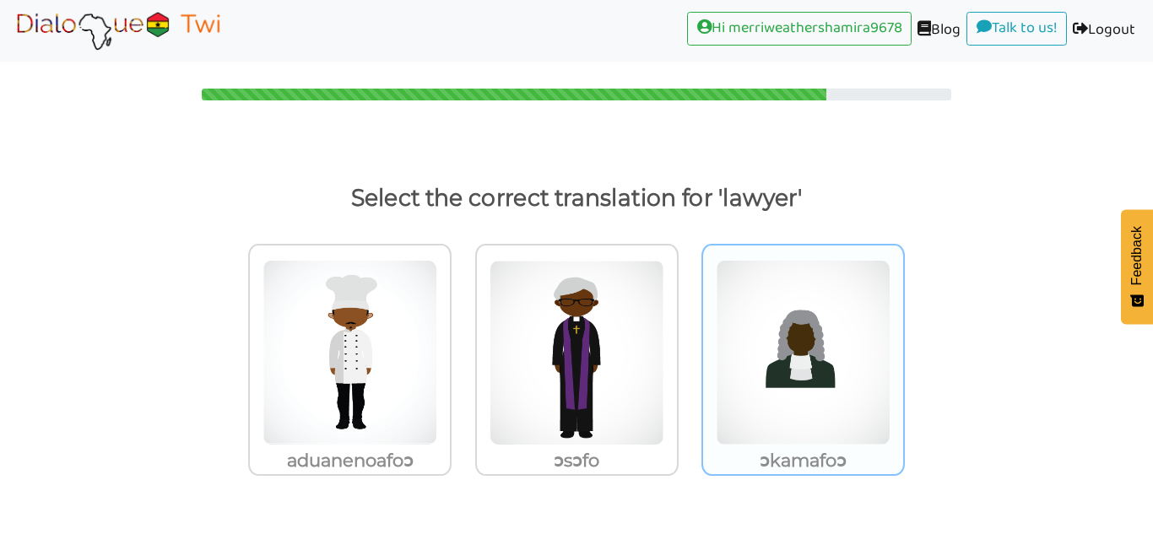
click at [437, 299] on img at bounding box center [349, 353] width 175 height 186
click at [462, 336] on input "ɔkamafoɔ" at bounding box center [456, 342] width 13 height 13
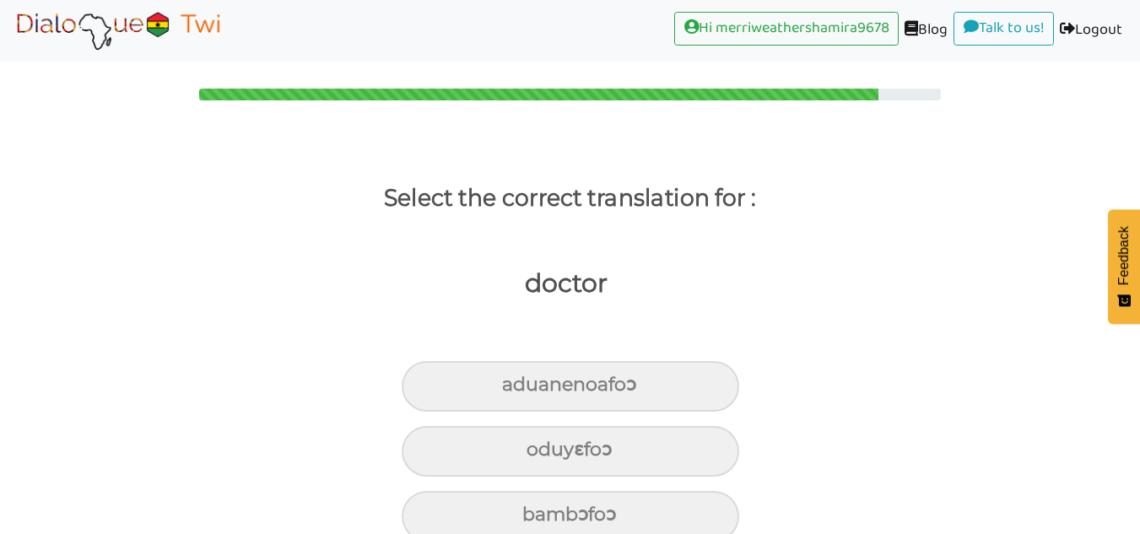
scroll to position [31, 0]
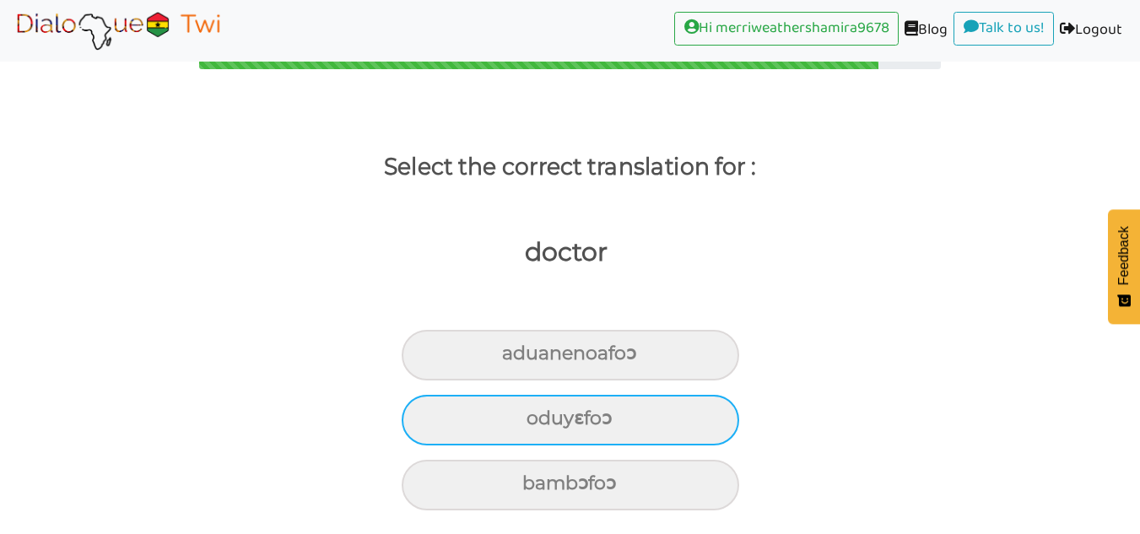
click at [694, 381] on div "oduyɛfoɔ" at bounding box center [570, 355] width 337 height 51
click at [515, 359] on input "oduyɛfoɔ" at bounding box center [509, 353] width 11 height 11
radio input "true"
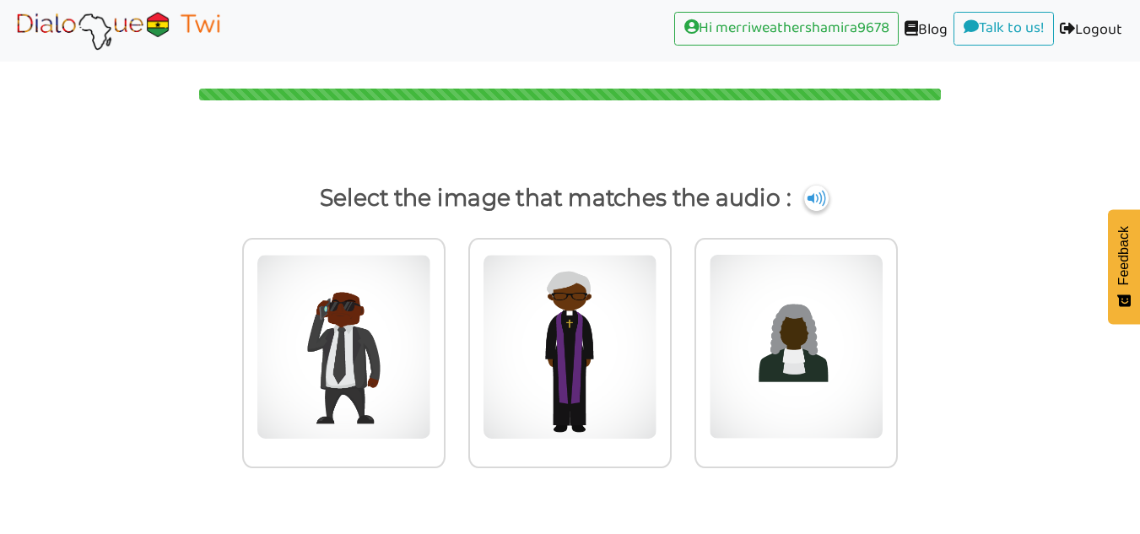
scroll to position [0, 0]
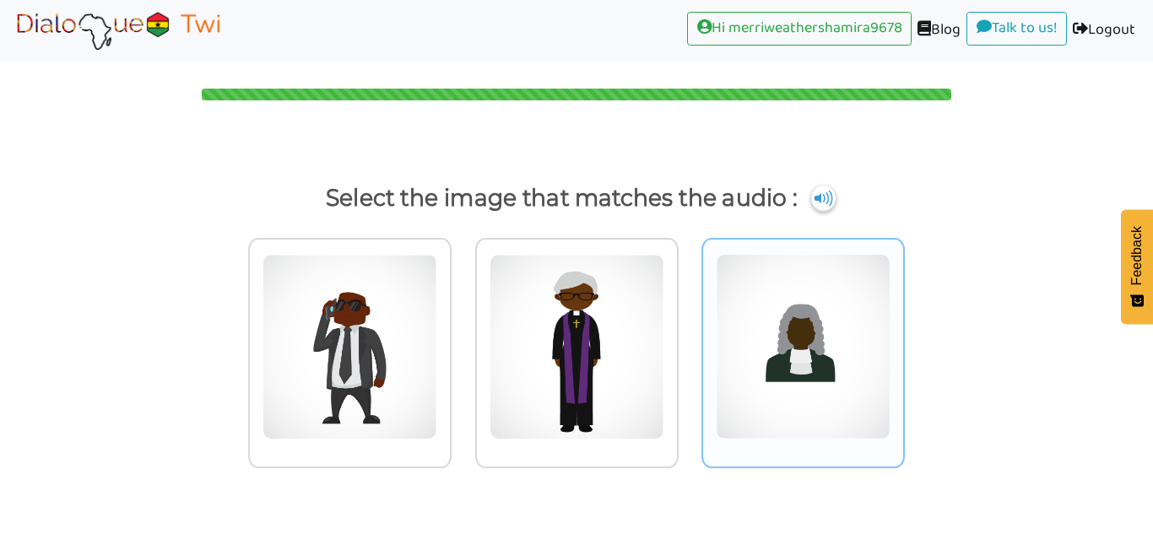
click at [437, 395] on img at bounding box center [349, 347] width 175 height 186
click at [462, 343] on input "radio" at bounding box center [456, 336] width 13 height 13
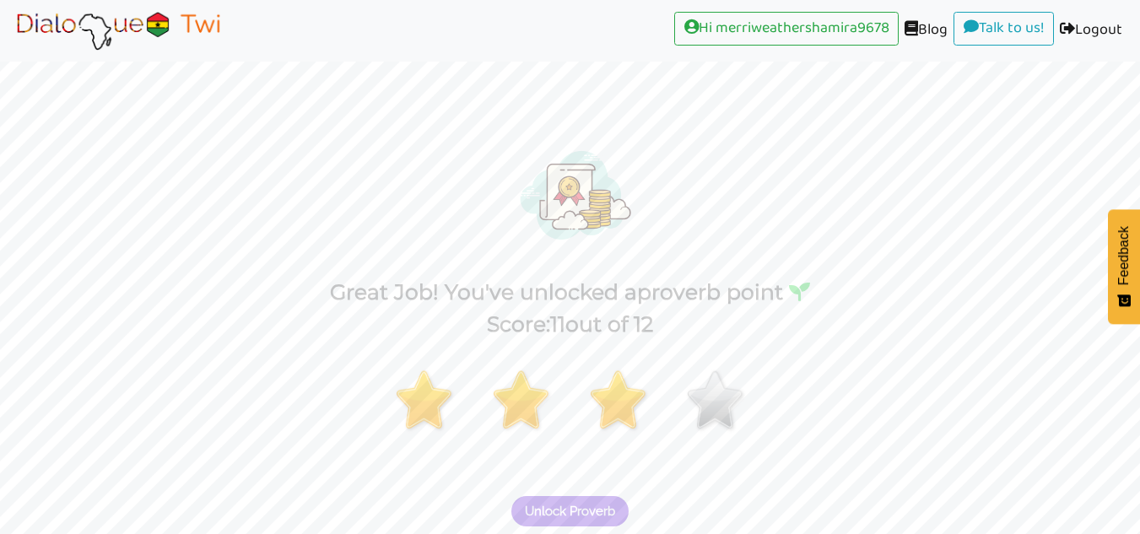
click at [613, 508] on span "Unlock Proverb" at bounding box center [570, 511] width 90 height 15
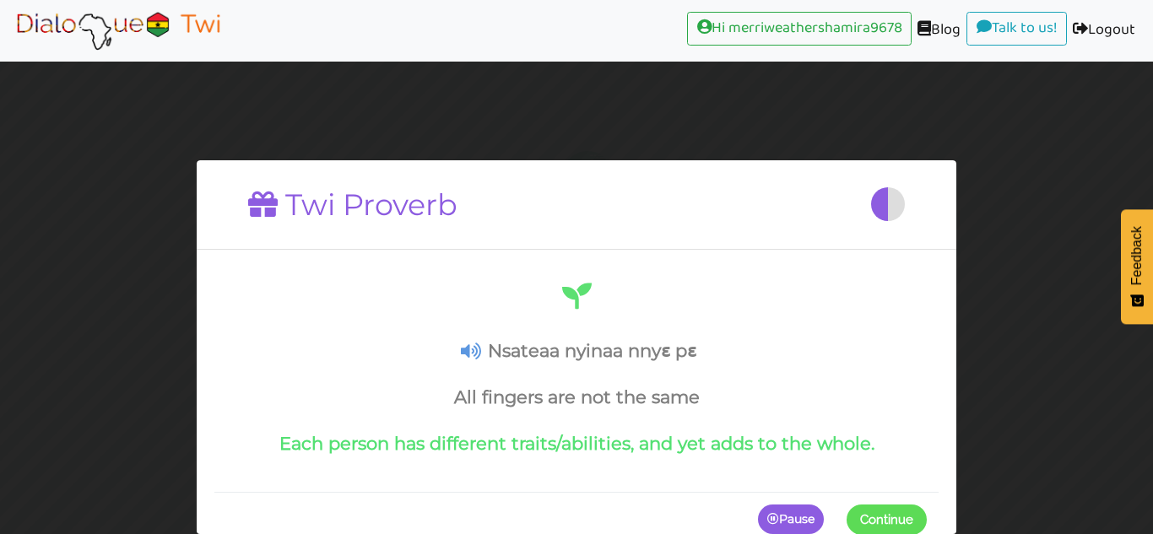
click at [926, 524] on span at bounding box center [926, 519] width 0 height 30
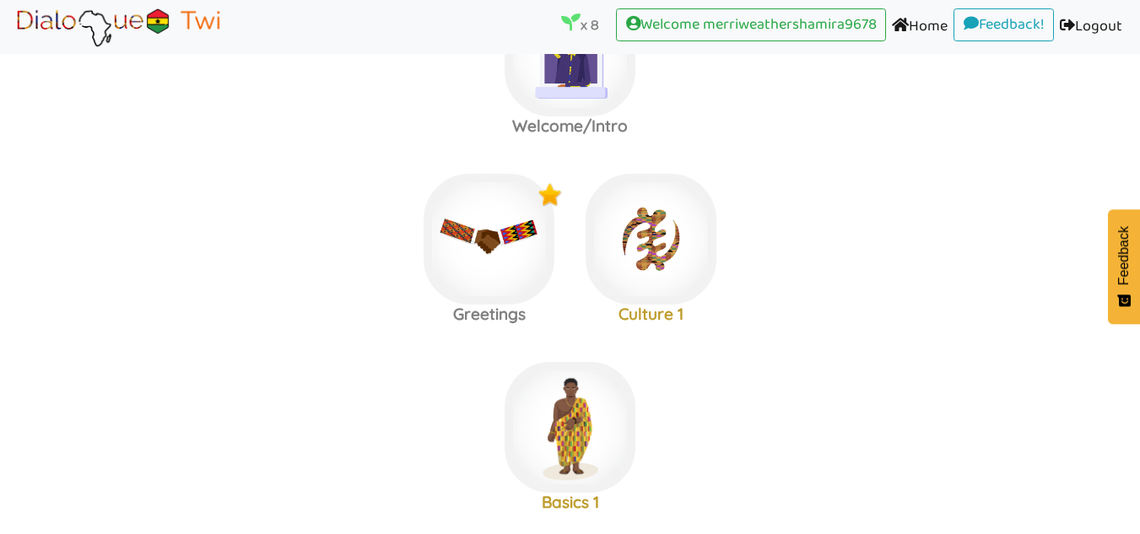
click at [817, 143] on label "At The Bar 1 At The Market" at bounding box center [570, 51] width 1140 height 182
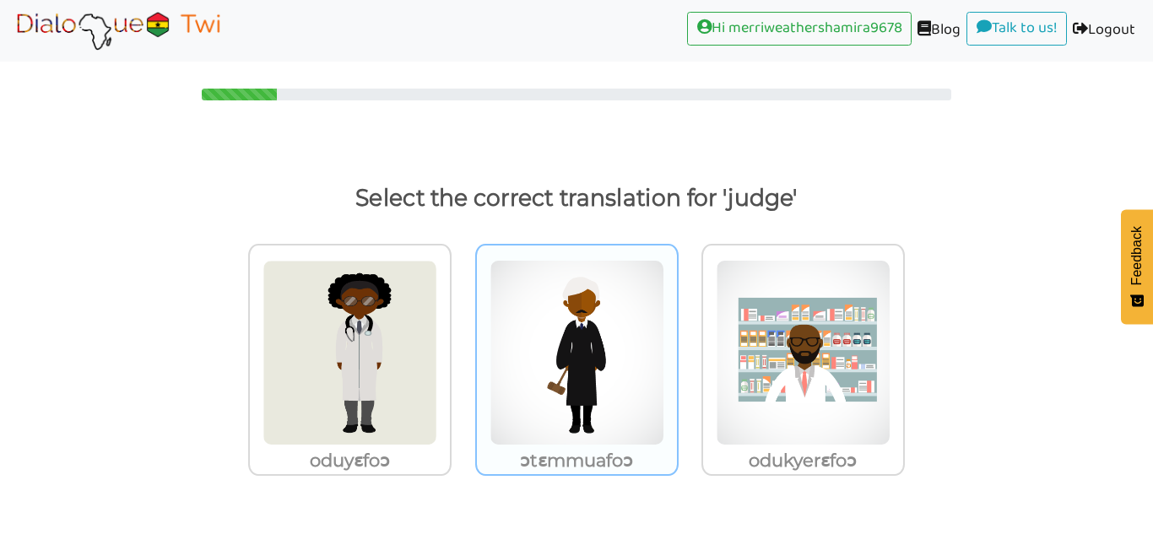
click at [437, 300] on img at bounding box center [349, 353] width 175 height 186
click at [462, 336] on input "ɔtɛmmuafoɔ" at bounding box center [456, 342] width 13 height 13
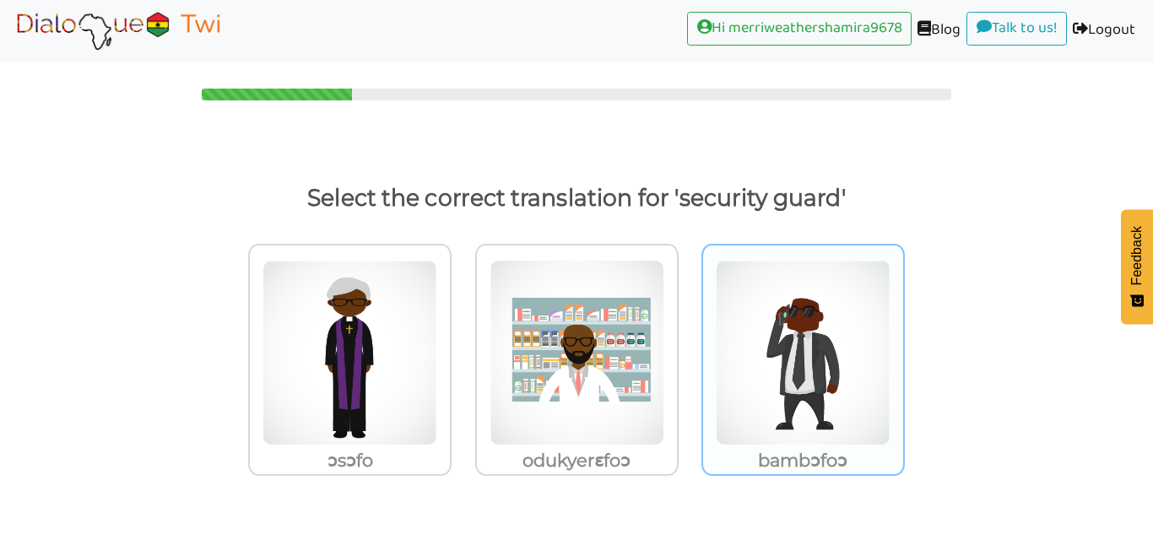
click at [437, 296] on img at bounding box center [349, 353] width 175 height 186
click at [462, 336] on input "bambɔfoɔ" at bounding box center [456, 342] width 13 height 13
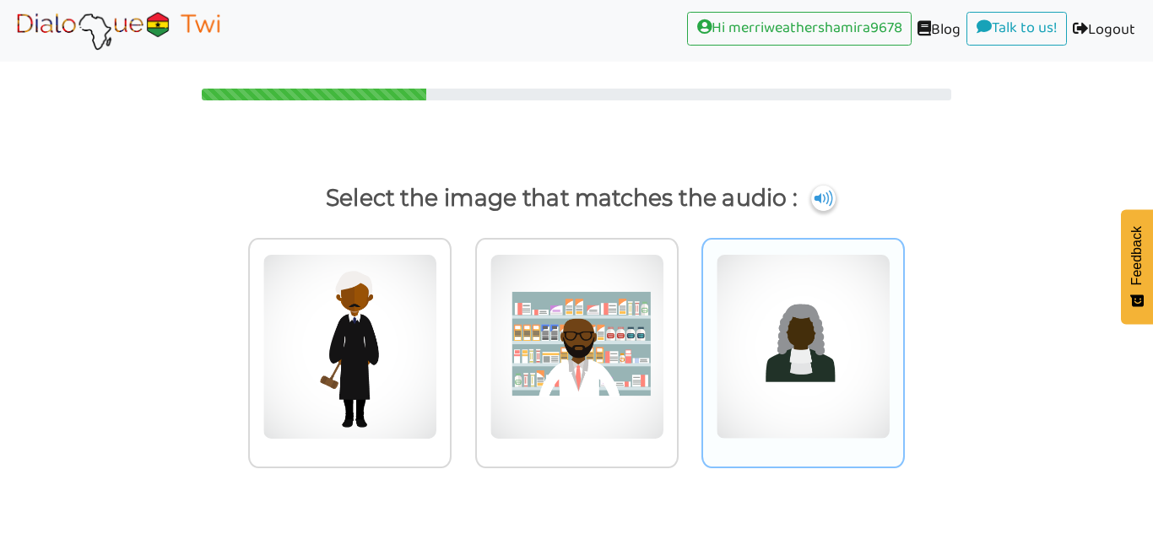
click at [437, 332] on img at bounding box center [349, 347] width 175 height 186
click at [462, 332] on input "radio" at bounding box center [456, 336] width 13 height 13
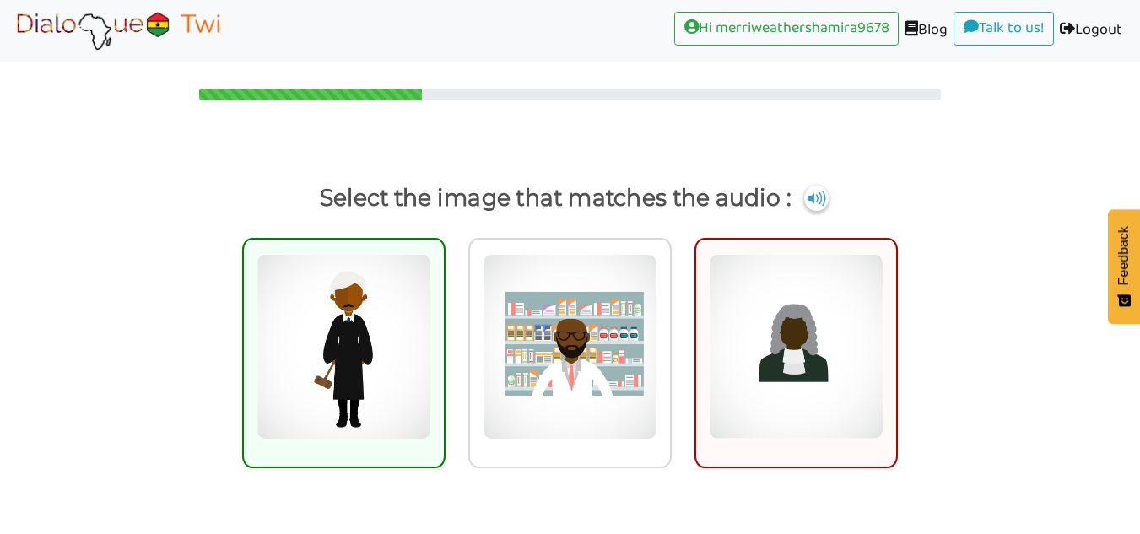
click at [174, 437] on div at bounding box center [570, 369] width 1140 height 284
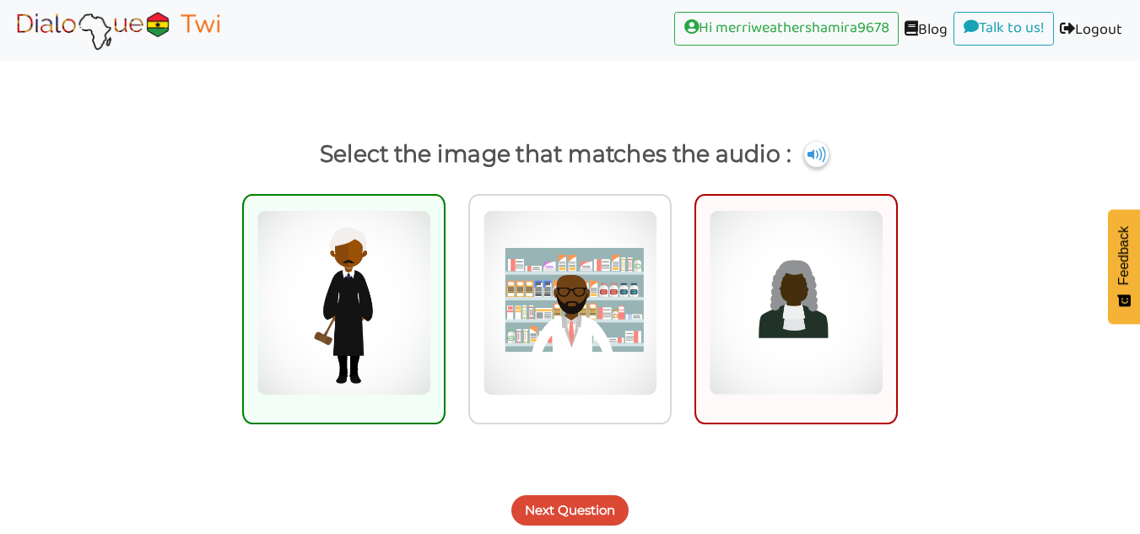
click at [577, 525] on button "Next Question" at bounding box center [569, 510] width 117 height 30
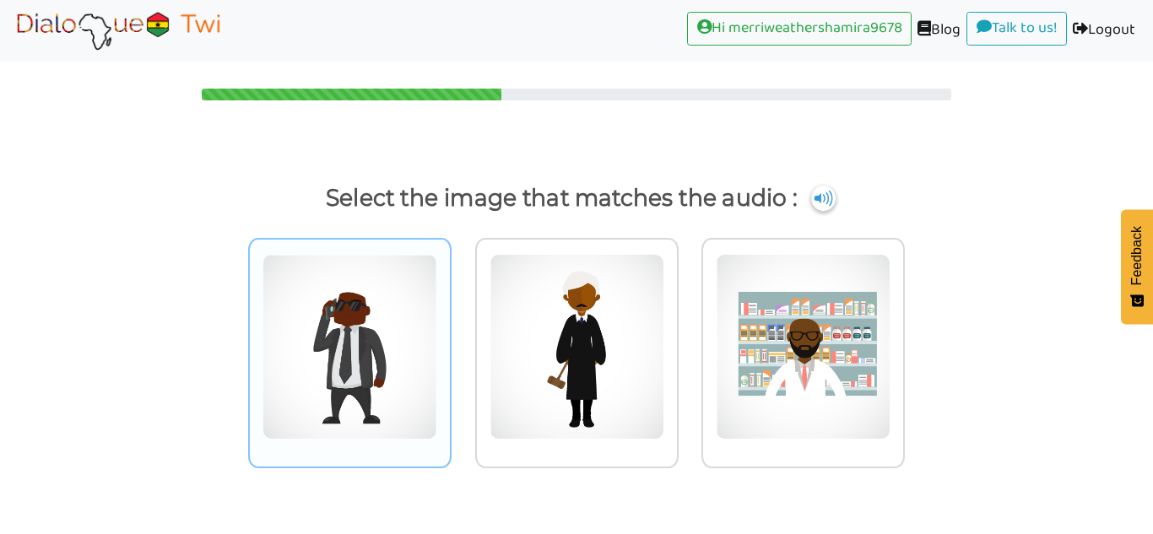
click at [346, 412] on img at bounding box center [349, 347] width 175 height 186
click at [450, 343] on input "radio" at bounding box center [456, 336] width 13 height 13
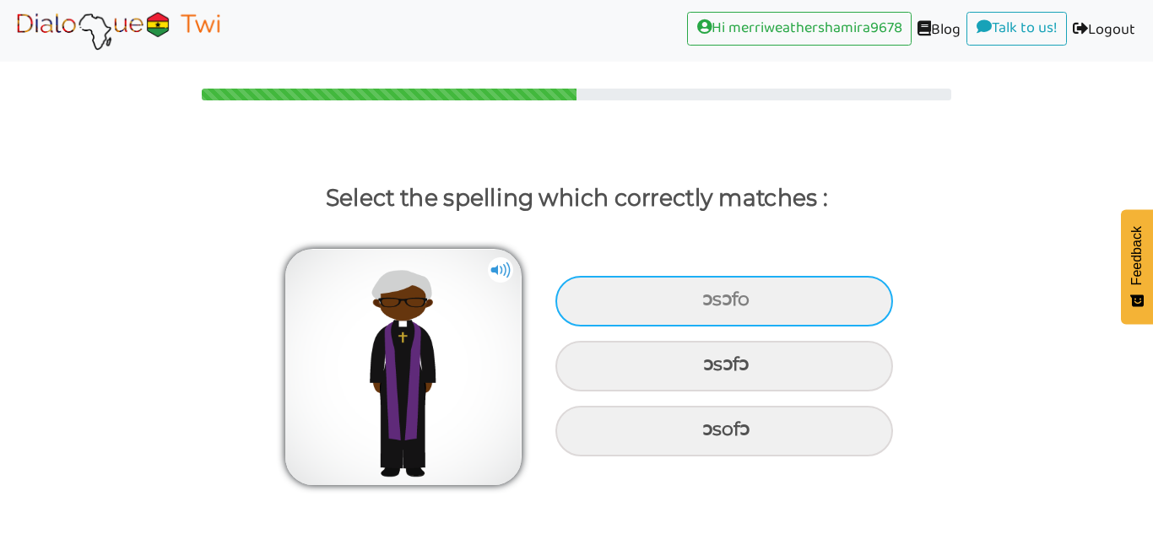
click at [848, 305] on div "ɔsɔfo" at bounding box center [723, 301] width 337 height 51
click at [710, 305] on input "ɔsɔfo" at bounding box center [704, 299] width 11 height 11
radio input "true"
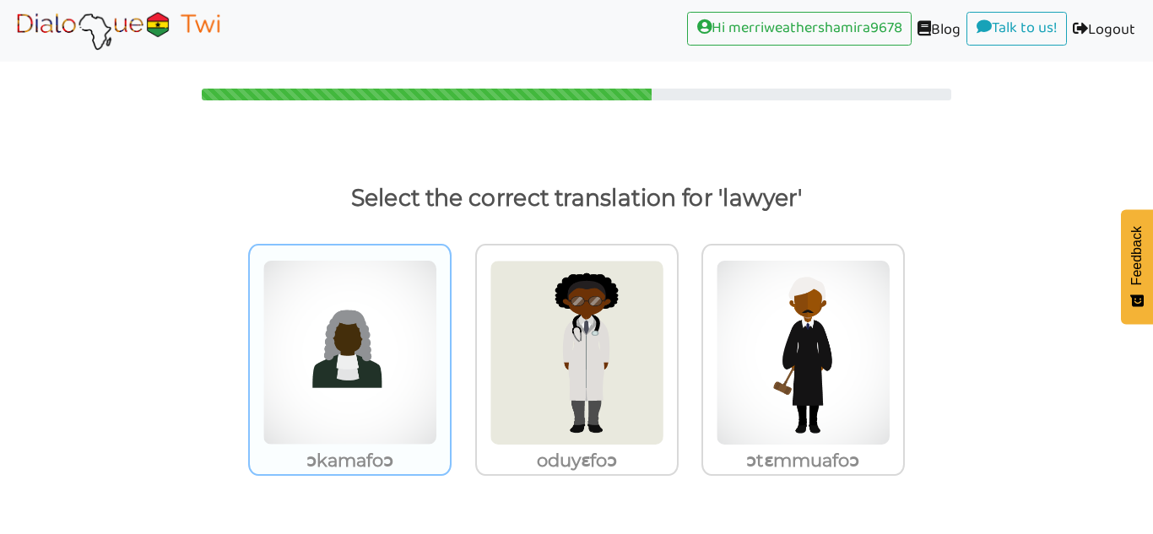
click at [380, 407] on img at bounding box center [349, 353] width 175 height 186
click at [450, 348] on input "ɔkamafoɔ" at bounding box center [456, 342] width 13 height 13
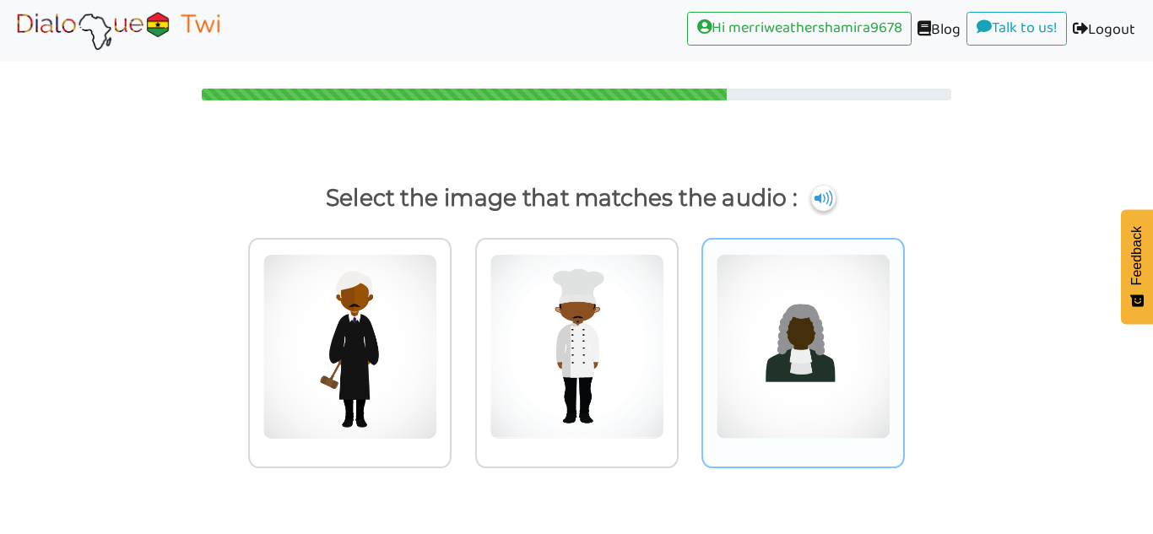
click at [437, 298] on img at bounding box center [349, 347] width 175 height 186
click at [462, 330] on input "radio" at bounding box center [456, 336] width 13 height 13
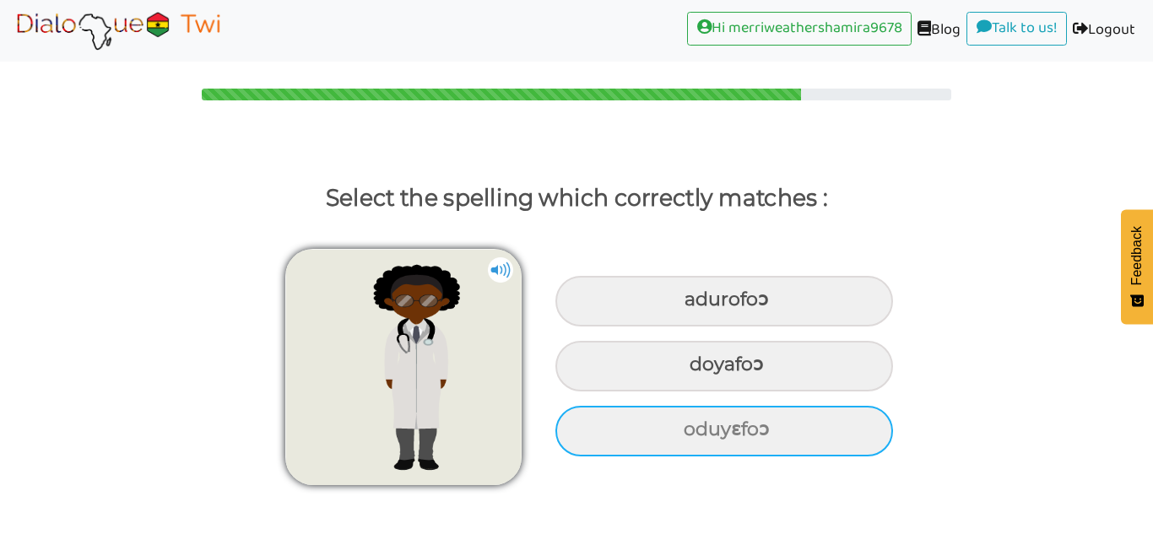
click at [861, 327] on div "oduyɛfoɔ" at bounding box center [723, 301] width 337 height 51
click at [692, 305] on input "oduyɛfoɔ" at bounding box center [686, 299] width 11 height 11
radio input "true"
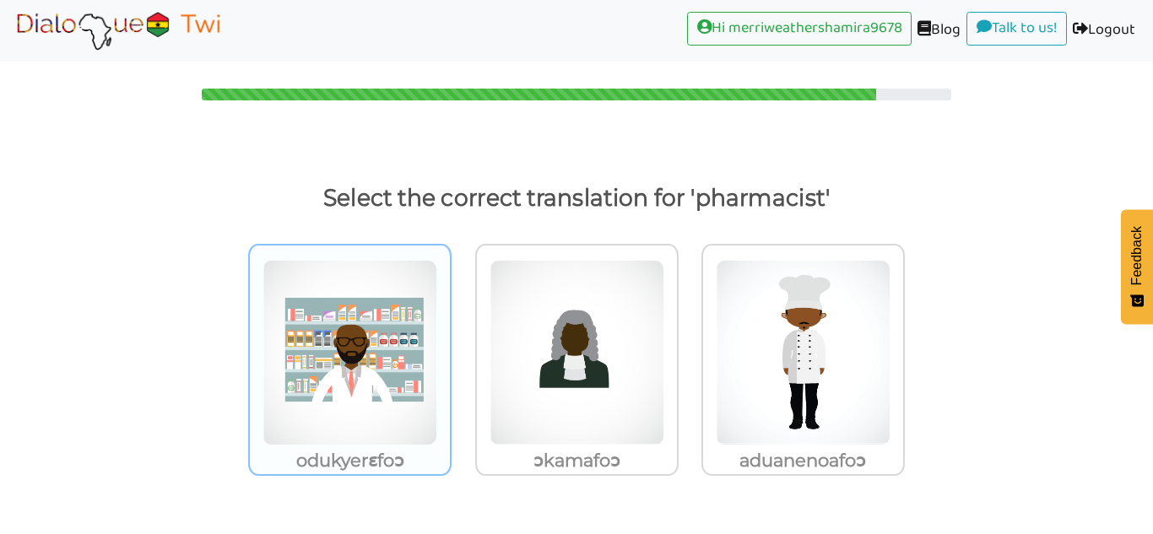
click at [343, 426] on img at bounding box center [349, 353] width 175 height 186
click at [450, 348] on input "odukyerɛfoɔ" at bounding box center [456, 342] width 13 height 13
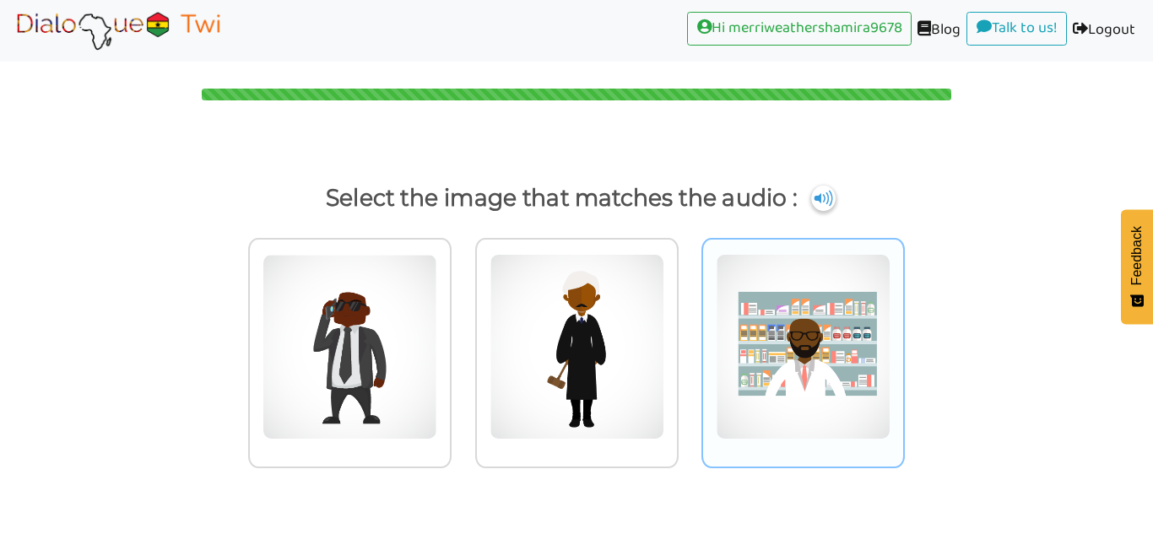
click at [437, 306] on img at bounding box center [349, 347] width 175 height 186
click at [462, 330] on input "radio" at bounding box center [456, 336] width 13 height 13
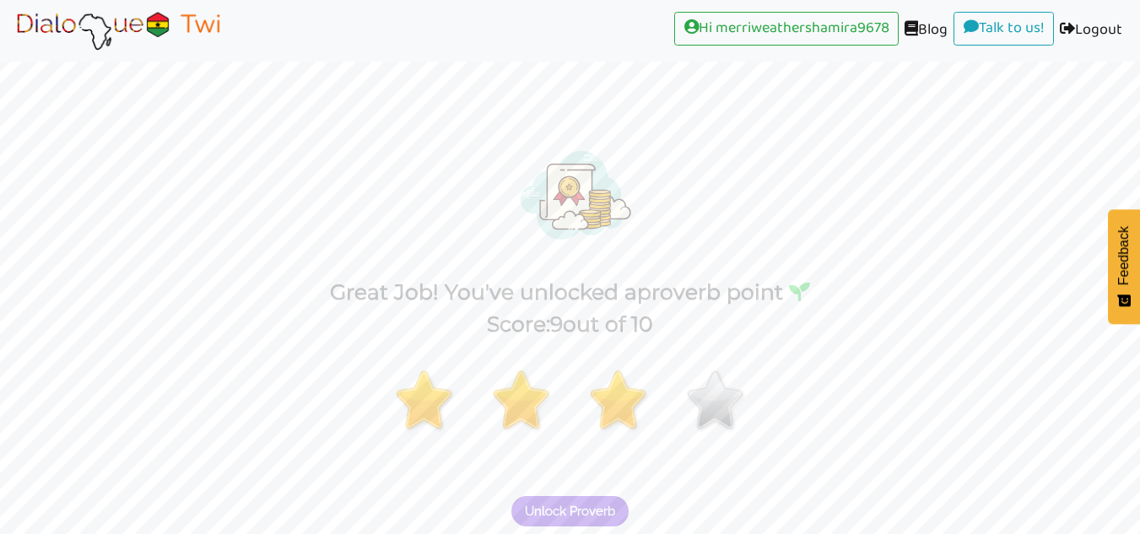
click at [589, 521] on button "Unlock Proverb" at bounding box center [569, 511] width 117 height 30
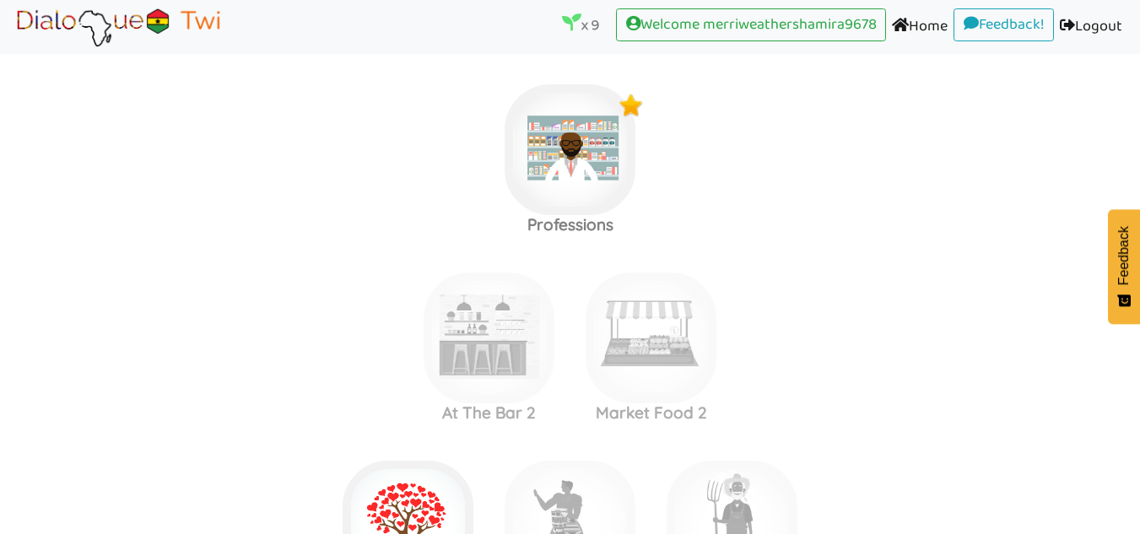
scroll to position [2076, 0]
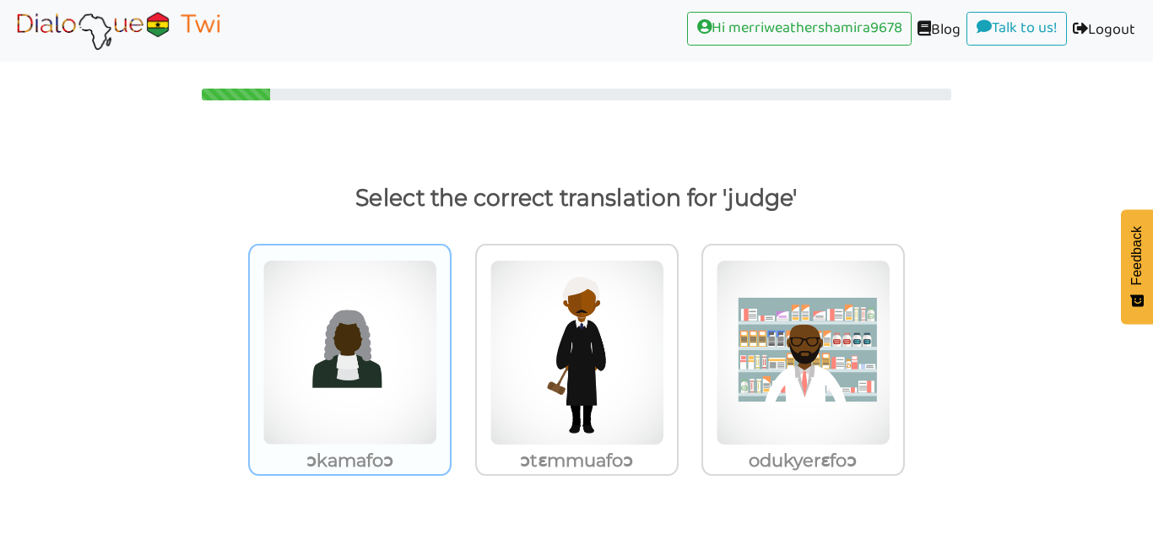
click at [420, 343] on img at bounding box center [349, 353] width 175 height 186
click at [450, 343] on input "ɔkamafoɔ" at bounding box center [456, 342] width 13 height 13
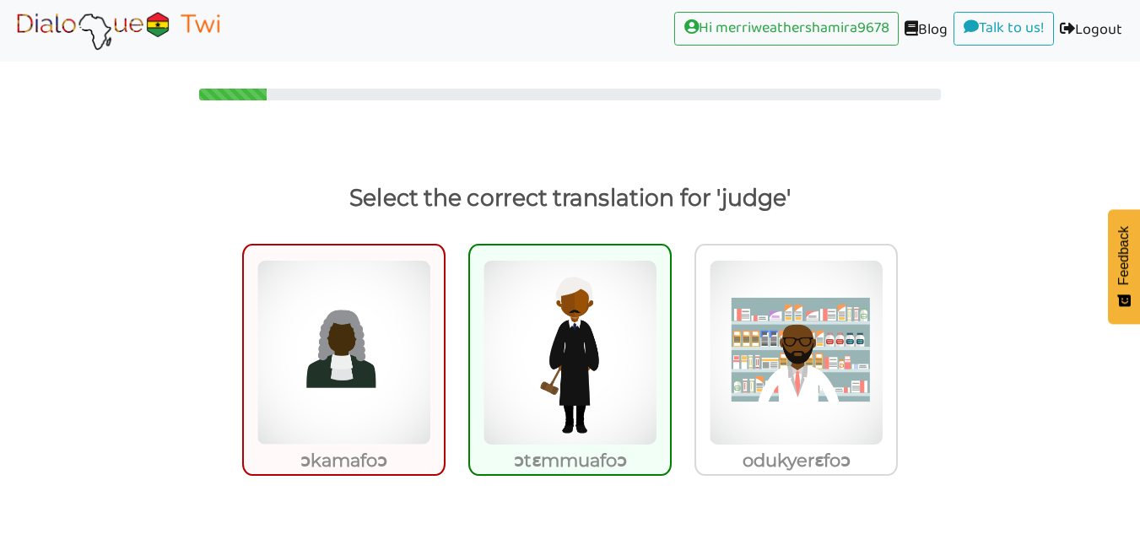
scroll to position [51, 0]
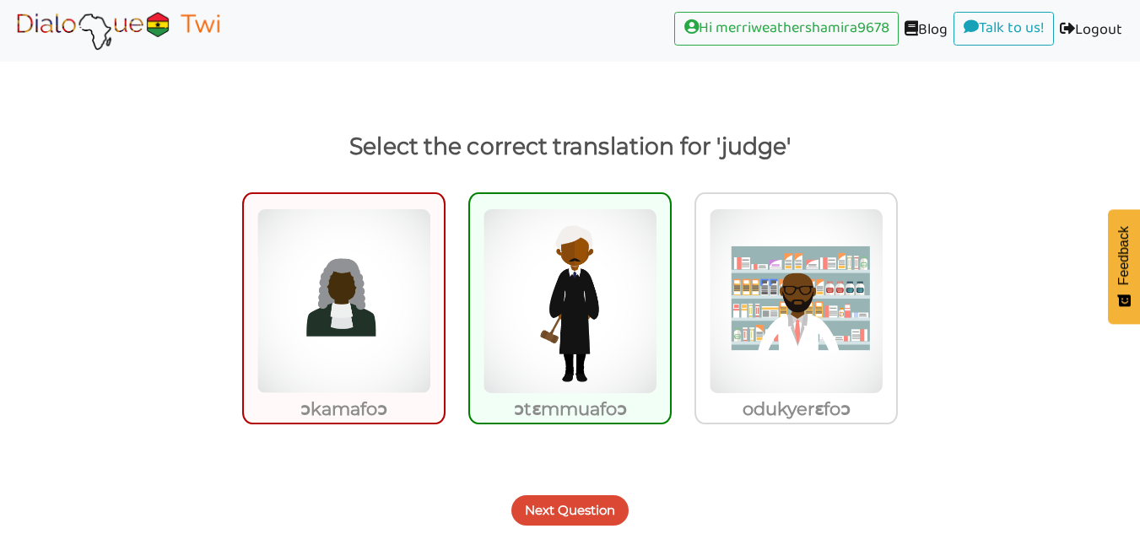
click at [617, 511] on button "Next Question" at bounding box center [569, 510] width 117 height 30
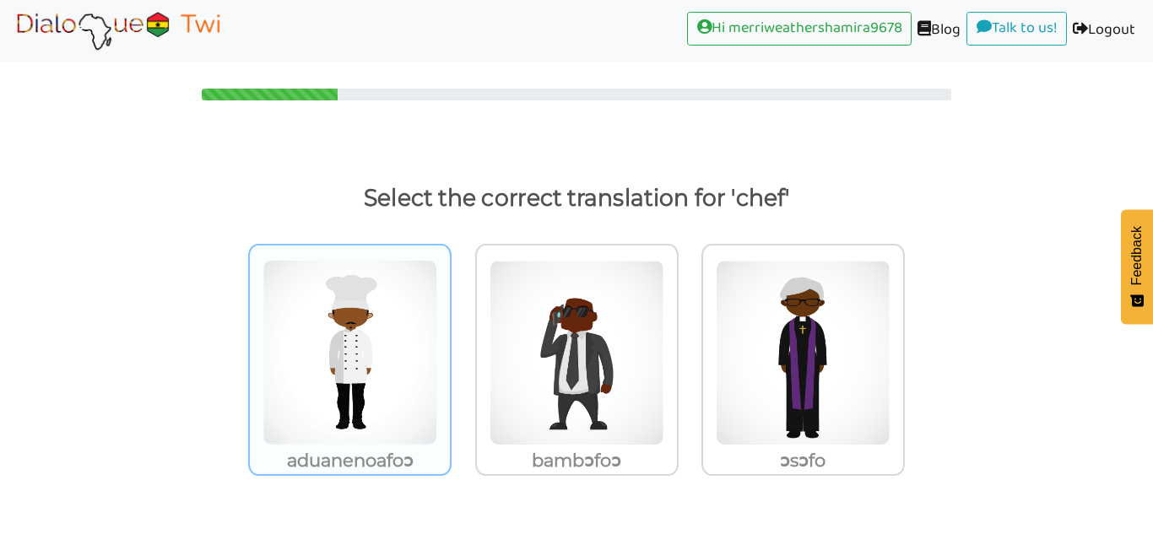
click at [369, 348] on img at bounding box center [349, 353] width 175 height 186
click at [450, 348] on input "aduanenoafoɔ" at bounding box center [456, 342] width 13 height 13
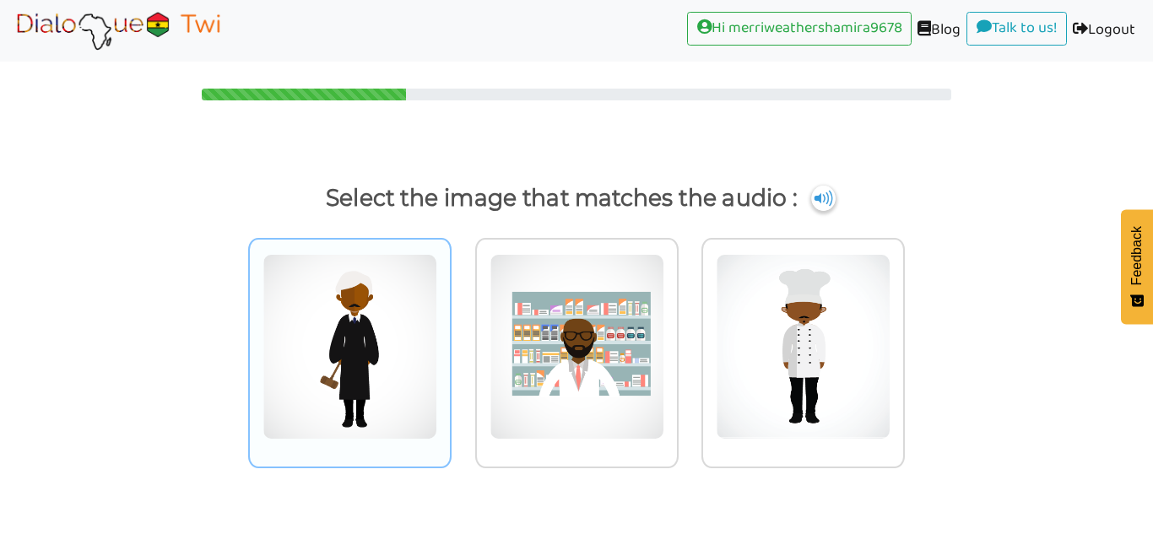
click at [371, 325] on img at bounding box center [349, 347] width 175 height 186
click at [450, 330] on input "radio" at bounding box center [456, 336] width 13 height 13
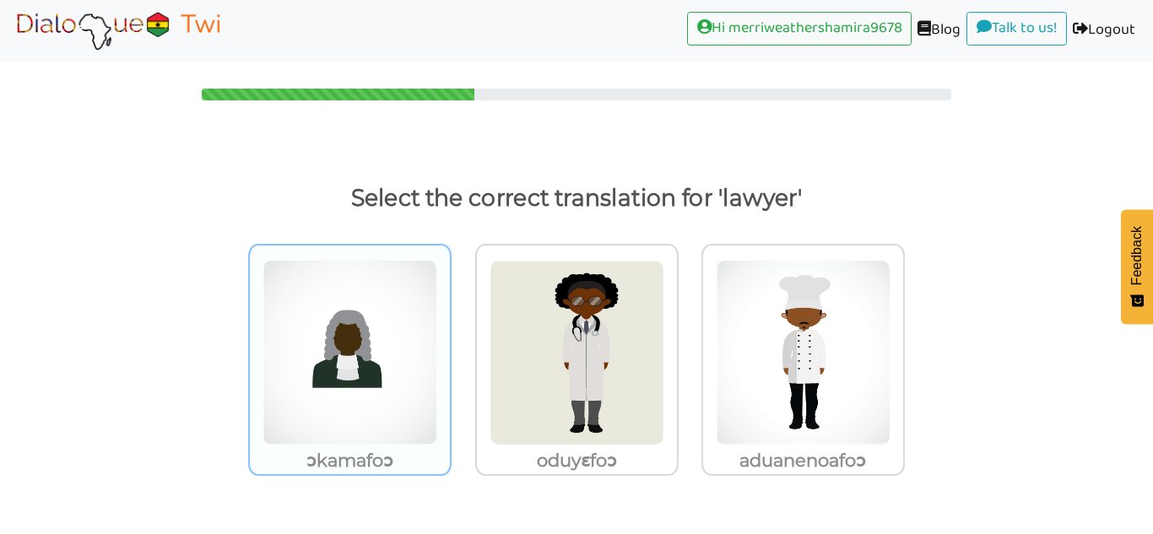
click at [423, 335] on img at bounding box center [349, 353] width 175 height 186
click at [450, 336] on input "ɔkamafoɔ" at bounding box center [456, 342] width 13 height 13
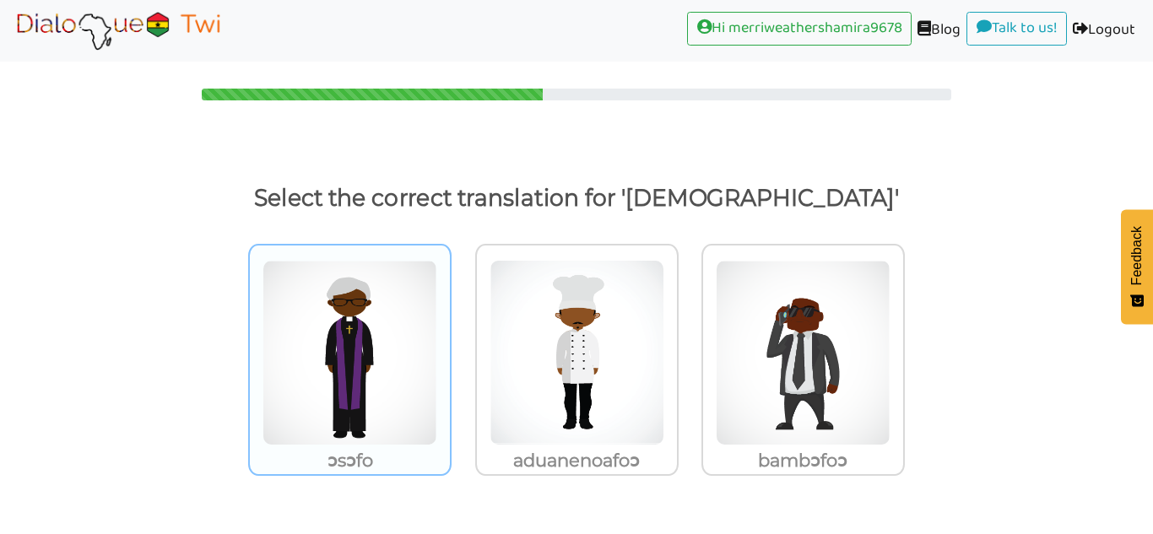
click at [422, 333] on img at bounding box center [349, 353] width 175 height 186
click at [450, 336] on input "ɔsɔfo" at bounding box center [456, 342] width 13 height 13
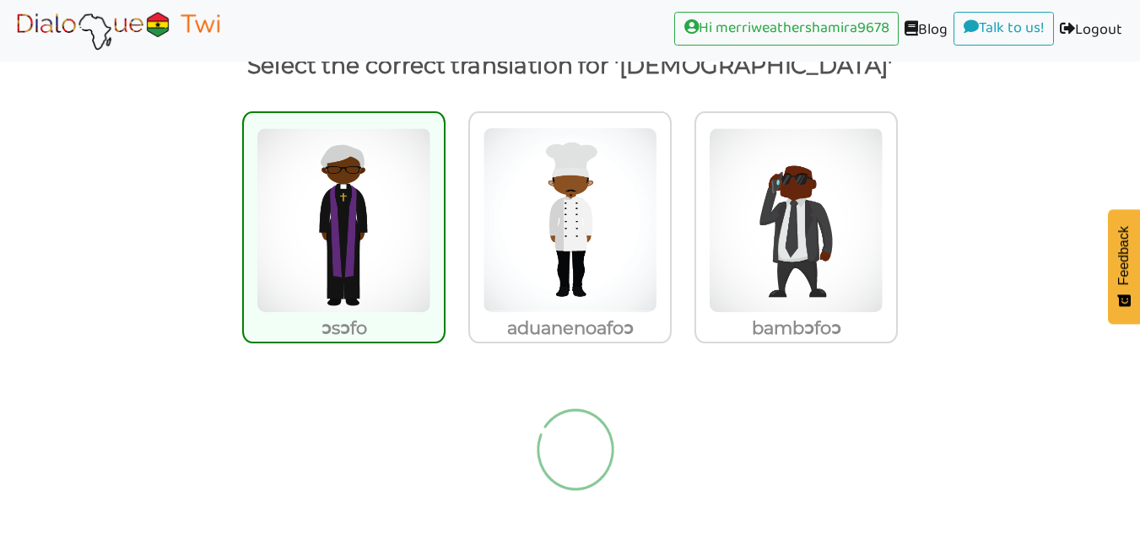
scroll to position [31, 0]
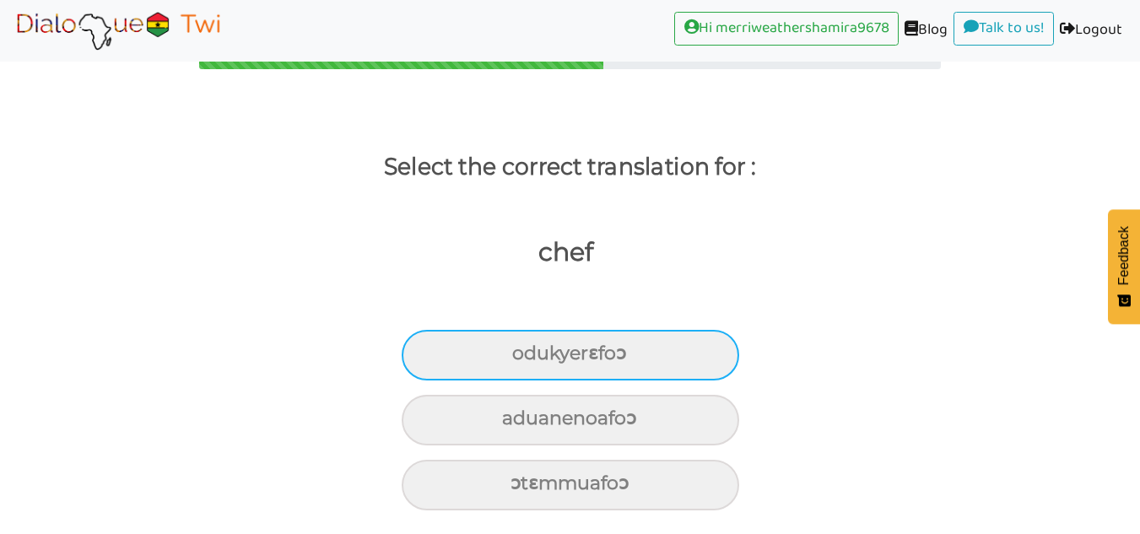
click at [702, 348] on div "odukyerɛfoɔ" at bounding box center [570, 355] width 337 height 51
click at [525, 348] on input "odukyerɛfoɔ" at bounding box center [519, 353] width 11 height 11
radio input "true"
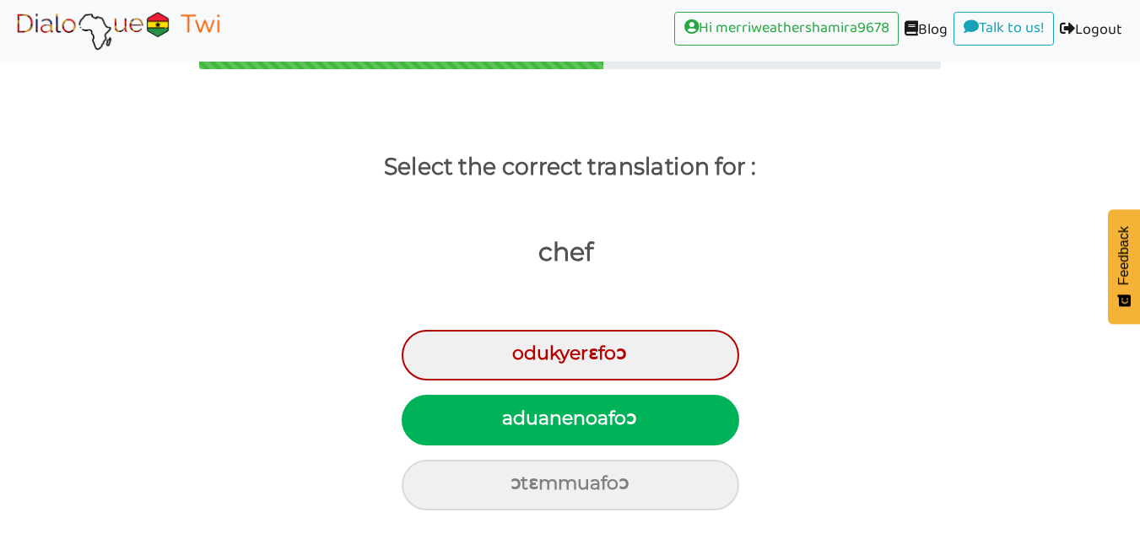
scroll to position [98, 0]
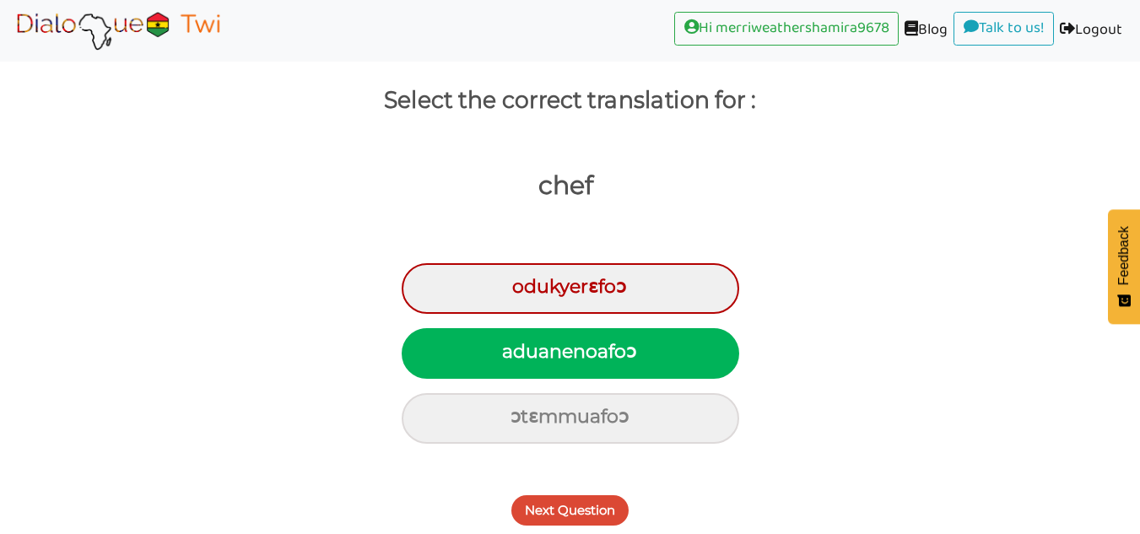
click at [554, 500] on button "Next Question" at bounding box center [569, 510] width 117 height 30
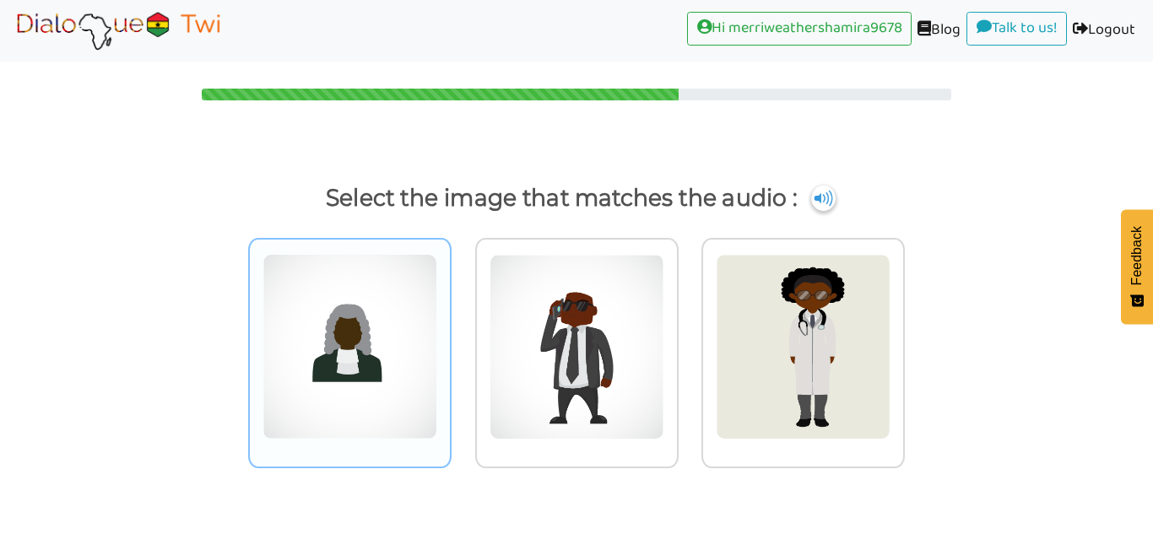
click at [397, 434] on img at bounding box center [349, 347] width 175 height 186
click at [450, 343] on input "radio" at bounding box center [456, 336] width 13 height 13
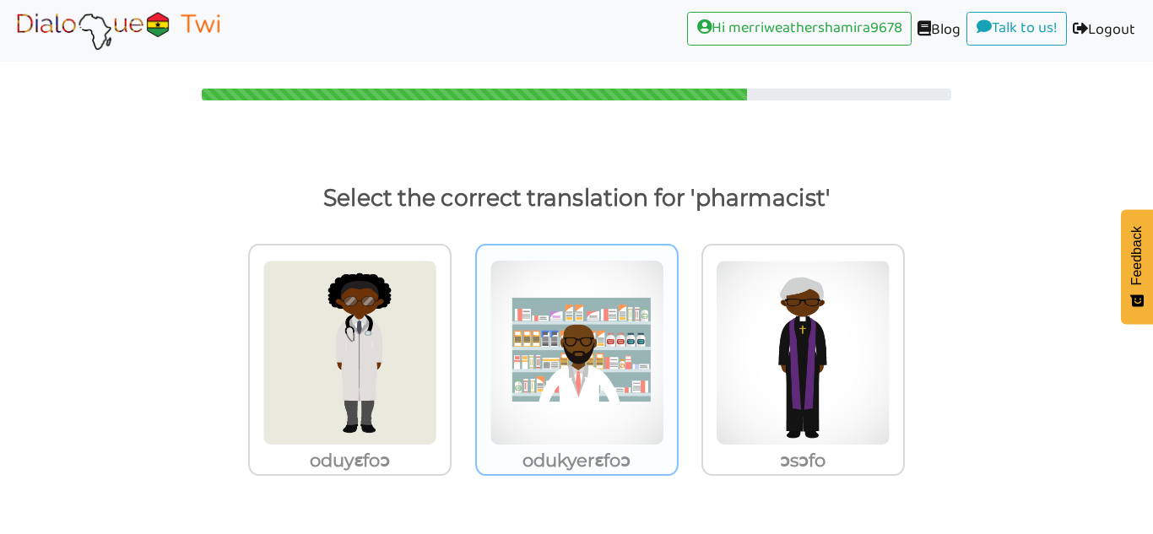
click at [437, 335] on img at bounding box center [349, 353] width 175 height 186
click at [462, 336] on input "odukyerɛfoɔ" at bounding box center [456, 342] width 13 height 13
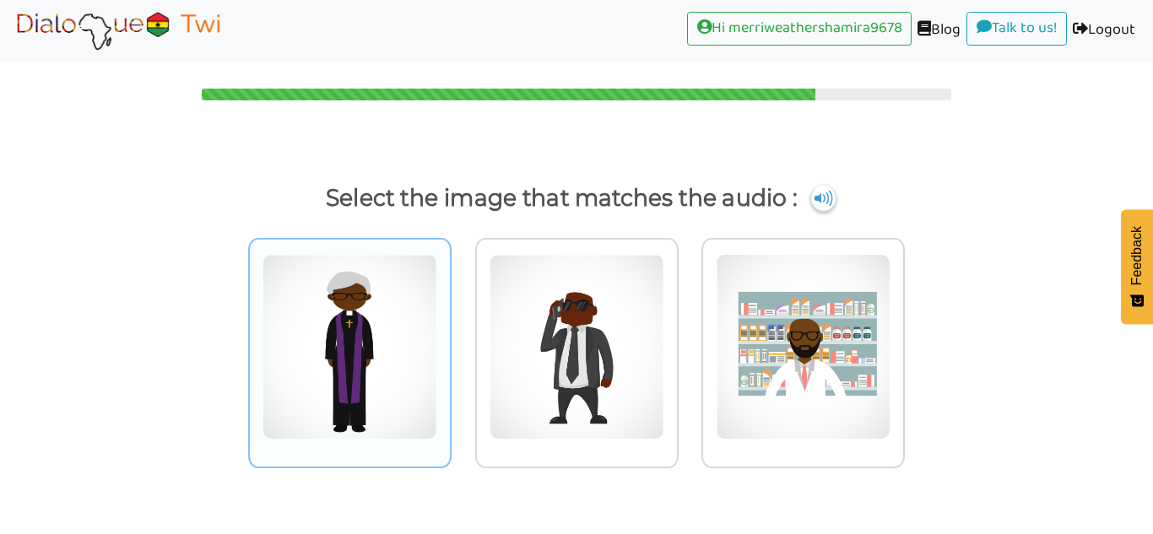
click at [427, 451] on div at bounding box center [349, 353] width 203 height 230
click at [450, 343] on input "radio" at bounding box center [456, 336] width 13 height 13
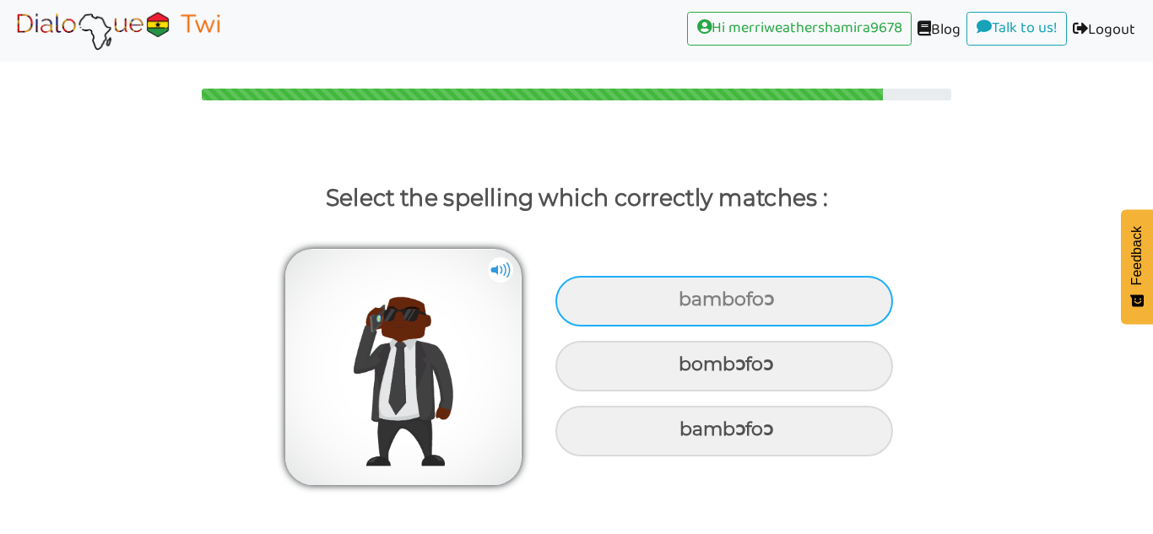
click at [813, 296] on div "bambofoɔ" at bounding box center [723, 301] width 337 height 51
click at [686, 296] on input "bambofoɔ" at bounding box center [680, 299] width 11 height 11
radio input "true"
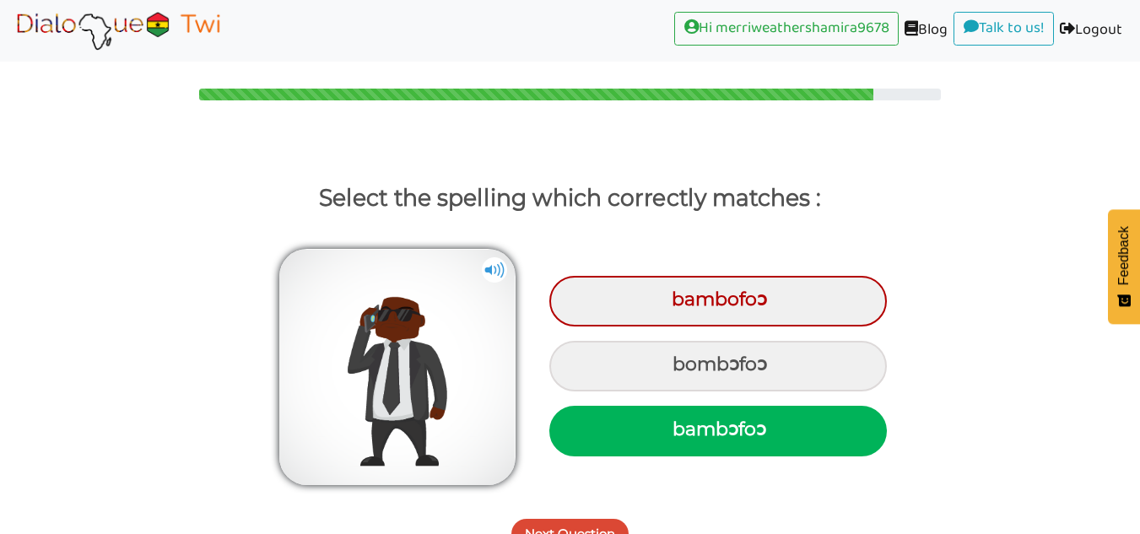
click at [602, 527] on button "Next Question" at bounding box center [569, 534] width 117 height 30
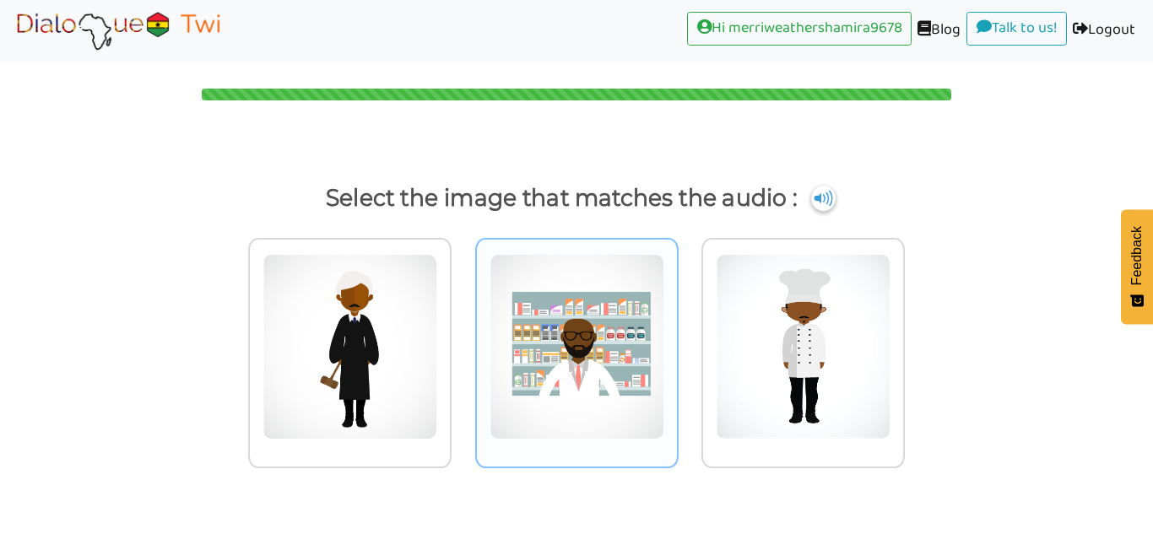
click at [437, 355] on img at bounding box center [349, 347] width 175 height 186
click at [462, 343] on input "radio" at bounding box center [456, 336] width 13 height 13
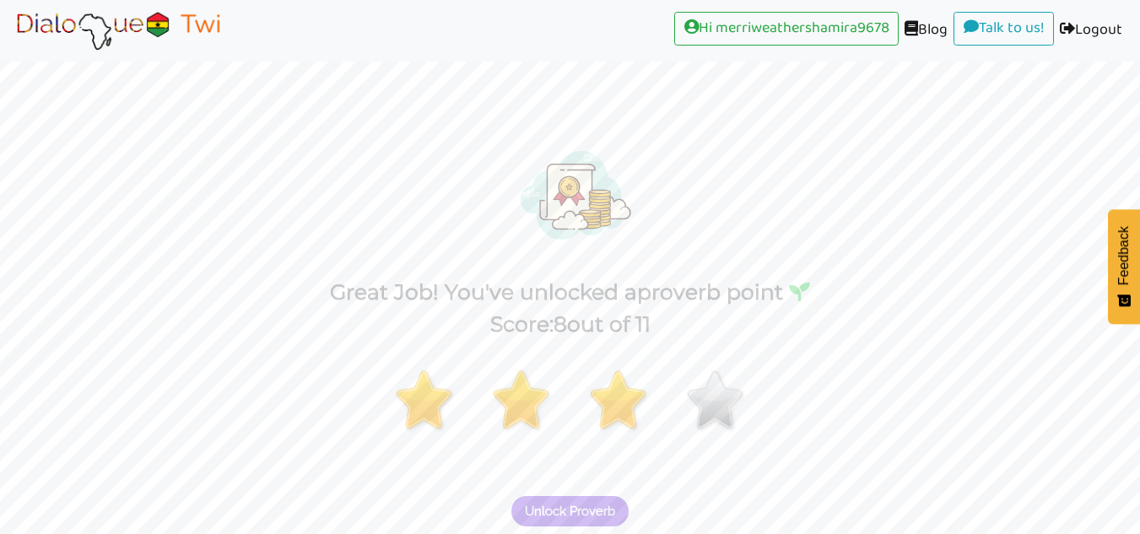
click at [559, 514] on span "Unlock Proverb" at bounding box center [570, 511] width 90 height 15
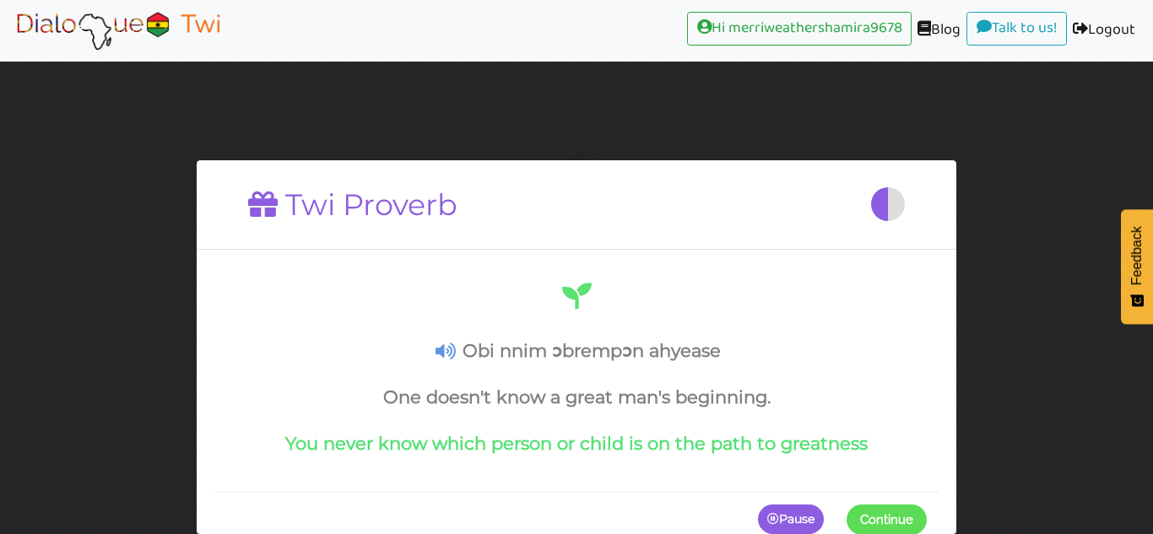
click at [926, 518] on span at bounding box center [926, 519] width 0 height 30
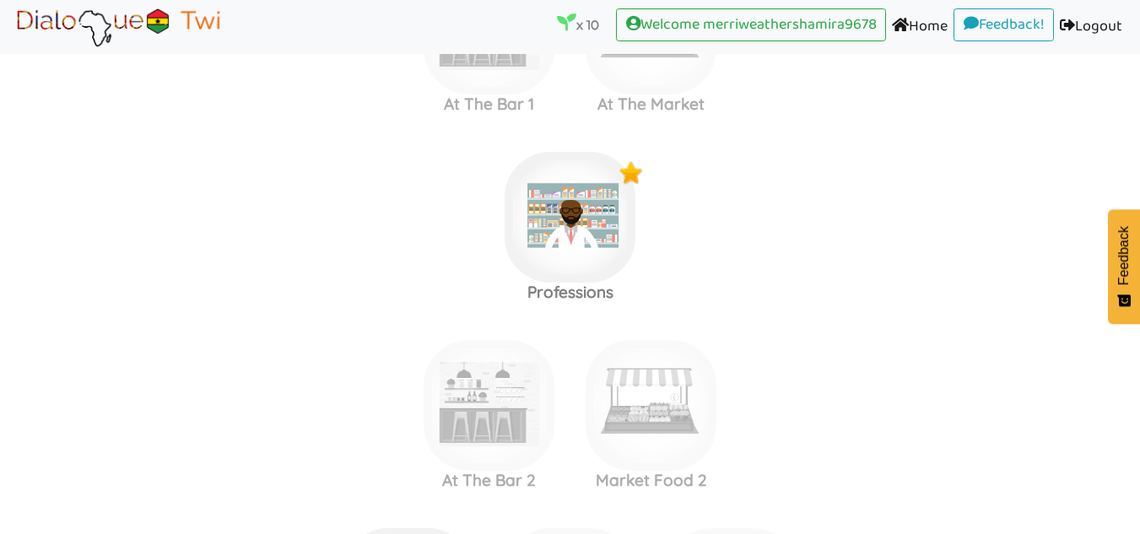
scroll to position [2006, 0]
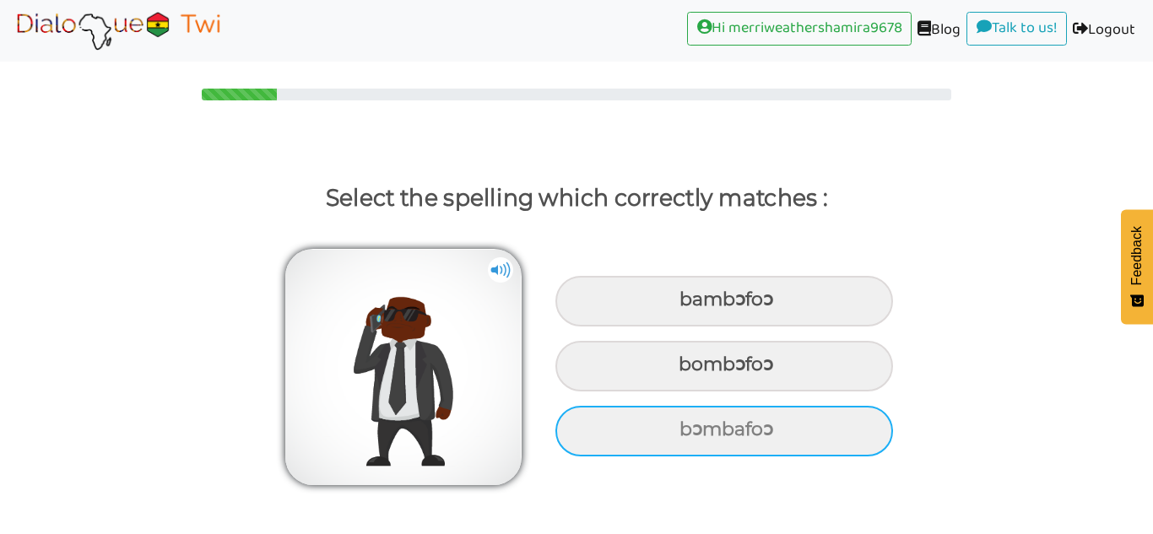
click at [841, 327] on div "bɔmbafoɔ" at bounding box center [723, 301] width 337 height 51
click at [687, 305] on input "bɔmbafoɔ" at bounding box center [681, 299] width 11 height 11
radio input "true"
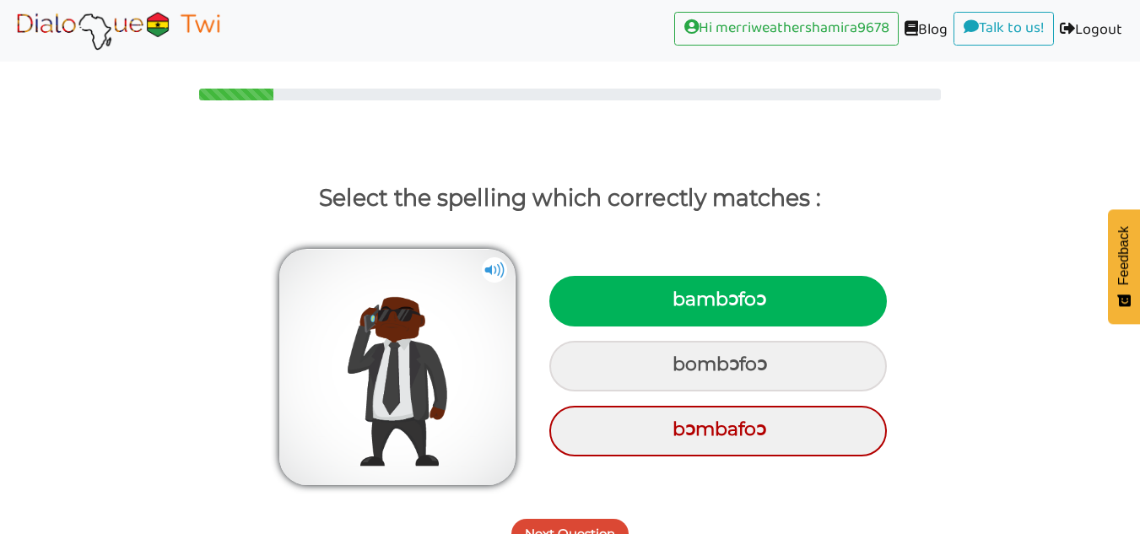
click at [579, 521] on button "Next Question" at bounding box center [569, 534] width 117 height 30
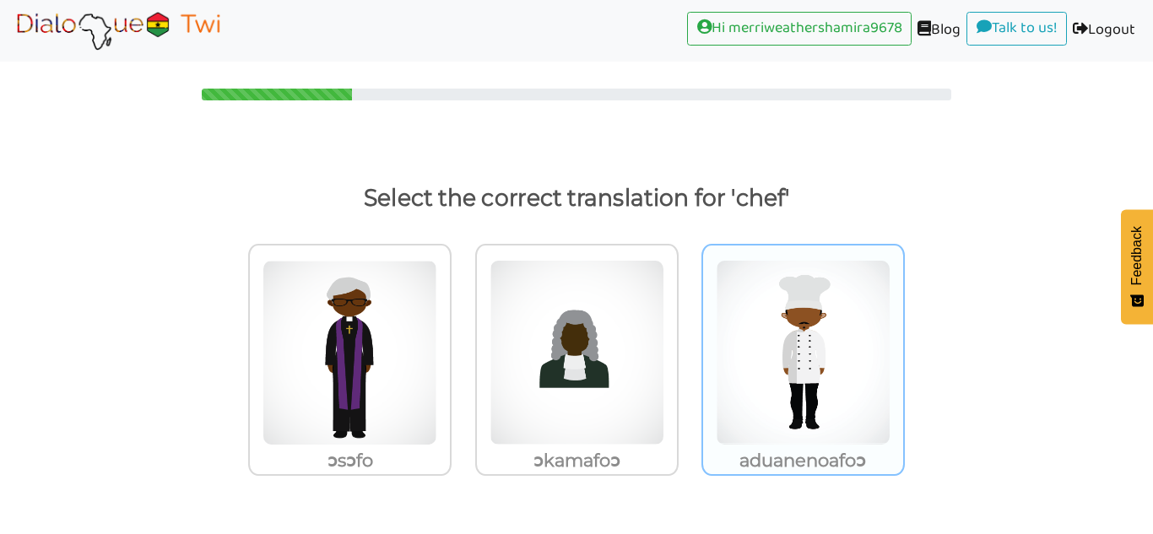
click at [437, 364] on img at bounding box center [349, 353] width 175 height 186
click at [462, 348] on input "aduanenoafoɔ" at bounding box center [456, 342] width 13 height 13
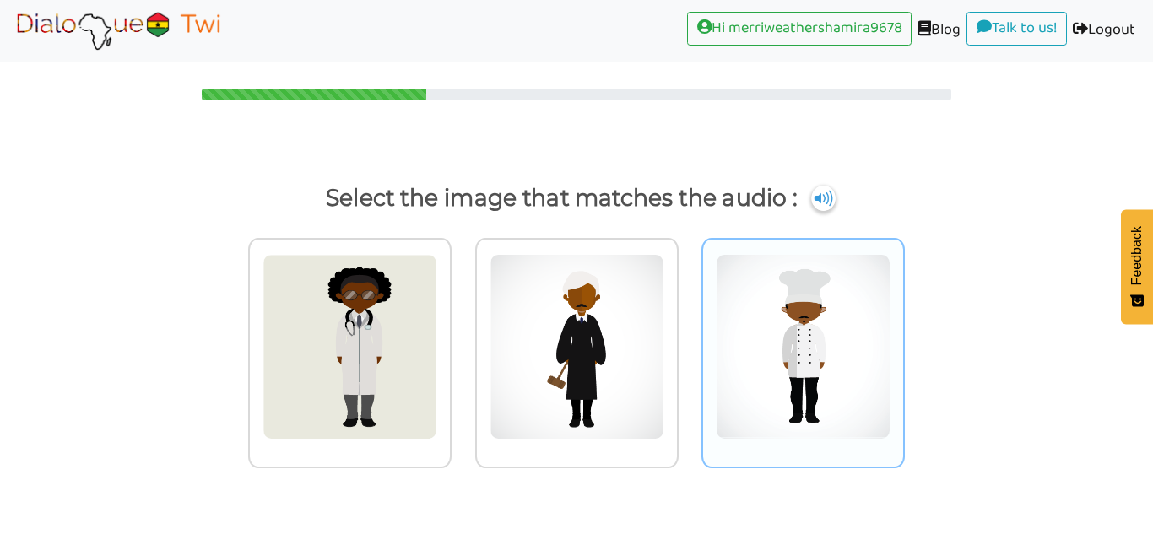
click at [437, 328] on img at bounding box center [349, 347] width 175 height 186
click at [462, 330] on input "radio" at bounding box center [456, 336] width 13 height 13
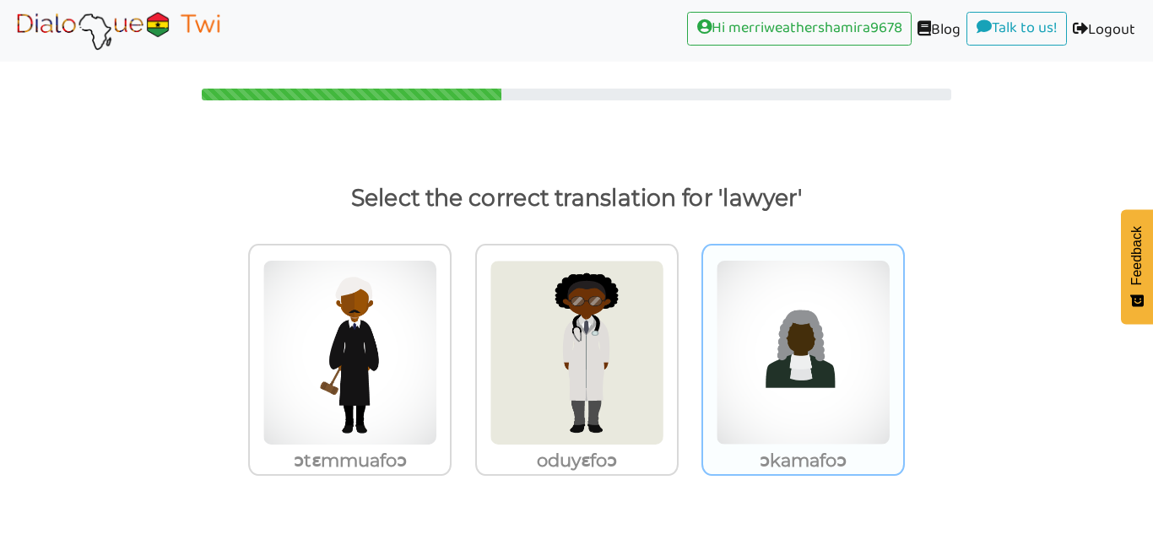
click at [437, 335] on img at bounding box center [349, 353] width 175 height 186
click at [462, 336] on input "ɔkamafoɔ" at bounding box center [456, 342] width 13 height 13
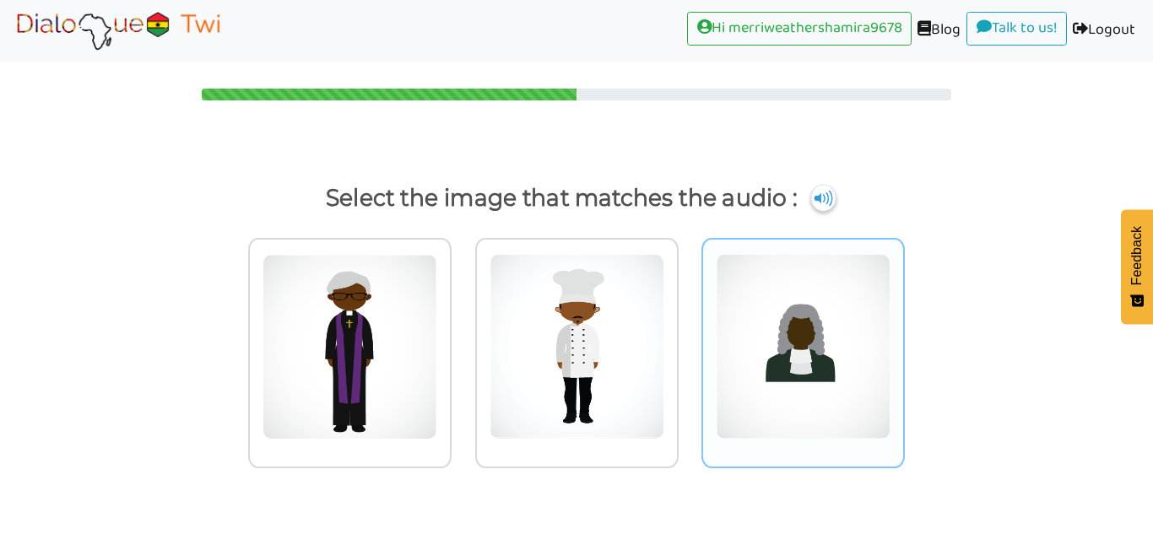
click at [437, 375] on img at bounding box center [349, 347] width 175 height 186
click at [462, 343] on input "radio" at bounding box center [456, 336] width 13 height 13
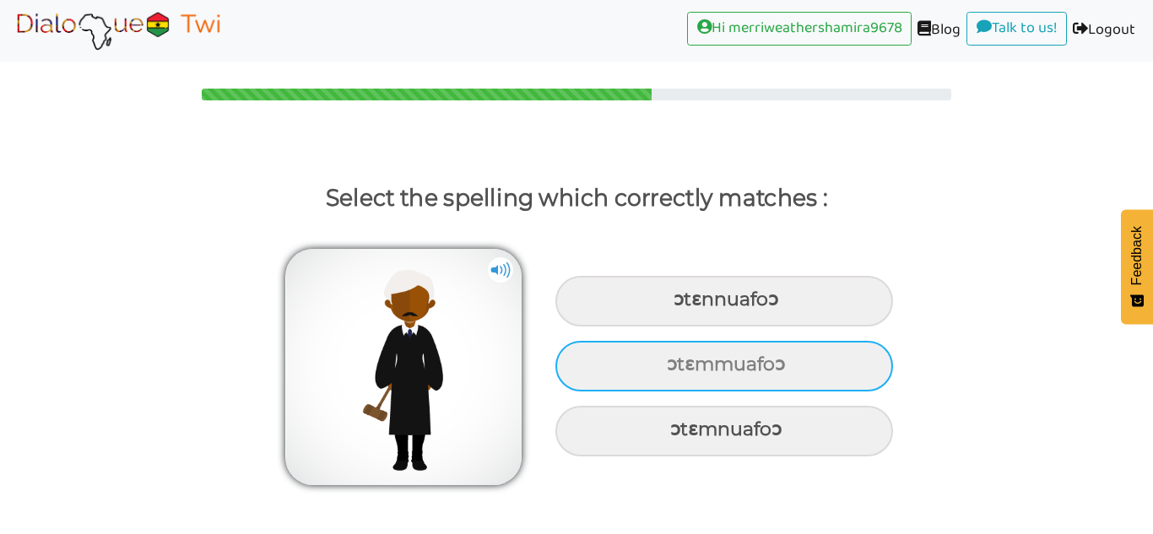
click at [841, 327] on div "ɔtɛmmuafoɔ" at bounding box center [723, 301] width 337 height 51
click at [681, 305] on input "ɔtɛmmuafoɔ" at bounding box center [675, 299] width 11 height 11
radio input "true"
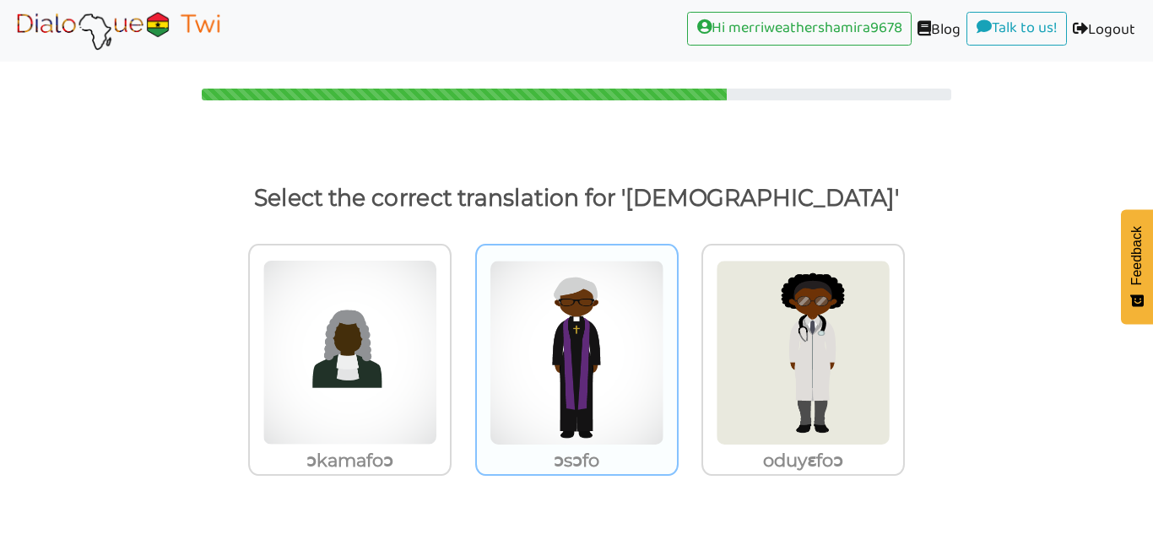
click at [437, 429] on img at bounding box center [349, 353] width 175 height 186
click at [462, 348] on input "ɔsɔfo" at bounding box center [456, 342] width 13 height 13
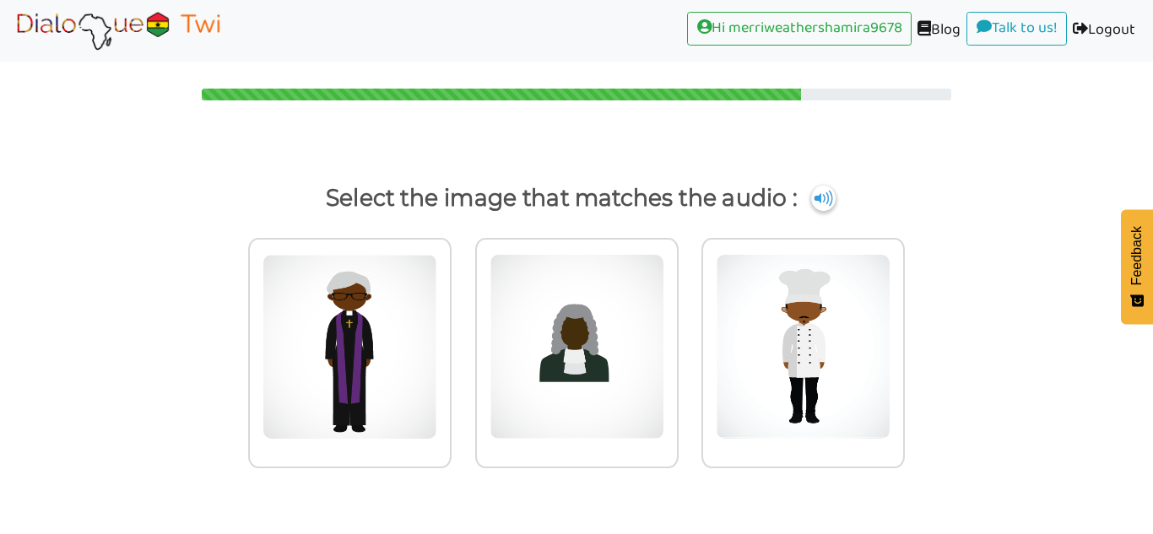
click at [413, 436] on img at bounding box center [349, 347] width 175 height 186
click at [450, 343] on input "radio" at bounding box center [456, 336] width 13 height 13
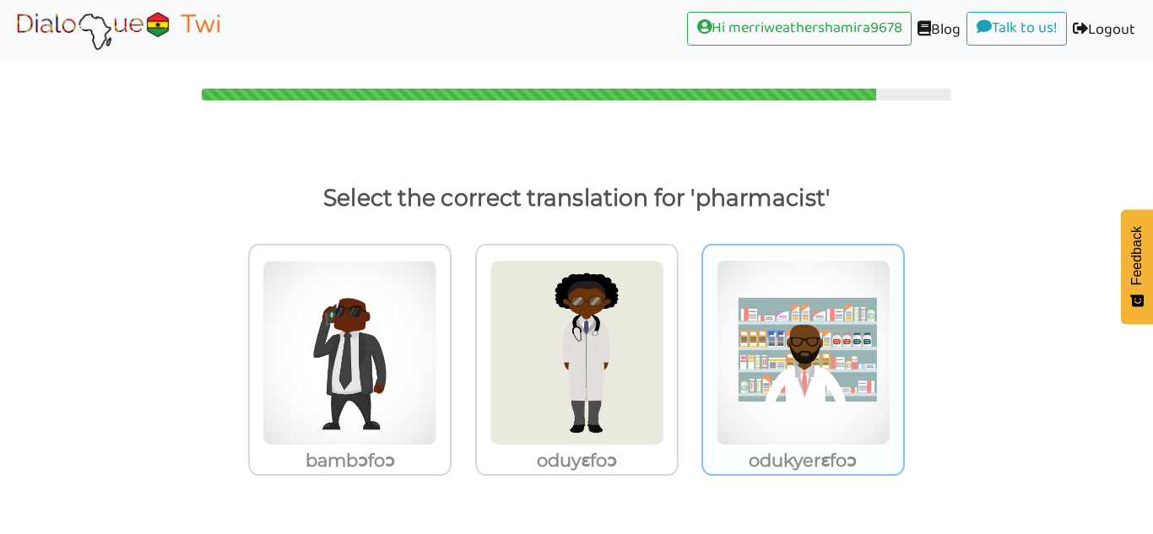
click at [437, 391] on img at bounding box center [349, 353] width 175 height 186
click at [462, 348] on input "odukyerɛfoɔ" at bounding box center [456, 342] width 13 height 13
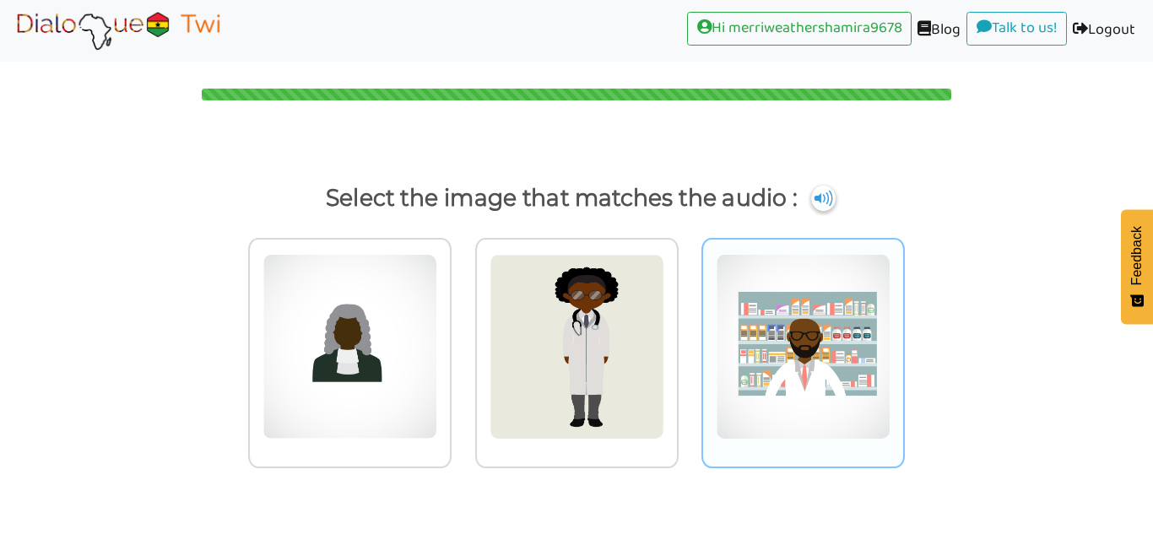
click at [437, 395] on img at bounding box center [349, 347] width 175 height 186
click at [462, 343] on input "radio" at bounding box center [456, 336] width 13 height 13
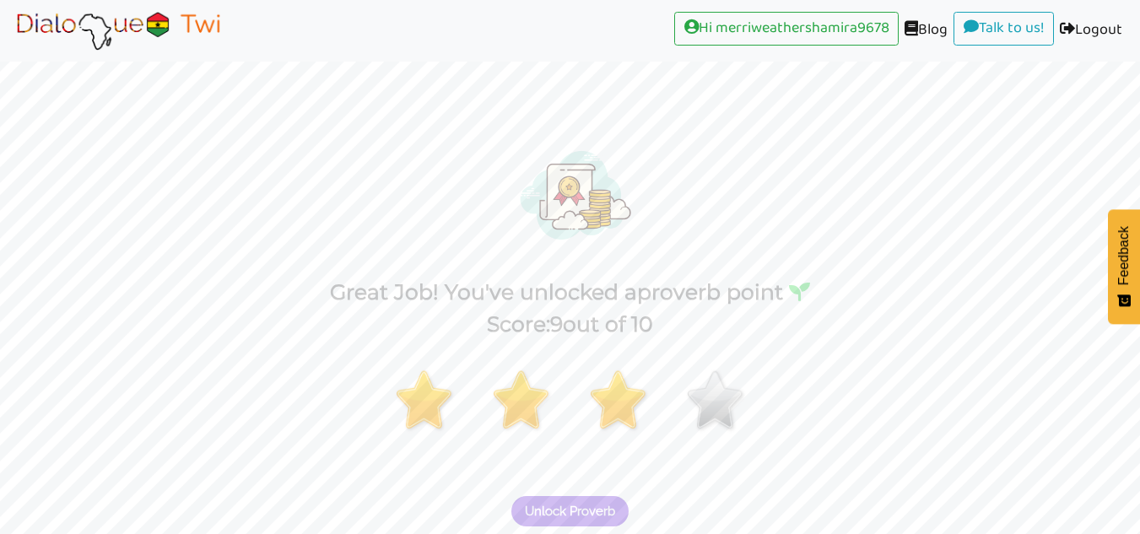
click at [602, 524] on button "Unlock Proverb" at bounding box center [569, 511] width 117 height 30
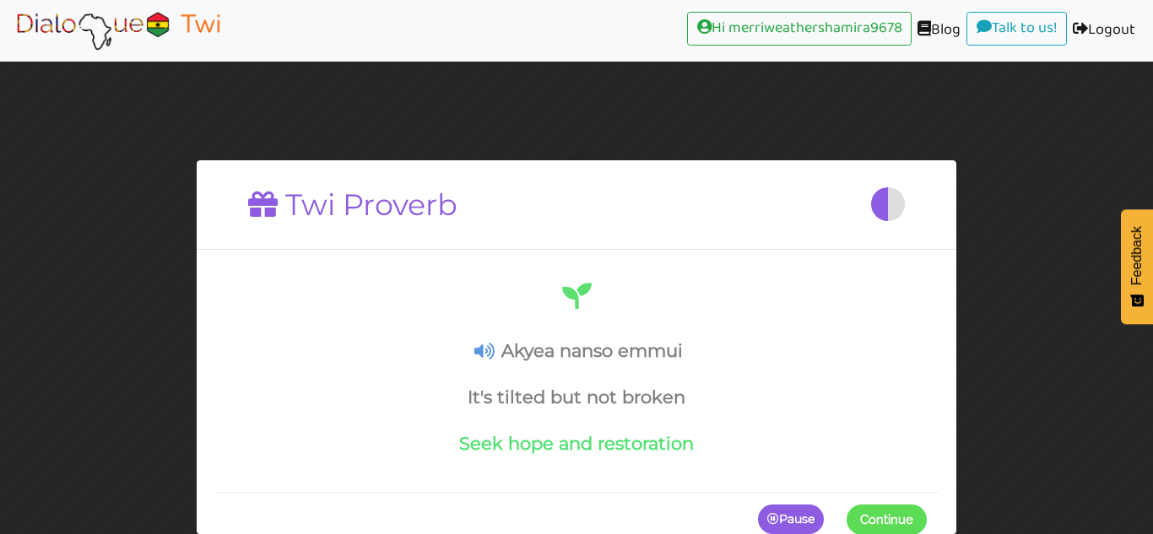
click at [883, 516] on span "Continue" at bounding box center [886, 518] width 53 height 15
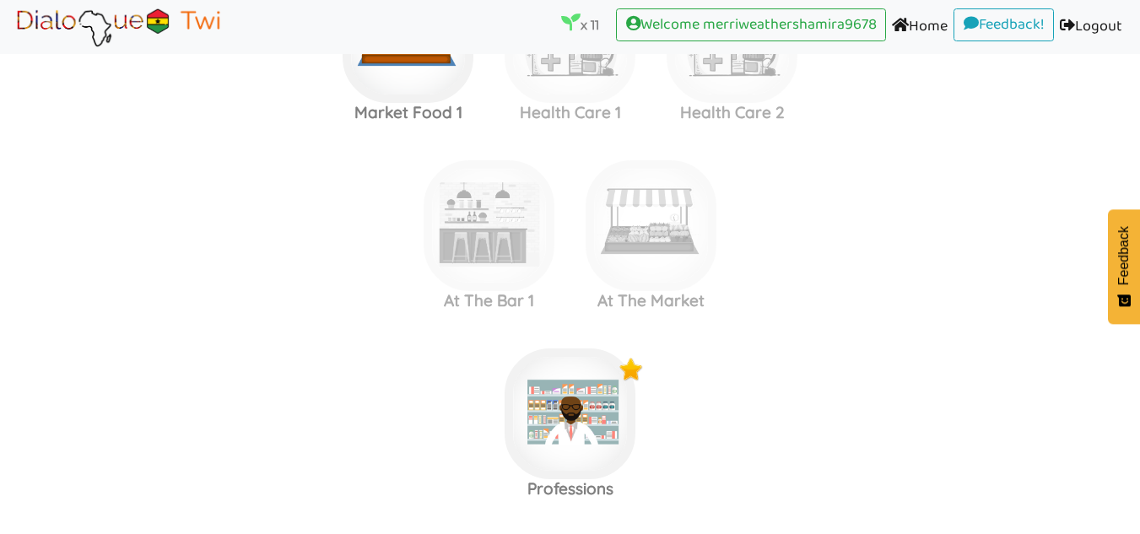
scroll to position [1810, 0]
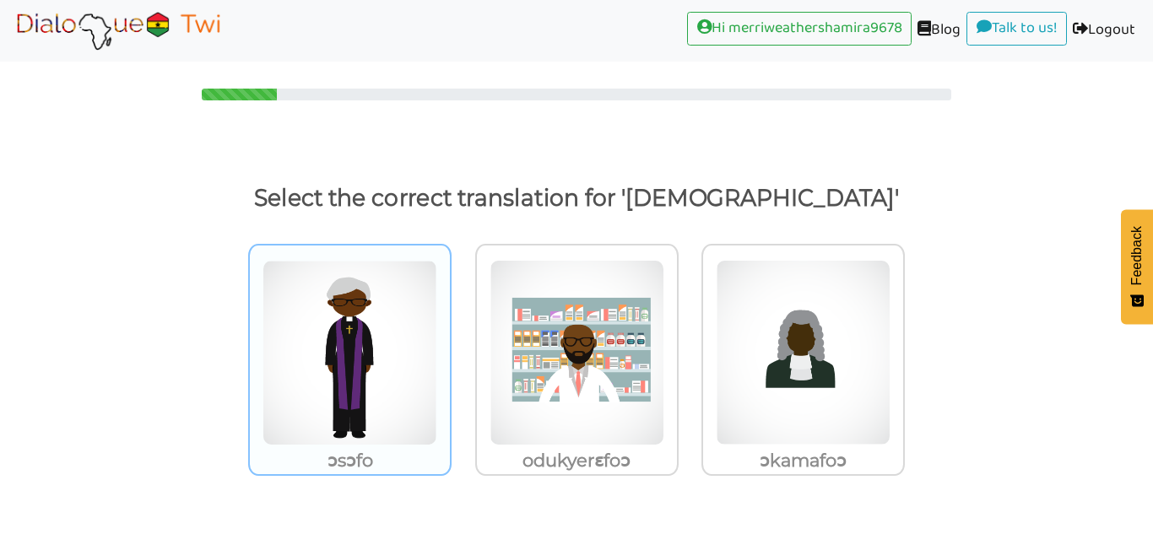
click at [376, 403] on img at bounding box center [349, 353] width 175 height 186
click at [450, 348] on input "ɔsɔfo" at bounding box center [456, 342] width 13 height 13
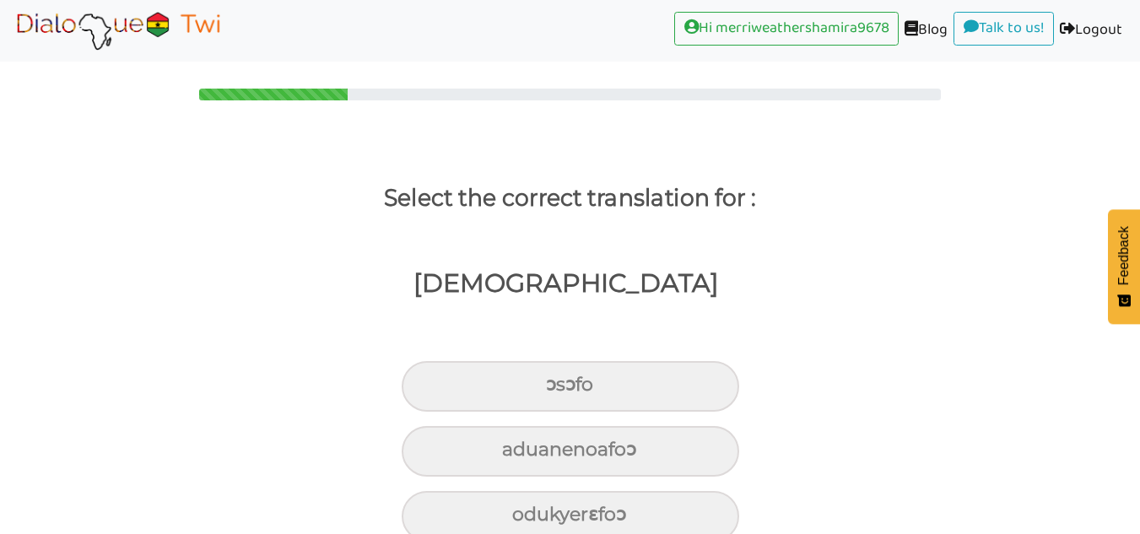
scroll to position [31, 0]
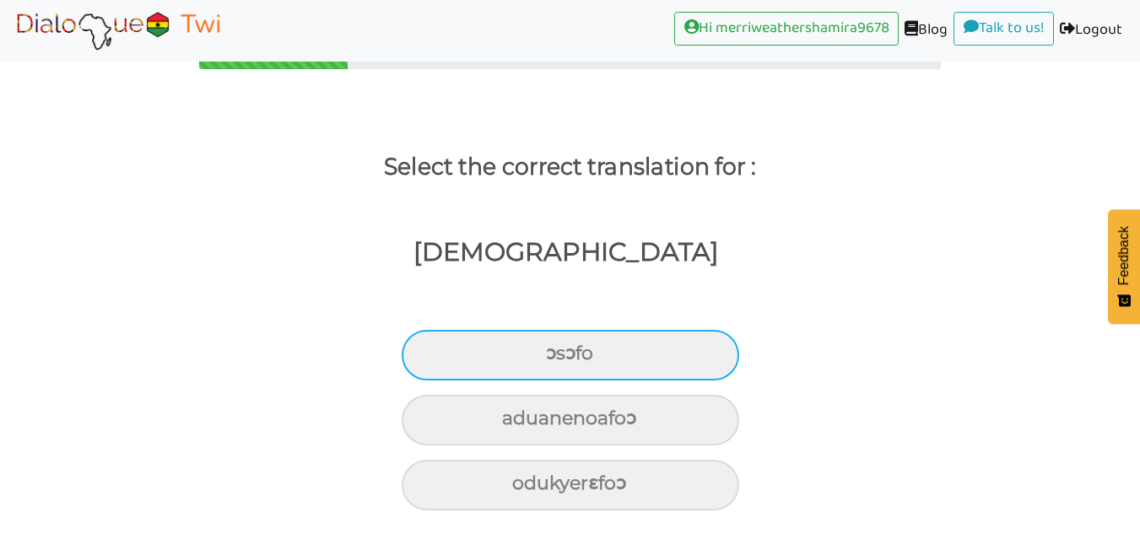
click at [706, 352] on div "ɔsɔfo" at bounding box center [570, 355] width 337 height 51
click at [559, 352] on input "ɔsɔfo" at bounding box center [553, 353] width 11 height 11
radio input "true"
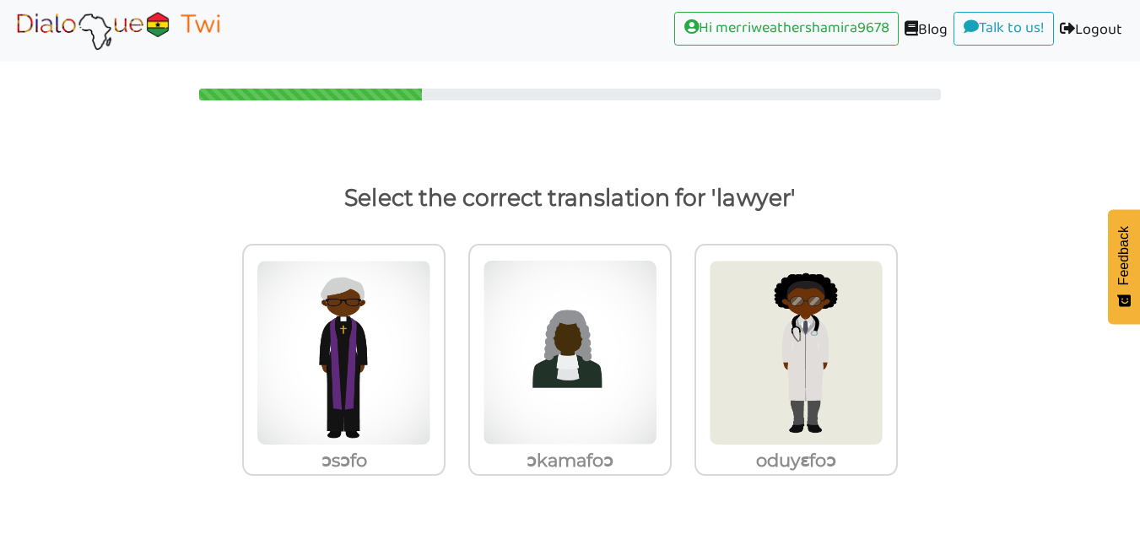
scroll to position [0, 0]
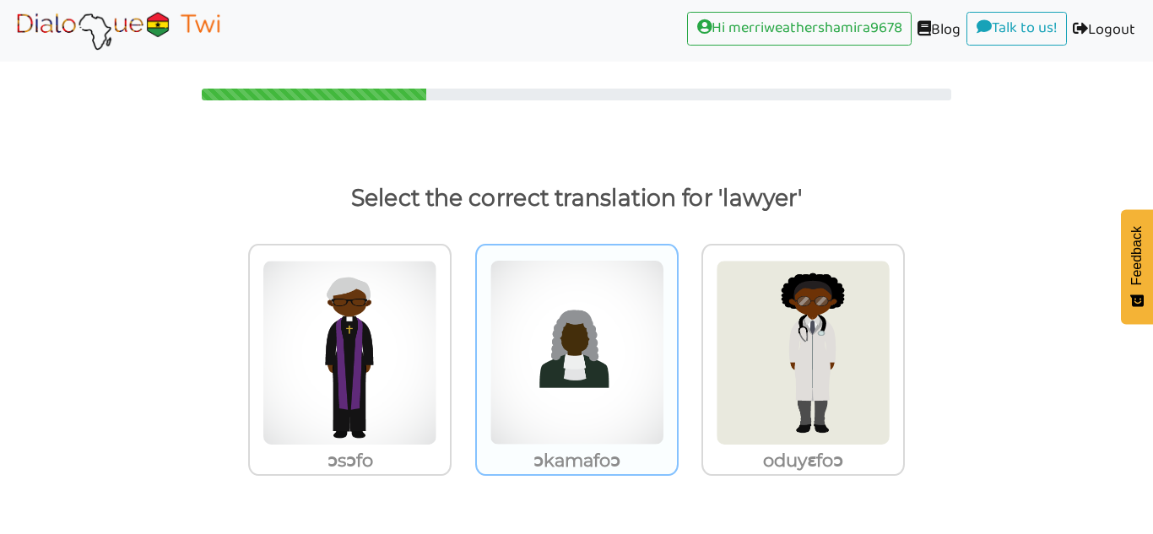
click at [437, 347] on img at bounding box center [349, 353] width 175 height 186
click at [462, 347] on input "ɔkamafoɔ" at bounding box center [456, 342] width 13 height 13
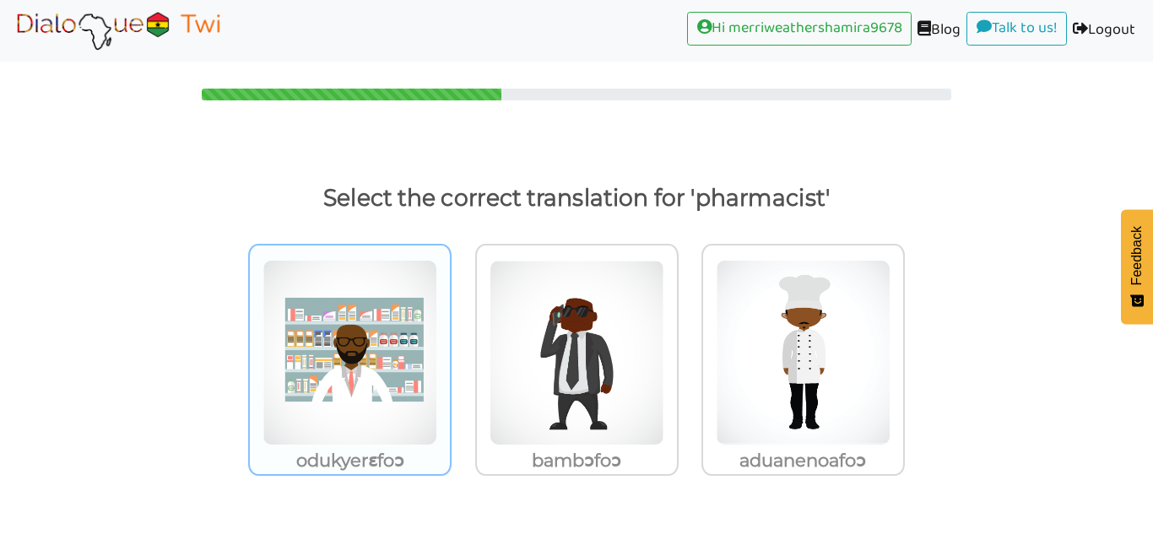
click at [401, 364] on img at bounding box center [349, 353] width 175 height 186
click at [450, 348] on input "odukyerɛfoɔ" at bounding box center [456, 342] width 13 height 13
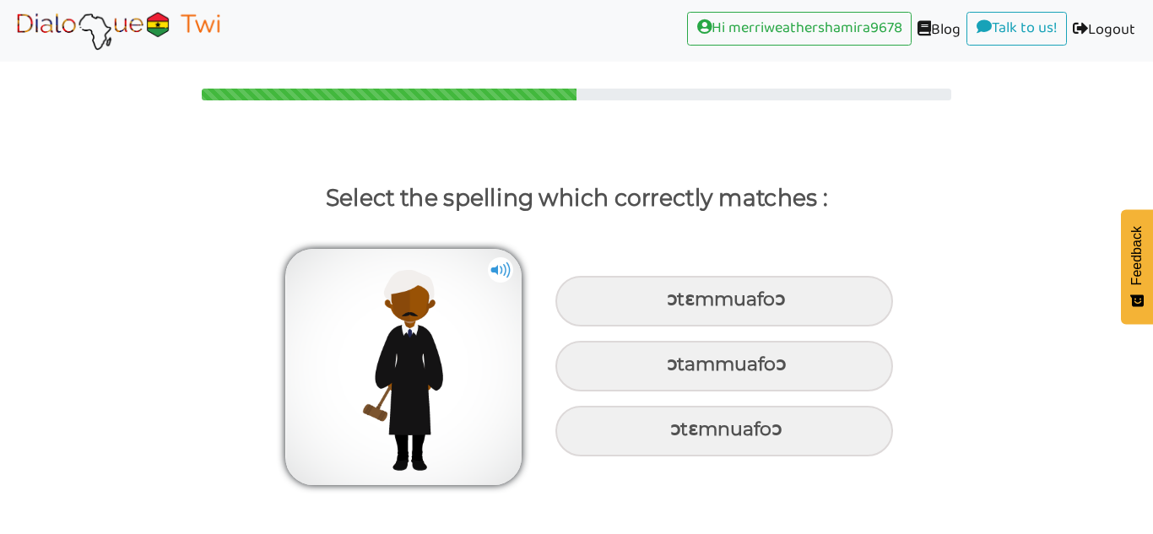
click at [489, 278] on img at bounding box center [500, 269] width 25 height 25
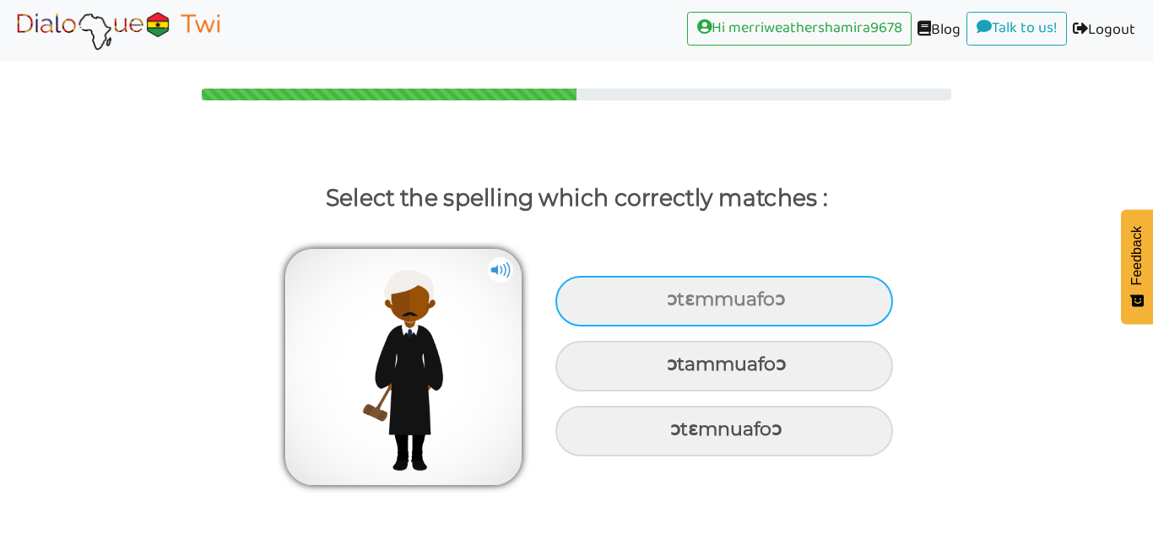
click at [864, 305] on div "ɔtɛmmuafoɔ" at bounding box center [723, 301] width 337 height 51
click at [674, 305] on input "ɔtɛmmuafoɔ" at bounding box center [668, 299] width 11 height 11
radio input "true"
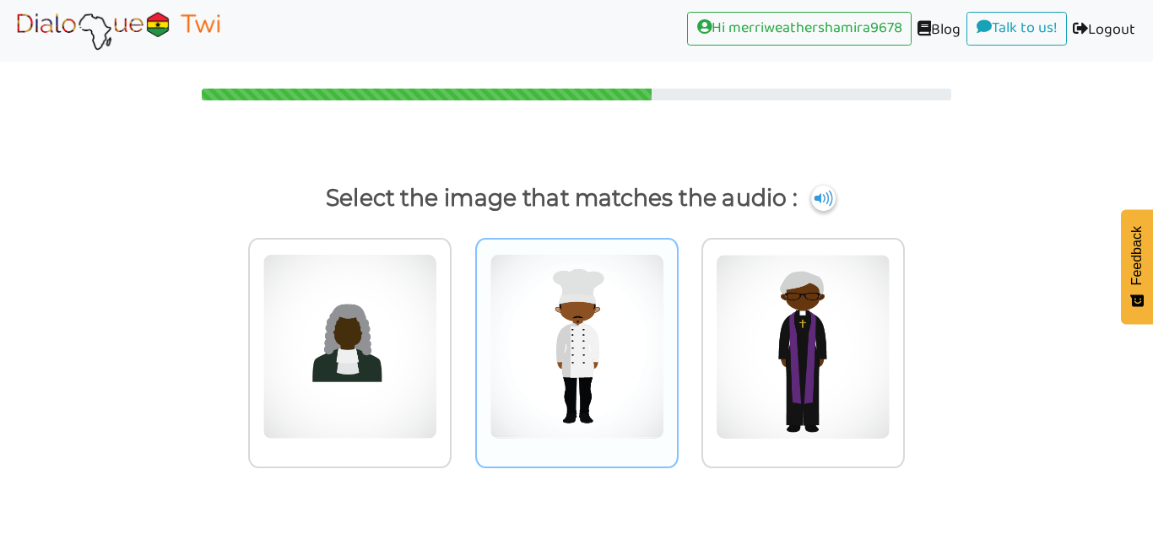
click at [437, 277] on img at bounding box center [349, 347] width 175 height 186
click at [462, 330] on input "radio" at bounding box center [456, 336] width 13 height 13
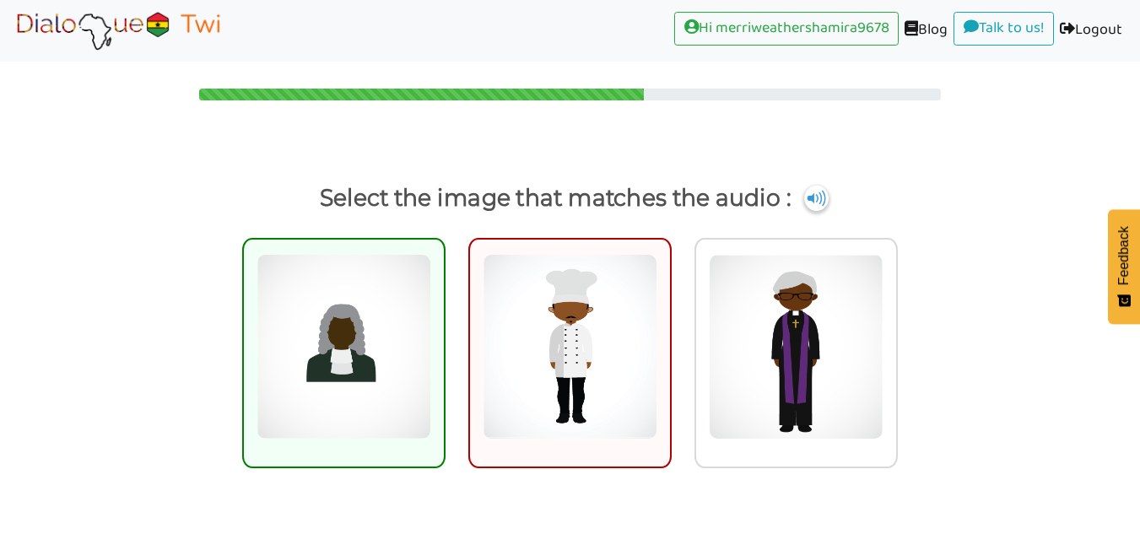
scroll to position [44, 0]
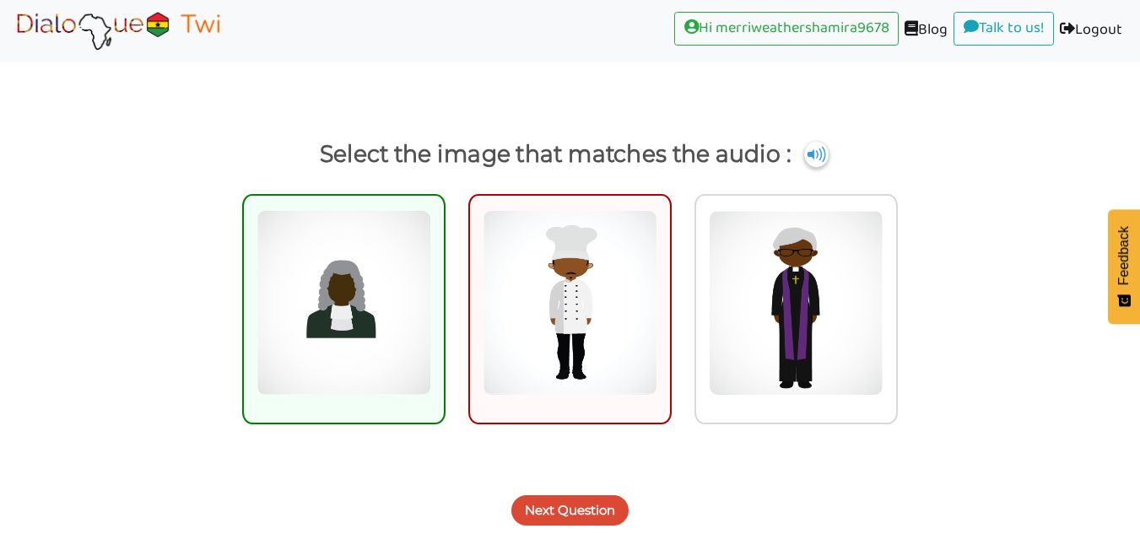
click at [578, 522] on button "Next Question" at bounding box center [569, 510] width 117 height 30
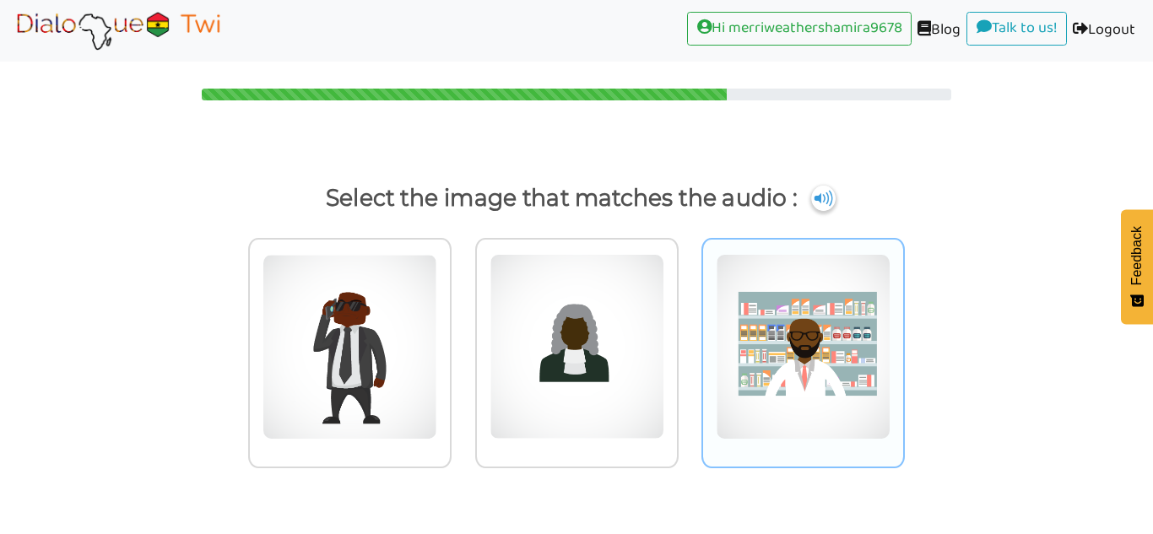
click at [437, 354] on img at bounding box center [349, 347] width 175 height 186
click at [462, 343] on input "radio" at bounding box center [456, 336] width 13 height 13
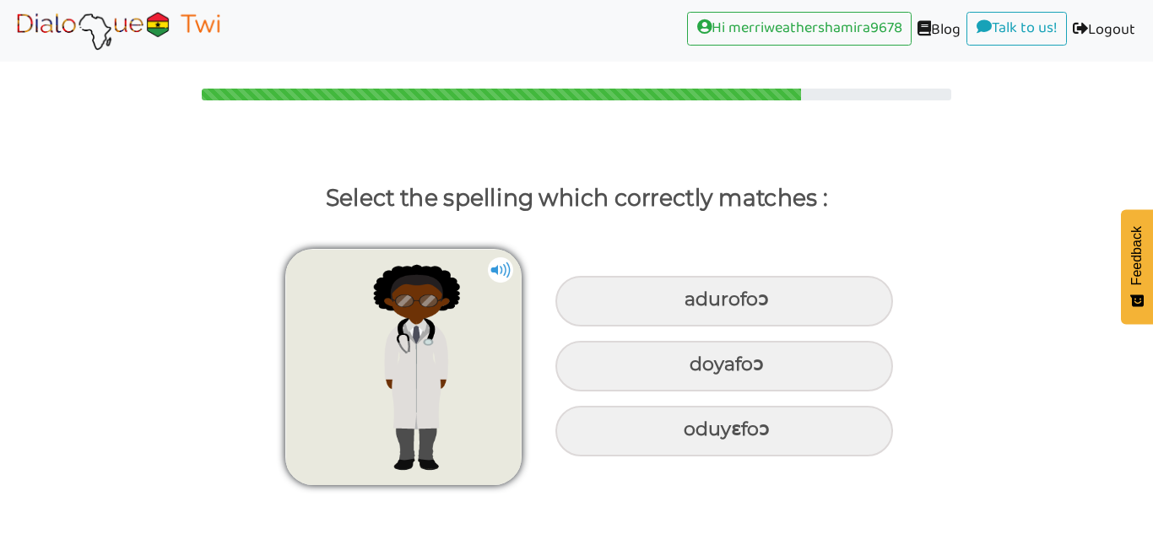
click at [494, 277] on img at bounding box center [500, 269] width 25 height 25
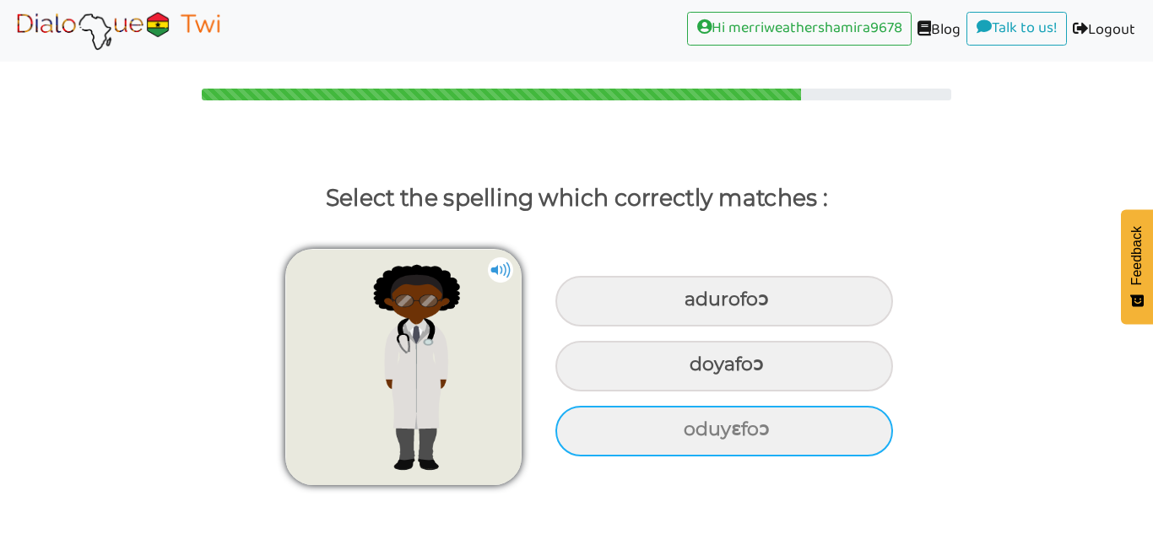
click at [616, 327] on div "oduyɛfoɔ" at bounding box center [723, 301] width 337 height 51
click at [681, 305] on input "oduyɛfoɔ" at bounding box center [686, 299] width 11 height 11
radio input "true"
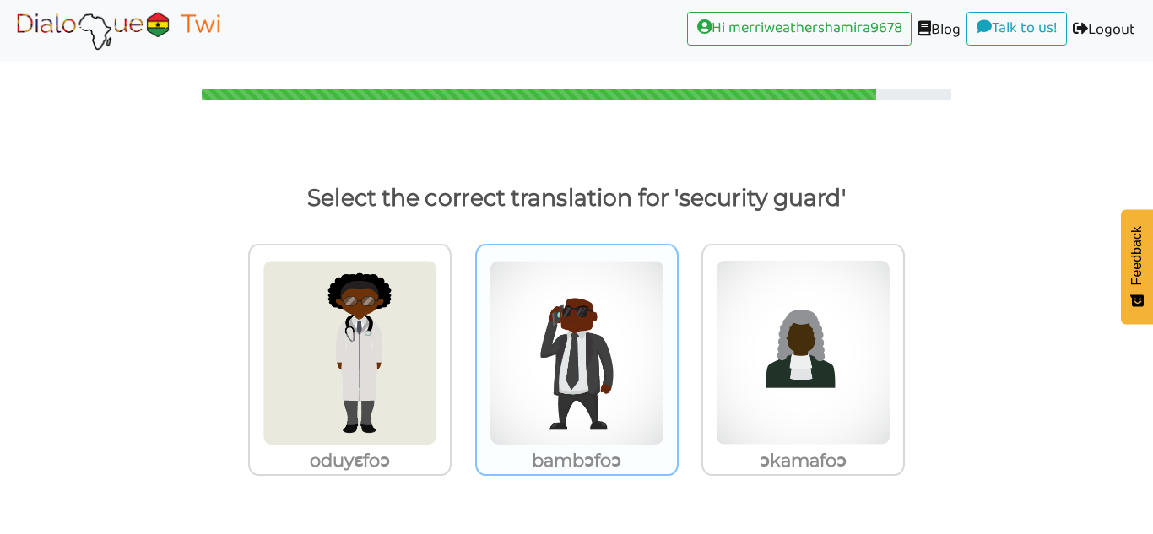
click at [437, 381] on img at bounding box center [349, 353] width 175 height 186
click at [462, 348] on input "bambɔfoɔ" at bounding box center [456, 342] width 13 height 13
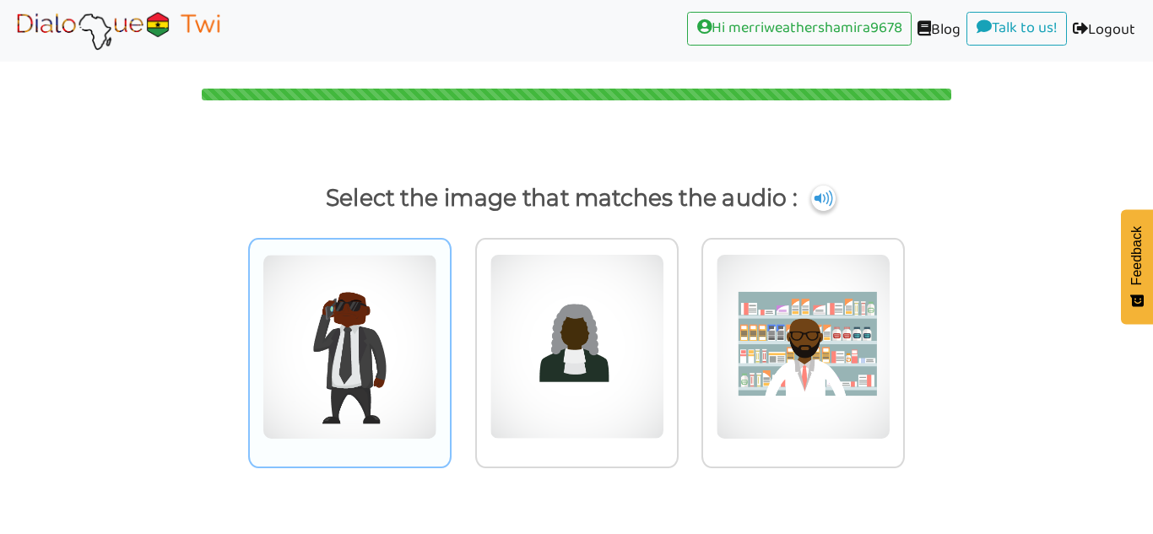
click at [300, 412] on img at bounding box center [349, 347] width 175 height 186
click at [450, 343] on input "radio" at bounding box center [456, 336] width 13 height 13
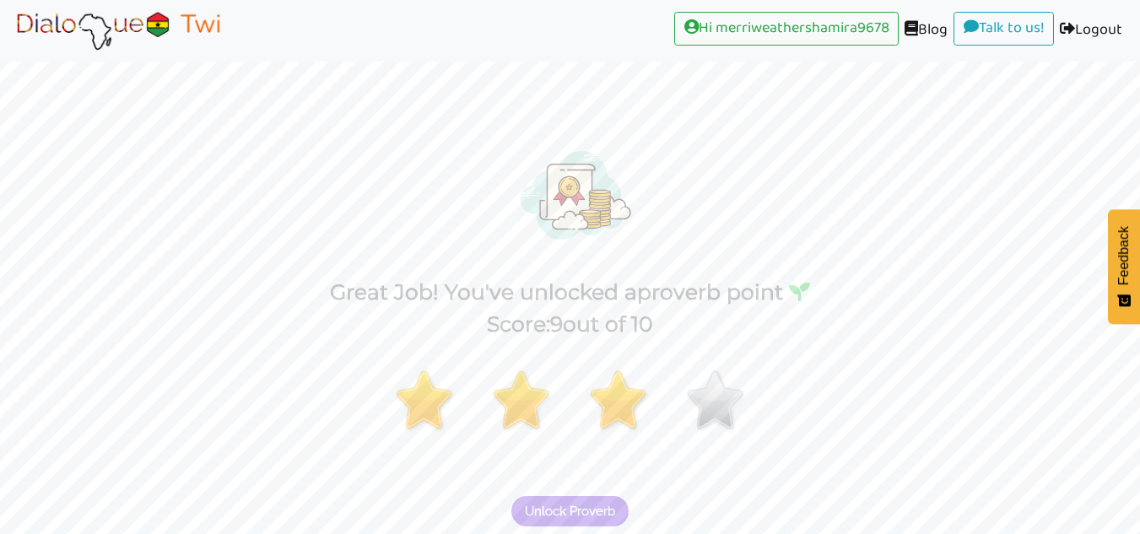
click at [536, 510] on span "Unlock Proverb" at bounding box center [570, 511] width 90 height 15
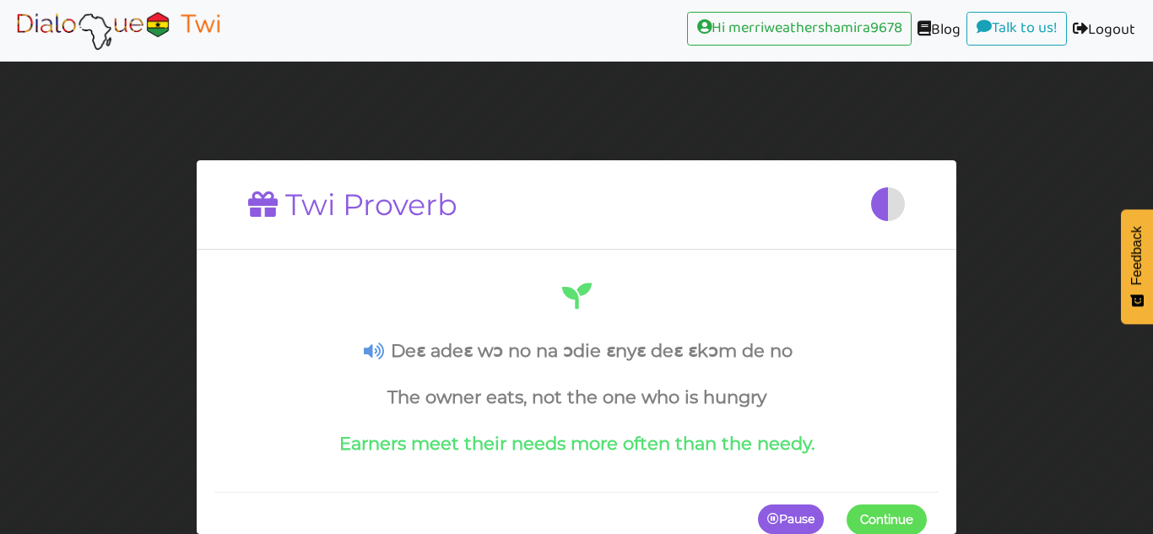
click at [926, 523] on span at bounding box center [926, 519] width 0 height 30
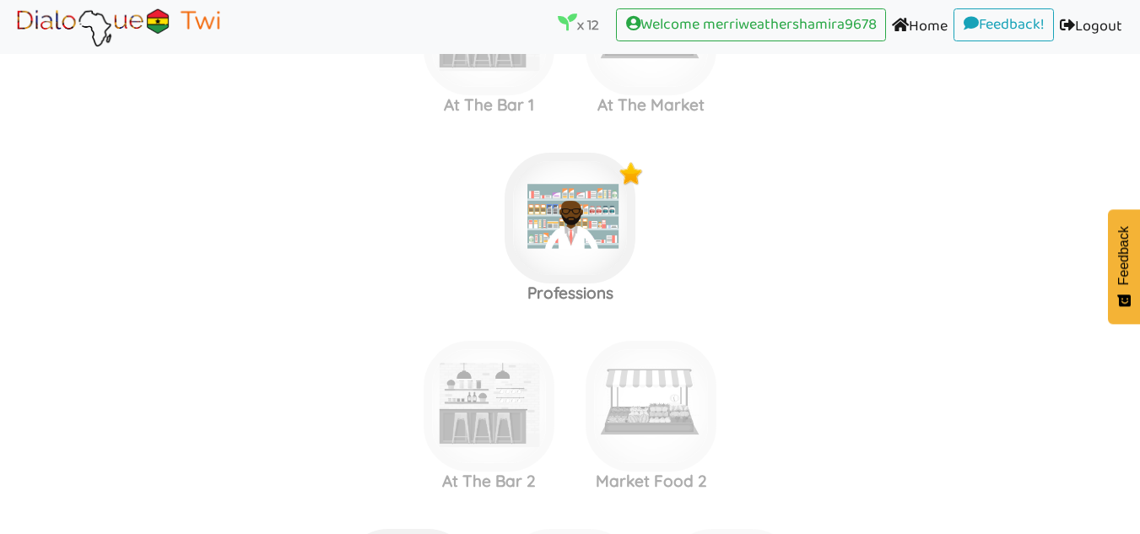
scroll to position [2005, 0]
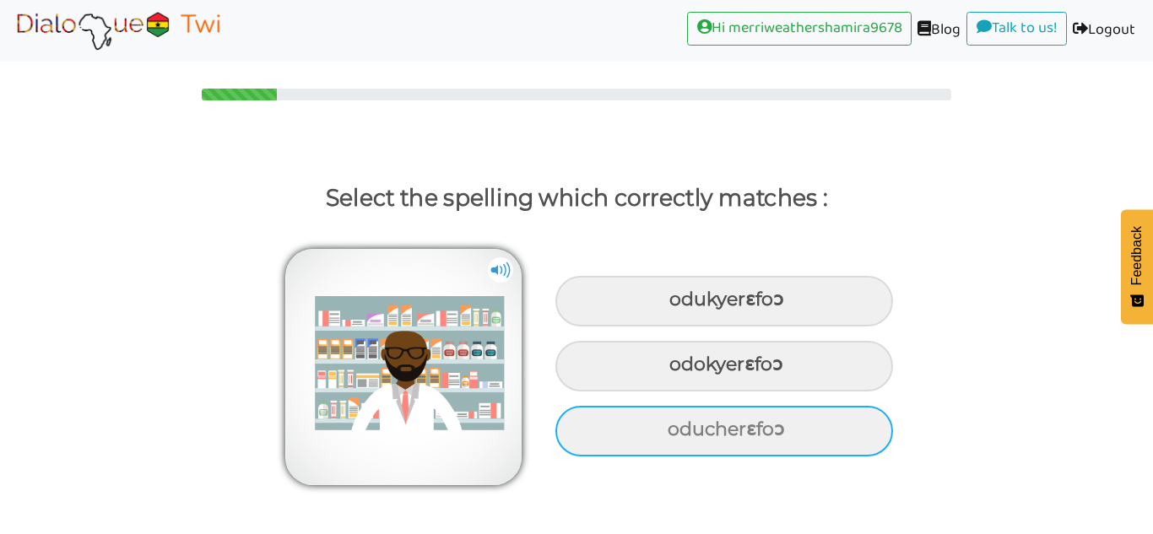
click at [845, 327] on div "oducherɛfoɔ" at bounding box center [723, 301] width 337 height 51
click at [677, 305] on input "oducherɛfoɔ" at bounding box center [671, 299] width 11 height 11
radio input "true"
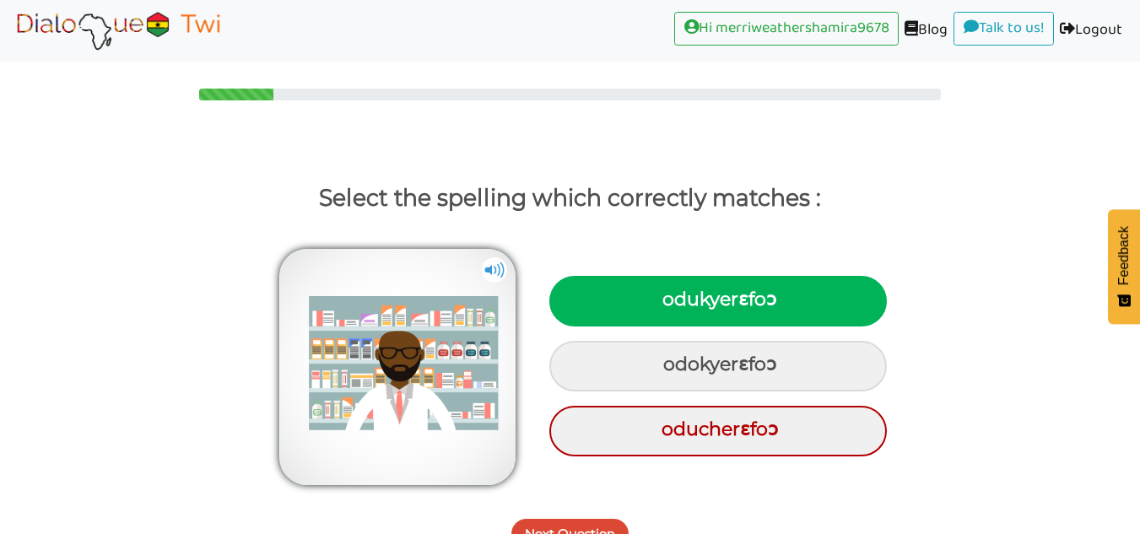
click at [595, 522] on button "Next Question" at bounding box center [569, 534] width 117 height 30
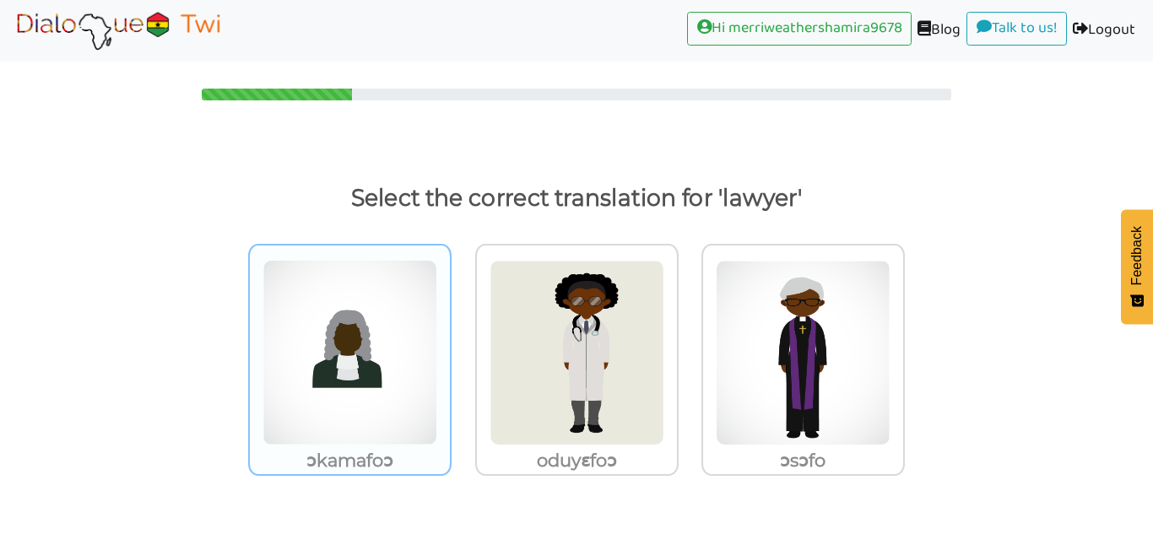
click at [391, 343] on img at bounding box center [349, 353] width 175 height 186
click at [450, 343] on input "ɔkamafoɔ" at bounding box center [456, 342] width 13 height 13
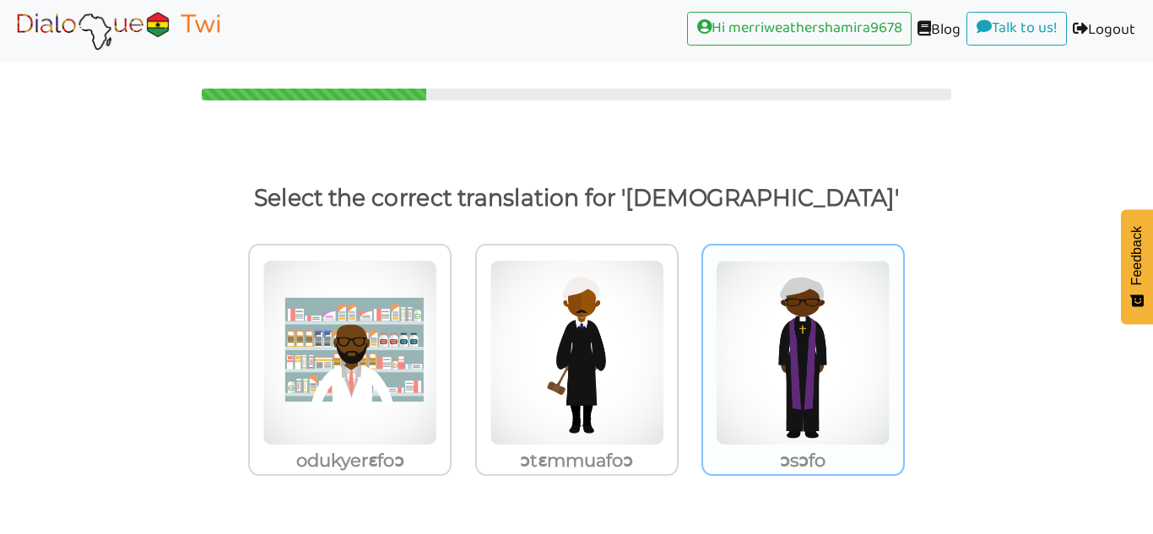
click at [437, 300] on img at bounding box center [349, 353] width 175 height 186
click at [462, 336] on input "ɔsɔfo" at bounding box center [456, 342] width 13 height 13
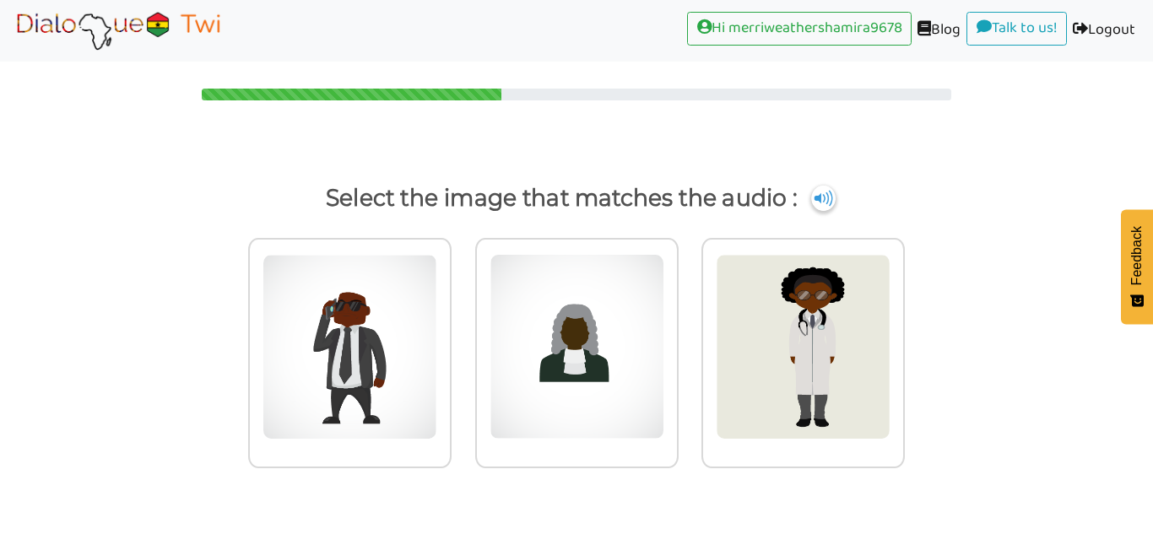
click at [851, 203] on p "Select the image that matches the audio :" at bounding box center [576, 198] width 1095 height 40
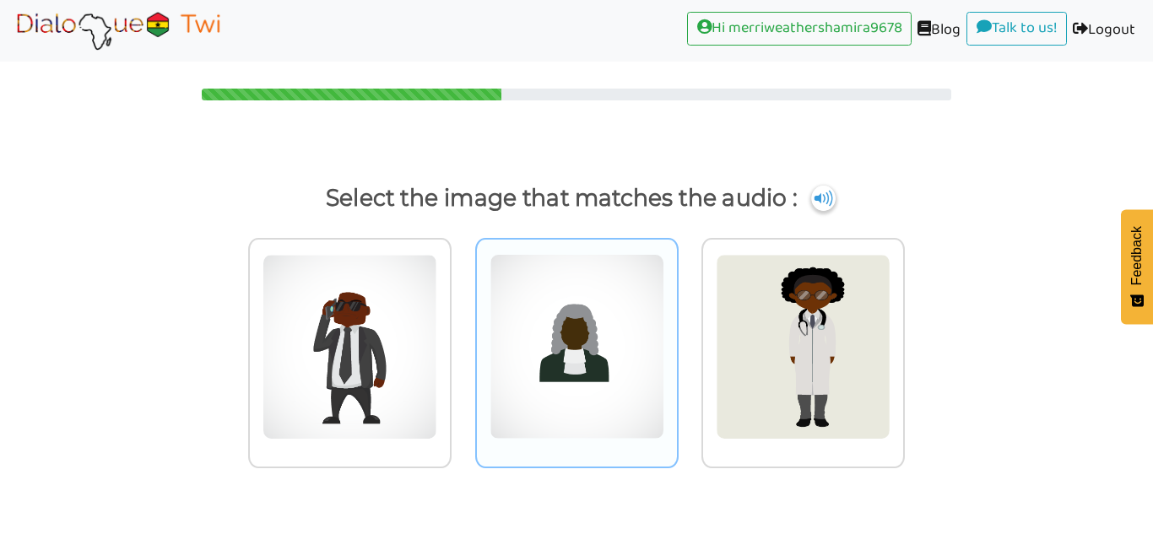
click at [437, 429] on img at bounding box center [349, 347] width 175 height 186
click at [462, 343] on input "radio" at bounding box center [456, 336] width 13 height 13
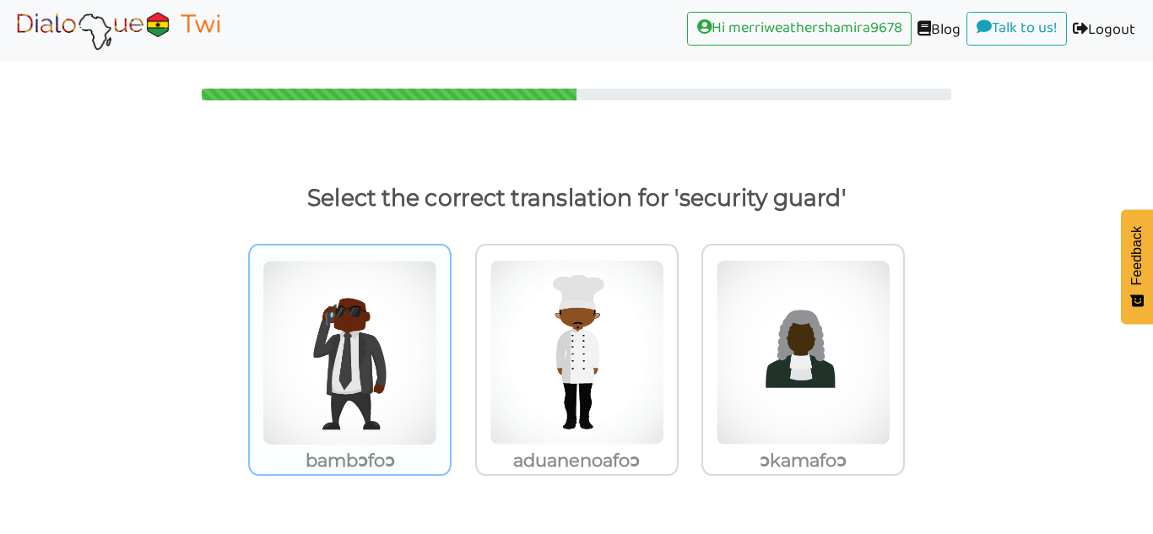
click at [402, 352] on img at bounding box center [349, 353] width 175 height 186
click at [450, 348] on input "bambɔfoɔ" at bounding box center [456, 342] width 13 height 13
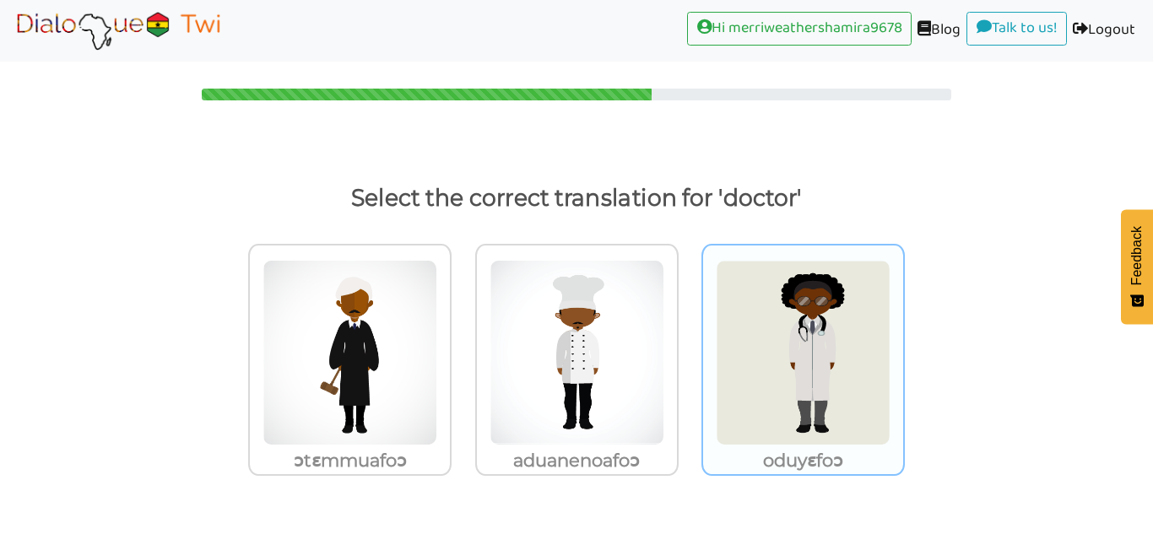
click at [437, 415] on img at bounding box center [349, 353] width 175 height 186
click at [462, 348] on input "oduyɛfoɔ" at bounding box center [456, 342] width 13 height 13
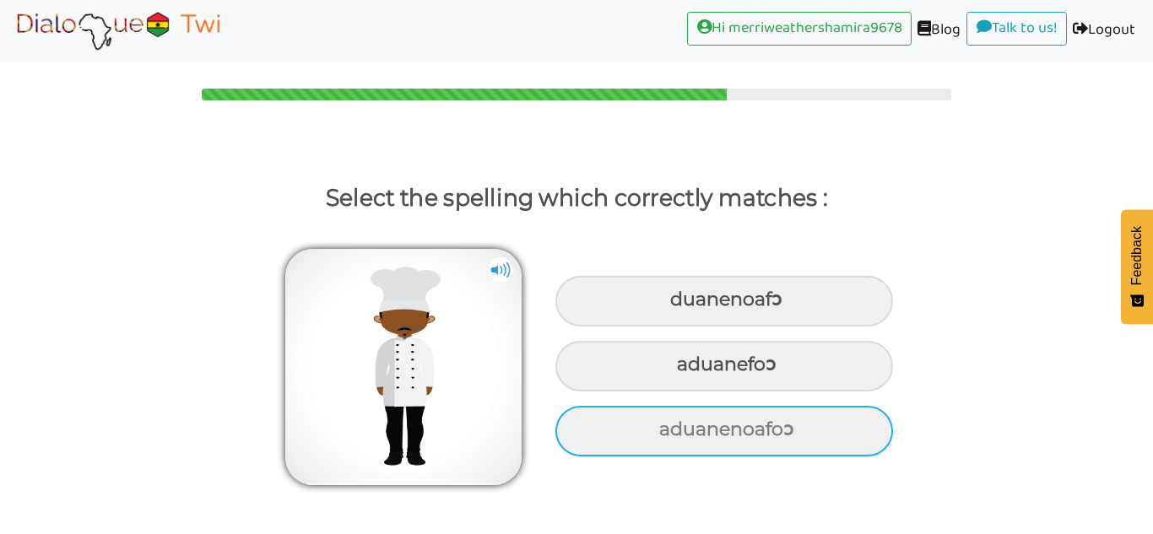
click at [638, 327] on div "aduanenoafoɔ" at bounding box center [723, 301] width 337 height 51
click at [667, 305] on input "aduanenoafoɔ" at bounding box center [672, 299] width 11 height 11
radio input "true"
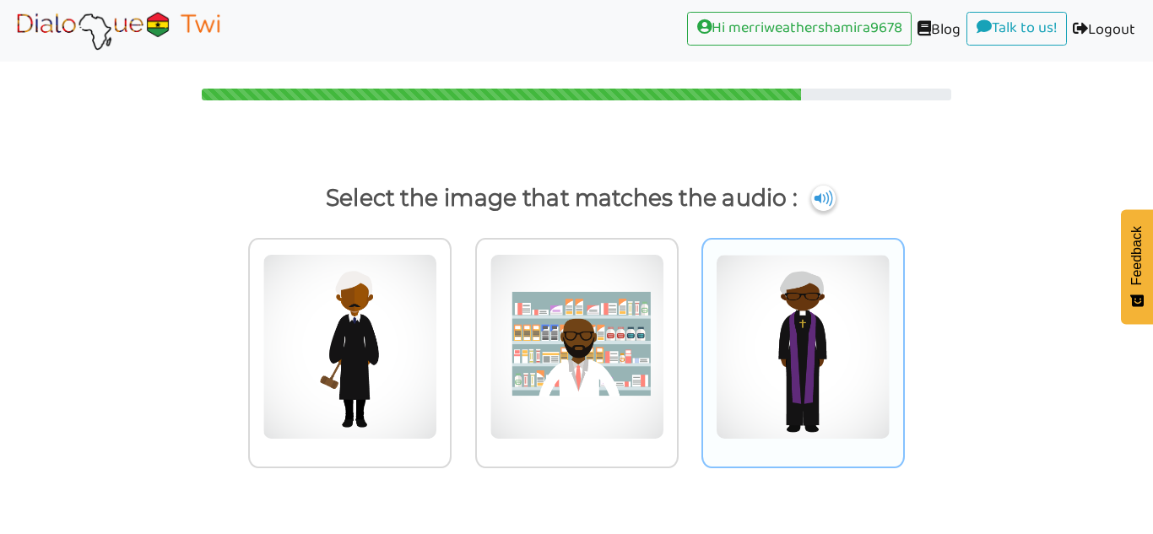
click at [437, 360] on img at bounding box center [349, 347] width 175 height 186
click at [462, 343] on input "radio" at bounding box center [456, 336] width 13 height 13
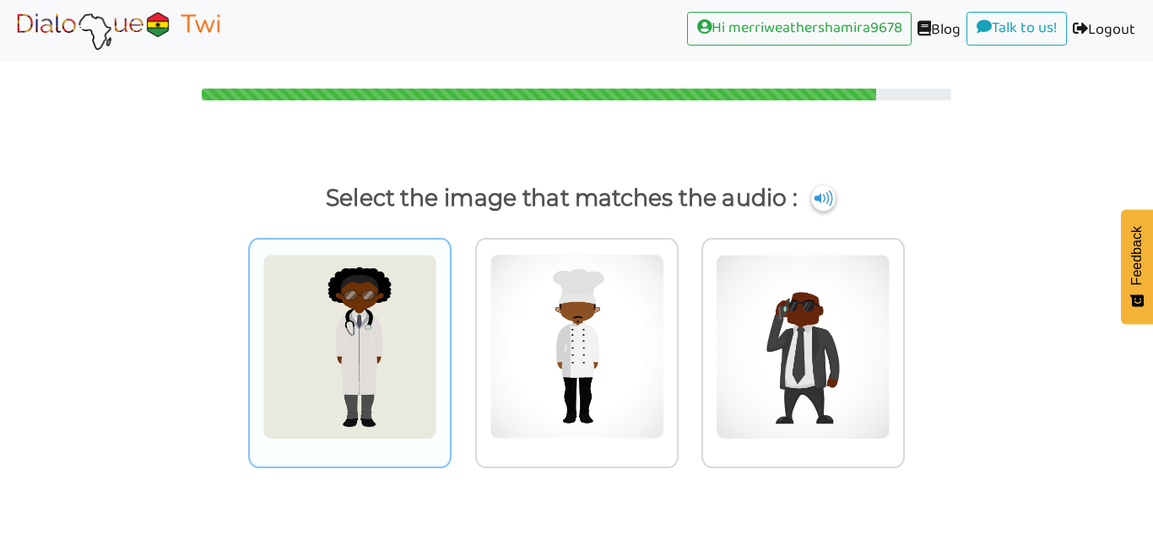
click at [418, 440] on div at bounding box center [349, 353] width 203 height 230
click at [450, 343] on input "radio" at bounding box center [456, 336] width 13 height 13
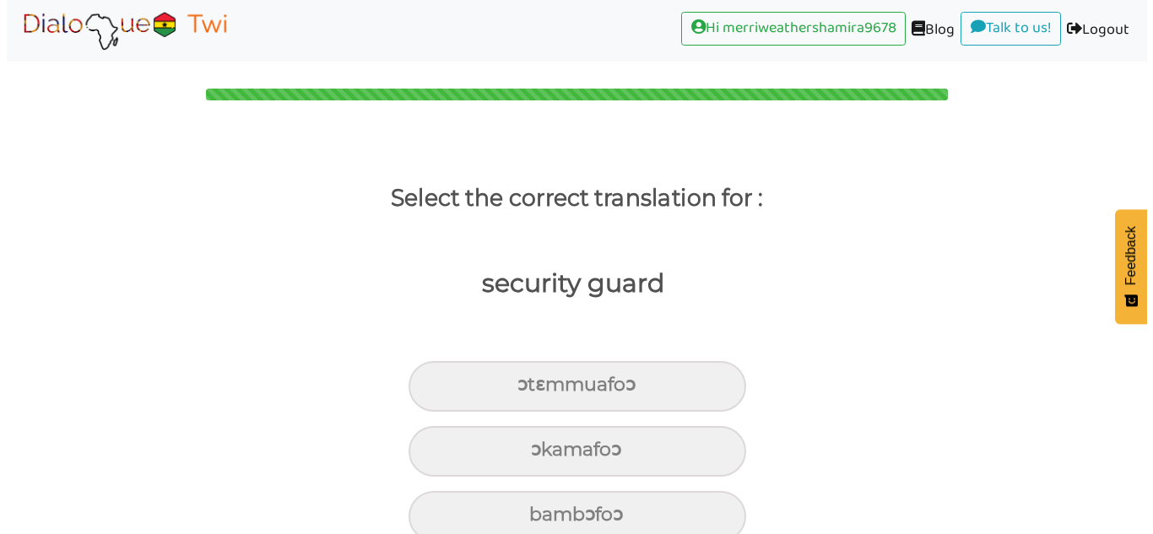
scroll to position [31, 0]
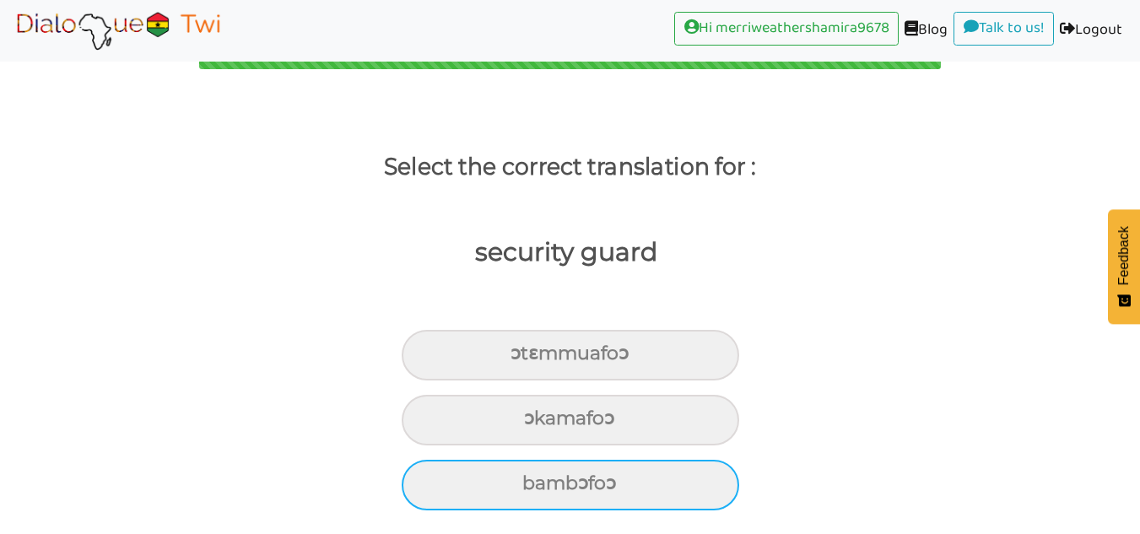
click at [679, 381] on div "bambɔfoɔ" at bounding box center [570, 355] width 337 height 51
click at [523, 359] on input "bambɔfoɔ" at bounding box center [517, 353] width 11 height 11
radio input "true"
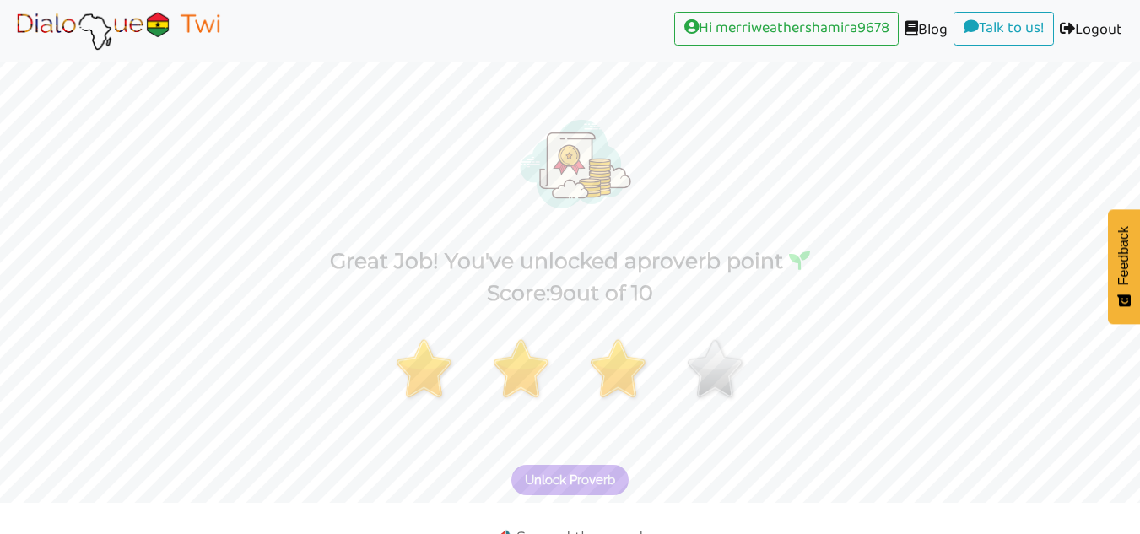
click at [616, 478] on button "Unlock Proverb" at bounding box center [569, 480] width 117 height 30
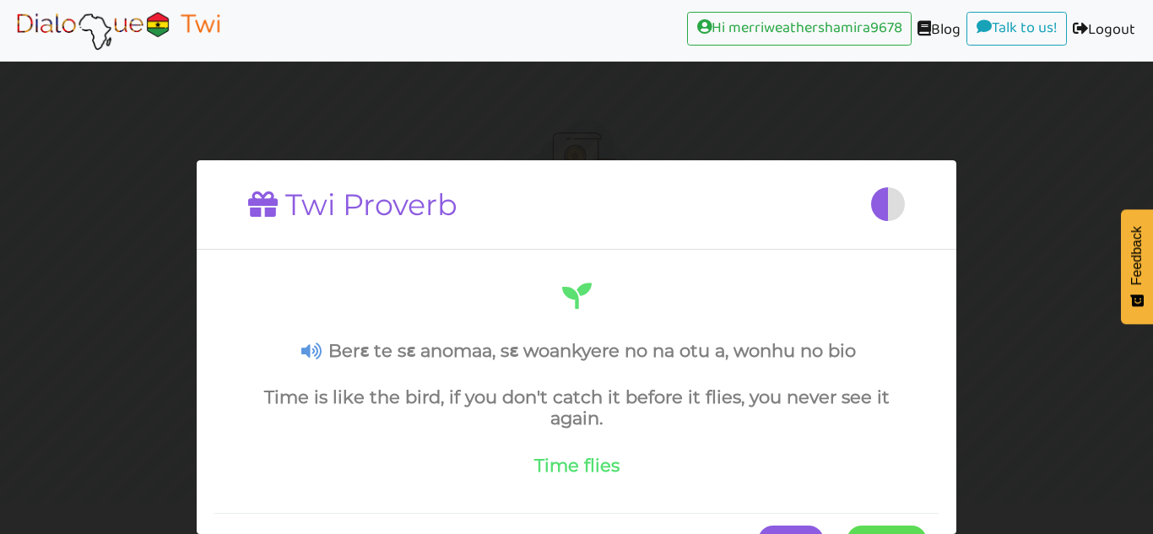
click at [926, 532] on span at bounding box center [926, 541] width 0 height 30
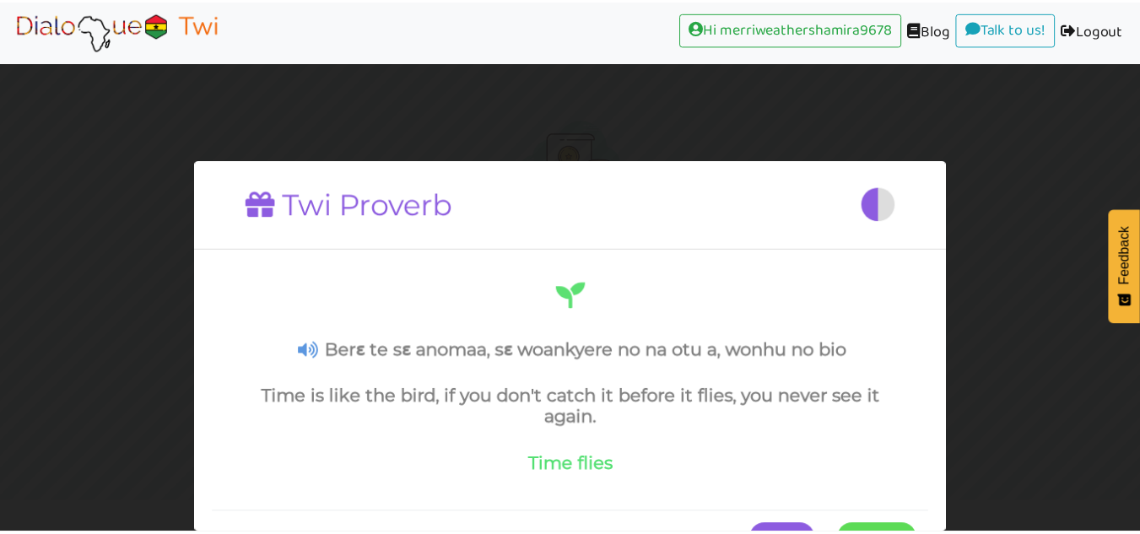
scroll to position [26, 0]
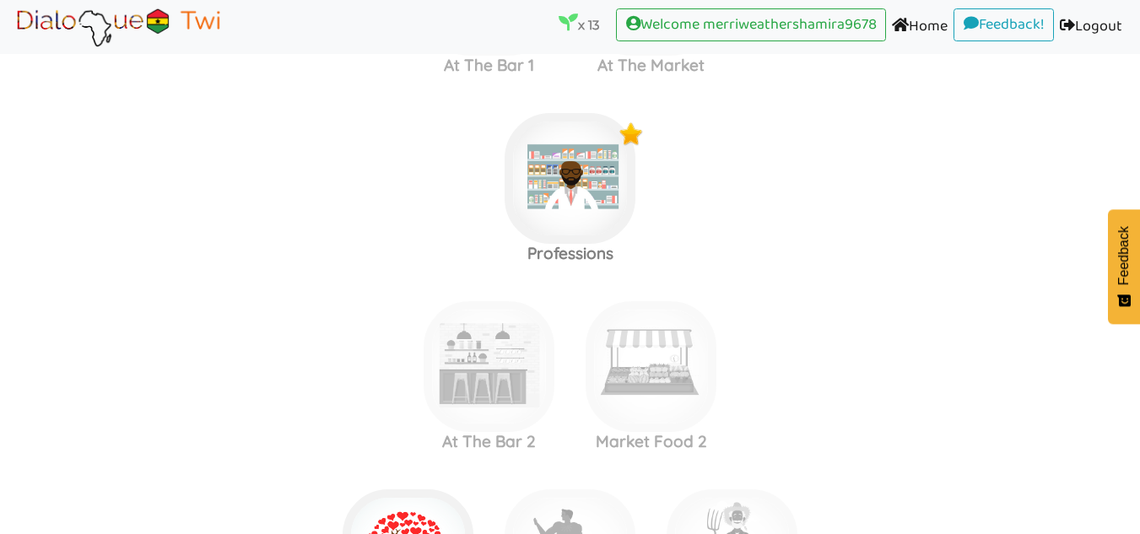
scroll to position [2020, 0]
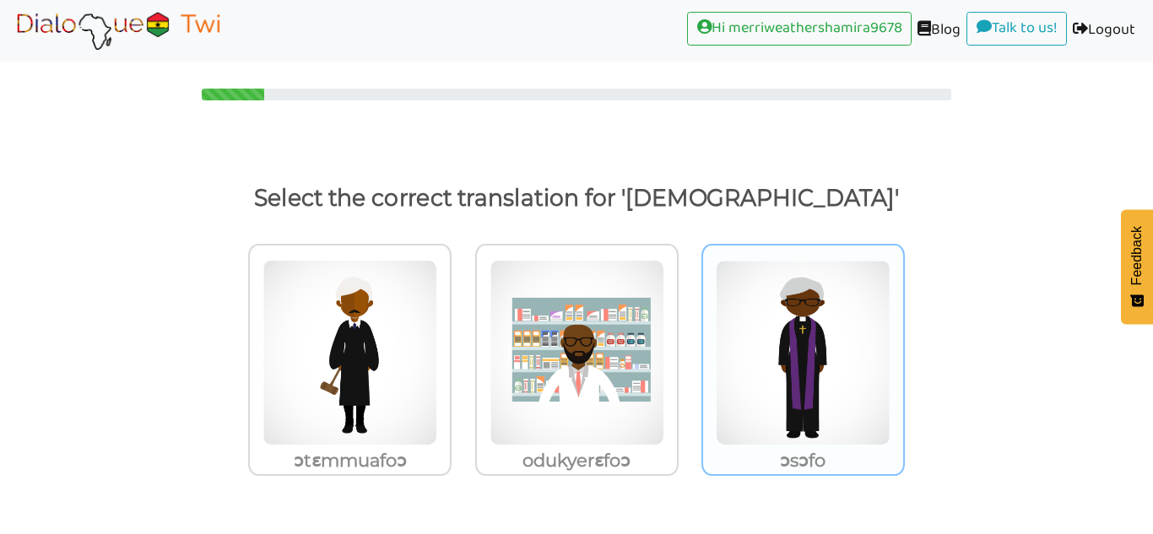
click at [437, 343] on img at bounding box center [349, 353] width 175 height 186
click at [462, 343] on input "ɔsɔfo" at bounding box center [456, 342] width 13 height 13
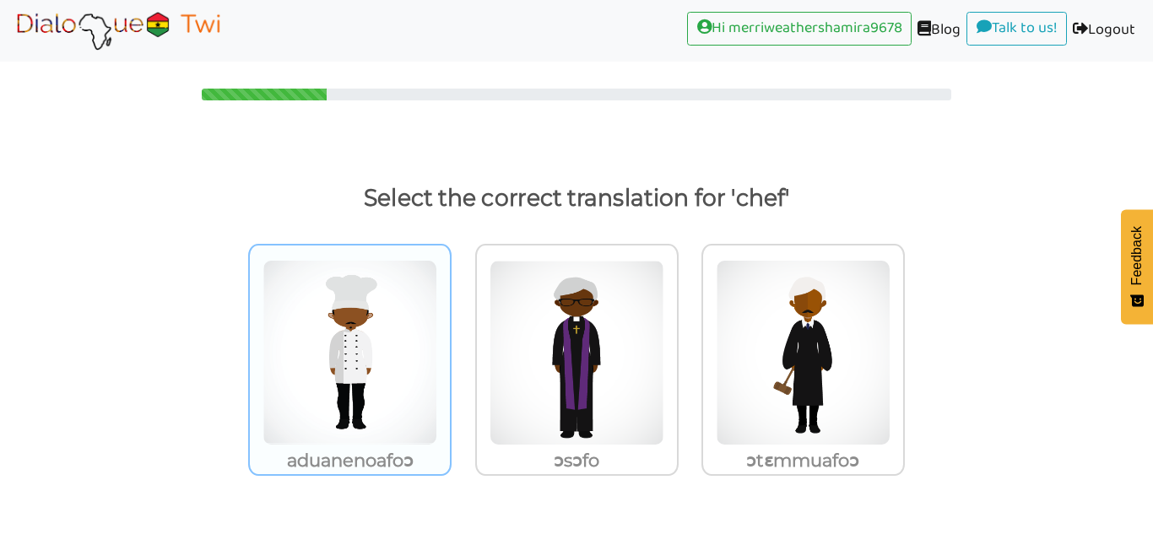
click at [380, 354] on img at bounding box center [349, 353] width 175 height 186
click at [450, 348] on input "aduanenoafoɔ" at bounding box center [456, 342] width 13 height 13
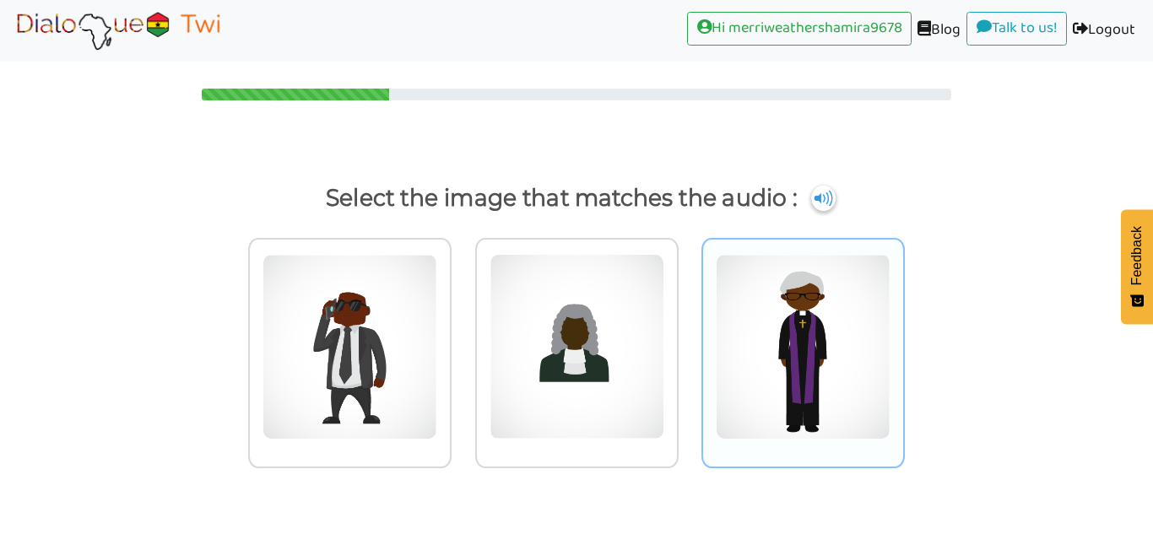
click at [437, 273] on img at bounding box center [349, 347] width 175 height 186
click at [462, 330] on input "radio" at bounding box center [456, 336] width 13 height 13
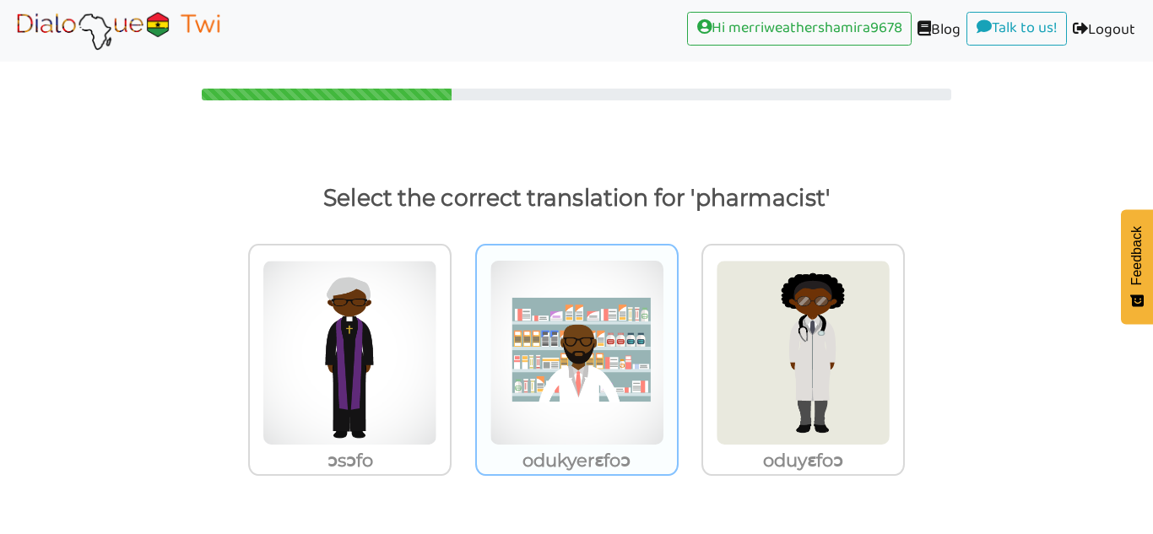
click at [437, 309] on img at bounding box center [349, 353] width 175 height 186
click at [462, 336] on input "odukyerɛfoɔ" at bounding box center [456, 342] width 13 height 13
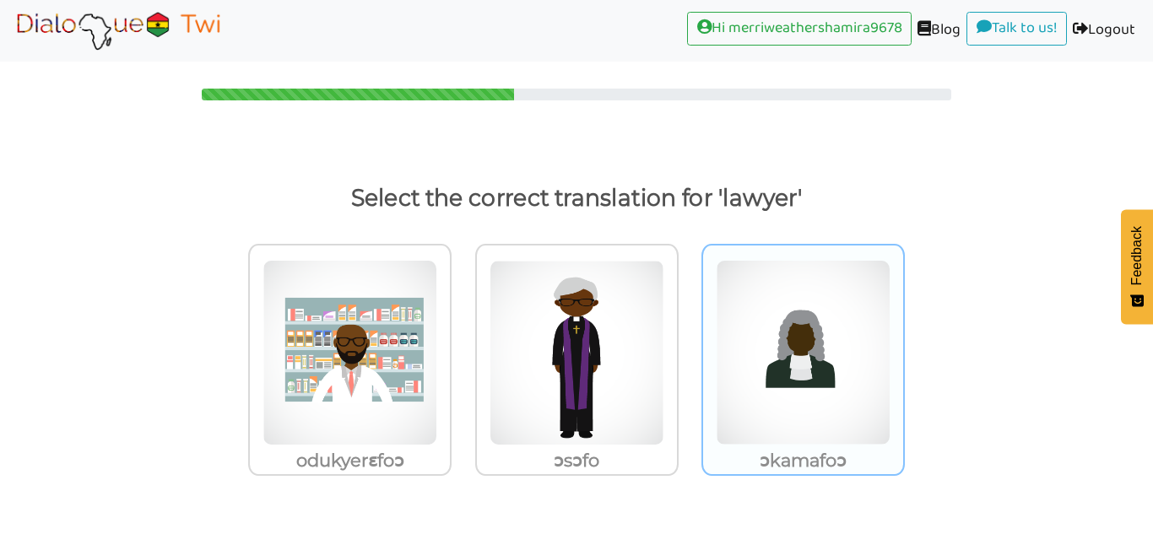
click at [437, 333] on img at bounding box center [349, 353] width 175 height 186
click at [462, 336] on input "ɔkamafoɔ" at bounding box center [456, 342] width 13 height 13
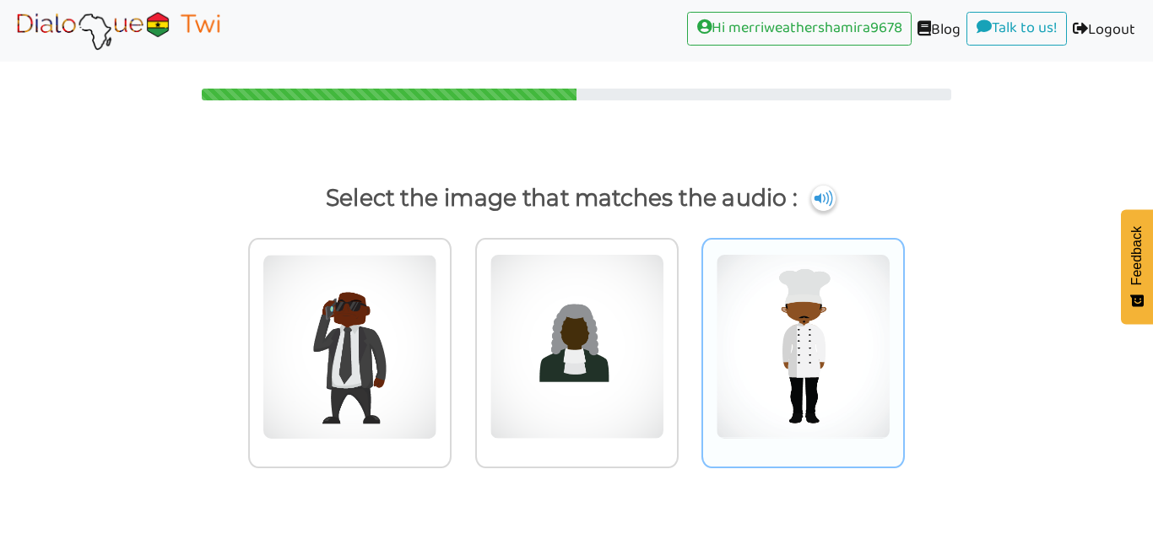
click at [437, 295] on img at bounding box center [349, 347] width 175 height 186
click at [462, 330] on input "radio" at bounding box center [456, 336] width 13 height 13
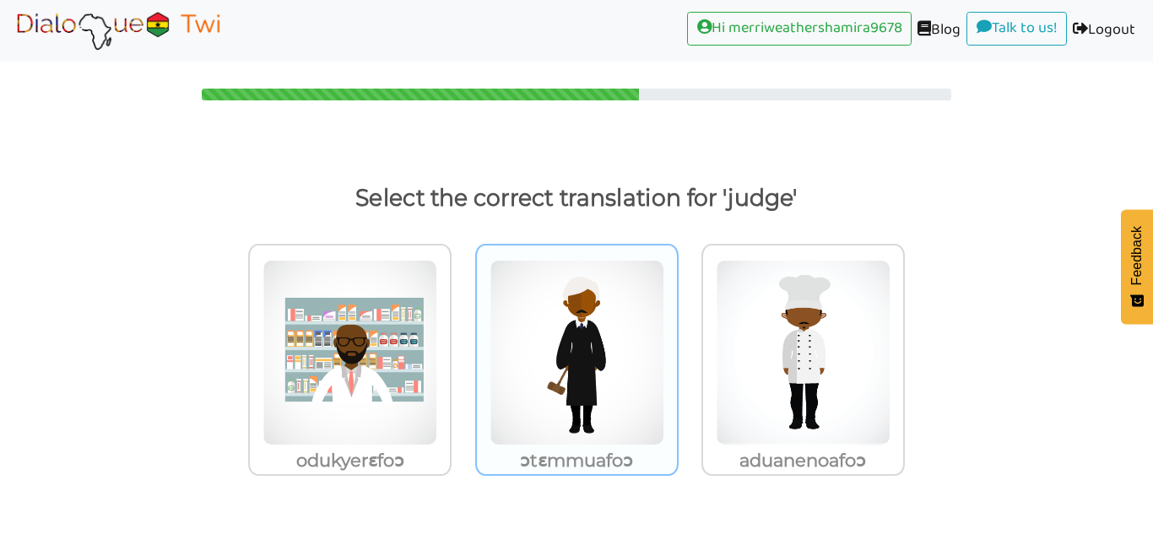
click at [437, 341] on img at bounding box center [349, 353] width 175 height 186
click at [462, 341] on input "ɔtɛmmuafoɔ" at bounding box center [456, 342] width 13 height 13
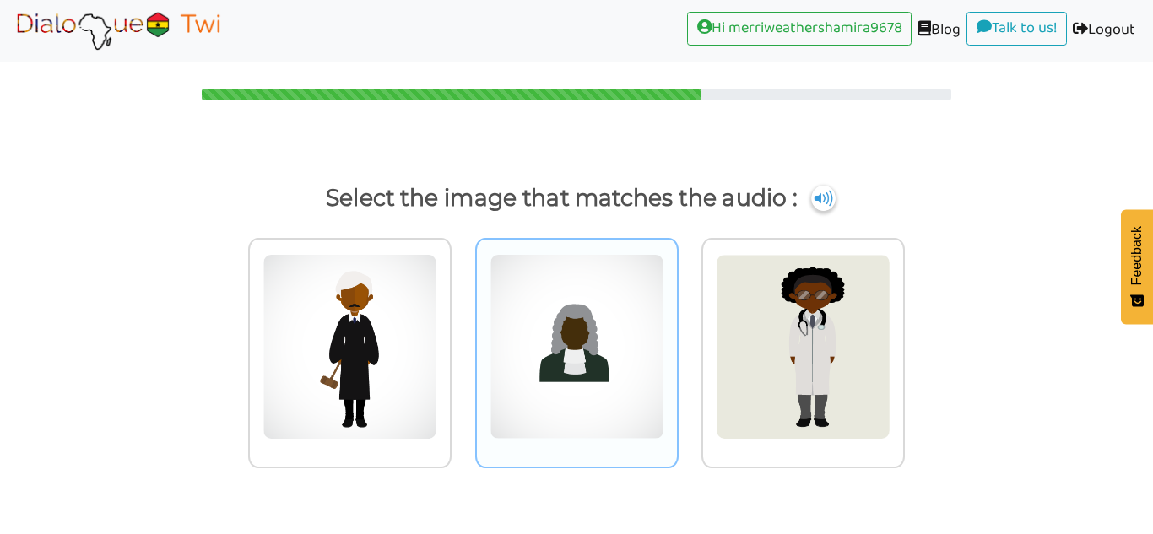
click at [437, 271] on img at bounding box center [349, 347] width 175 height 186
click at [462, 330] on input "radio" at bounding box center [456, 336] width 13 height 13
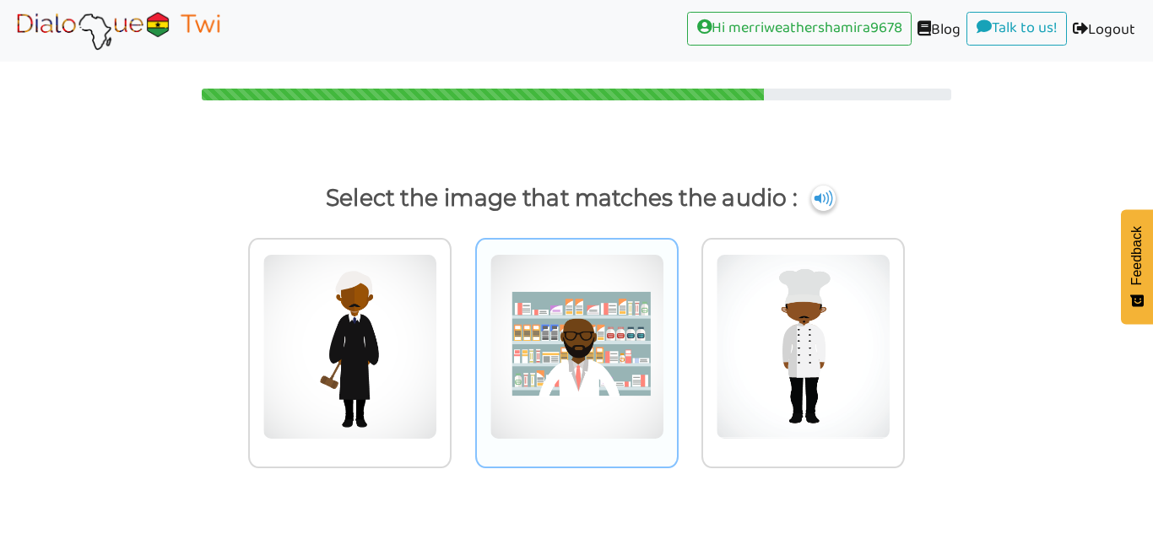
click at [437, 306] on img at bounding box center [349, 347] width 175 height 186
click at [462, 330] on input "radio" at bounding box center [456, 336] width 13 height 13
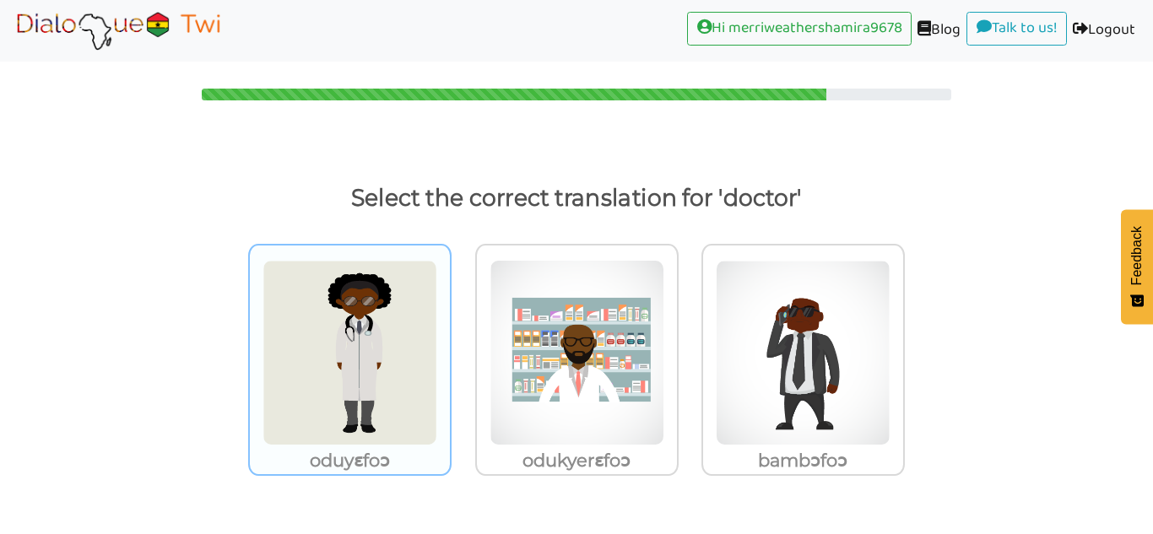
click at [376, 359] on img at bounding box center [349, 353] width 175 height 186
click at [450, 348] on input "oduyɛfoɔ" at bounding box center [456, 342] width 13 height 13
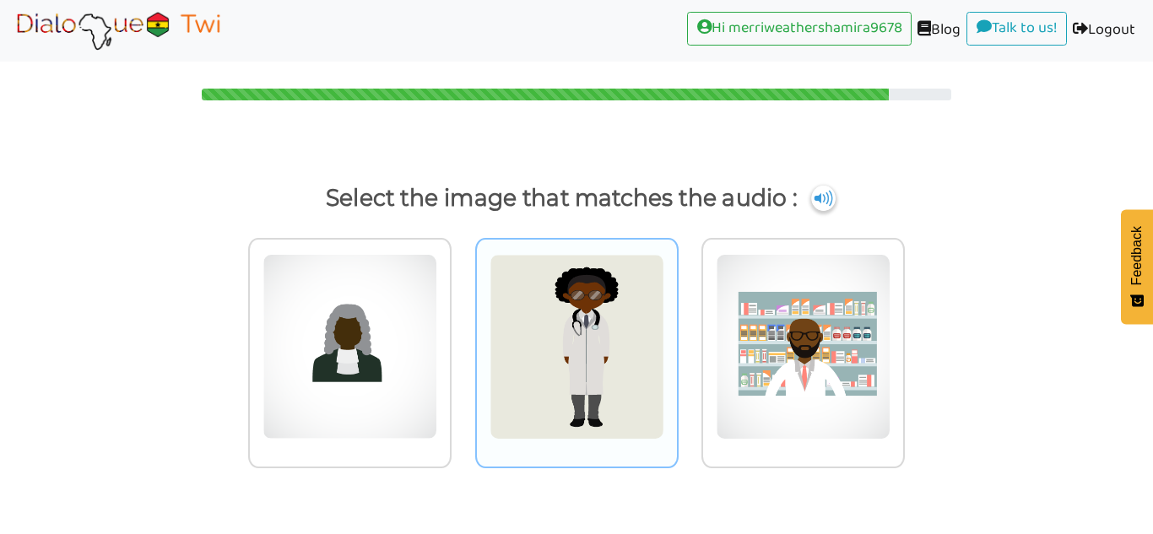
click at [437, 295] on img at bounding box center [349, 347] width 175 height 186
click at [462, 330] on input "radio" at bounding box center [456, 336] width 13 height 13
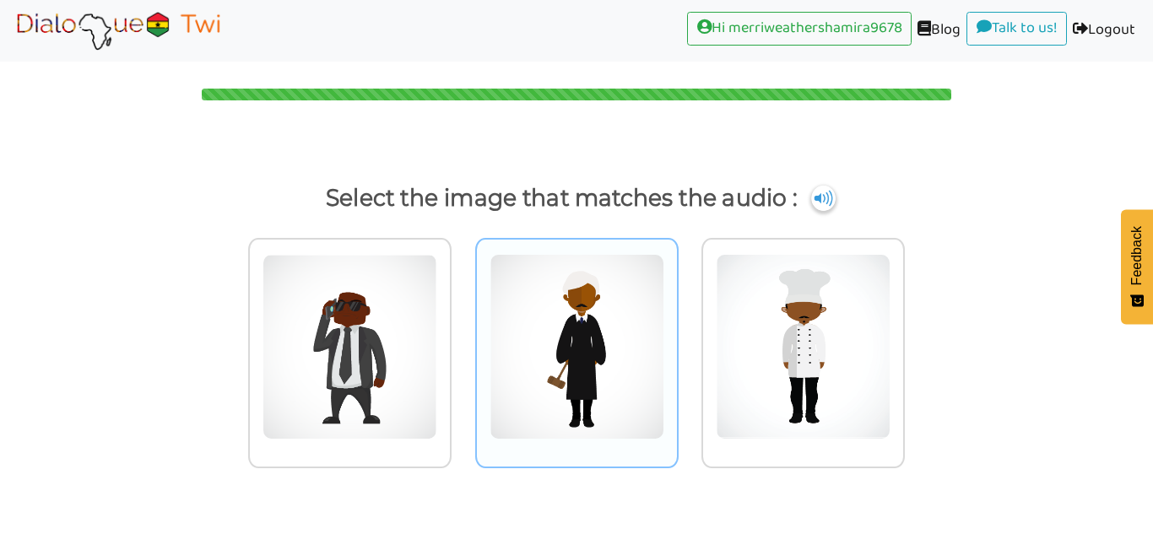
click at [437, 340] on img at bounding box center [349, 347] width 175 height 186
click at [462, 340] on input "radio" at bounding box center [456, 336] width 13 height 13
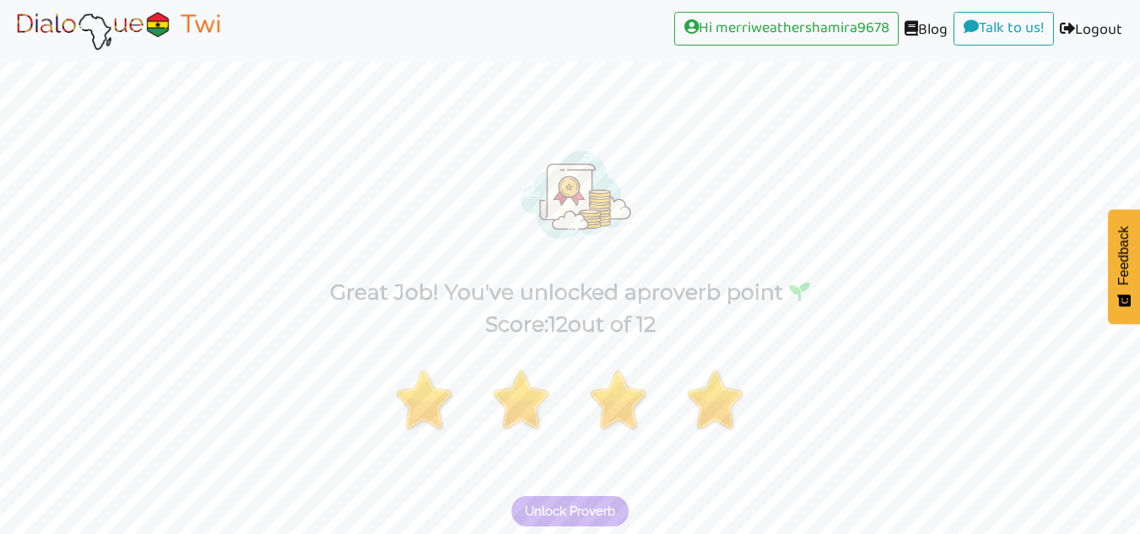
click at [590, 506] on span "Unlock Proverb" at bounding box center [570, 511] width 90 height 15
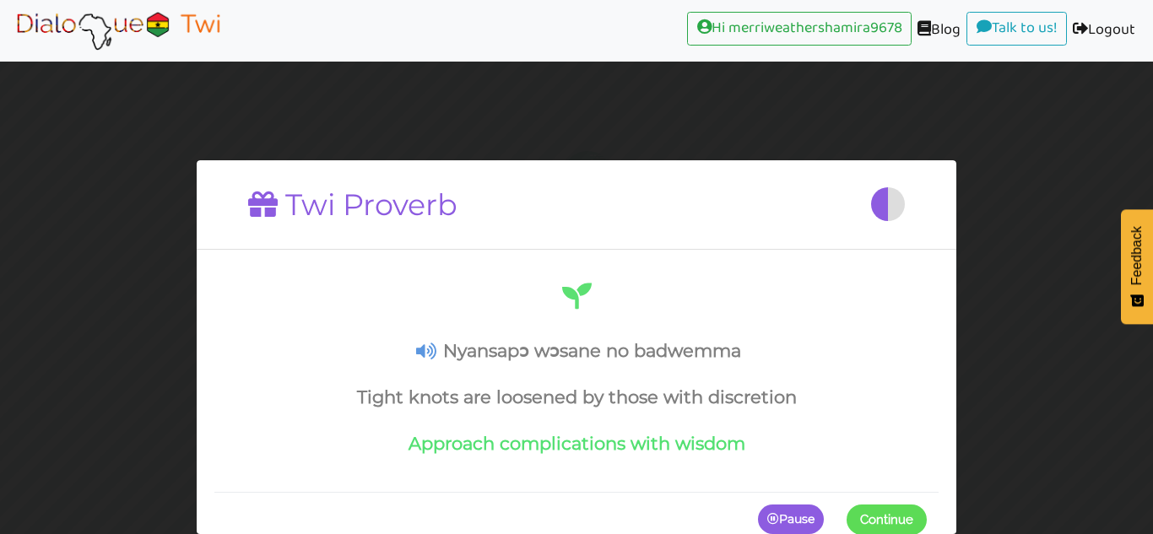
click at [897, 514] on span "Continue" at bounding box center [886, 518] width 53 height 15
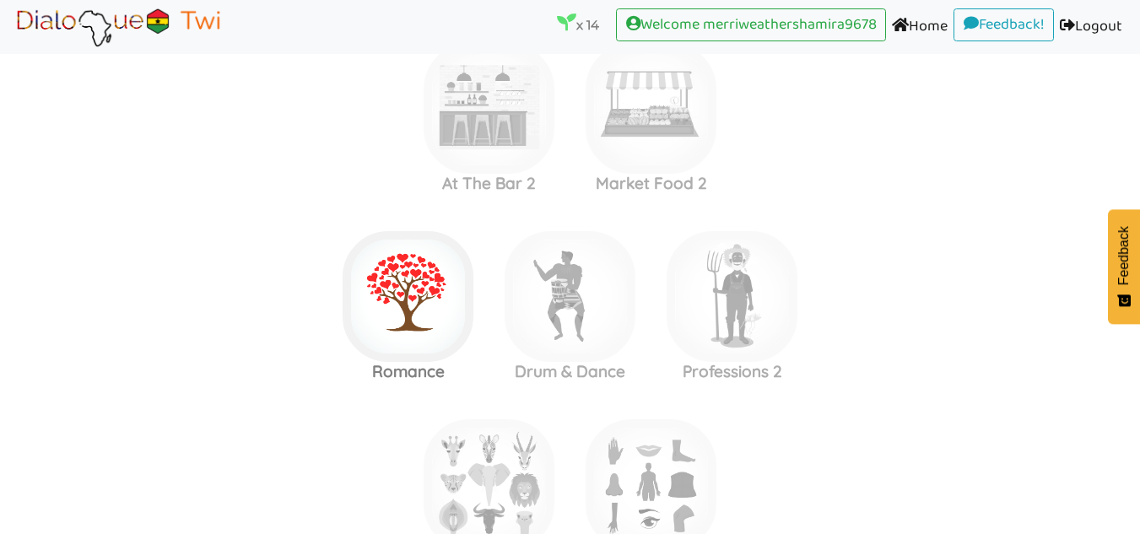
scroll to position [2307, 0]
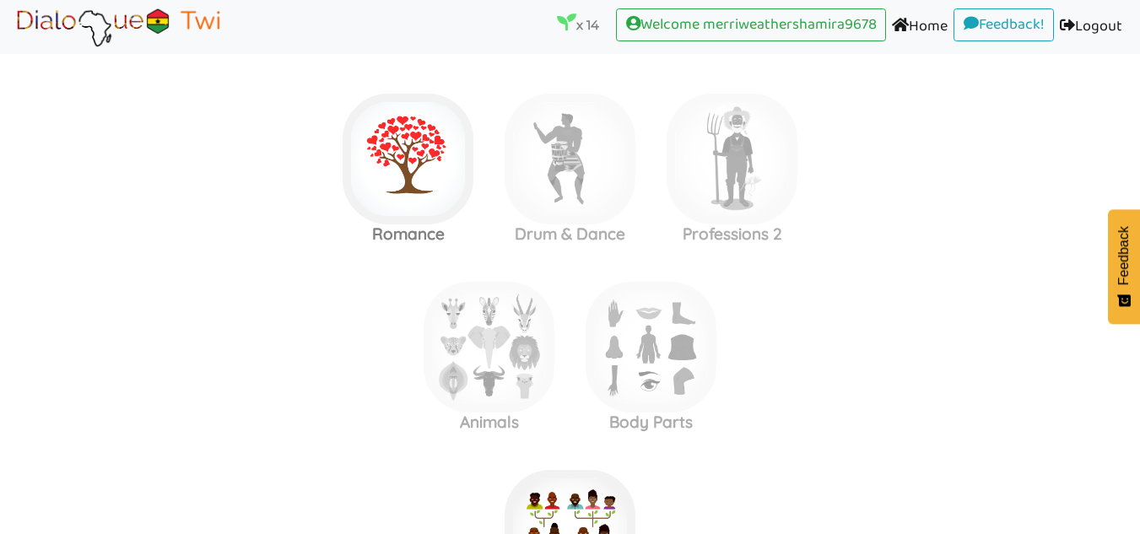
scroll to position [2440, 0]
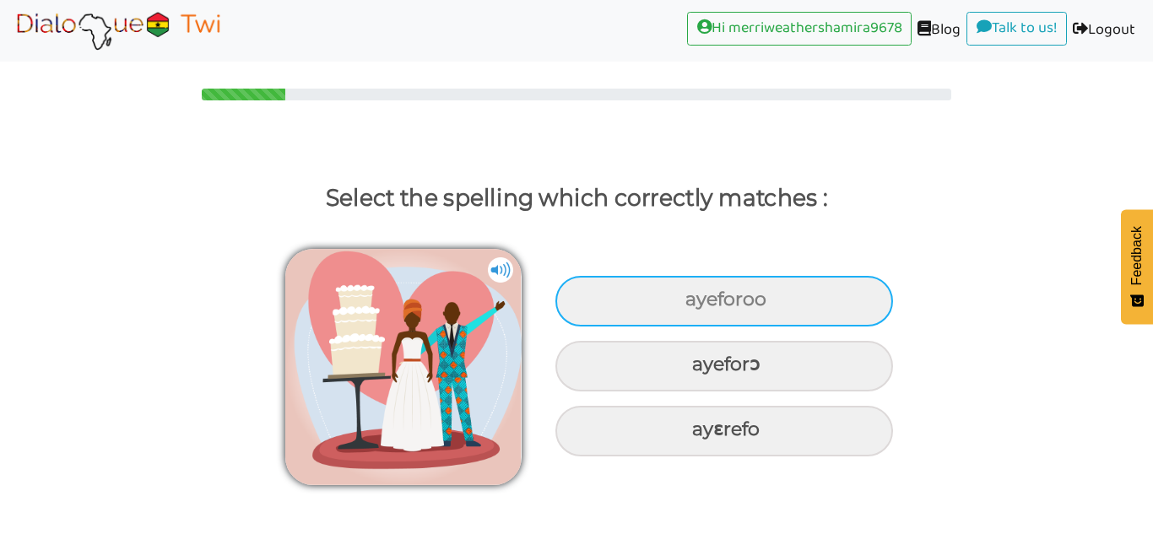
click at [839, 294] on div "ayeforoo" at bounding box center [723, 301] width 337 height 51
click at [693, 294] on input "ayeforoo" at bounding box center [687, 299] width 11 height 11
radio input "true"
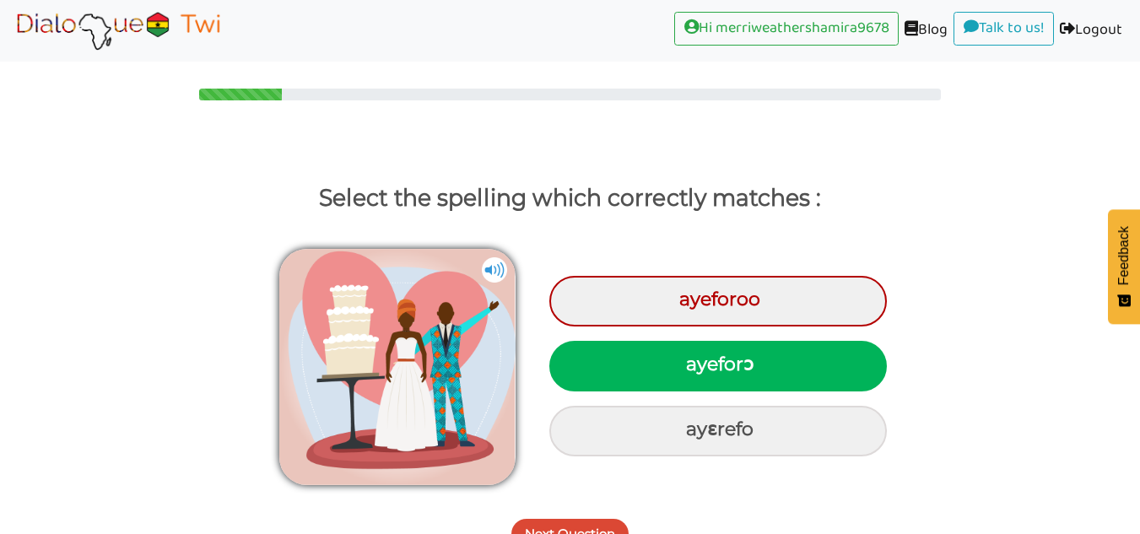
click at [575, 531] on button "Next Question" at bounding box center [569, 534] width 117 height 30
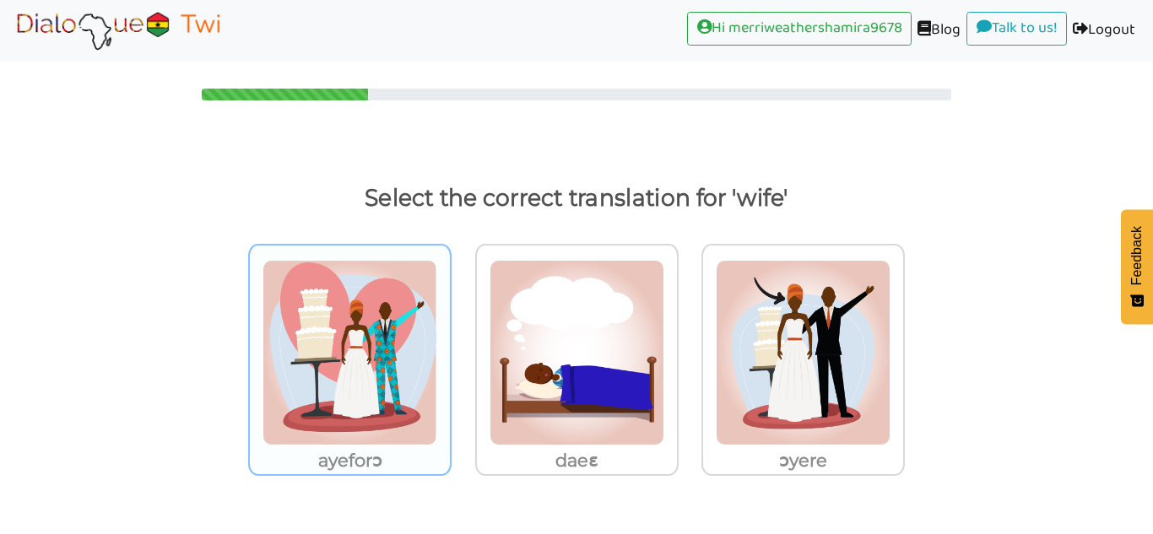
click at [407, 294] on img at bounding box center [349, 353] width 175 height 186
click at [450, 336] on input "ayeforɔ" at bounding box center [456, 342] width 13 height 13
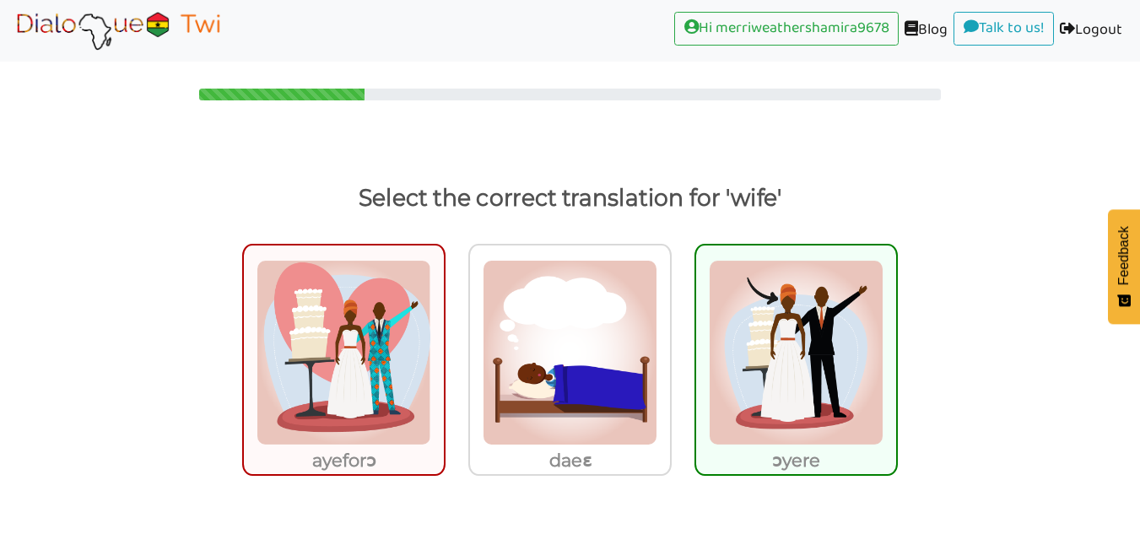
scroll to position [51, 0]
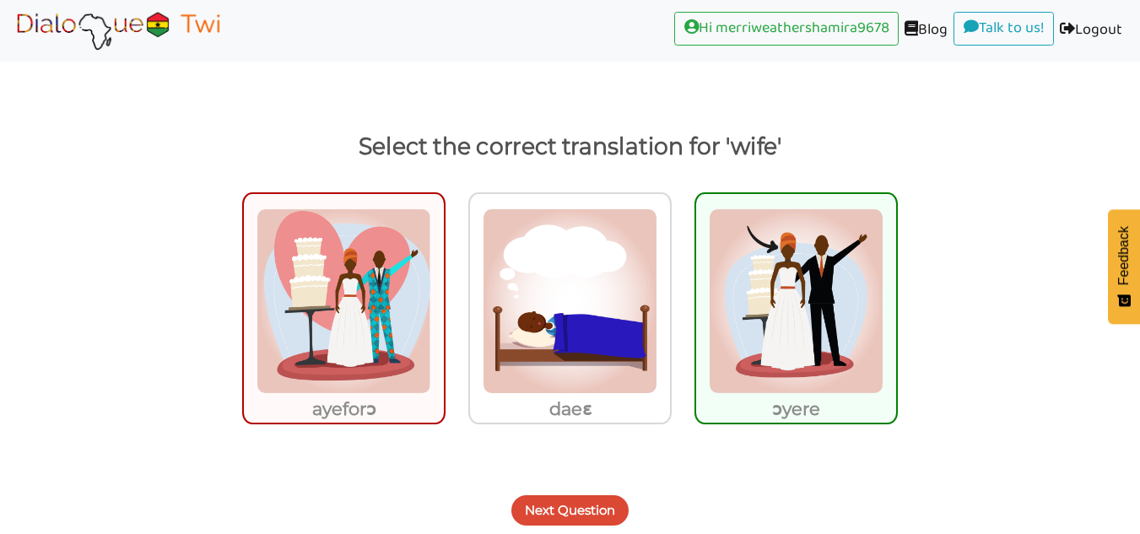
click at [602, 509] on button "Next Question" at bounding box center [569, 510] width 117 height 30
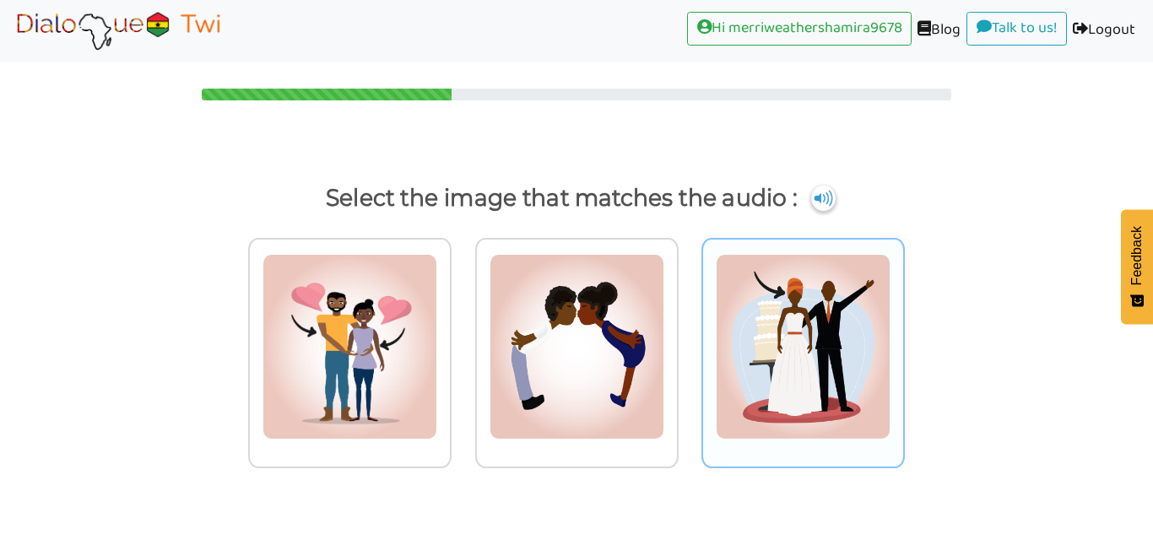
click at [437, 302] on img at bounding box center [349, 347] width 175 height 186
click at [462, 330] on input "radio" at bounding box center [456, 336] width 13 height 13
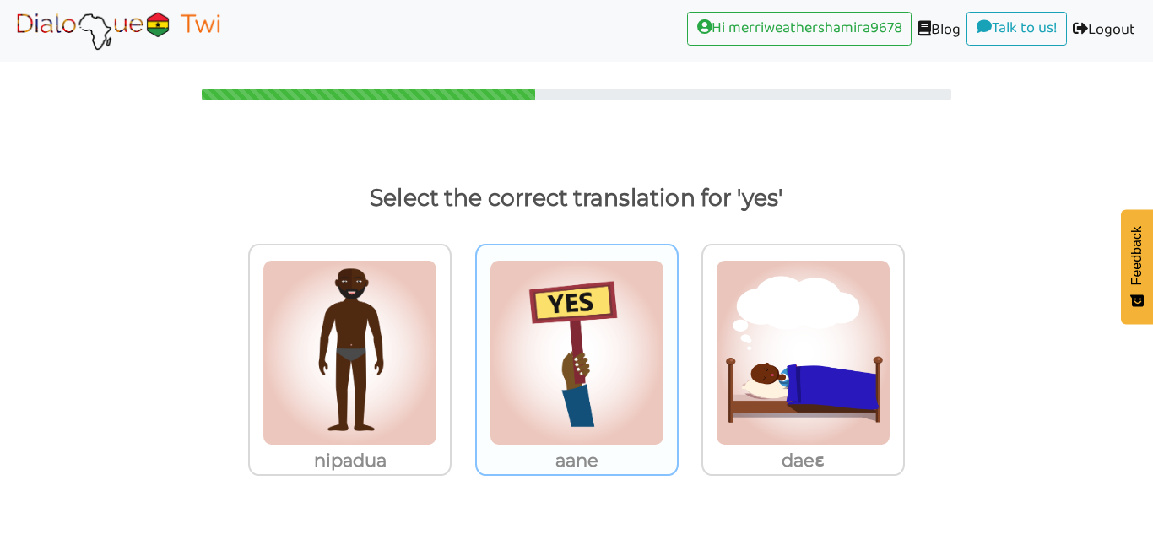
click at [437, 302] on img at bounding box center [349, 353] width 175 height 186
click at [462, 336] on input "aane" at bounding box center [456, 342] width 13 height 13
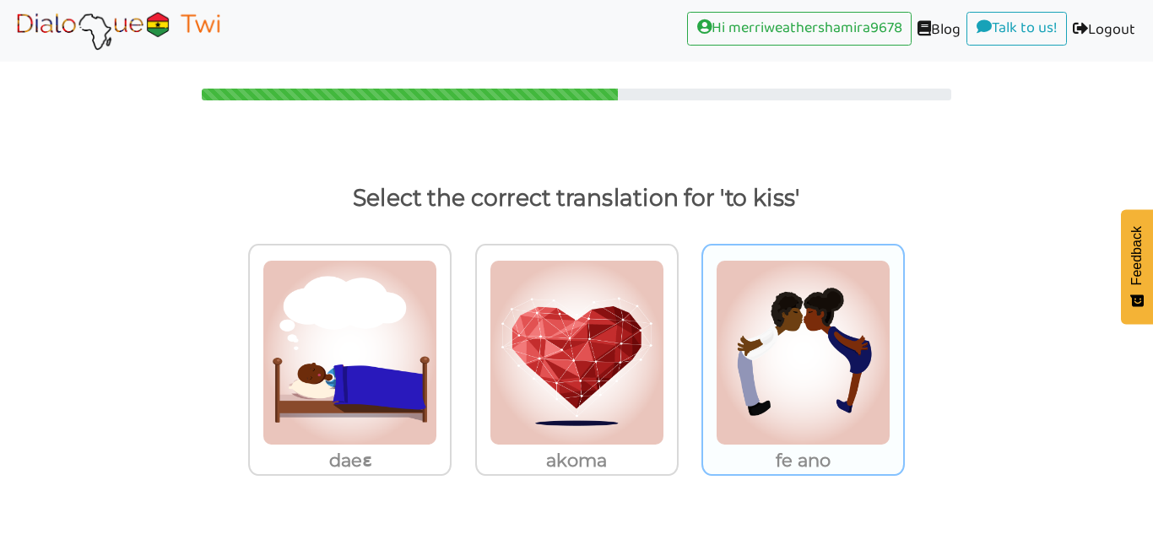
click at [437, 327] on img at bounding box center [349, 353] width 175 height 186
click at [462, 336] on input "fe ano" at bounding box center [456, 342] width 13 height 13
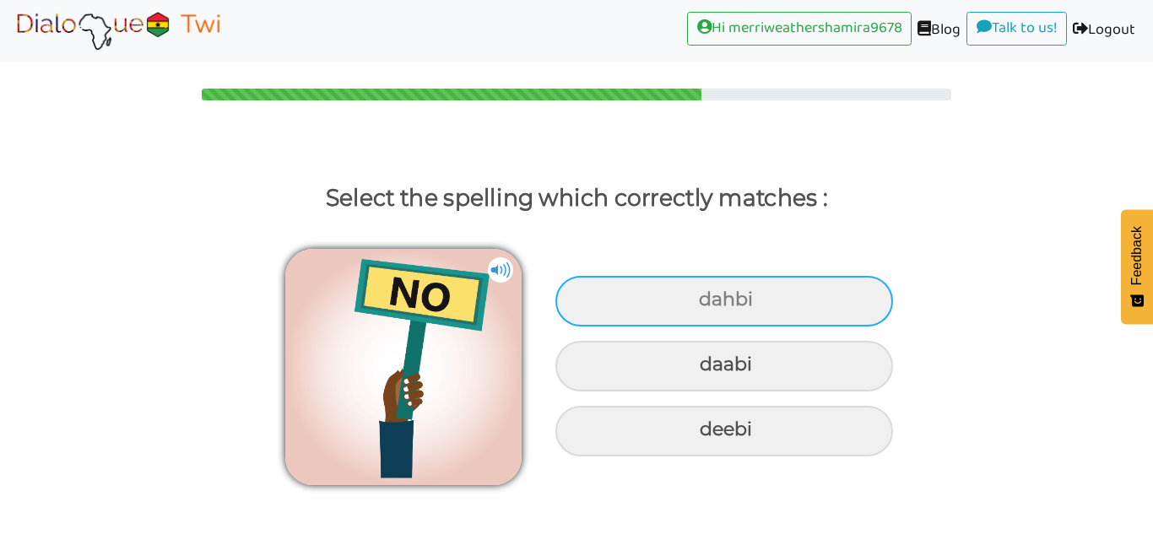
click at [854, 287] on div "dahbi" at bounding box center [723, 301] width 337 height 51
click at [706, 294] on input "dahbi" at bounding box center [700, 299] width 11 height 11
radio input "true"
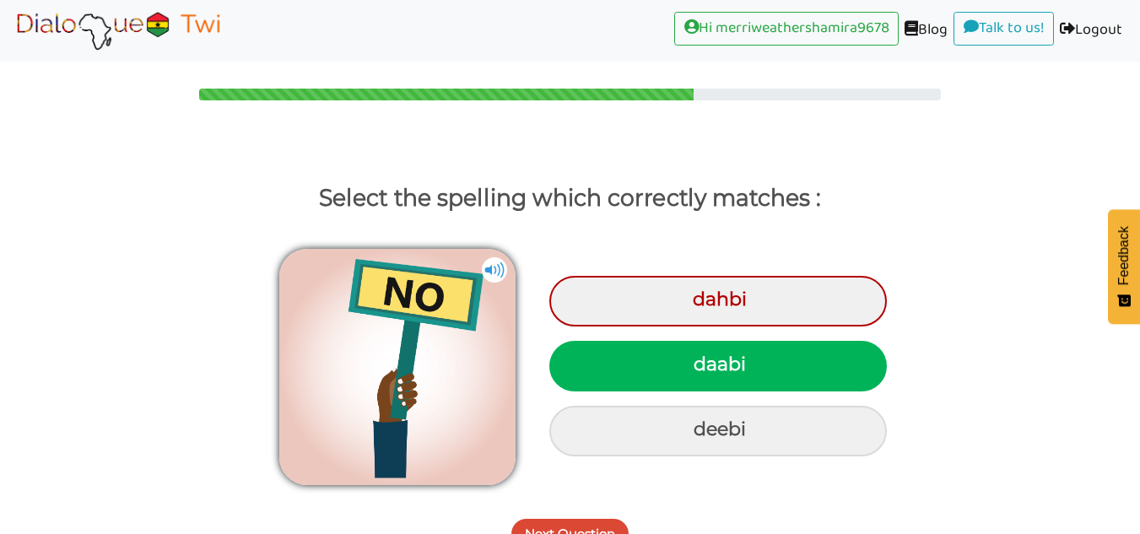
scroll to position [24, 0]
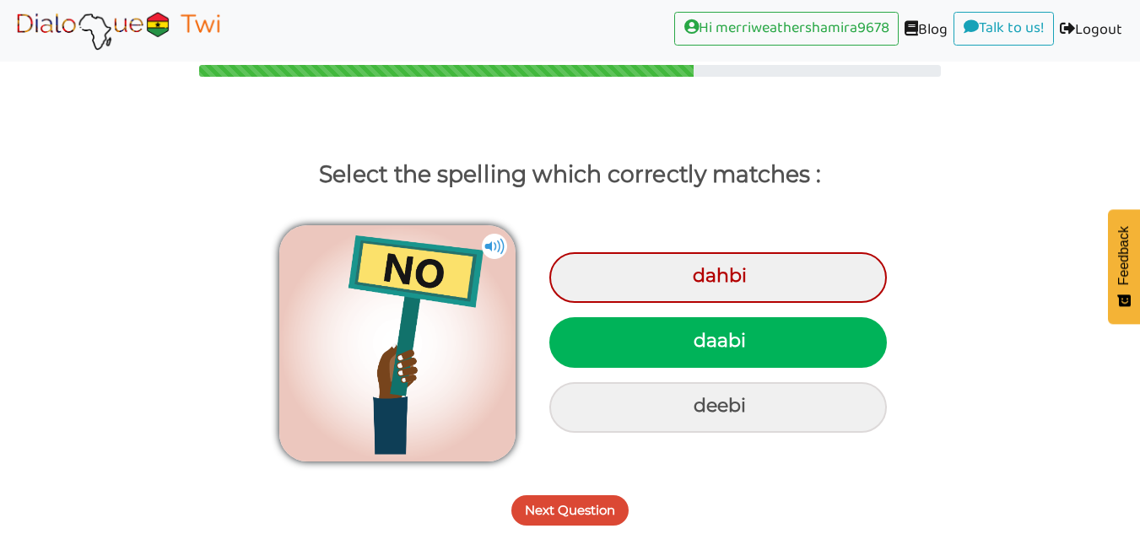
click at [608, 515] on button "Next Question" at bounding box center [569, 510] width 117 height 30
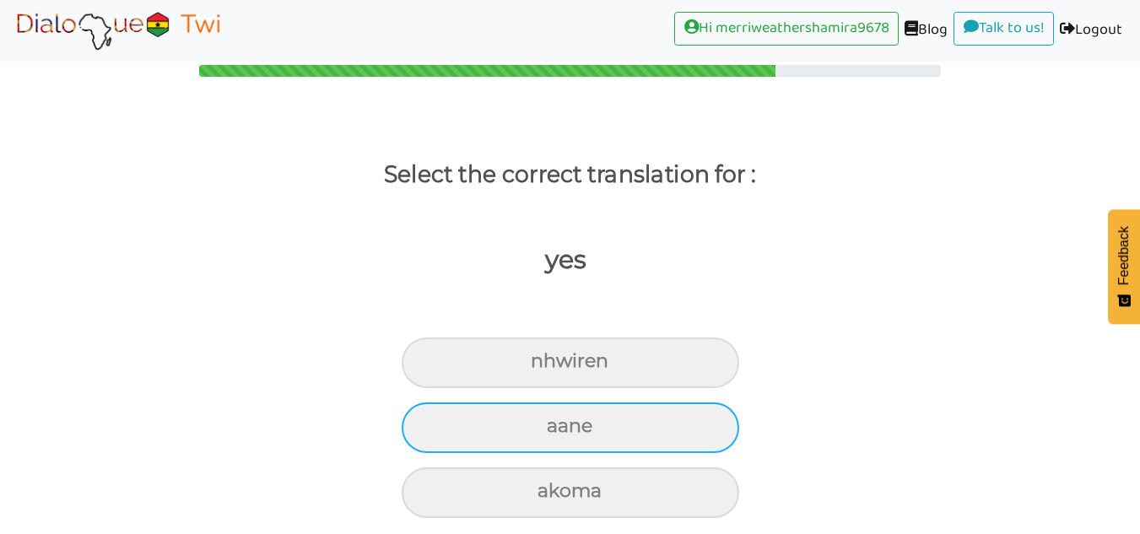
click at [699, 388] on div "aane" at bounding box center [570, 362] width 337 height 51
click at [543, 367] on input "aane" at bounding box center [537, 361] width 11 height 11
radio input "true"
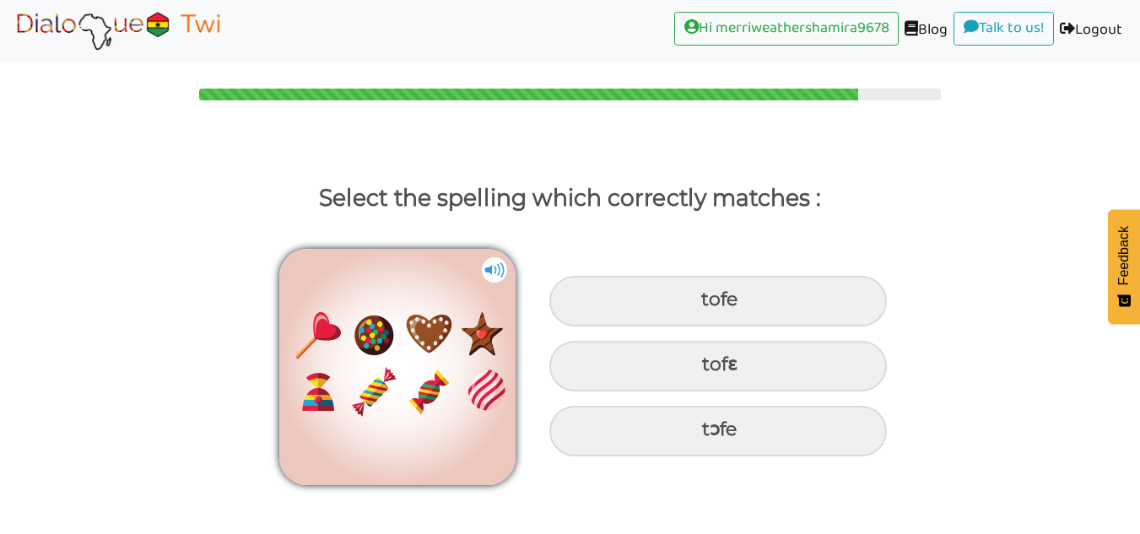
scroll to position [0, 0]
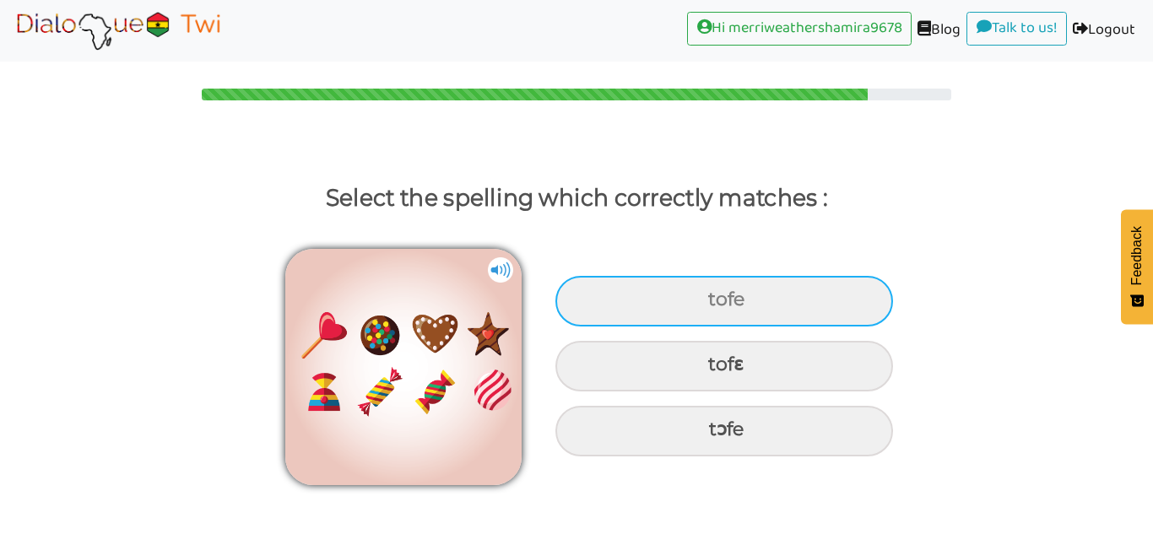
click at [853, 305] on div "tofe" at bounding box center [723, 301] width 337 height 51
click at [715, 305] on input "tofe" at bounding box center [710, 299] width 11 height 11
radio input "true"
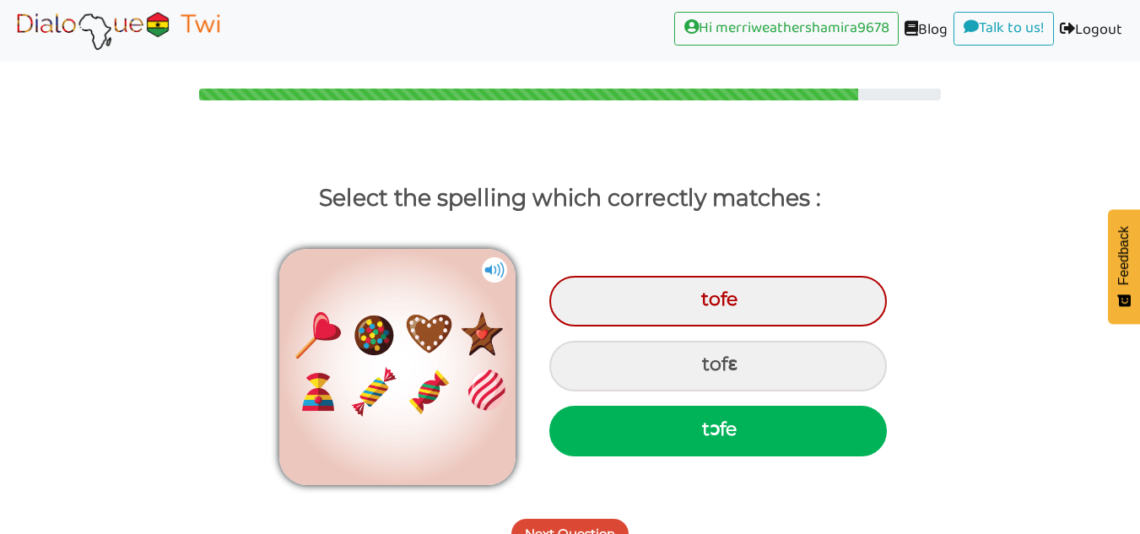
click at [572, 520] on button "Next Question" at bounding box center [569, 534] width 117 height 30
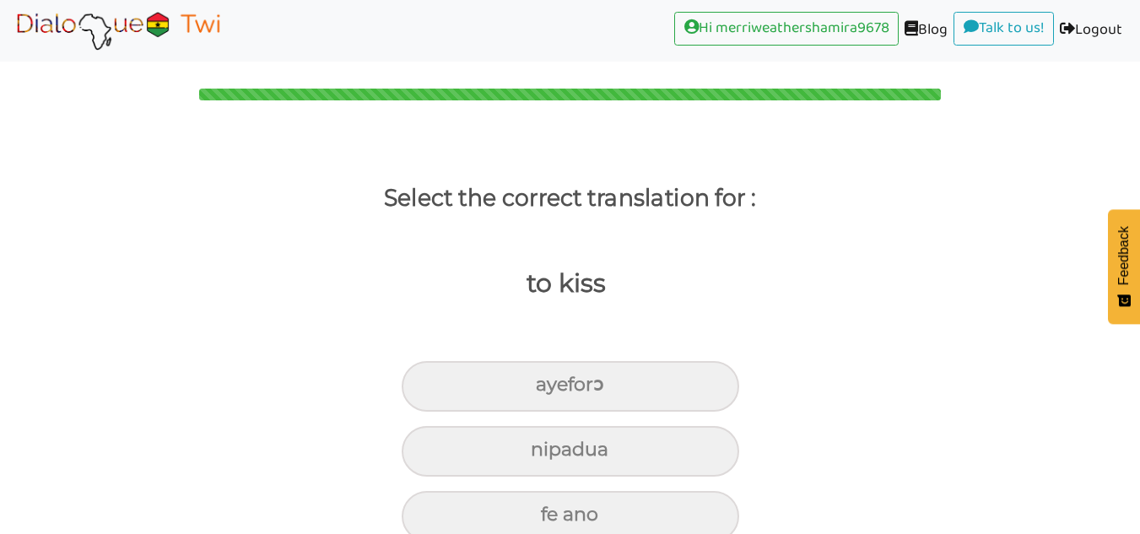
scroll to position [31, 0]
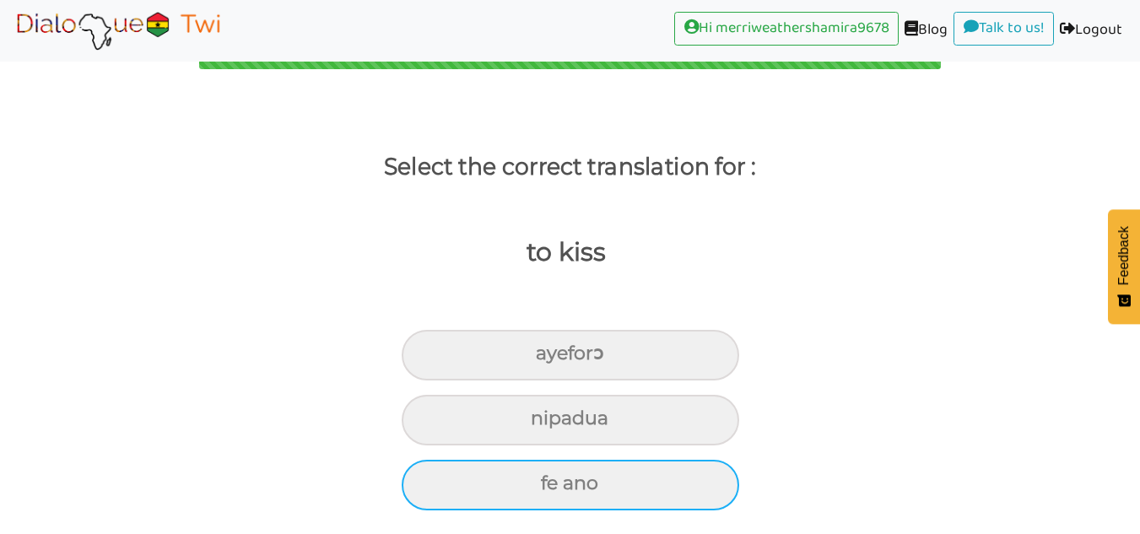
click at [710, 381] on div "fe ano" at bounding box center [570, 355] width 337 height 51
click at [548, 359] on input "fe ano" at bounding box center [542, 353] width 11 height 11
radio input "true"
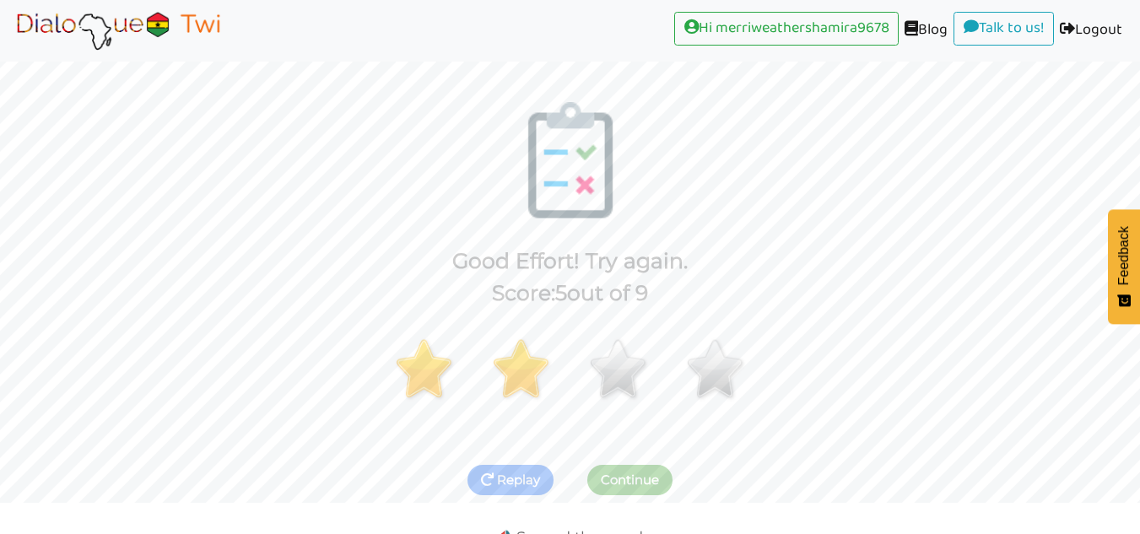
click at [672, 489] on div "Replay Continue" at bounding box center [570, 470] width 1140 height 67
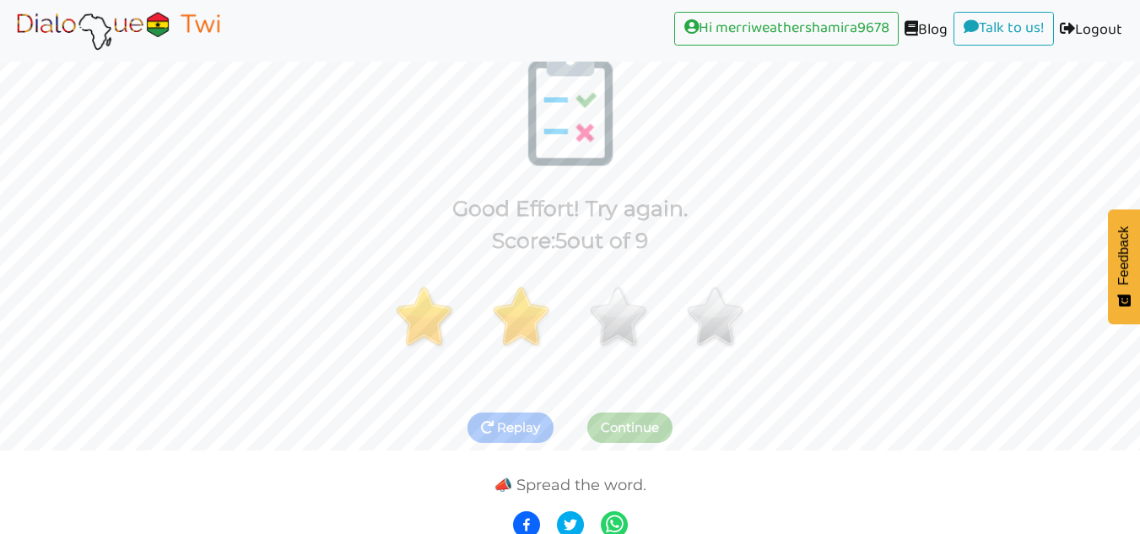
scroll to position [84, 0]
click at [504, 412] on button "Replay" at bounding box center [510, 427] width 86 height 30
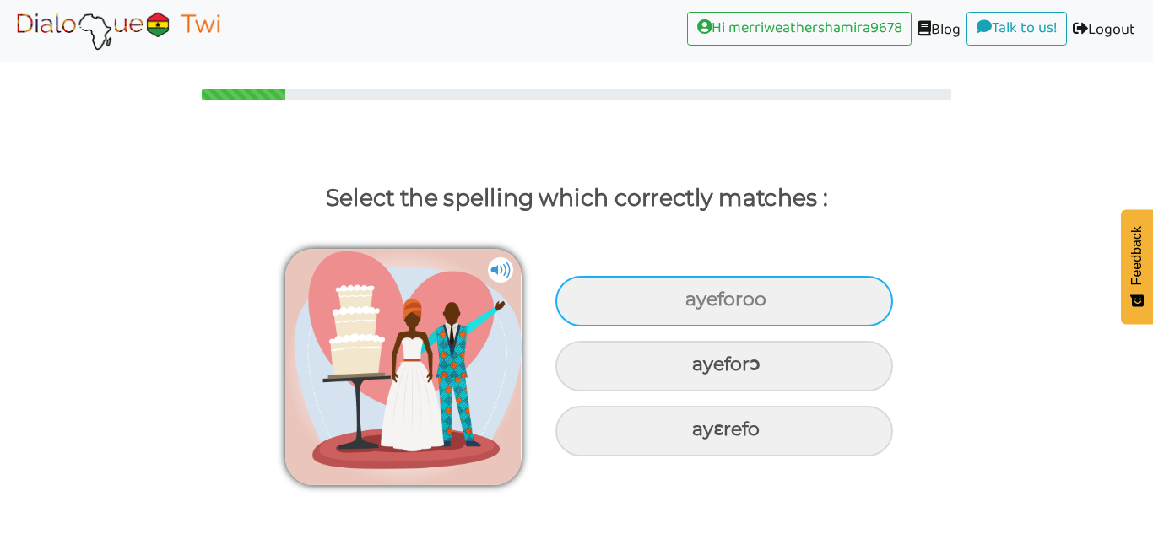
click at [860, 293] on div "ayeforoo" at bounding box center [723, 301] width 337 height 51
click at [693, 294] on input "ayeforoo" at bounding box center [687, 299] width 11 height 11
radio input "true"
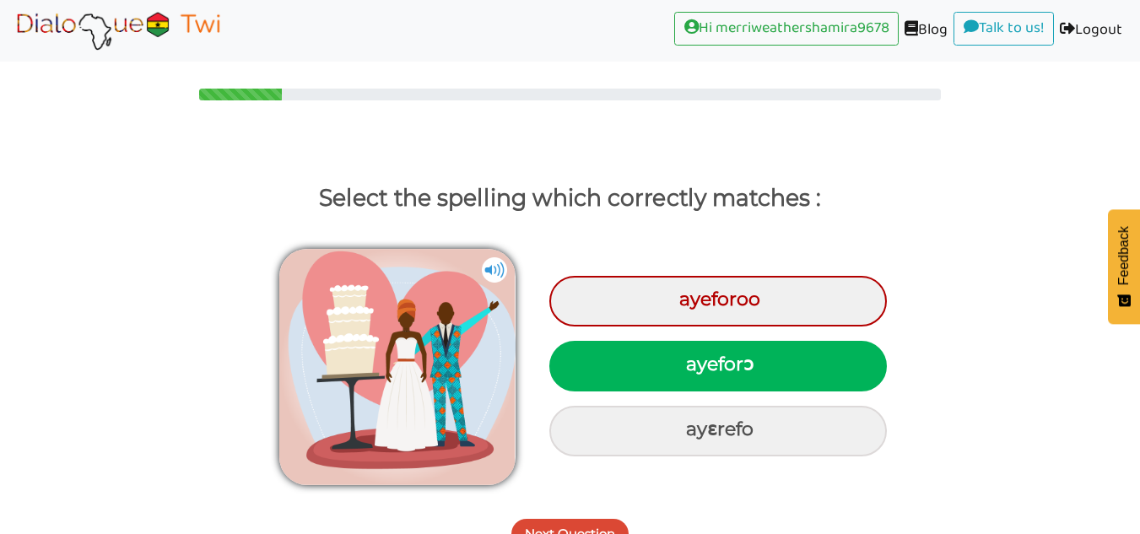
click at [164, 49] on img at bounding box center [118, 30] width 213 height 42
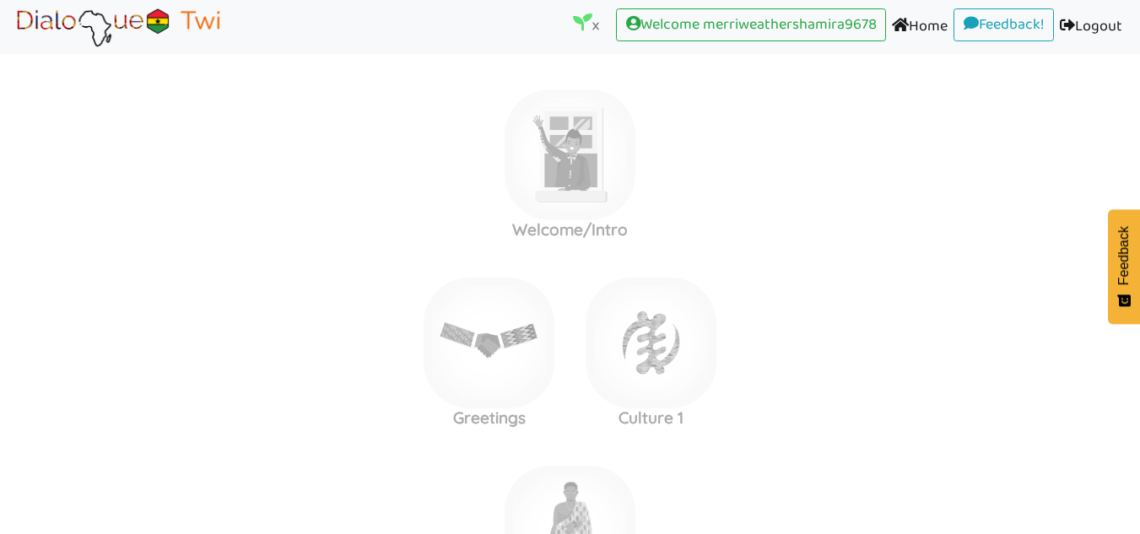
click at [12, 48] on area at bounding box center [12, 48] width 0 height 0
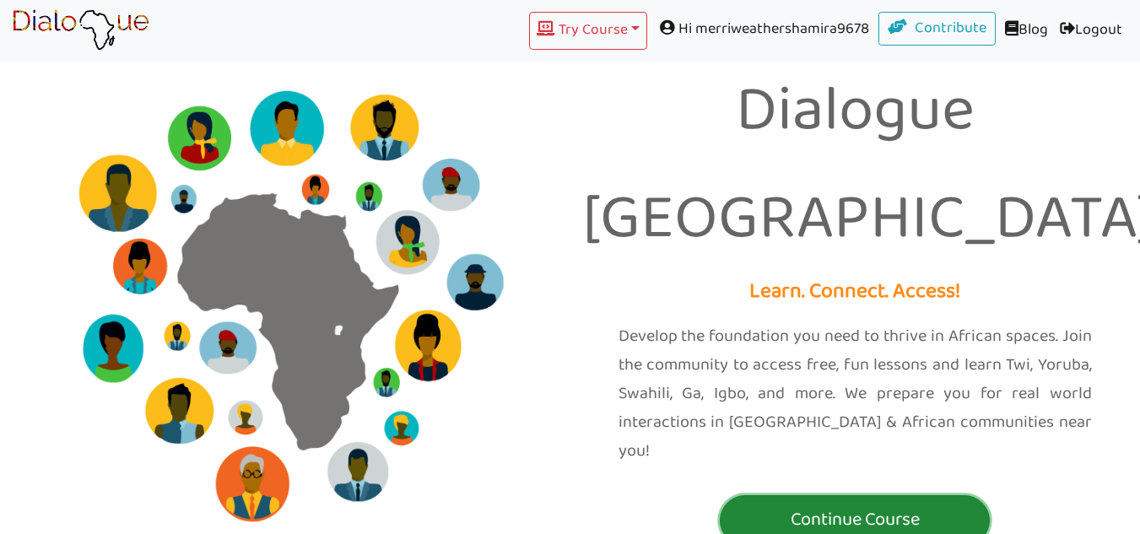
click at [943, 505] on p "Continue Course" at bounding box center [855, 520] width 262 height 31
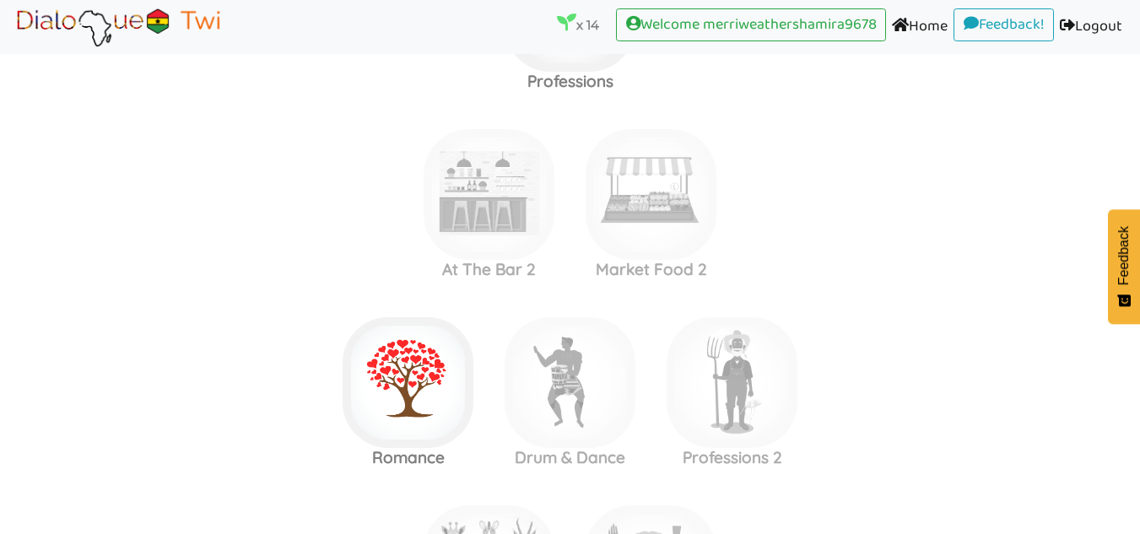
scroll to position [2265, 0]
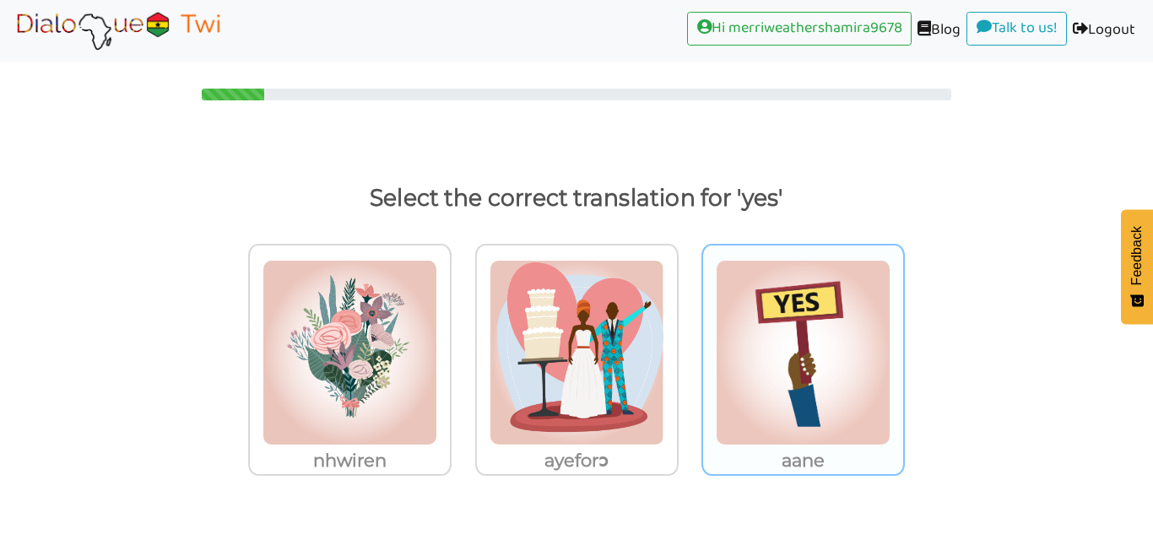
click at [437, 300] on img at bounding box center [349, 353] width 175 height 186
click at [462, 336] on input "aane" at bounding box center [456, 342] width 13 height 13
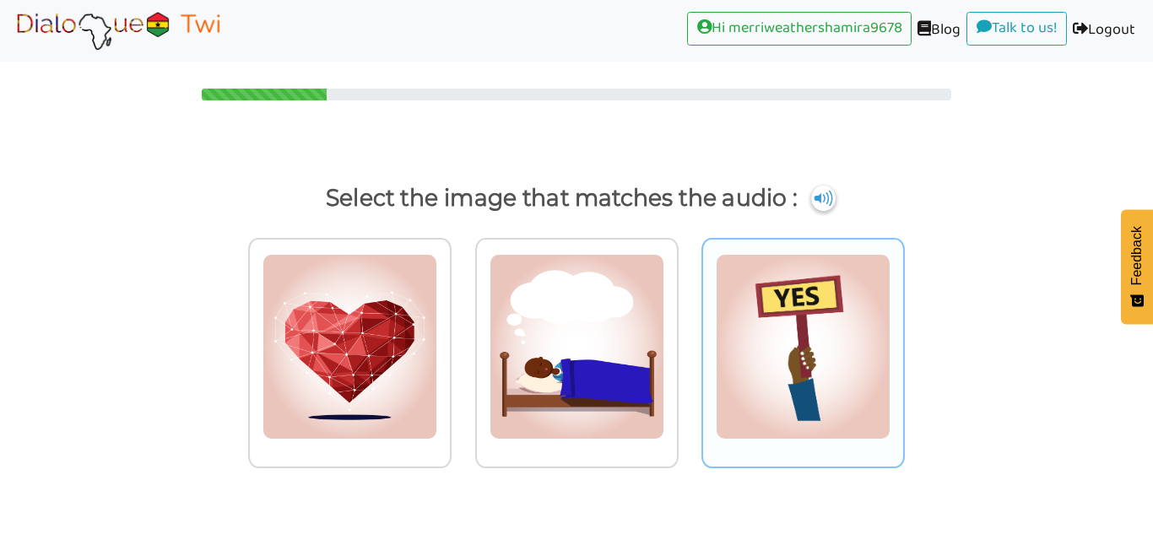
click at [437, 284] on img at bounding box center [349, 347] width 175 height 186
click at [462, 330] on input "radio" at bounding box center [456, 336] width 13 height 13
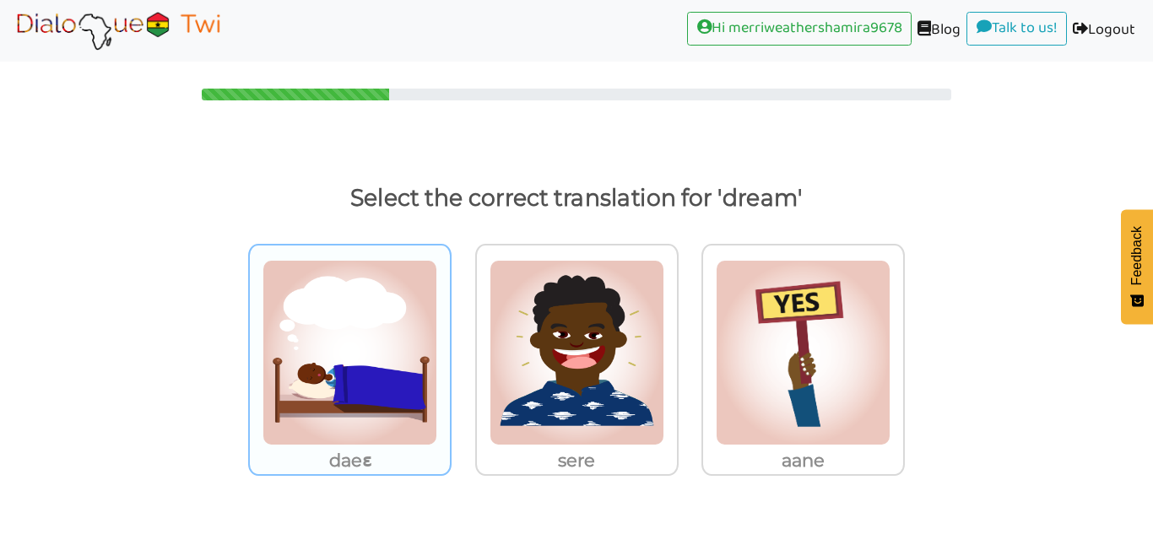
click at [399, 384] on img at bounding box center [349, 353] width 175 height 186
click at [450, 348] on input "daeɛ" at bounding box center [456, 342] width 13 height 13
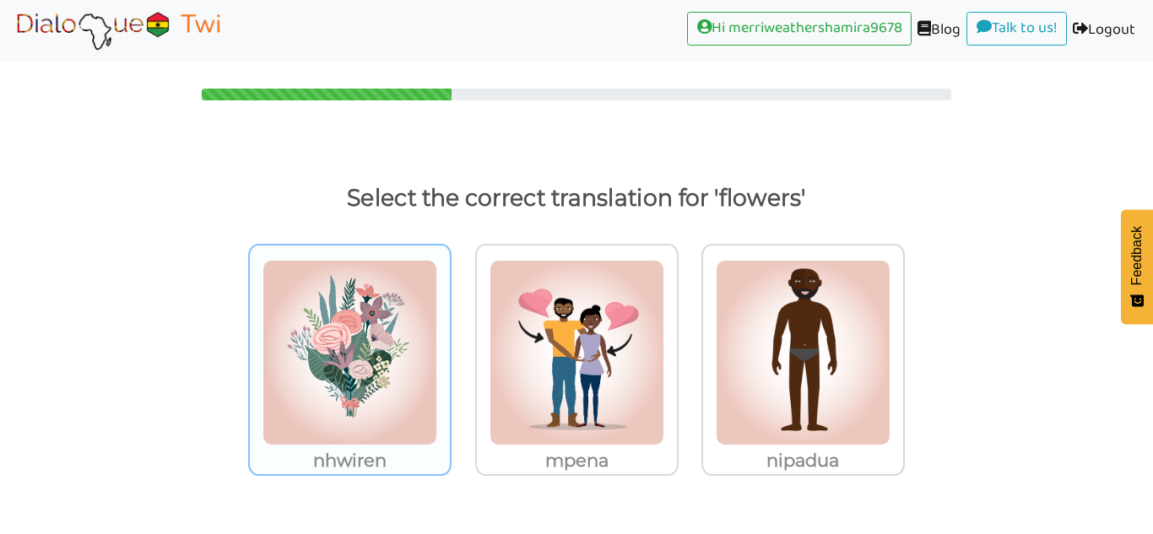
click at [400, 360] on img at bounding box center [349, 353] width 175 height 186
click at [450, 348] on input "nhwiren" at bounding box center [456, 342] width 13 height 13
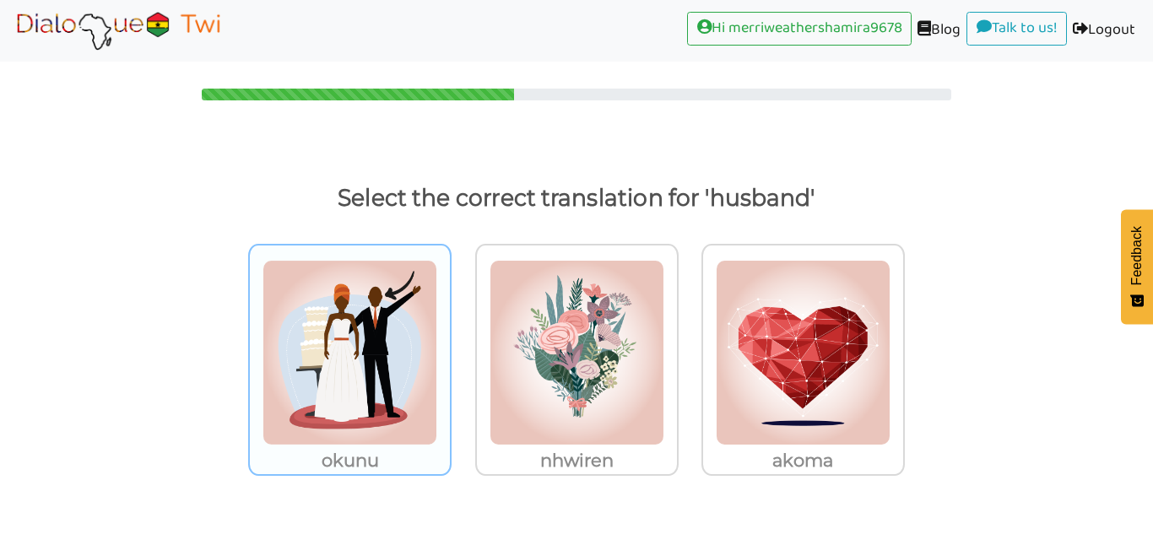
click at [379, 342] on img at bounding box center [349, 353] width 175 height 186
click at [450, 342] on input "okunu" at bounding box center [456, 342] width 13 height 13
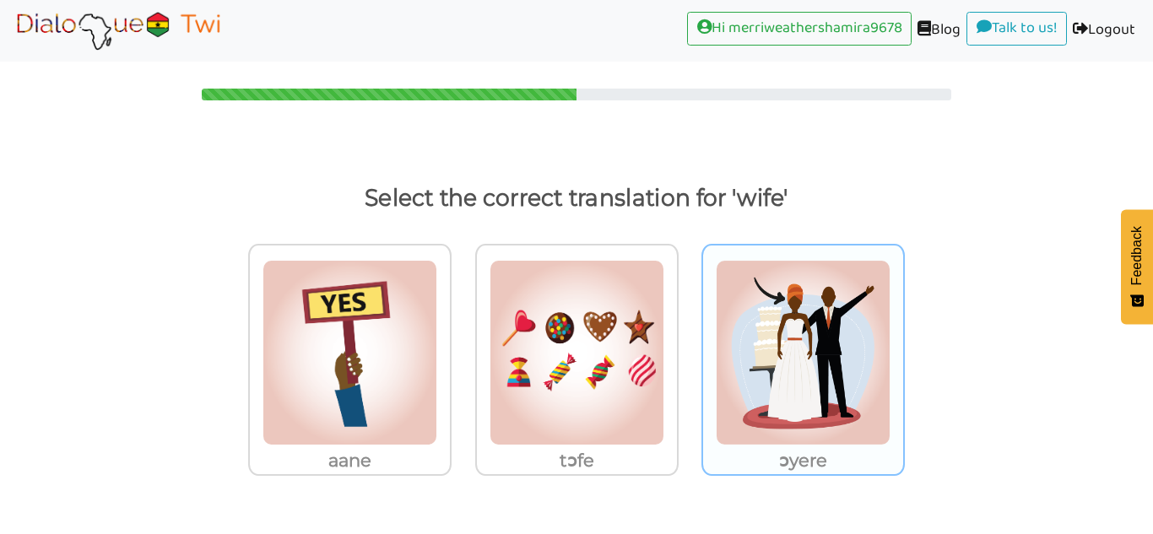
click at [437, 290] on img at bounding box center [349, 353] width 175 height 186
click at [462, 336] on input "ɔyere" at bounding box center [456, 342] width 13 height 13
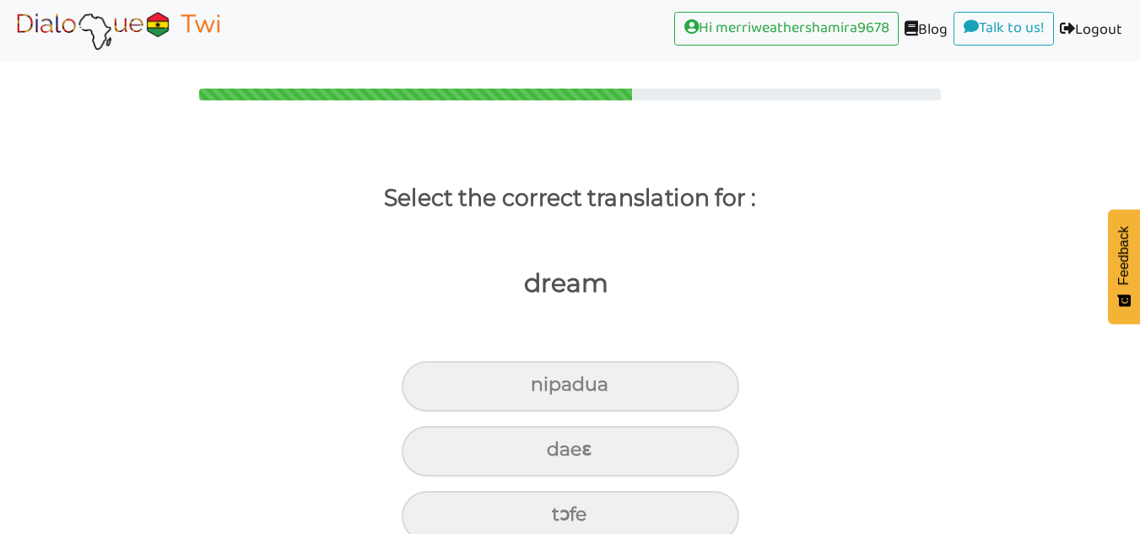
scroll to position [31, 0]
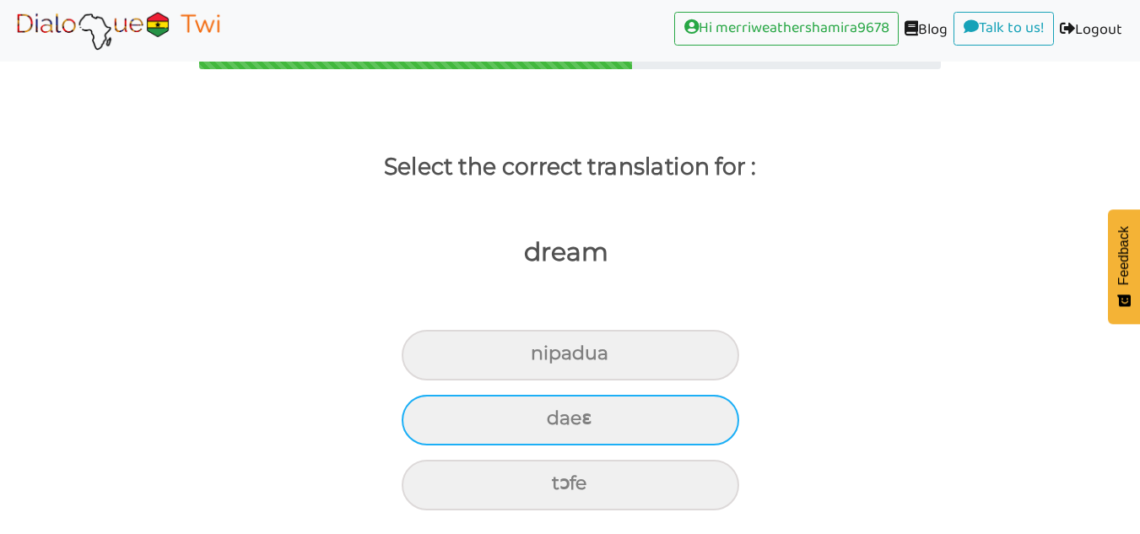
click at [699, 381] on div "daeɛ" at bounding box center [570, 355] width 337 height 51
click at [543, 359] on input "daeɛ" at bounding box center [537, 353] width 11 height 11
radio input "true"
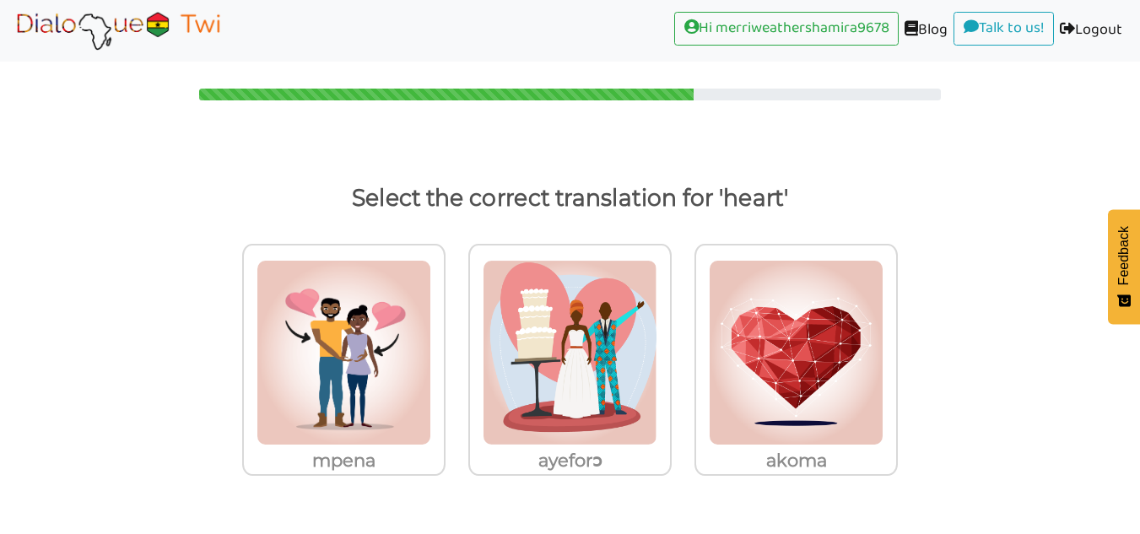
scroll to position [0, 0]
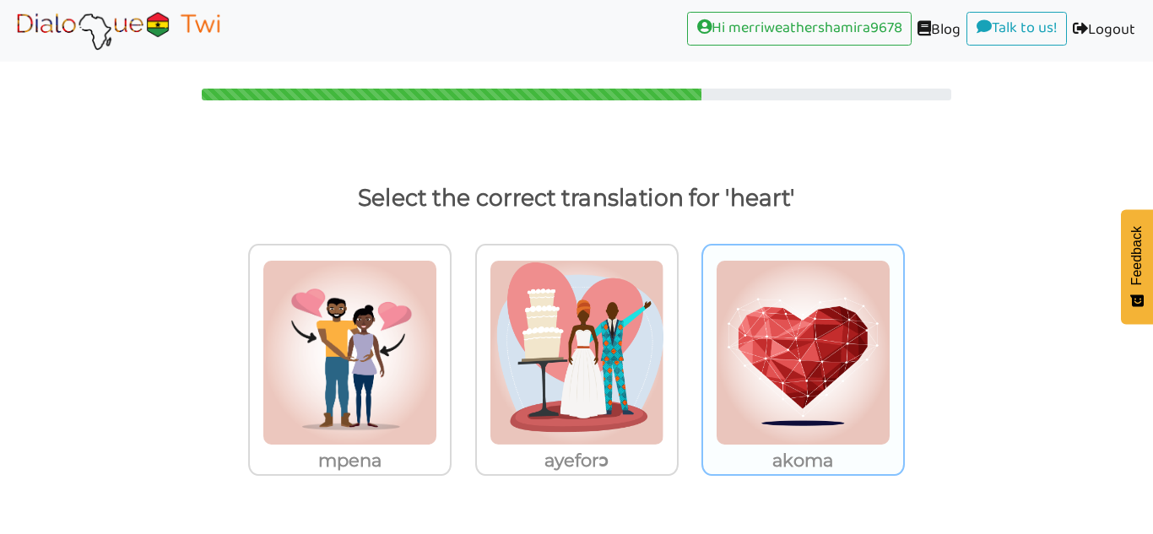
click at [437, 329] on img at bounding box center [349, 353] width 175 height 186
click at [462, 336] on input "akoma" at bounding box center [456, 342] width 13 height 13
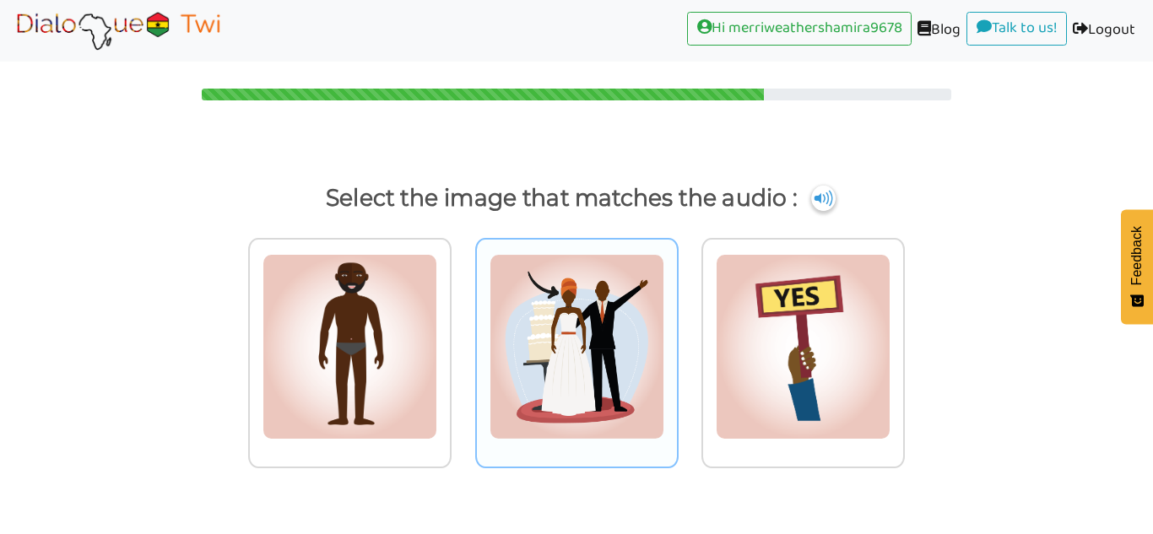
click at [437, 336] on img at bounding box center [349, 347] width 175 height 186
click at [462, 336] on input "radio" at bounding box center [456, 336] width 13 height 13
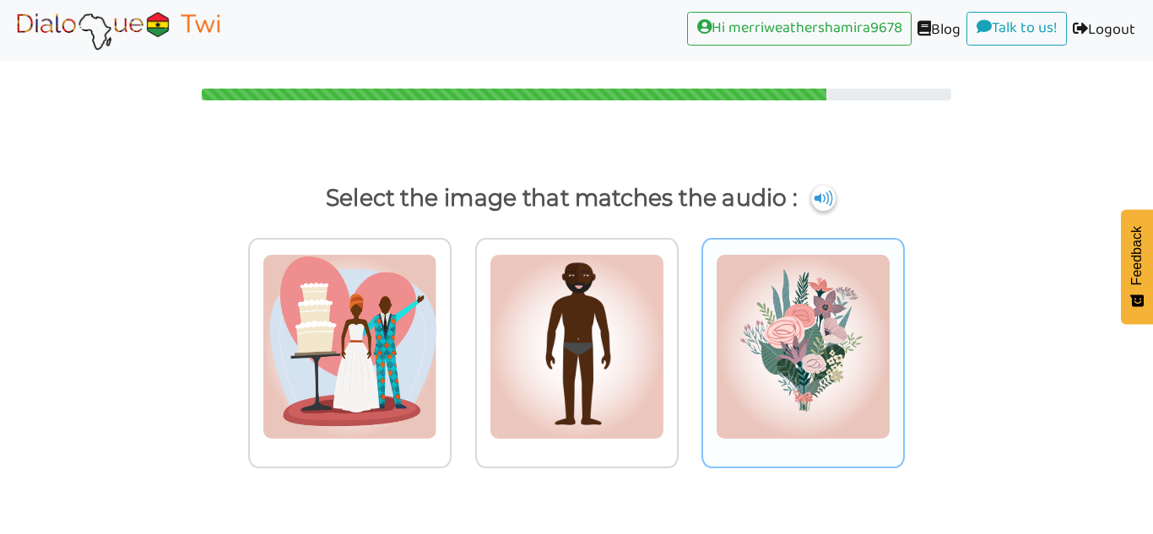
click at [437, 312] on img at bounding box center [349, 347] width 175 height 186
click at [462, 330] on input "radio" at bounding box center [456, 336] width 13 height 13
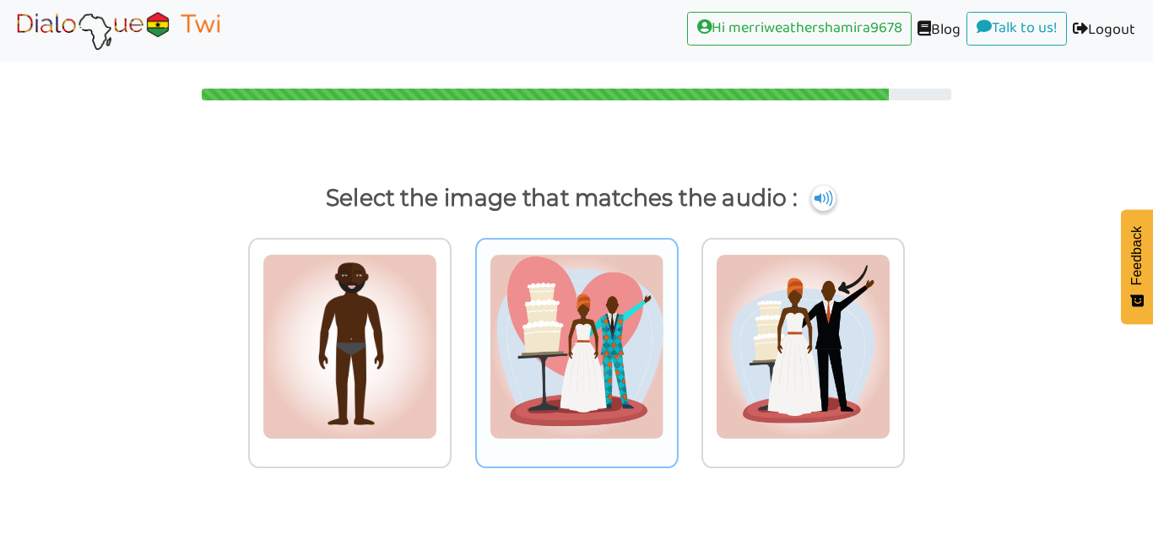
click at [437, 294] on img at bounding box center [349, 347] width 175 height 186
click at [462, 330] on input "radio" at bounding box center [456, 336] width 13 height 13
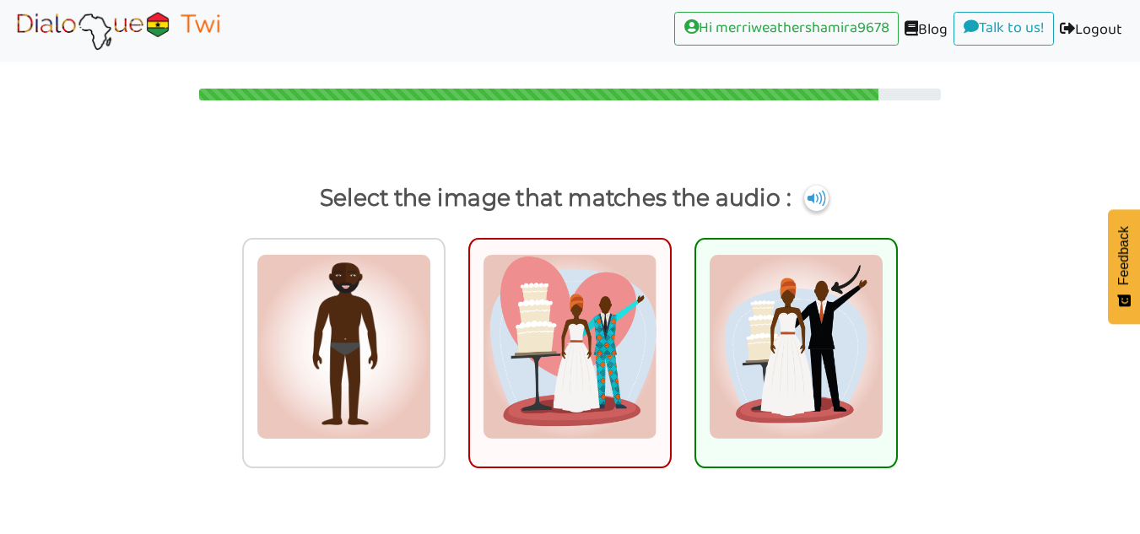
click at [969, 338] on div at bounding box center [570, 369] width 1140 height 284
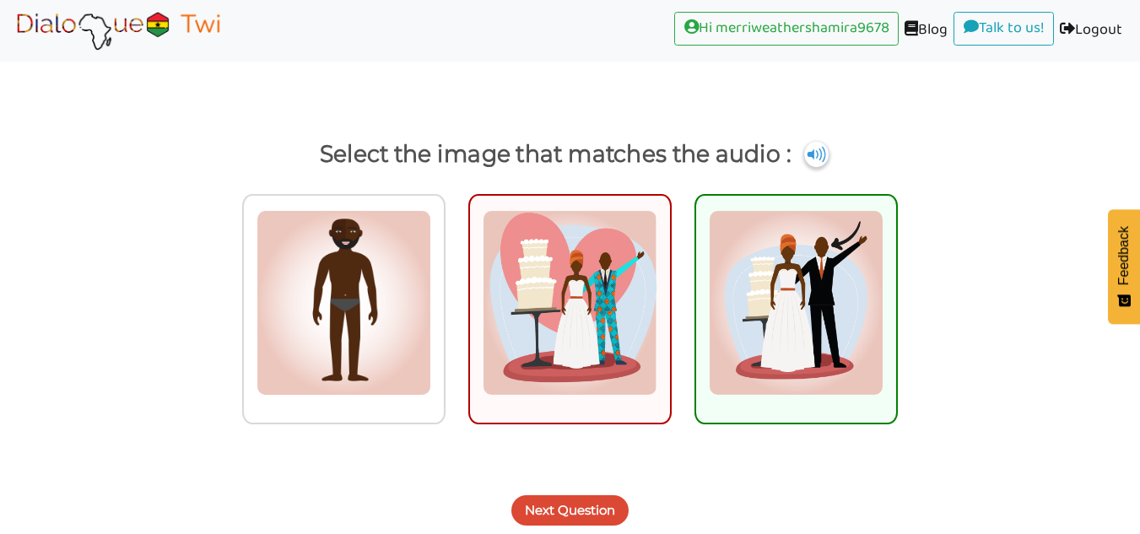
click at [608, 520] on button "Next Question" at bounding box center [569, 510] width 117 height 30
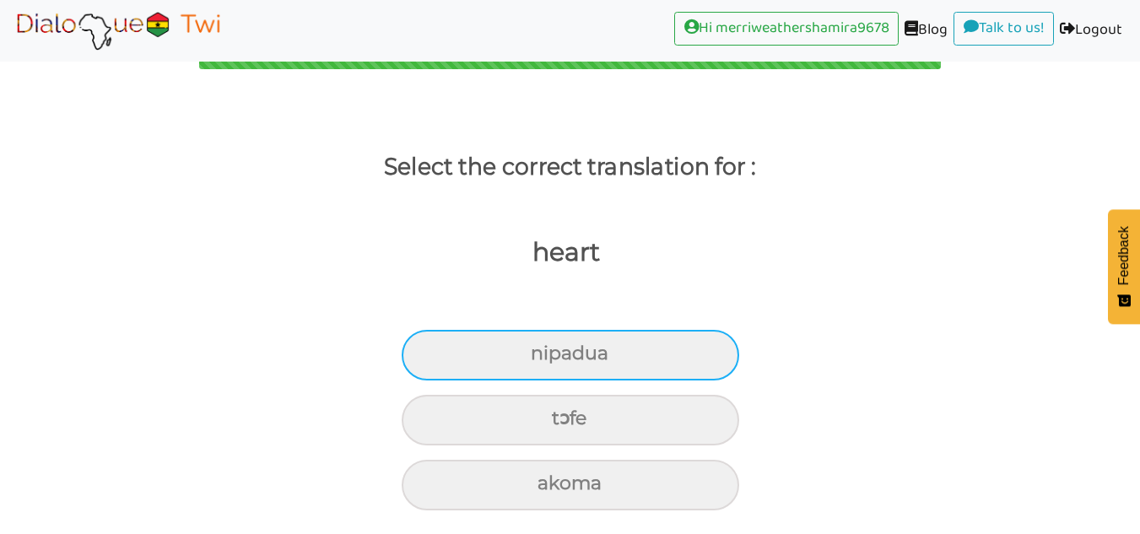
click at [667, 348] on div "nipadua" at bounding box center [570, 355] width 337 height 51
click at [543, 348] on input "nipadua" at bounding box center [537, 353] width 11 height 11
radio input "true"
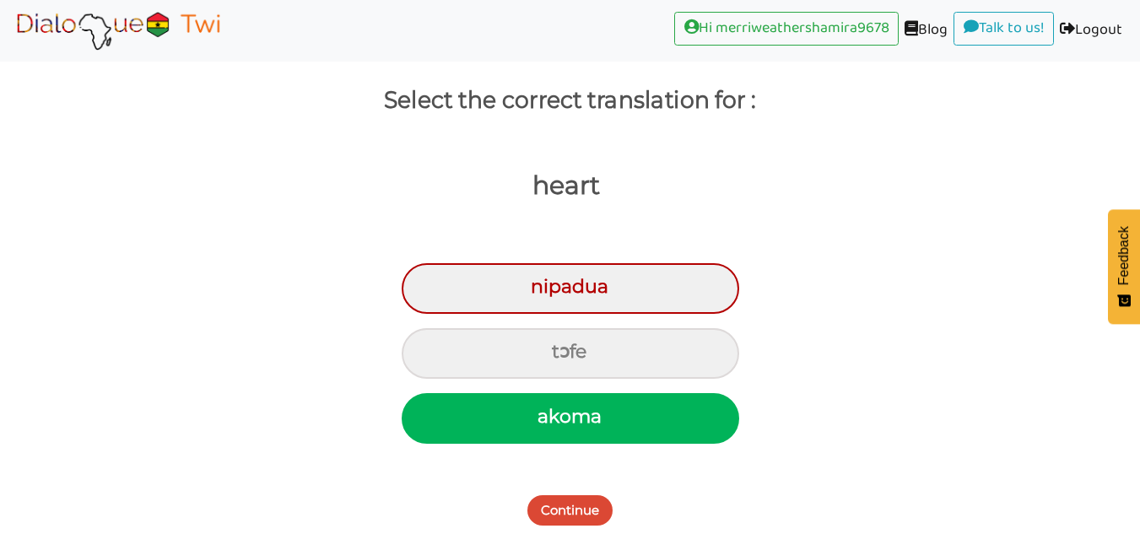
click at [592, 498] on button "Continue" at bounding box center [569, 510] width 85 height 30
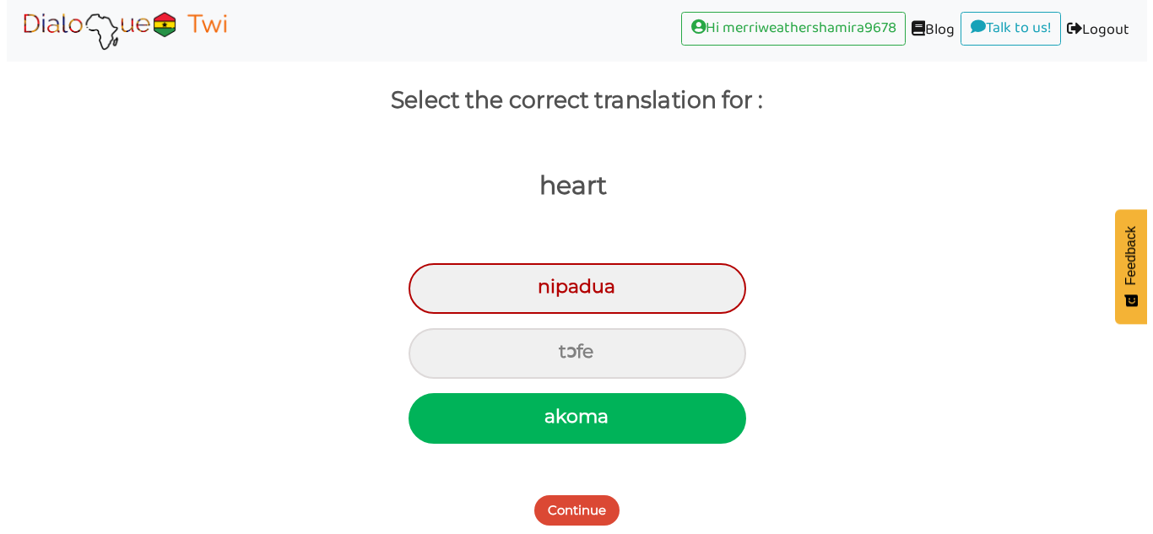
scroll to position [93, 0]
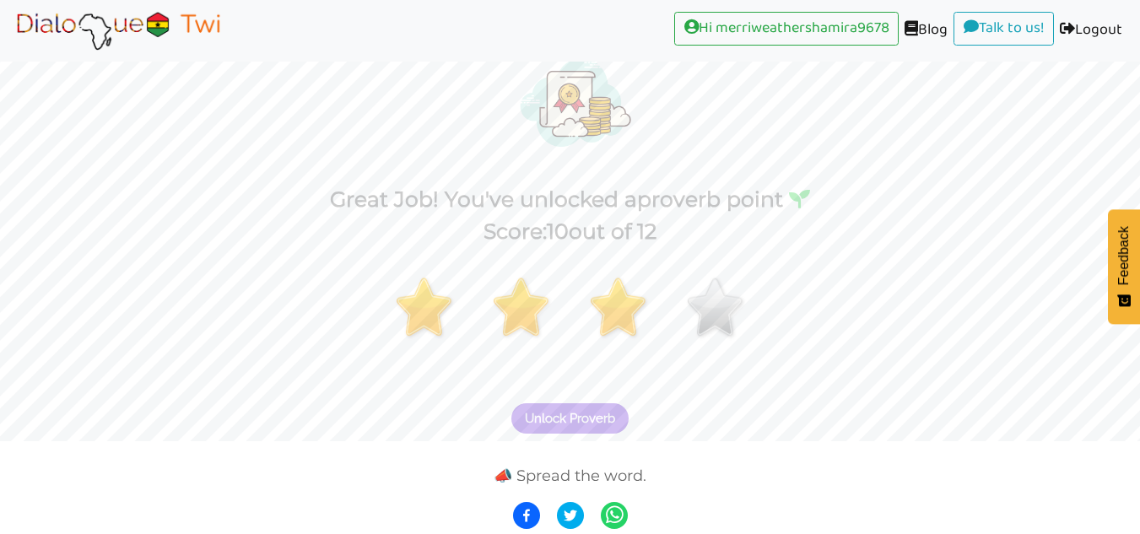
click at [603, 421] on span "Unlock Proverb" at bounding box center [570, 418] width 90 height 15
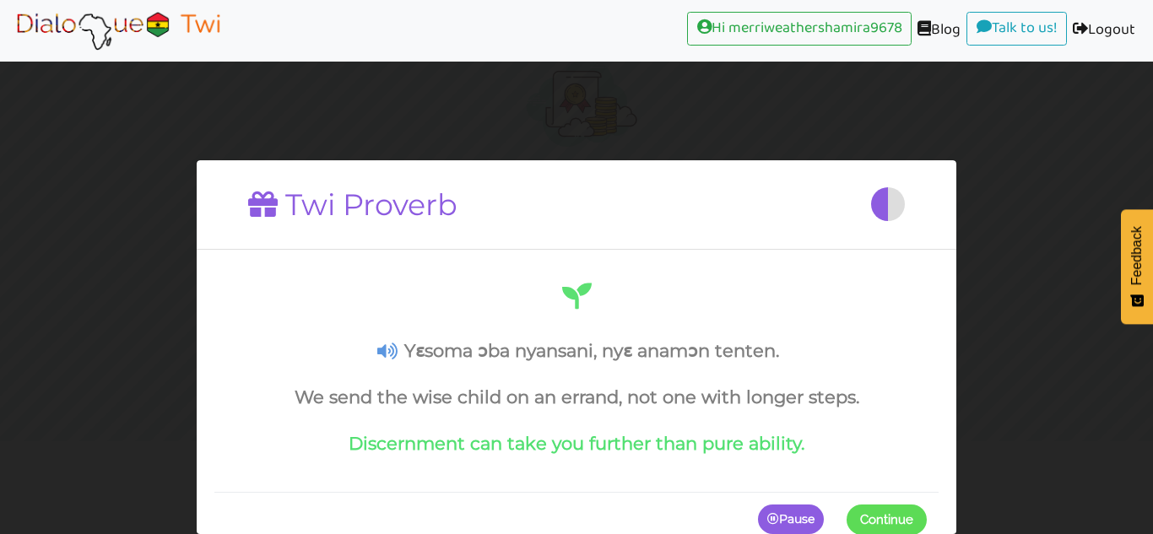
click at [926, 521] on span at bounding box center [926, 519] width 0 height 30
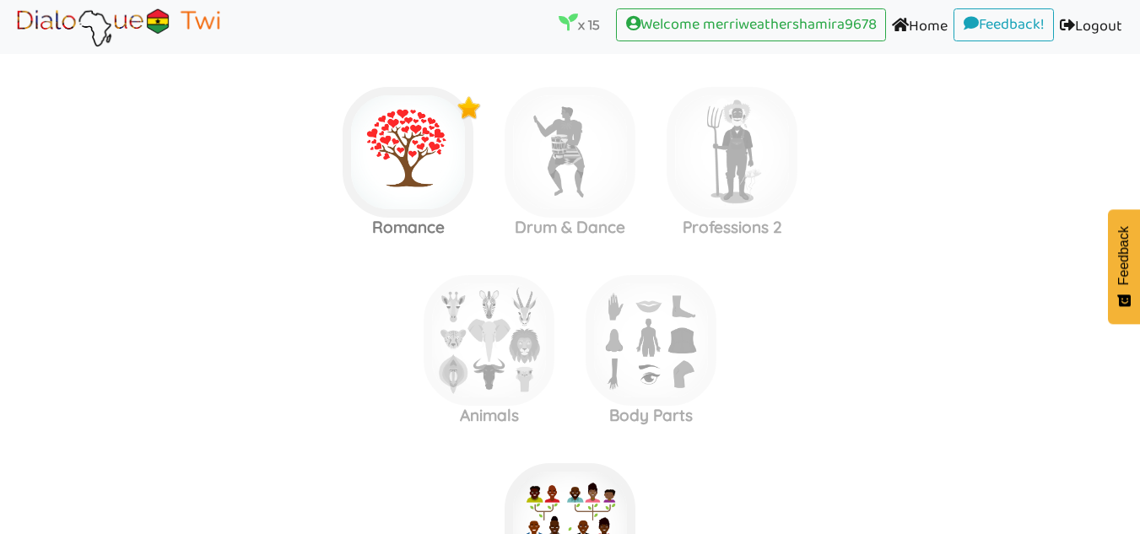
scroll to position [2443, 0]
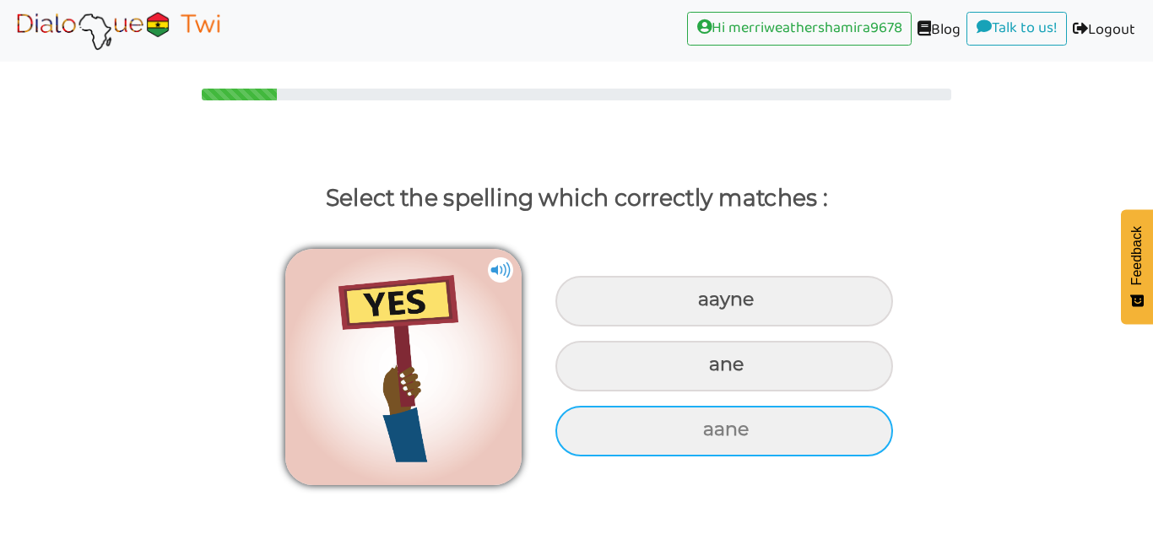
click at [840, 327] on div "aane" at bounding box center [723, 301] width 337 height 51
click at [705, 305] on input "aane" at bounding box center [699, 299] width 11 height 11
radio input "true"
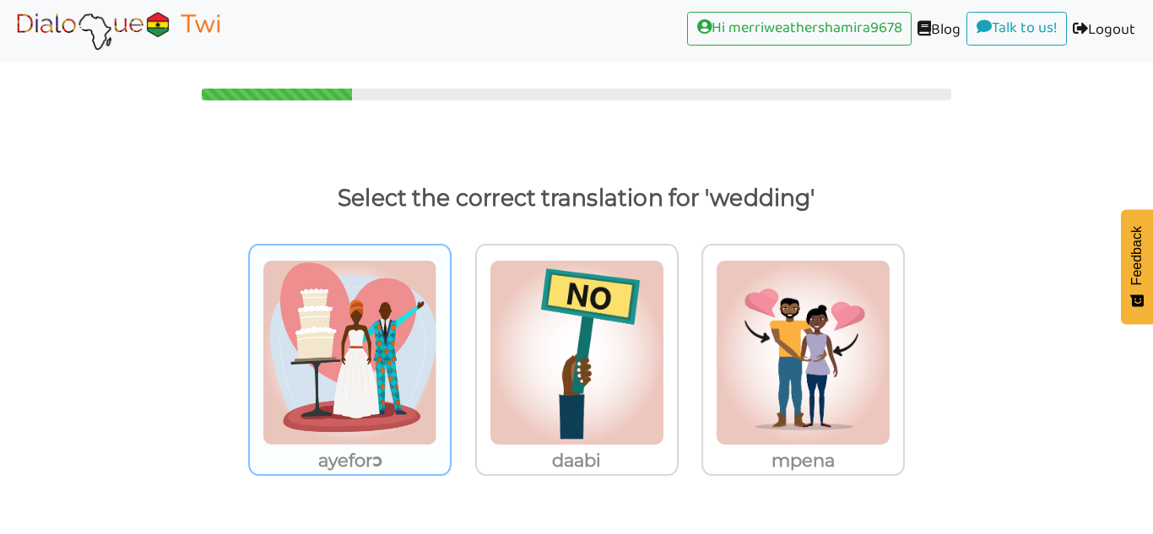
click at [390, 345] on img at bounding box center [349, 353] width 175 height 186
click at [450, 345] on input "ayeforɔ" at bounding box center [456, 342] width 13 height 13
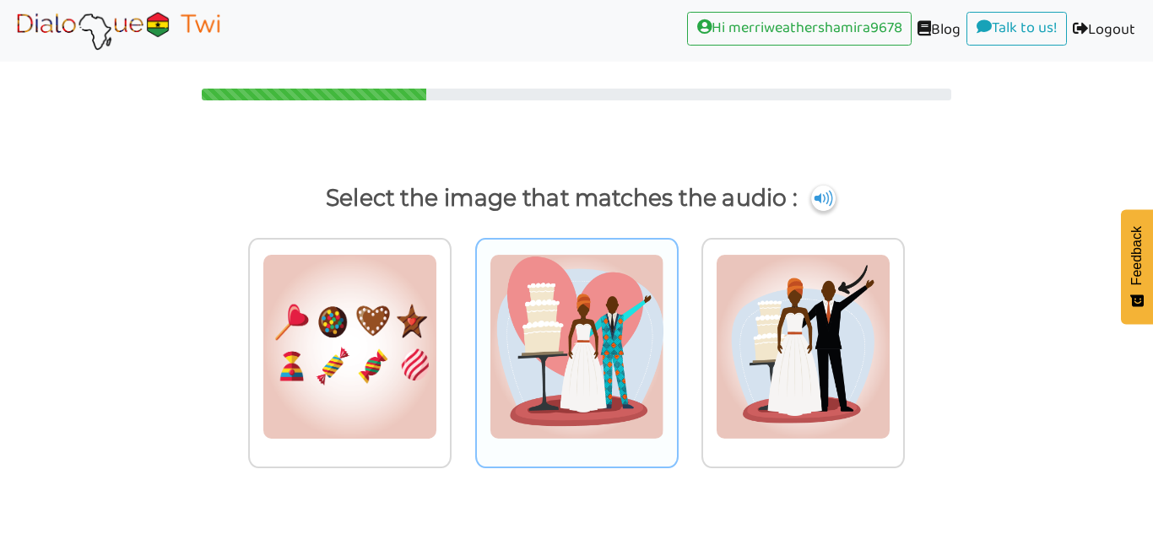
click at [437, 327] on img at bounding box center [349, 347] width 175 height 186
click at [462, 330] on input "radio" at bounding box center [456, 336] width 13 height 13
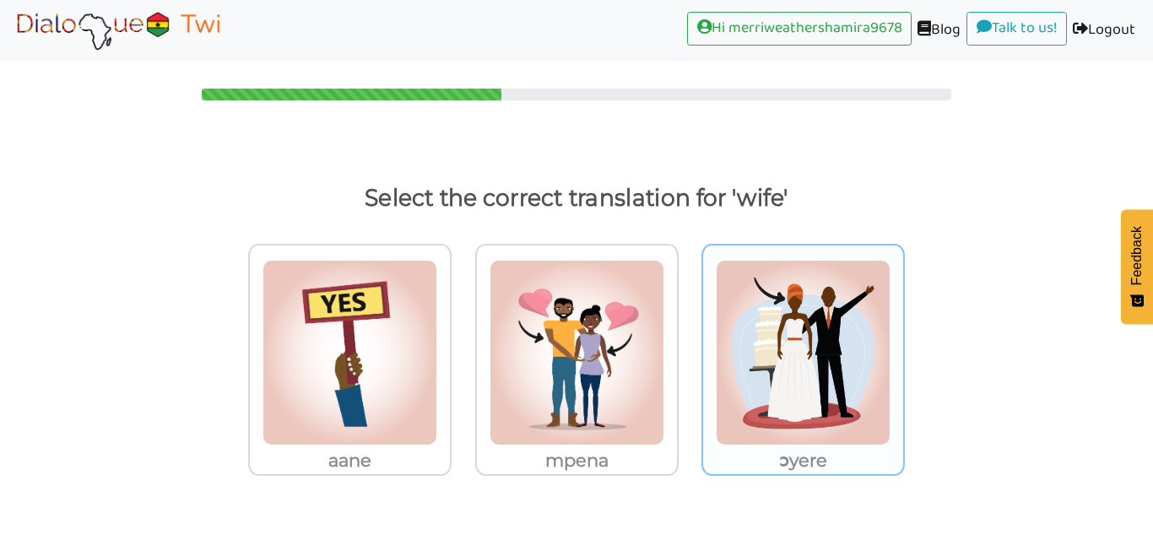
click at [437, 307] on img at bounding box center [349, 353] width 175 height 186
click at [462, 336] on input "ɔyere" at bounding box center [456, 342] width 13 height 13
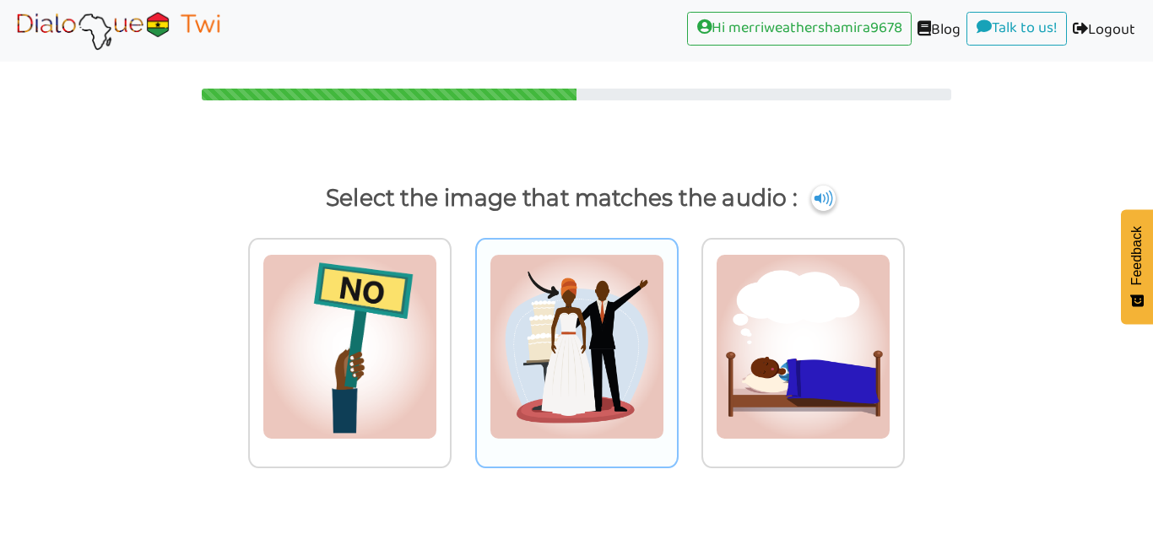
click at [437, 300] on img at bounding box center [349, 347] width 175 height 186
click at [462, 330] on input "radio" at bounding box center [456, 336] width 13 height 13
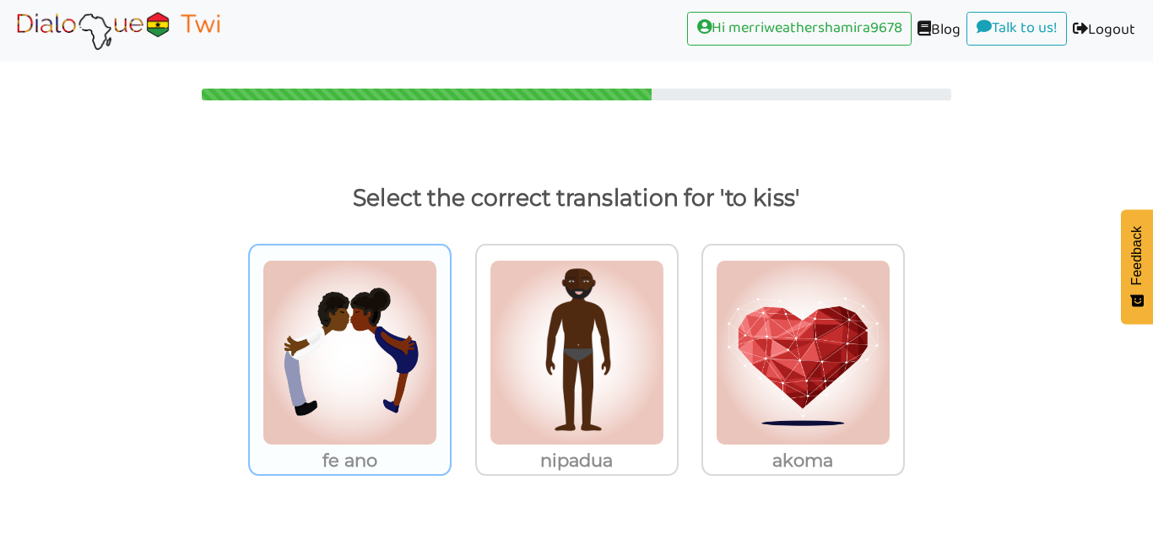
click at [383, 354] on img at bounding box center [349, 353] width 175 height 186
click at [450, 348] on input "fe ano" at bounding box center [456, 342] width 13 height 13
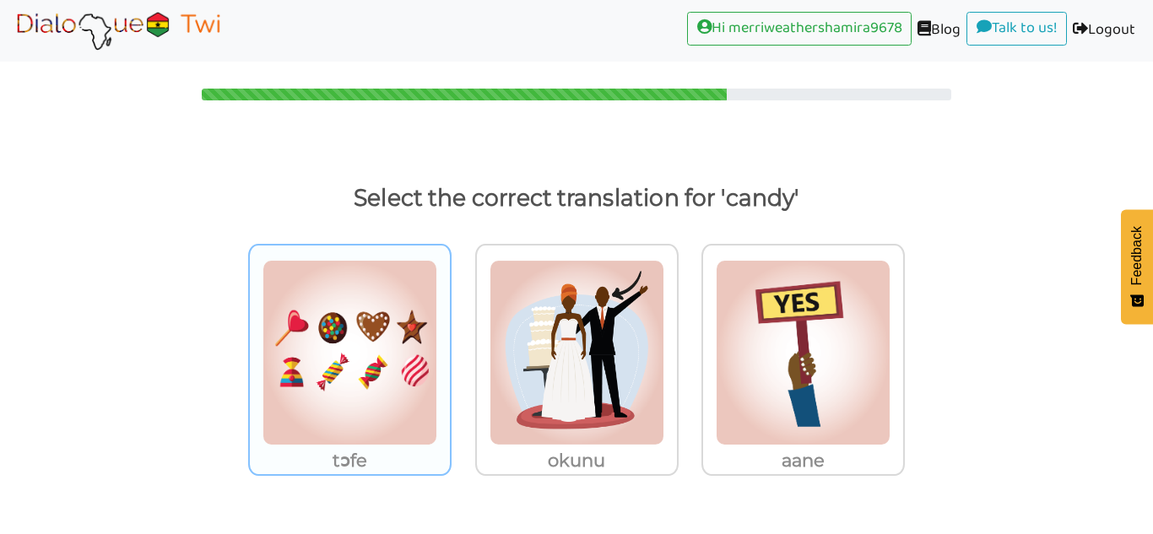
click at [370, 392] on img at bounding box center [349, 353] width 175 height 186
click at [450, 348] on input "tɔfe" at bounding box center [456, 342] width 13 height 13
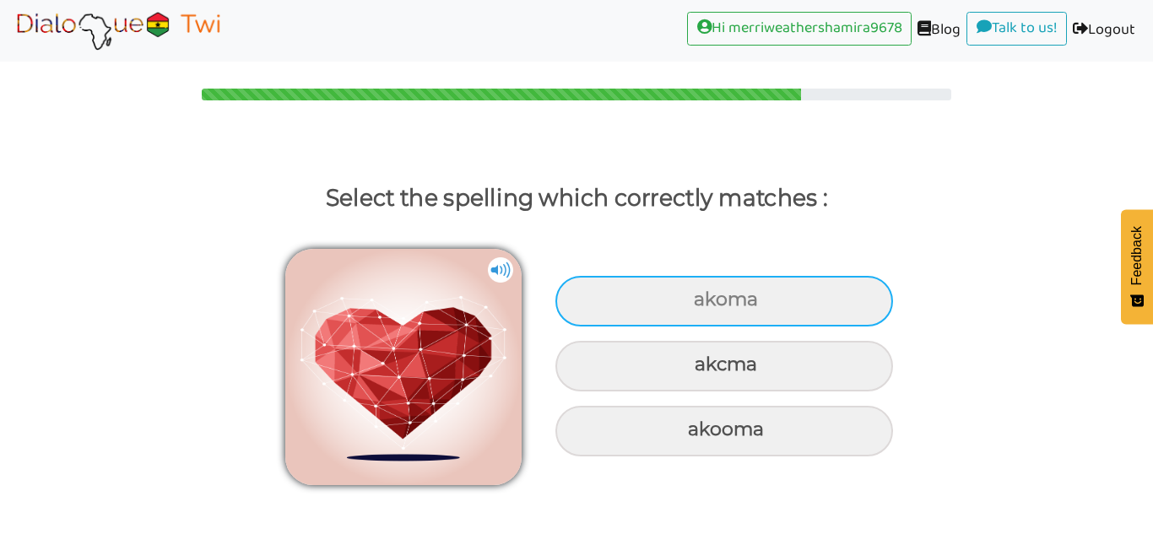
click at [827, 305] on div "akoma" at bounding box center [723, 301] width 337 height 51
click at [701, 305] on input "akoma" at bounding box center [695, 299] width 11 height 11
radio input "true"
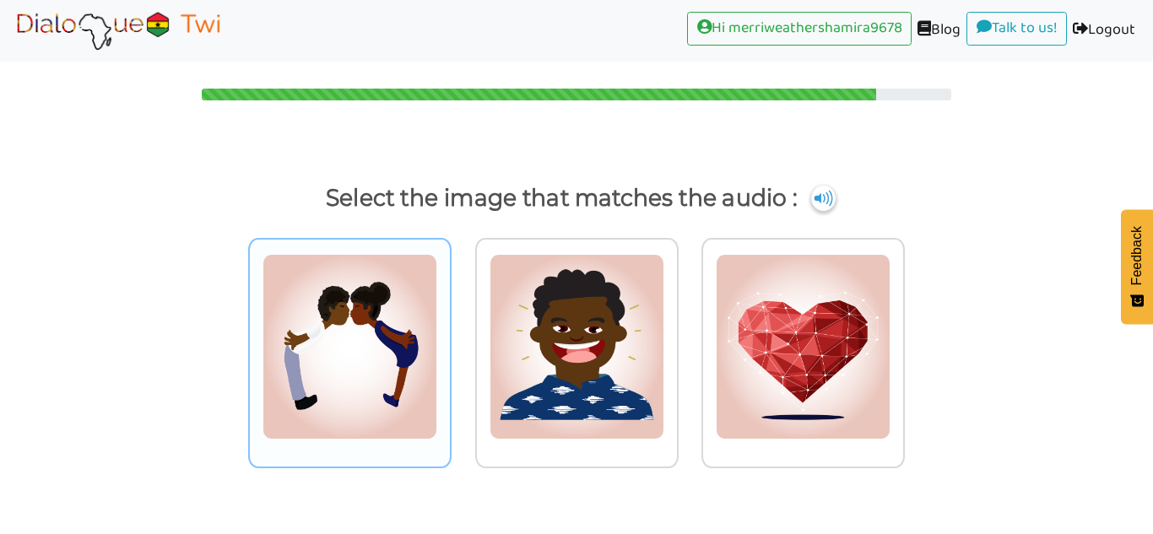
click at [402, 454] on div at bounding box center [349, 353] width 203 height 230
click at [450, 343] on input "radio" at bounding box center [456, 336] width 13 height 13
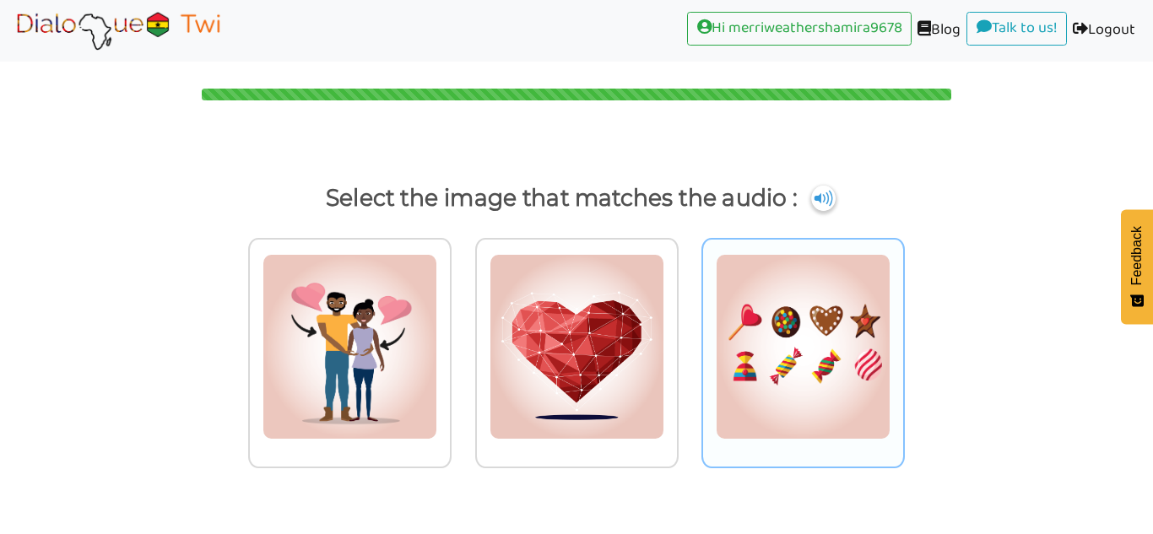
click at [437, 262] on img at bounding box center [349, 347] width 175 height 186
click at [462, 330] on input "radio" at bounding box center [456, 336] width 13 height 13
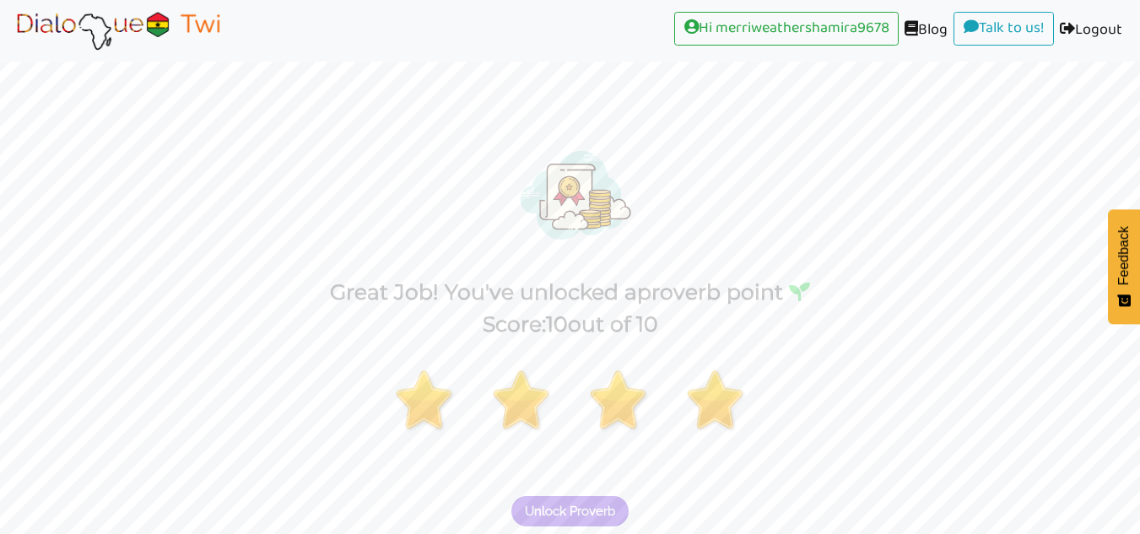
click at [594, 511] on span "Unlock Proverb" at bounding box center [570, 511] width 90 height 15
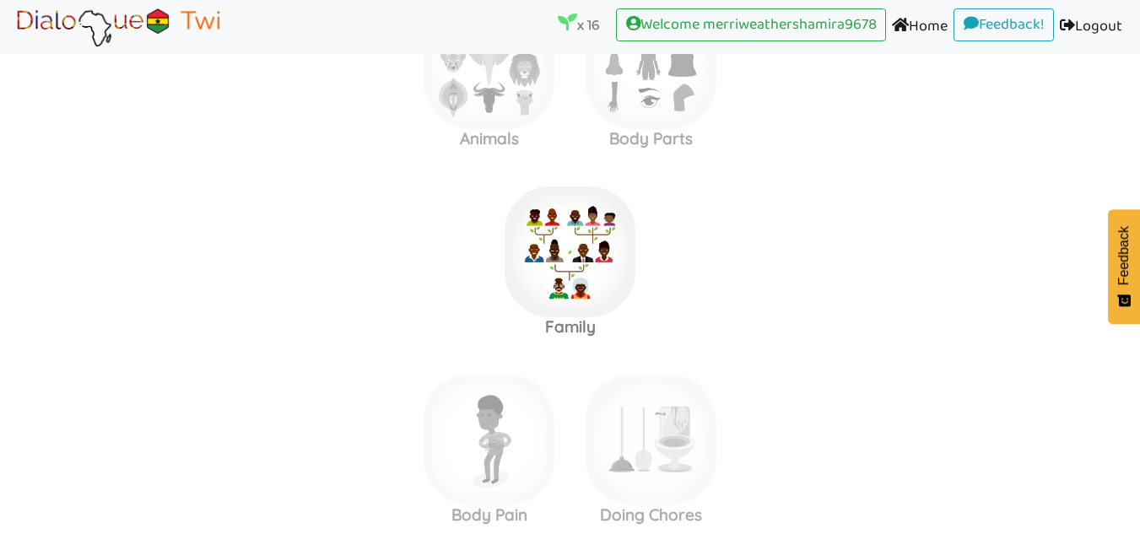
scroll to position [2729, 0]
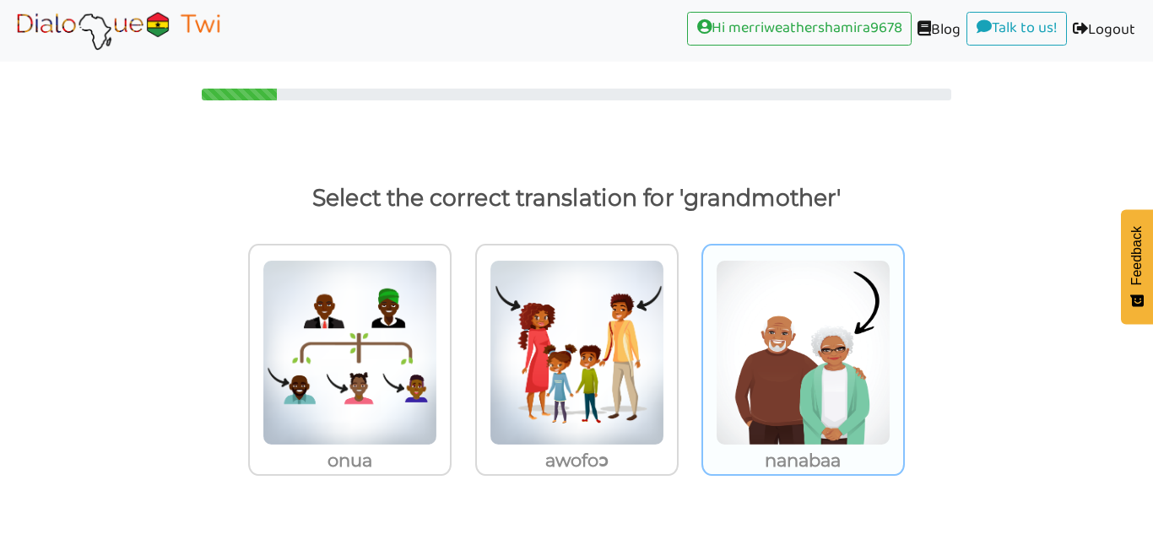
click at [437, 332] on img at bounding box center [349, 353] width 175 height 186
click at [462, 336] on input "nanabaa" at bounding box center [456, 342] width 13 height 13
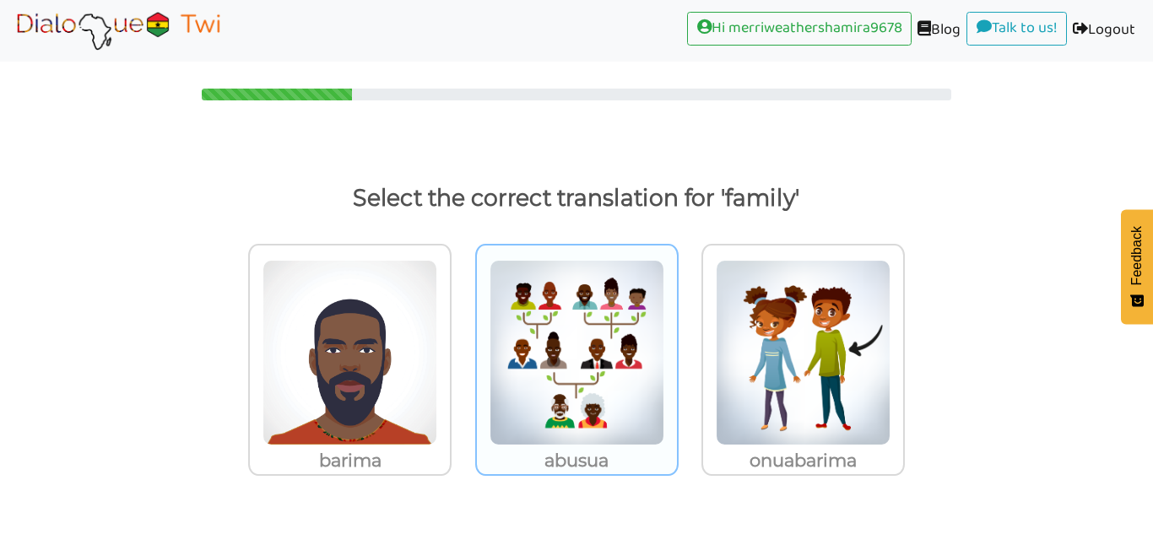
click at [437, 307] on img at bounding box center [349, 353] width 175 height 186
click at [462, 336] on input "abusua" at bounding box center [456, 342] width 13 height 13
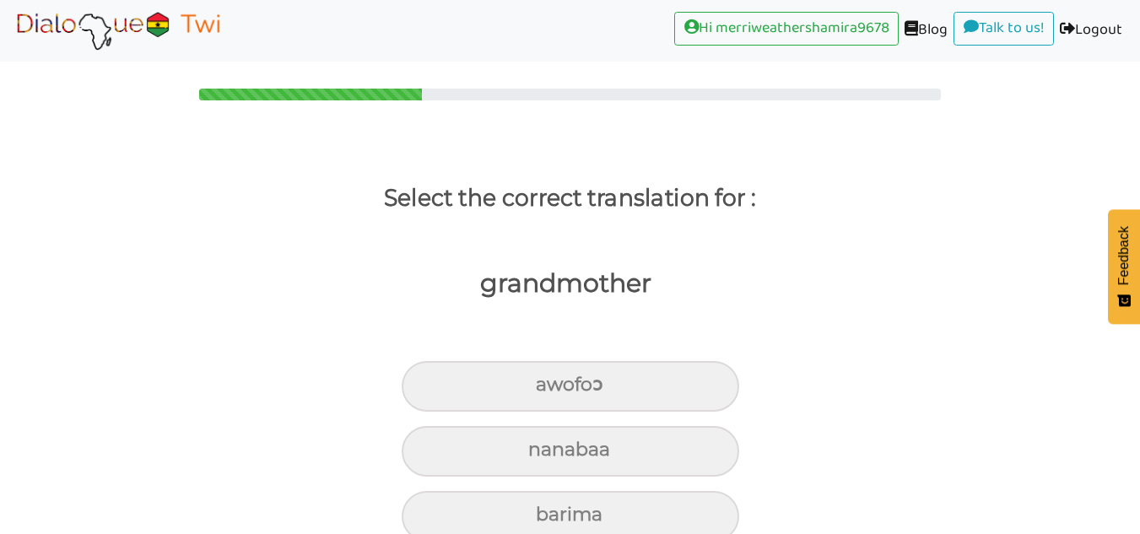
scroll to position [31, 0]
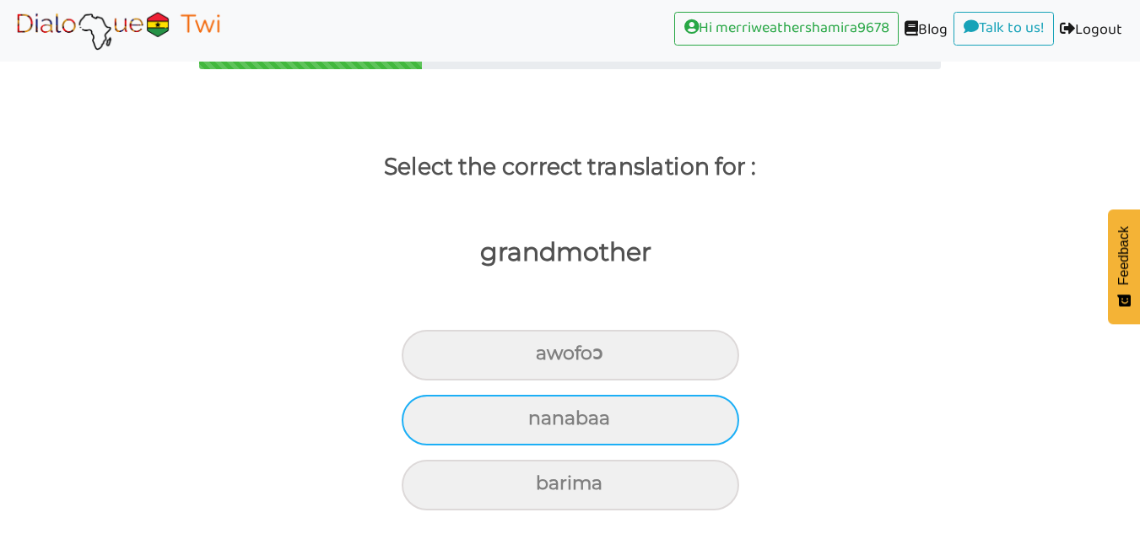
click at [699, 381] on div "nanabaa" at bounding box center [570, 355] width 337 height 51
click at [548, 359] on input "nanabaa" at bounding box center [542, 353] width 11 height 11
radio input "true"
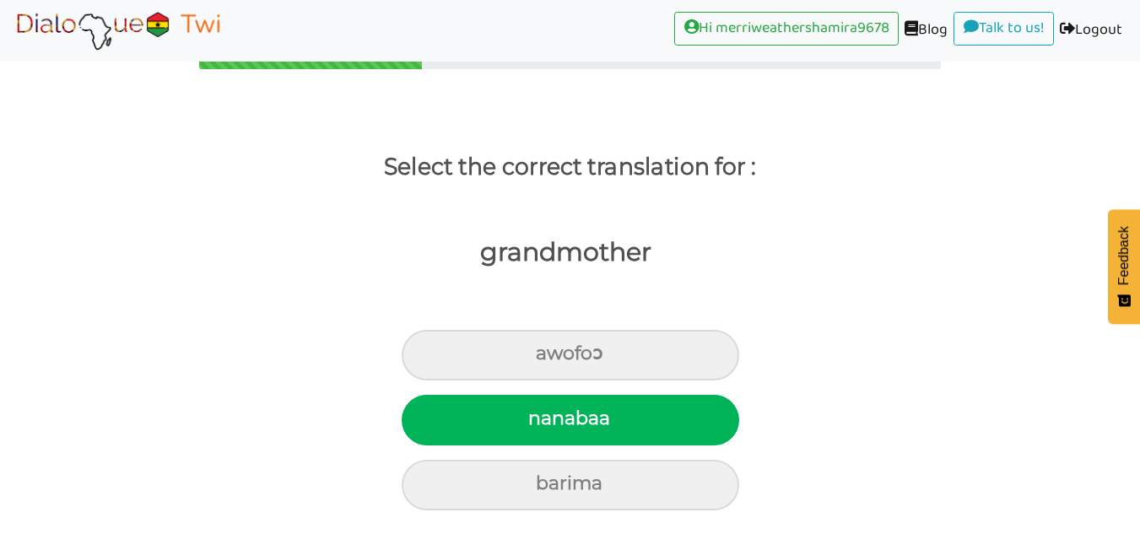
scroll to position [0, 0]
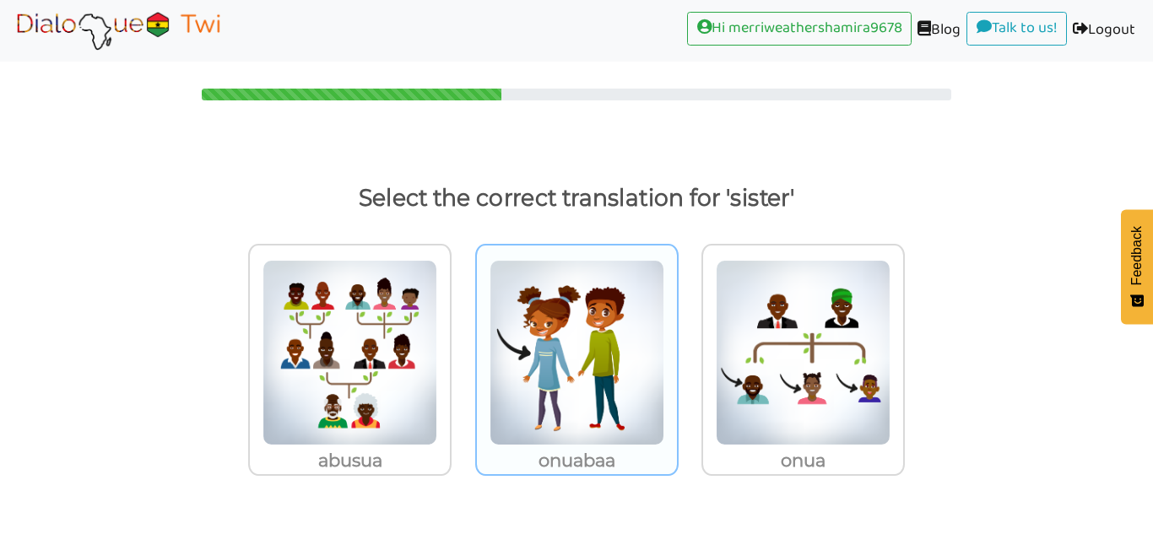
click at [437, 297] on img at bounding box center [349, 353] width 175 height 186
click at [462, 336] on input "onuabaa" at bounding box center [456, 342] width 13 height 13
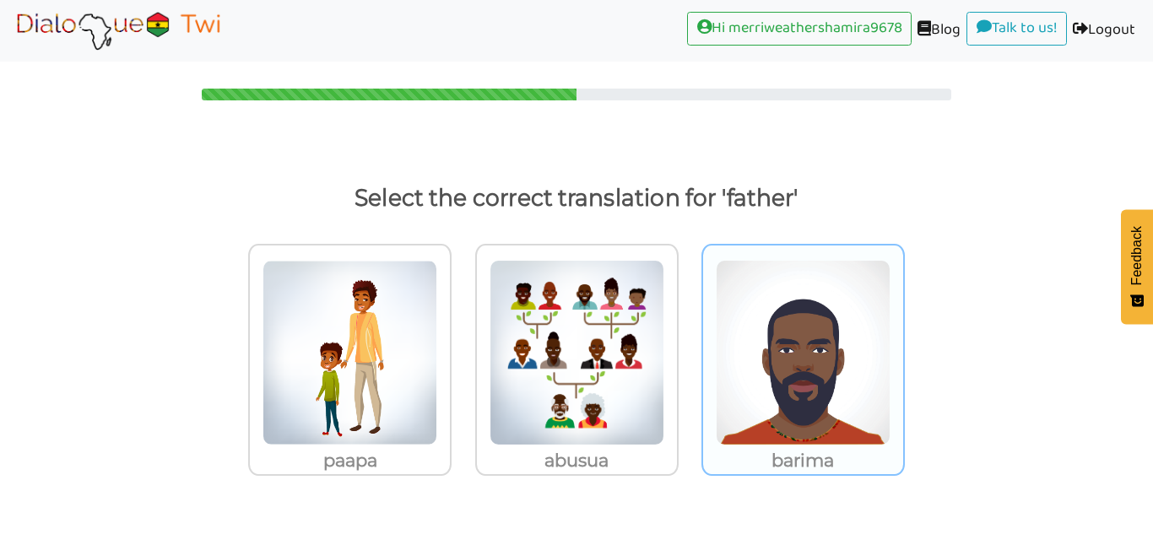
click at [437, 273] on img at bounding box center [349, 353] width 175 height 186
click at [462, 336] on input "barima" at bounding box center [456, 342] width 13 height 13
